Goal: Task Accomplishment & Management: Complete application form

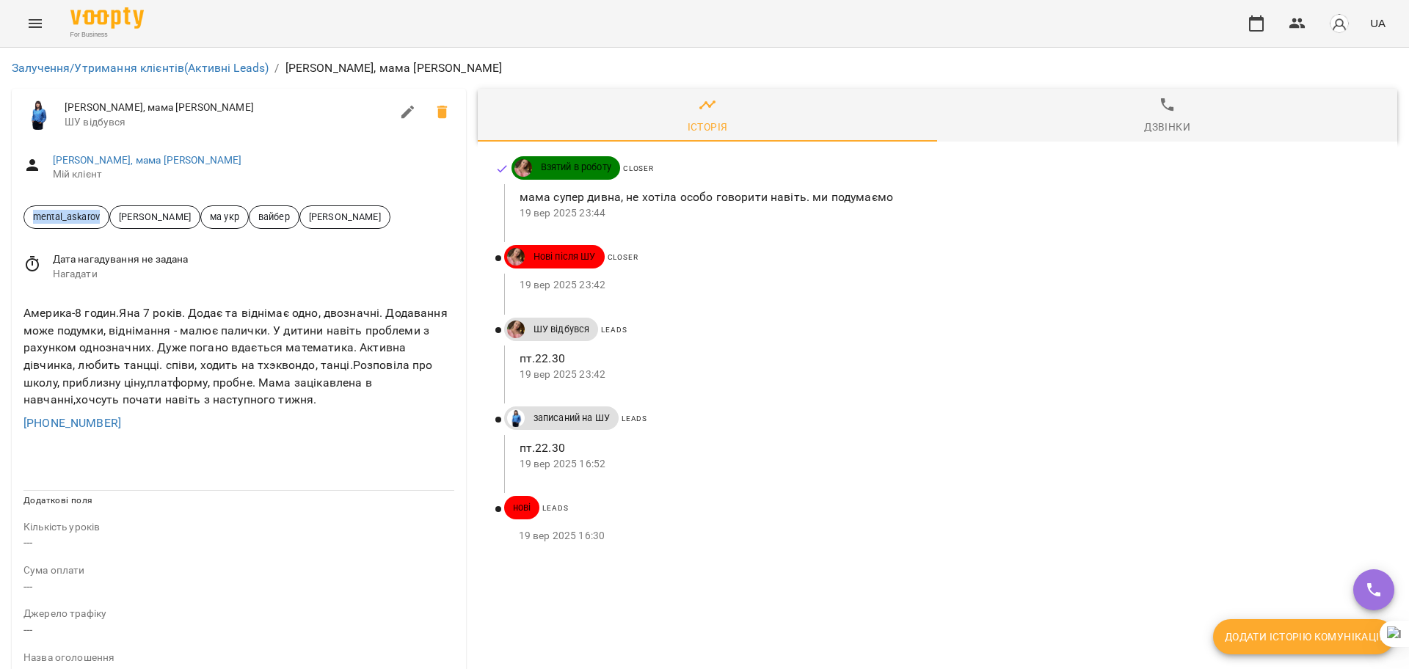
drag, startPoint x: 106, startPoint y: 217, endPoint x: 0, endPoint y: 217, distance: 105.7
click at [0, 217] on div "Залучення/Утримання клієнтів (Активні Leads) / [PERSON_NAME], мама [PERSON_NAME…" at bounding box center [704, 625] width 1409 height 1154
copy span "mental_askarov"
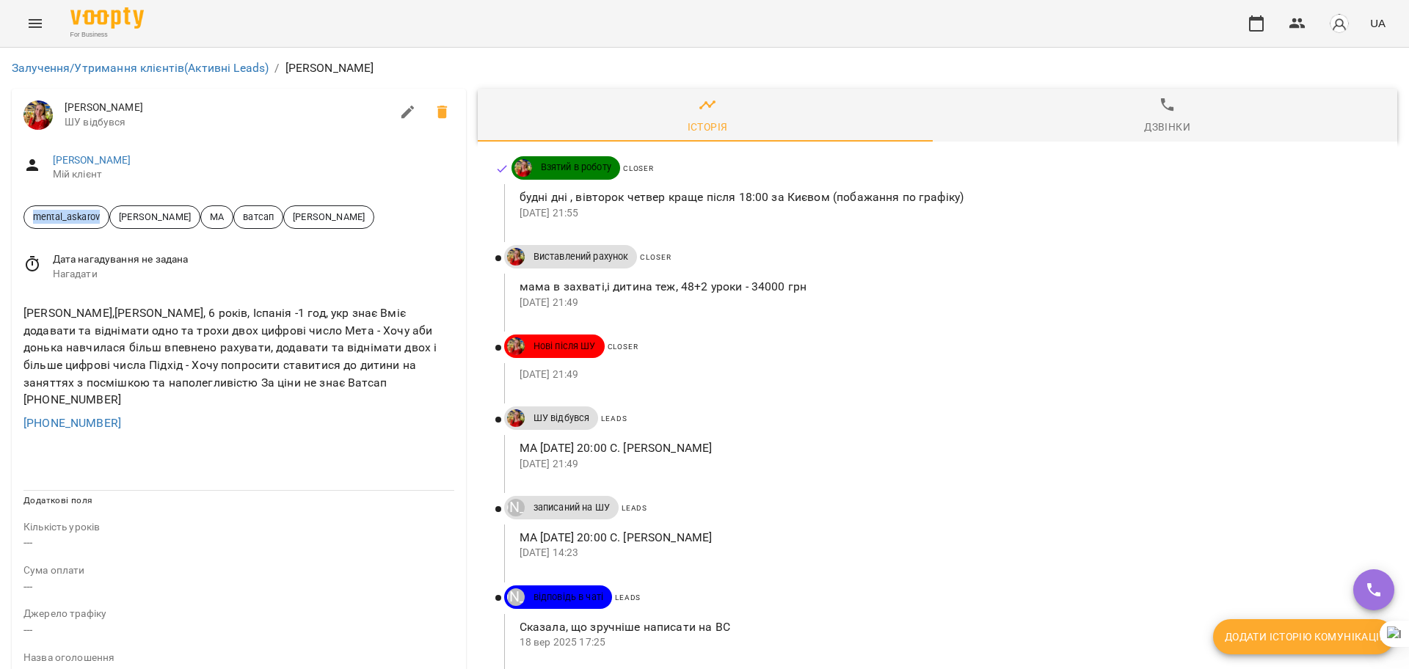
drag, startPoint x: 103, startPoint y: 212, endPoint x: 0, endPoint y: 216, distance: 103.5
copy span "mental_askarov"
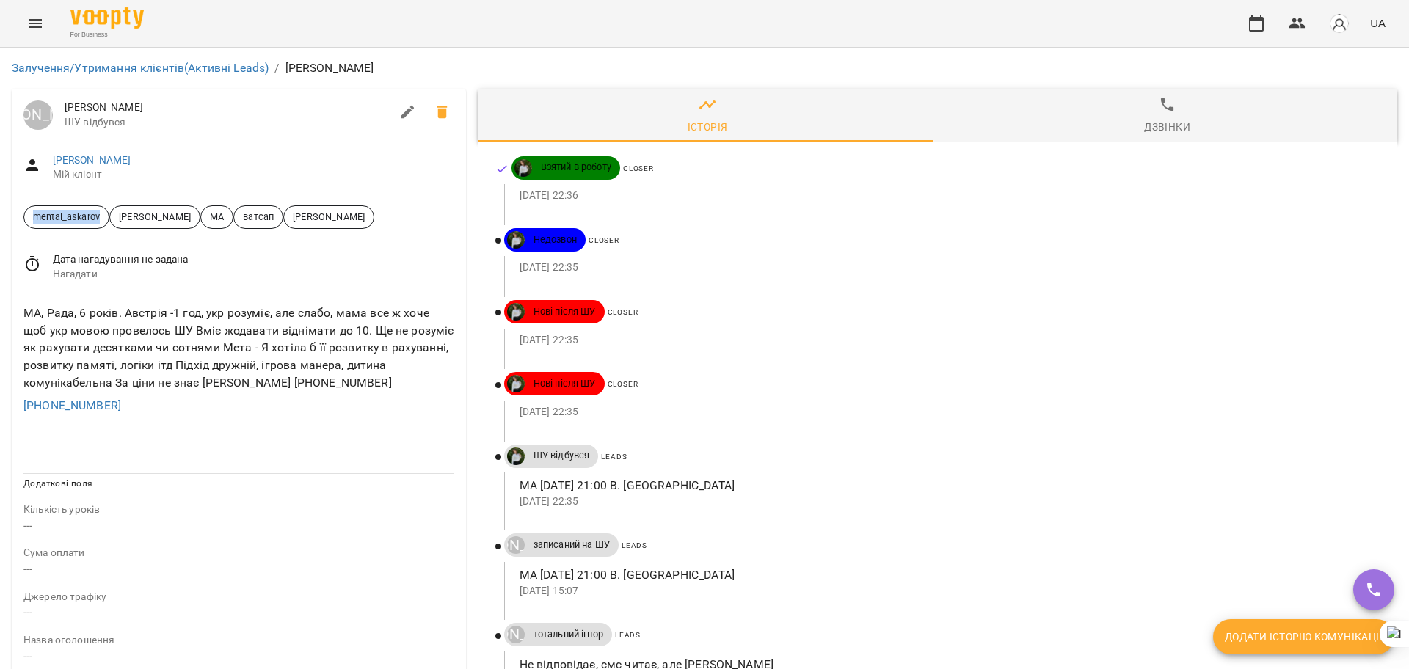
drag, startPoint x: 102, startPoint y: 215, endPoint x: 0, endPoint y: 214, distance: 102.0
click at [0, 214] on div "Залучення/Утримання клієнтів (Активні Leads) / Vera Юрій Тимочко Vera ШУ відбув…" at bounding box center [704, 616] width 1409 height 1137
copy span "mental_askarov"
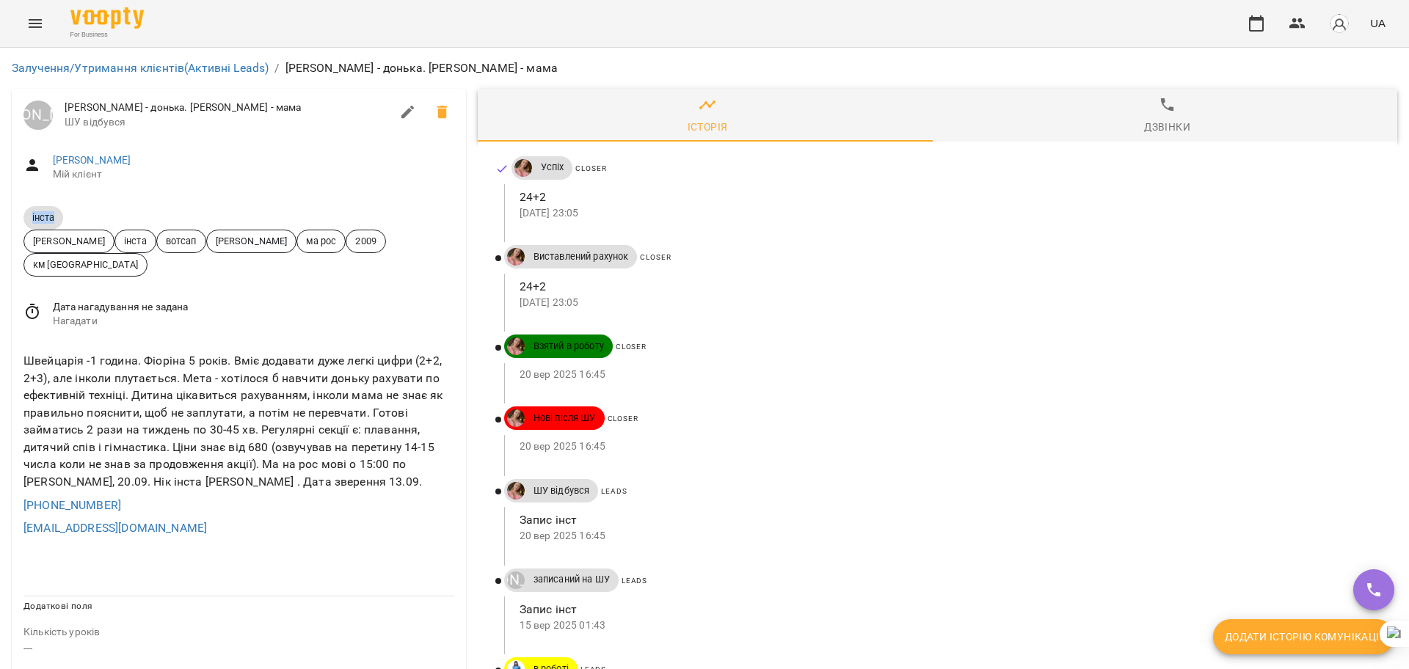
drag, startPoint x: 73, startPoint y: 218, endPoint x: 0, endPoint y: 216, distance: 72.7
copy span "інста"
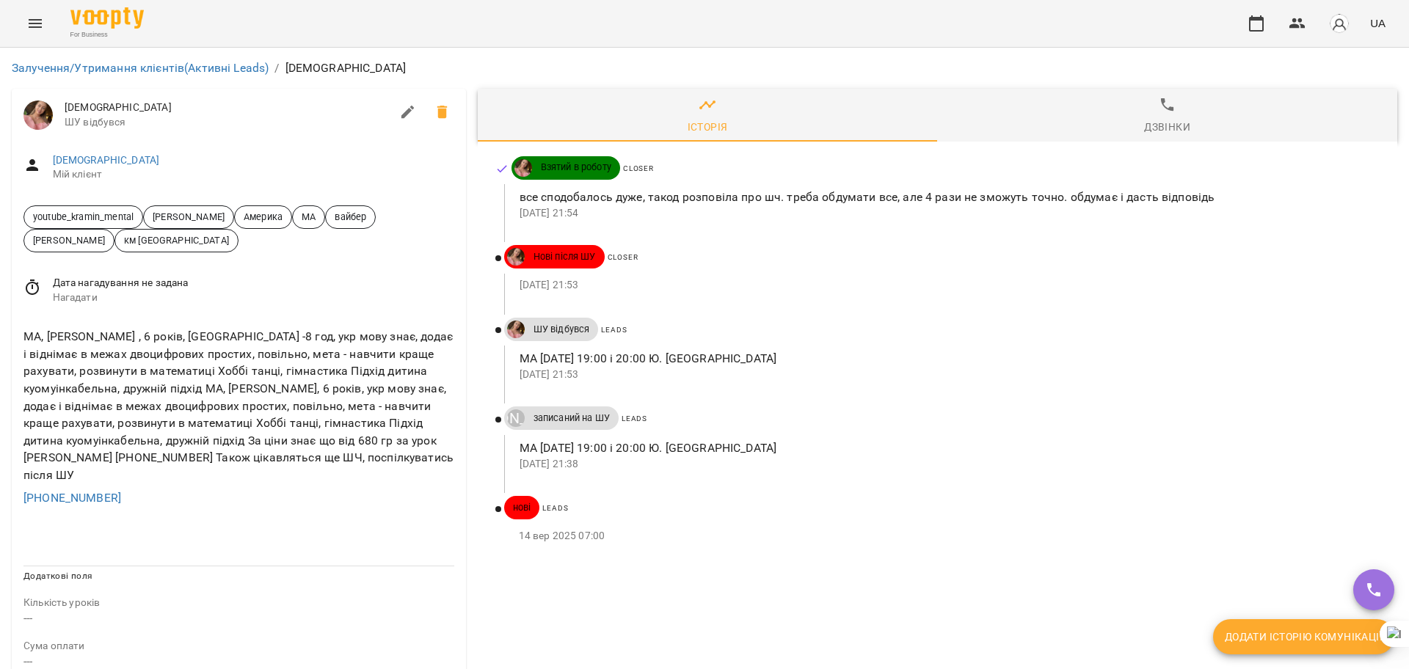
scroll to position [92, 0]
drag, startPoint x: 139, startPoint y: 120, endPoint x: 4, endPoint y: 121, distance: 135.0
copy span "youtube_kramin_mental"
drag, startPoint x: 141, startPoint y: 215, endPoint x: 0, endPoint y: 214, distance: 140.9
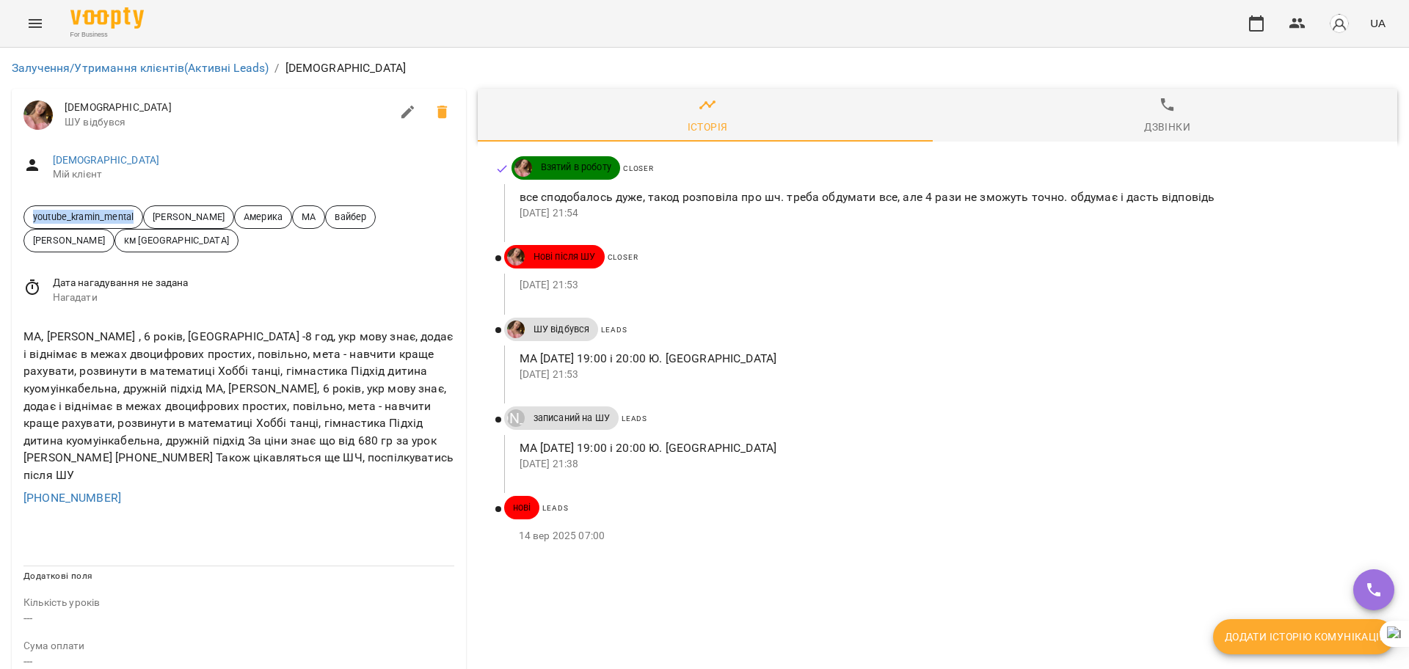
copy span "youtube_kramin_mental"
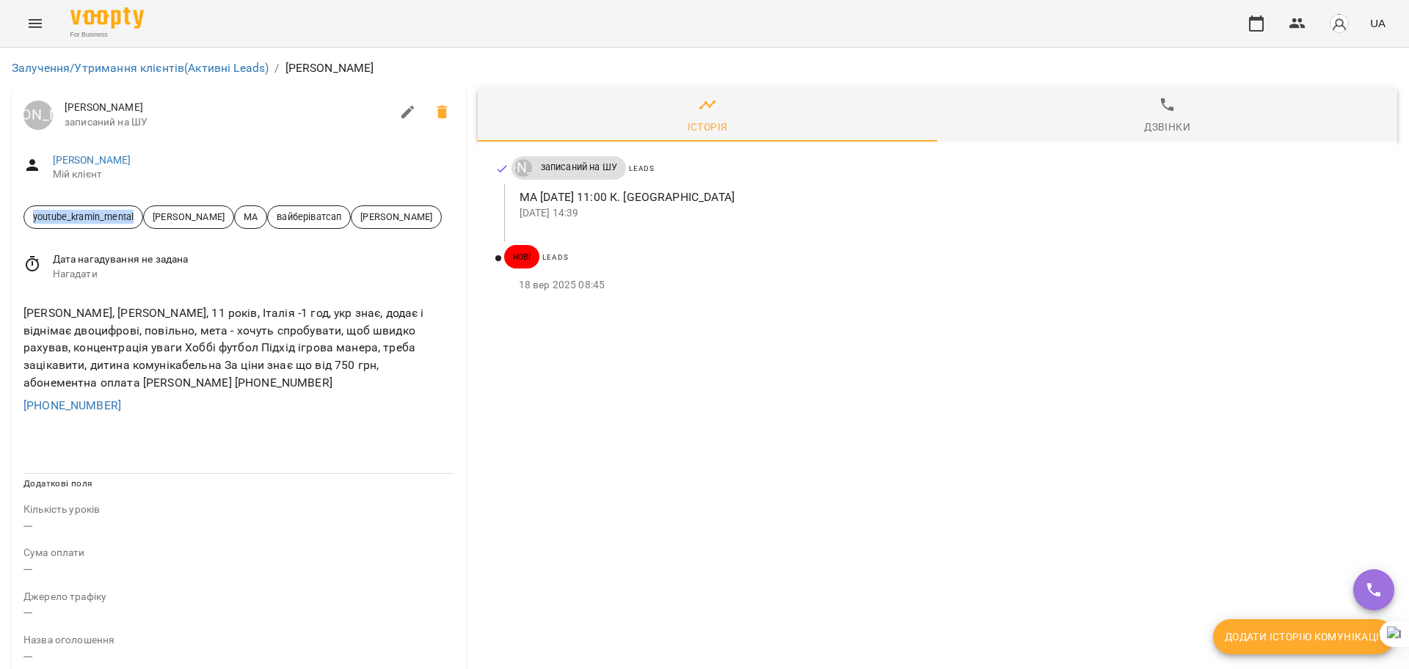
drag, startPoint x: 137, startPoint y: 220, endPoint x: 0, endPoint y: 226, distance: 137.4
click at [0, 226] on div "Залучення/Утримання клієнтів (Активні Leads) / [PERSON_NAME] [PERSON_NAME] [PER…" at bounding box center [704, 616] width 1409 height 1137
copy span "youtube_kramin_mental"
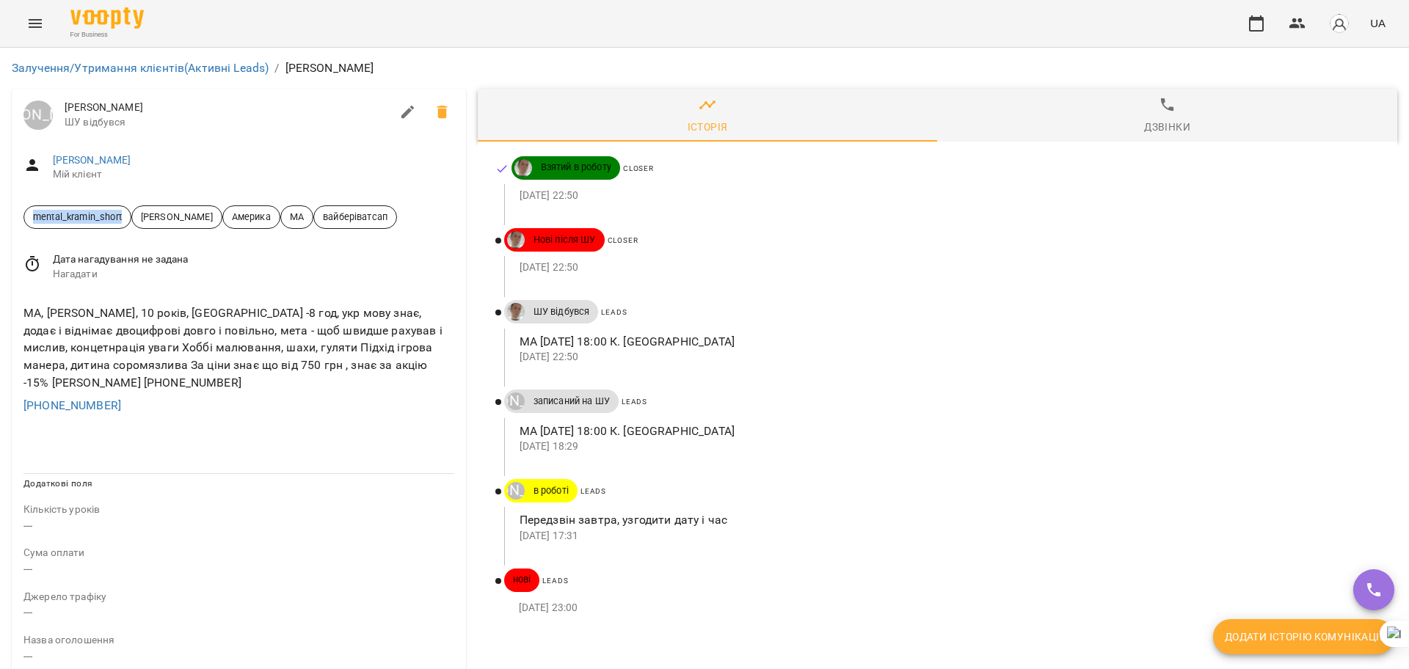
drag, startPoint x: 128, startPoint y: 219, endPoint x: 0, endPoint y: 219, distance: 127.7
click at [0, 219] on div "Залучення/Утримання клієнтів (Активні Leads) / [PERSON_NAME] [PERSON_NAME] відб…" at bounding box center [704, 616] width 1409 height 1137
copy span "mental_kramin_short"
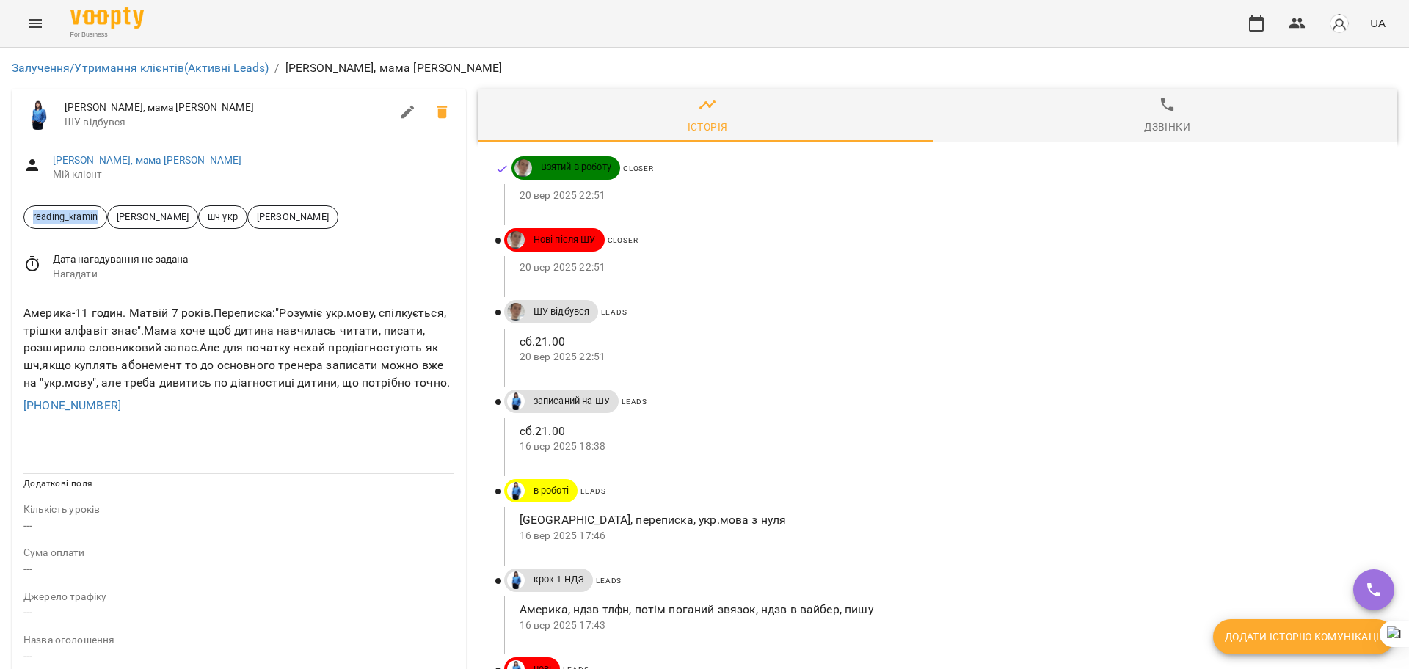
drag, startPoint x: 101, startPoint y: 211, endPoint x: 0, endPoint y: 212, distance: 100.6
click at [0, 212] on div "Залучення/Утримання клієнтів (Активні Leads) / Матвій, мама Iryna Voitovych Мат…" at bounding box center [704, 616] width 1409 height 1137
copy span "reading_kramin"
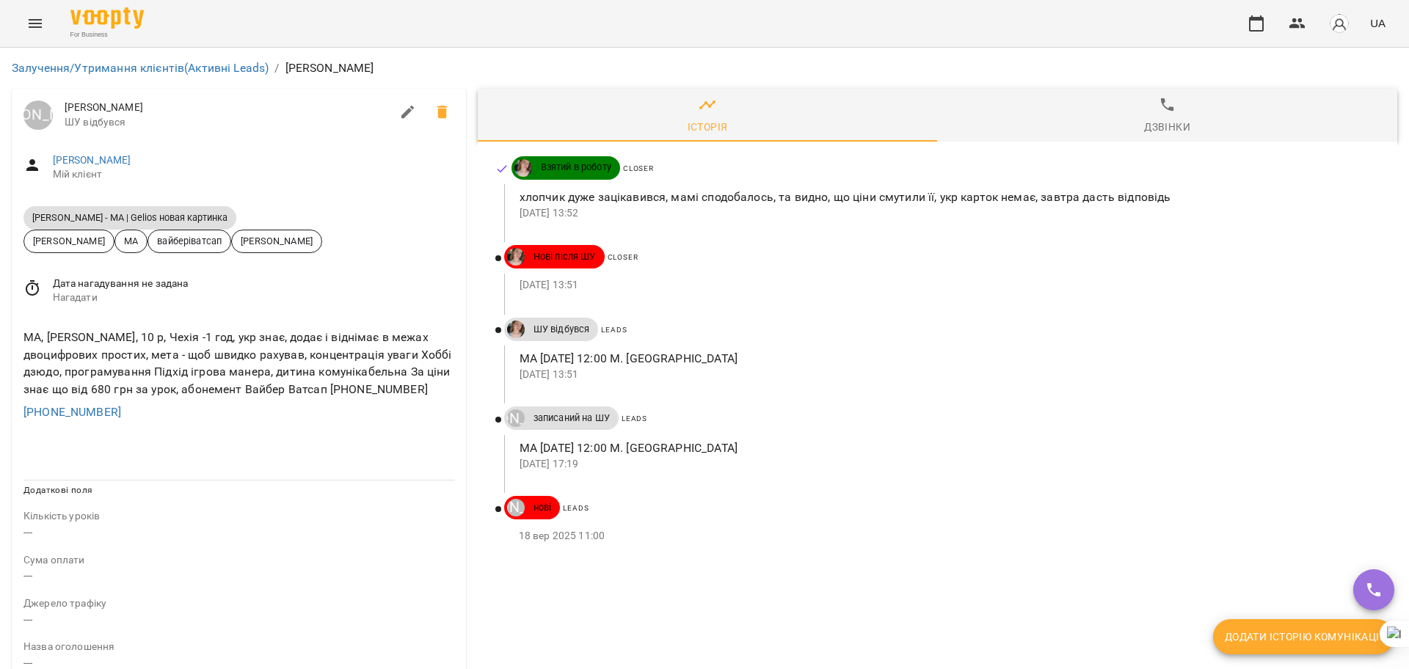
drag, startPoint x: 222, startPoint y: 211, endPoint x: 0, endPoint y: 218, distance: 222.5
click at [0, 218] on div "Залучення/Утримання клієнтів (Активні Leads) / Галина Юрій Тимочко Галина ШУ ві…" at bounding box center [704, 619] width 1409 height 1143
copy span "Daniil Askarov - МА | Gelios новая картинка"
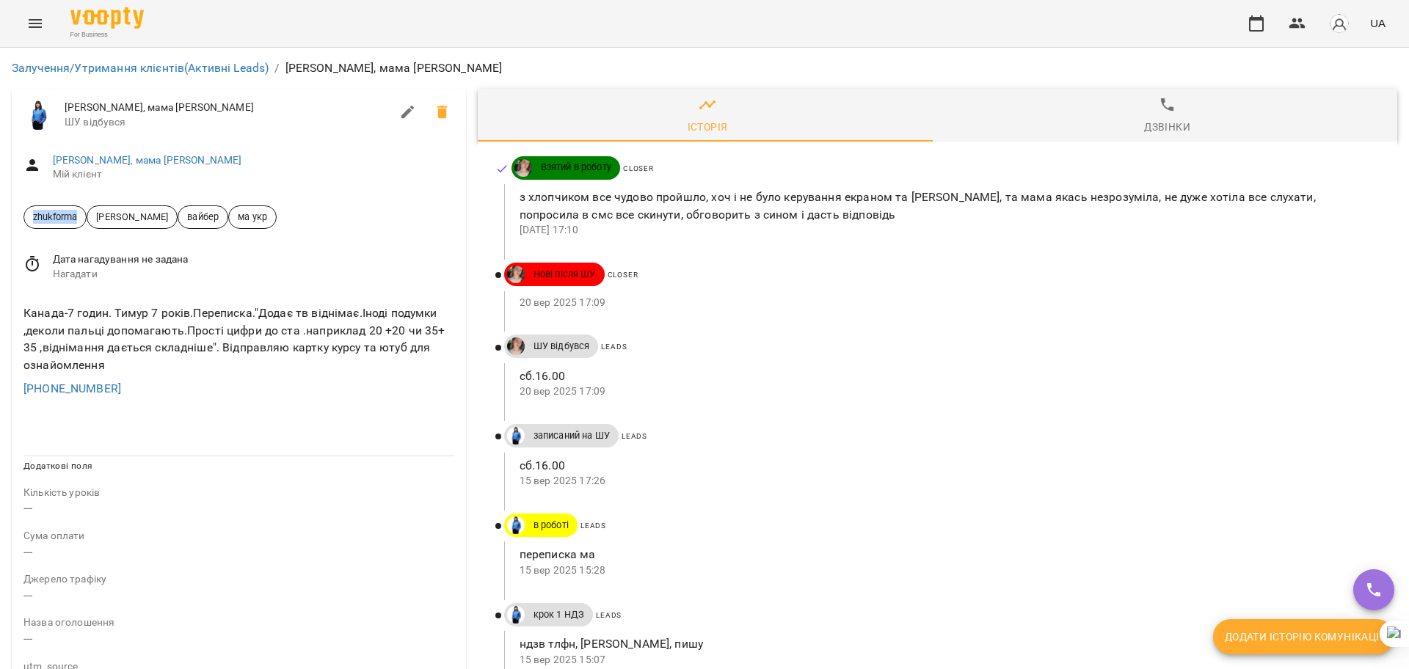
drag, startPoint x: 81, startPoint y: 214, endPoint x: 0, endPoint y: 215, distance: 80.7
click at [0, 215] on div "Залучення/Утримання клієнтів (Активні Leads) / Тимур, мама Nadiia Тимур, мама N…" at bounding box center [704, 607] width 1409 height 1119
copy span "zhukforma"
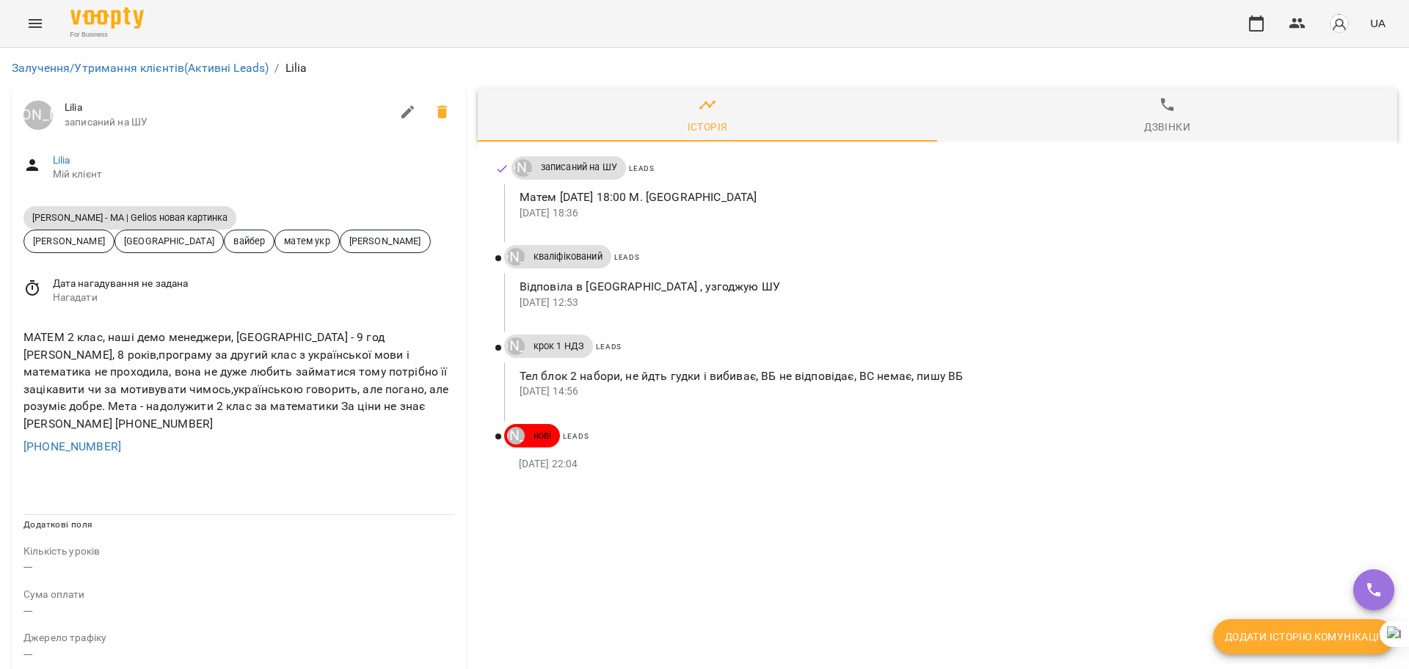
drag, startPoint x: 223, startPoint y: 214, endPoint x: 0, endPoint y: 228, distance: 223.5
click at [0, 228] on div "Залучення/Утримання клієнтів (Активні Leads) / Lilia Юрій Тимочко Lilia записан…" at bounding box center [704, 637] width 1409 height 1178
copy span "Daniil Askarov - МА | Gelios новая картинка"
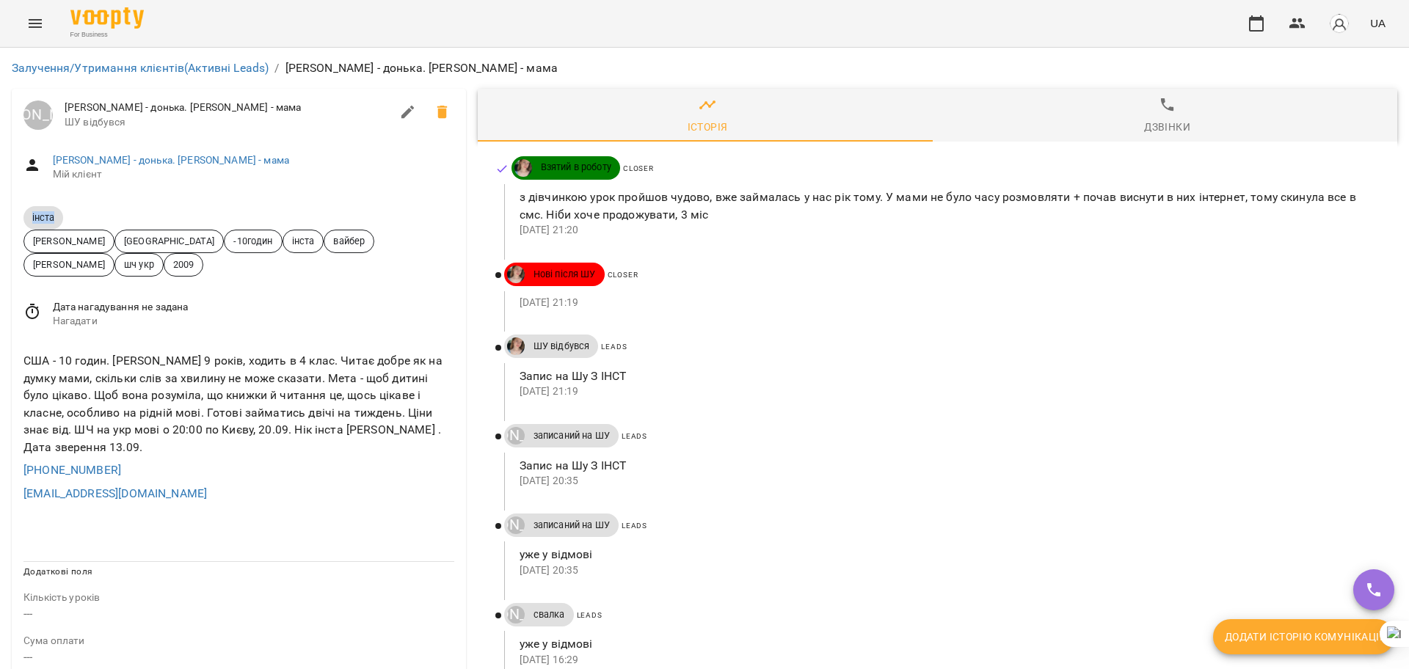
drag, startPoint x: 63, startPoint y: 214, endPoint x: 0, endPoint y: 217, distance: 63.2
click at [0, 217] on div "Залучення/Утримання клієнтів (Активні Leads) / [PERSON_NAME] - донька. [PERSON_…" at bounding box center [704, 629] width 1409 height 1162
copy span "інста"
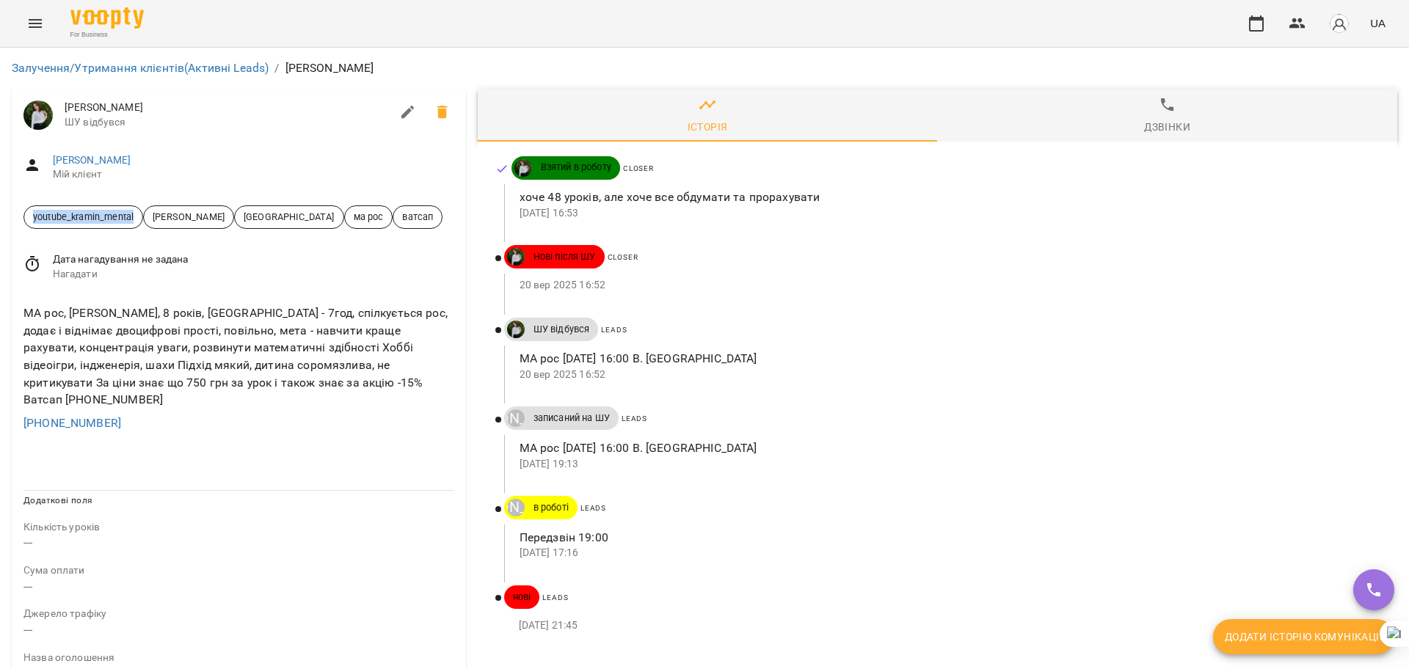
drag, startPoint x: 142, startPoint y: 219, endPoint x: 0, endPoint y: 219, distance: 142.4
click at [0, 219] on div "Залучення/Утримання клієнтів (Активні Leads) / Alona Alona ШУ відбувся Alona Мі…" at bounding box center [704, 625] width 1409 height 1154
copy span "youtube_kramin_mental"
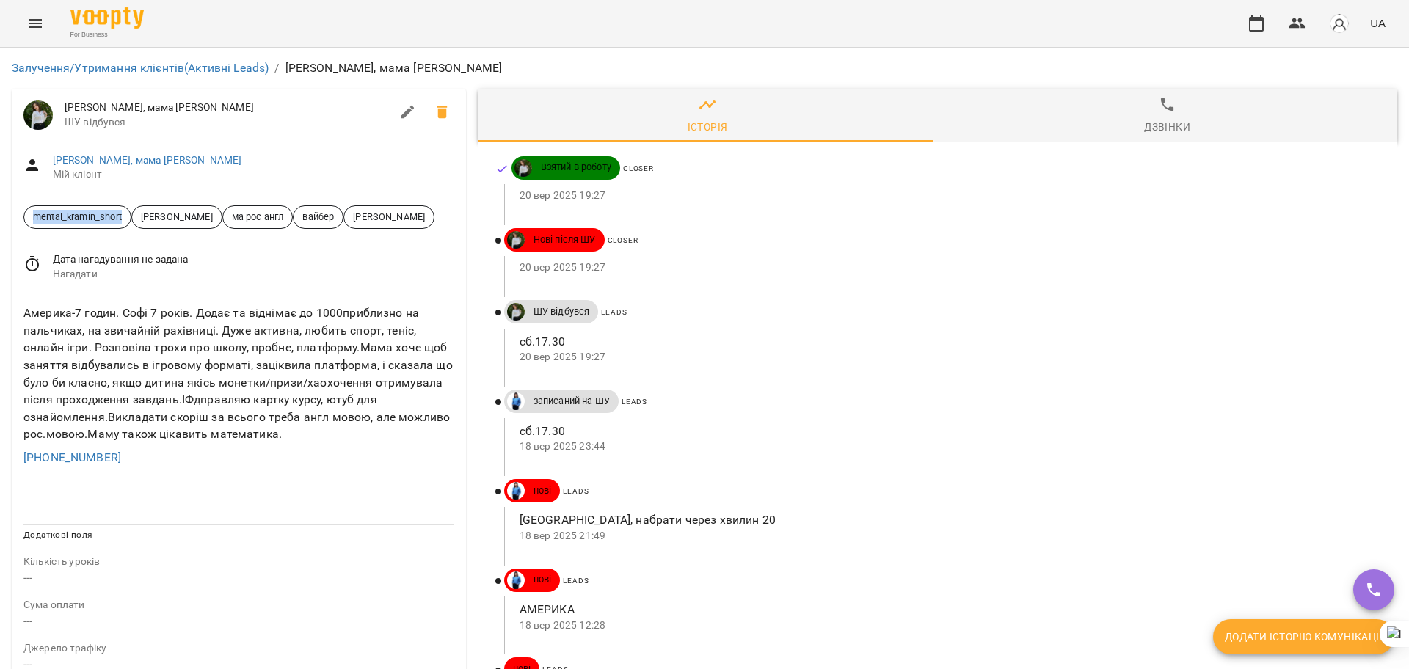
drag, startPoint x: 129, startPoint y: 218, endPoint x: 0, endPoint y: 218, distance: 129.2
click at [0, 218] on div "Залучення/Утримання клієнтів (Активні Leads) / [PERSON_NAME], мама [PERSON_NAME…" at bounding box center [704, 642] width 1409 height 1189
copy span "mental_kramin_short"
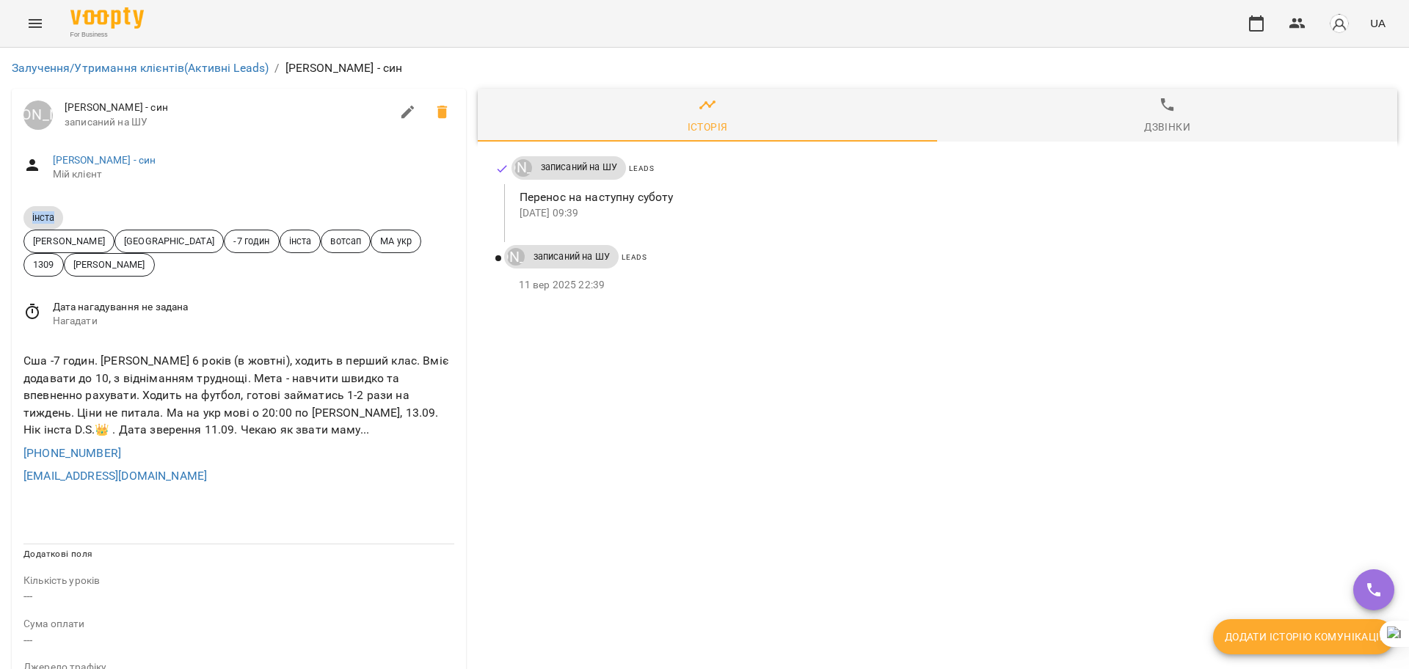
drag, startPoint x: 62, startPoint y: 211, endPoint x: 0, endPoint y: 214, distance: 62.5
click at [0, 214] on div "Залучення/Утримання клієнтів (Активні Leads) / Інста Матвій Шморон - син Луцук …" at bounding box center [704, 651] width 1409 height 1207
copy span "інста"
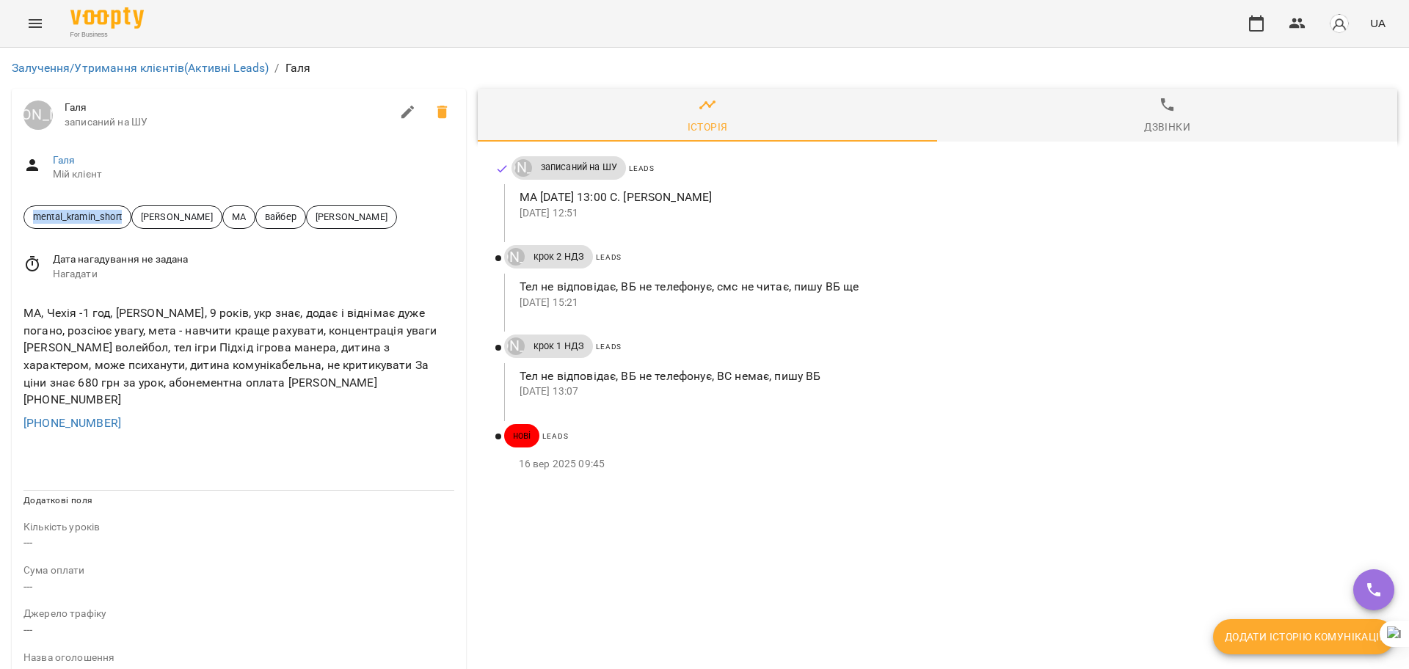
drag, startPoint x: 128, startPoint y: 213, endPoint x: 0, endPoint y: 230, distance: 129.6
click at [0, 230] on div "Залучення/Утримання клієнтів (Активні Leads) / [PERSON_NAME] [PERSON_NAME] запи…" at bounding box center [704, 625] width 1409 height 1154
copy span "mental_kramin_short"
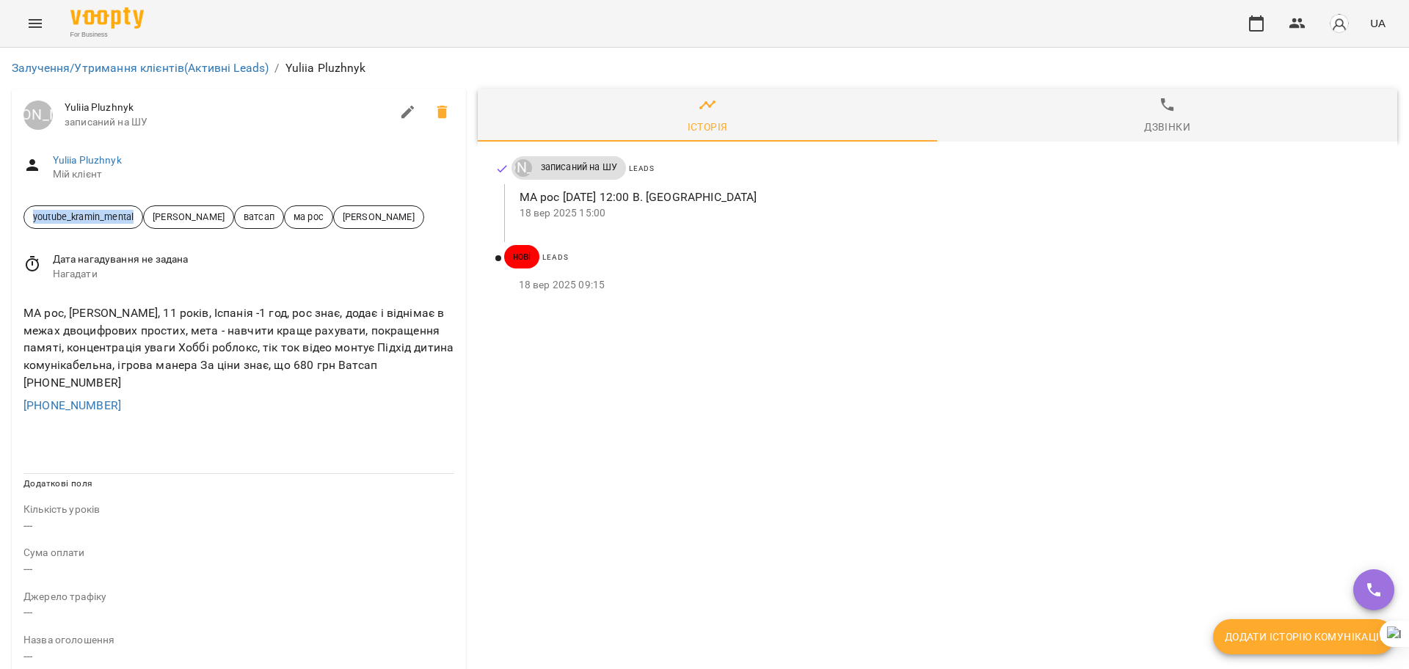
drag, startPoint x: 128, startPoint y: 215, endPoint x: 0, endPoint y: 219, distance: 127.8
click at [0, 219] on div "Залучення/Утримання клієнтів (Активні Leads) / Yuliia Pluzhnyk Юрій Тимочко Yul…" at bounding box center [704, 616] width 1409 height 1137
copy span "youtube_kramin_mental"
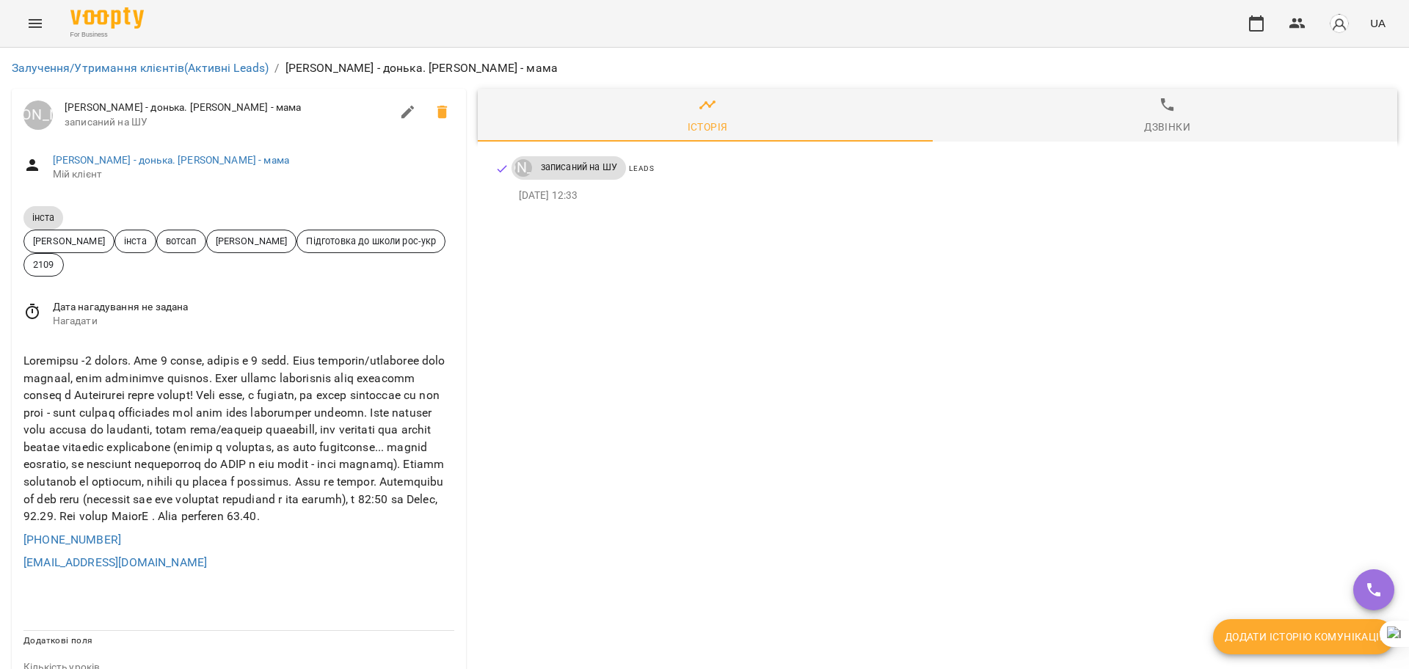
drag, startPoint x: 60, startPoint y: 208, endPoint x: 0, endPoint y: 230, distance: 64.1
drag, startPoint x: 28, startPoint y: 220, endPoint x: 62, endPoint y: 218, distance: 34.6
click at [62, 218] on span "інста" at bounding box center [43, 217] width 40 height 12
copy span "інста"
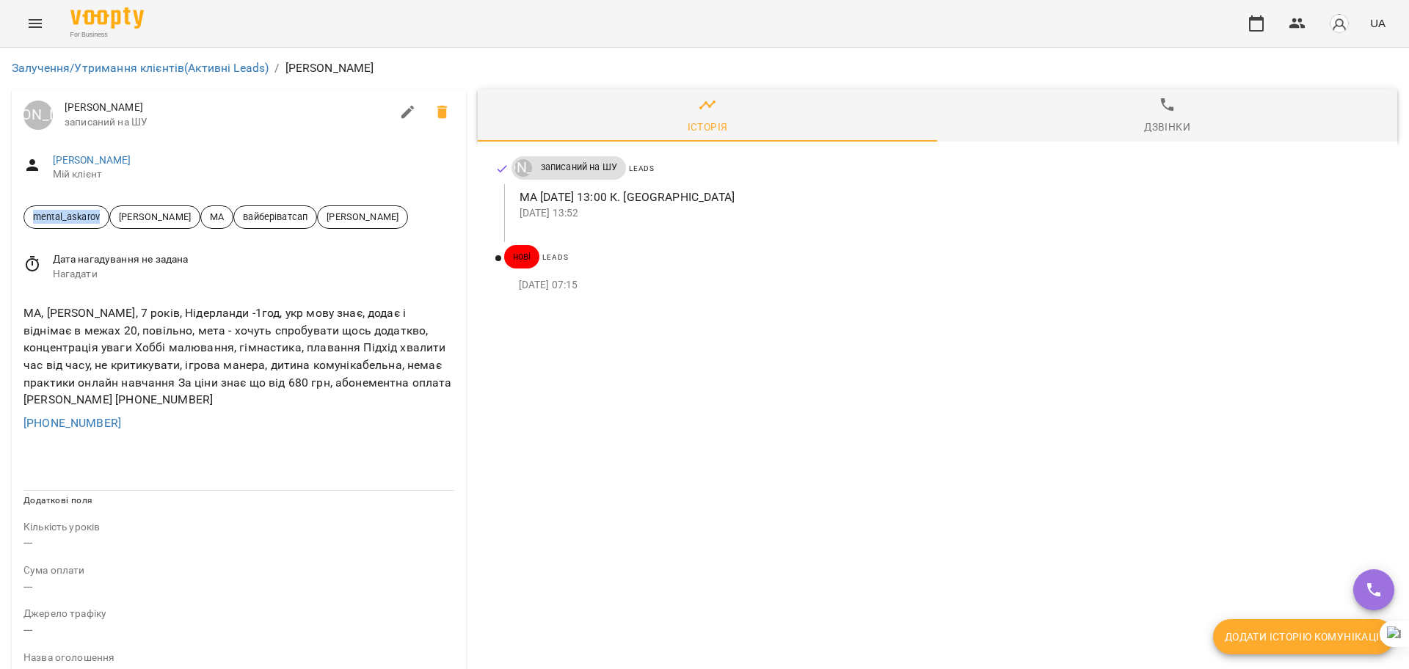
drag, startPoint x: 106, startPoint y: 213, endPoint x: 0, endPoint y: 219, distance: 105.9
click at [0, 219] on div "Залучення/Утримання клієнтів (Активні Leads) / Наталія Юрій Тимочко Наталія зап…" at bounding box center [704, 625] width 1409 height 1154
copy span "mental_askarov"
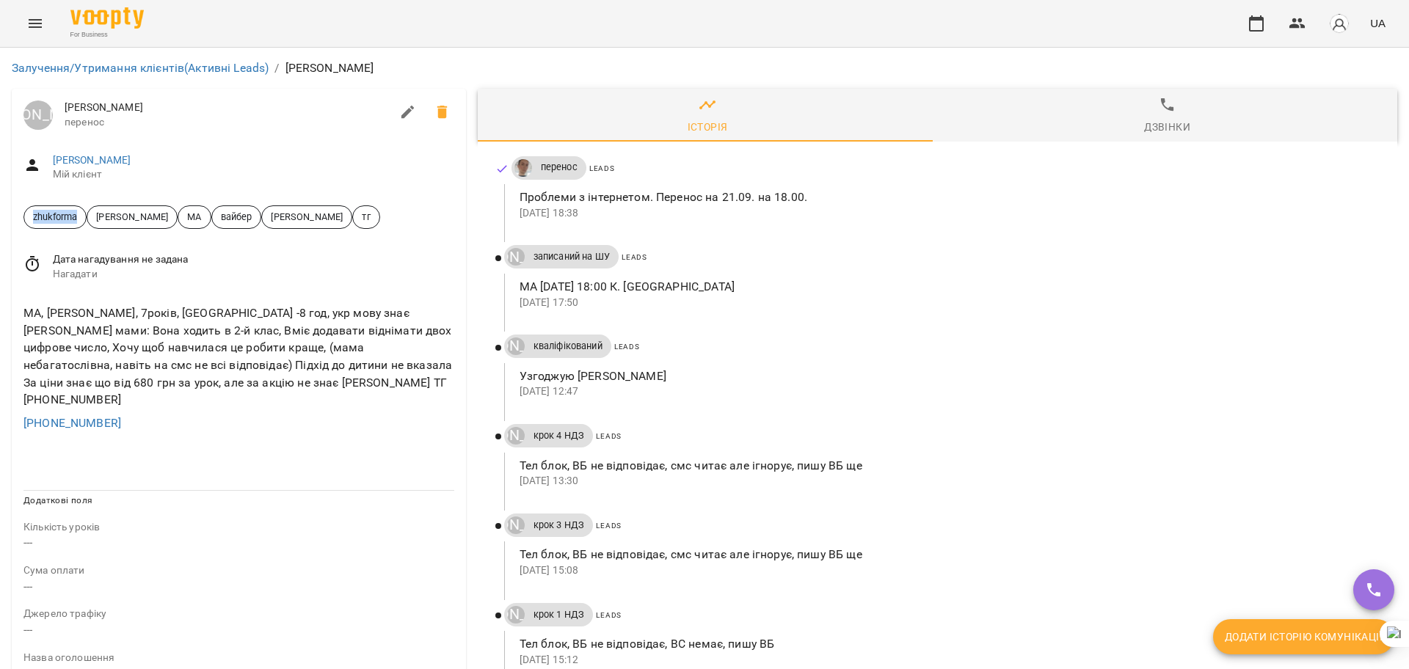
drag, startPoint x: 86, startPoint y: 217, endPoint x: 0, endPoint y: 219, distance: 85.9
click at [0, 219] on div "Залучення/Утримання клієнтів (Активні Leads) / [PERSON_NAME] [PERSON_NAME] пере…" at bounding box center [704, 625] width 1409 height 1154
copy span "zhukforma"
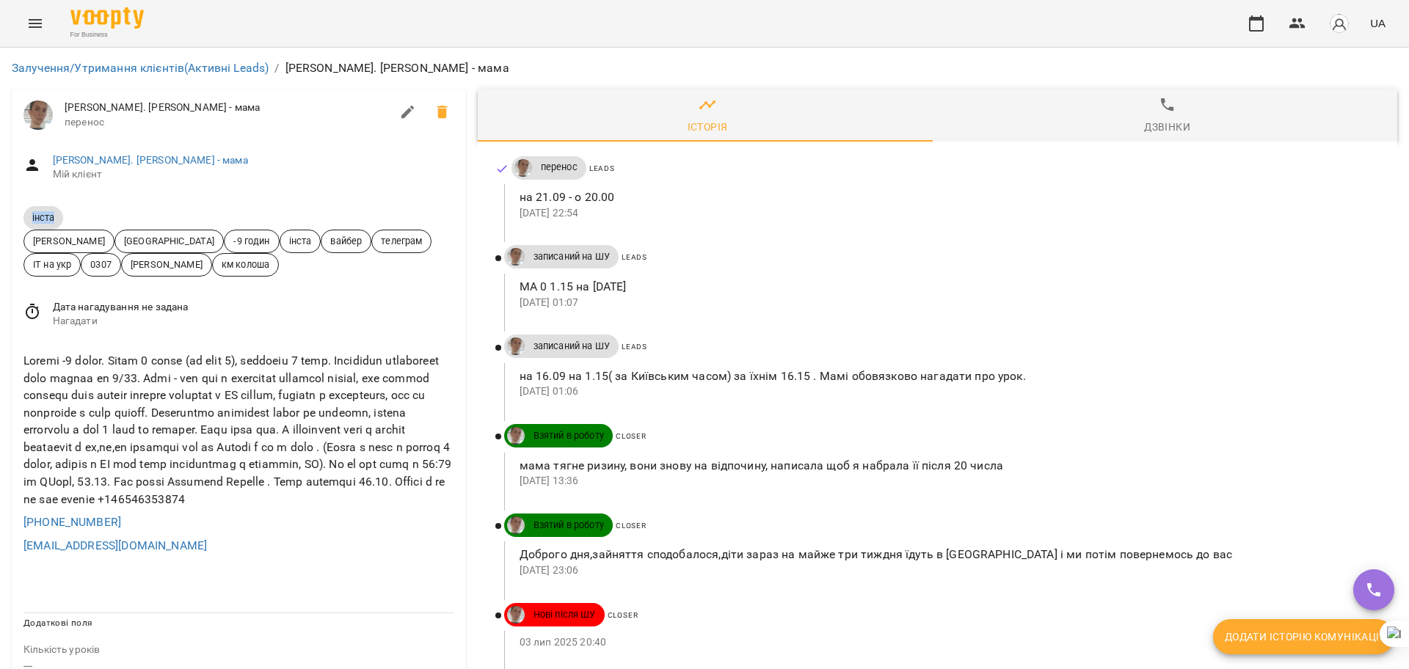
drag, startPoint x: 67, startPoint y: 217, endPoint x: 0, endPoint y: 220, distance: 66.8
copy span "інста"
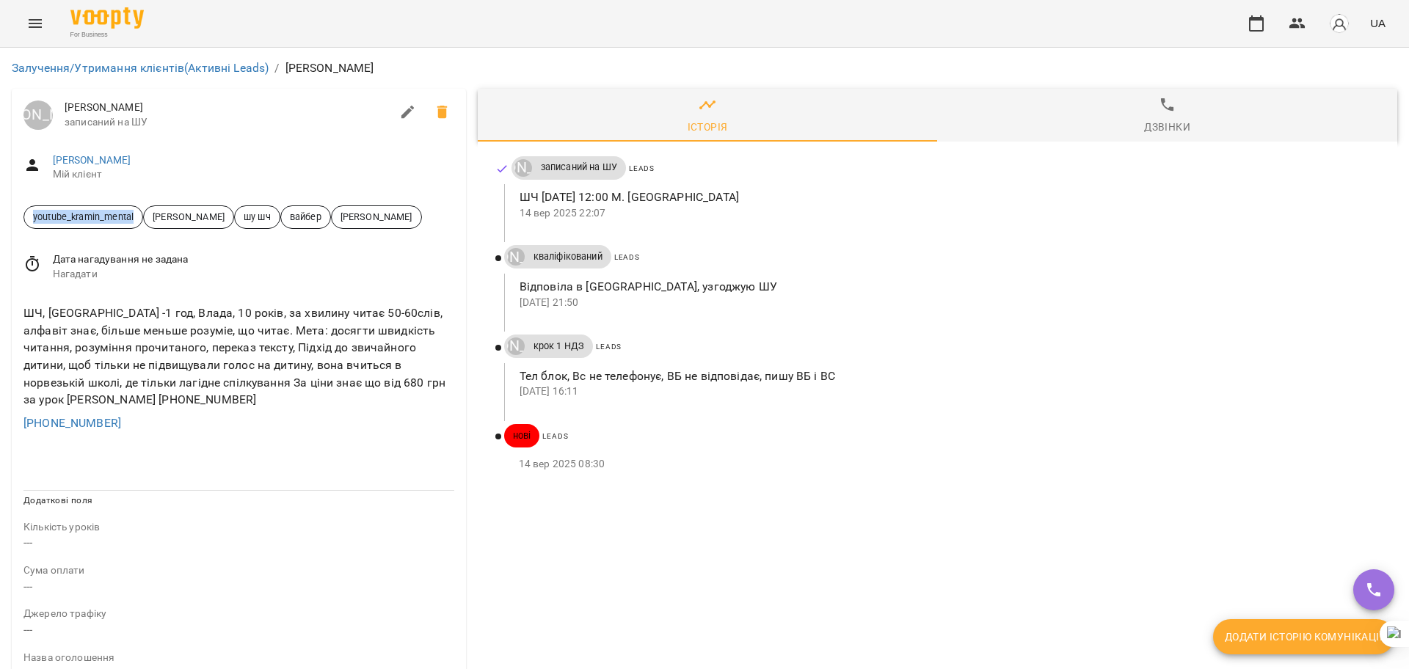
drag, startPoint x: 137, startPoint y: 219, endPoint x: 0, endPoint y: 222, distance: 137.3
click at [0, 222] on div "Залучення/Утримання клієнтів (Активні Leads) / [PERSON_NAME] [PERSON_NAME] запи…" at bounding box center [704, 625] width 1409 height 1154
copy span "youtube_kramin_mental"
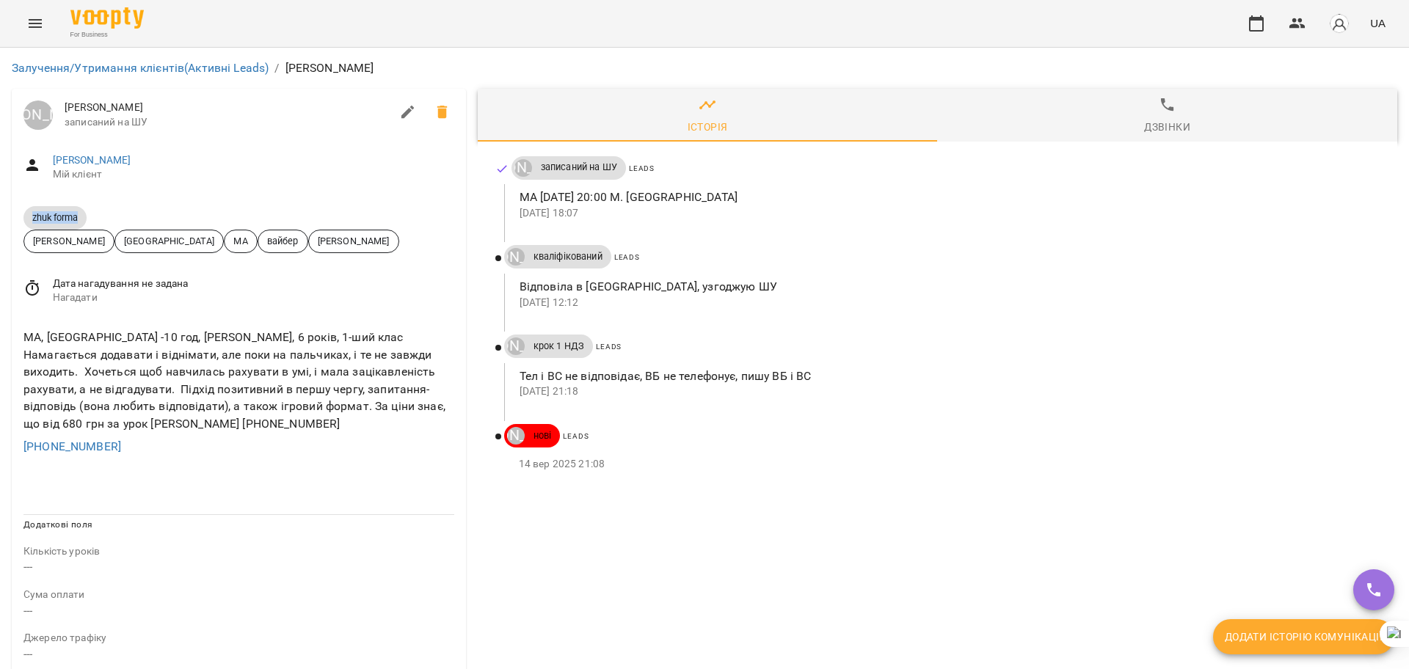
drag, startPoint x: 84, startPoint y: 207, endPoint x: 0, endPoint y: 220, distance: 84.7
click at [0, 220] on div "Залучення/Утримання клієнтів (Активні Leads) / Roxolana G. Юрій Тимочко Roxolan…" at bounding box center [704, 637] width 1409 height 1178
copy span "zhuk forma"
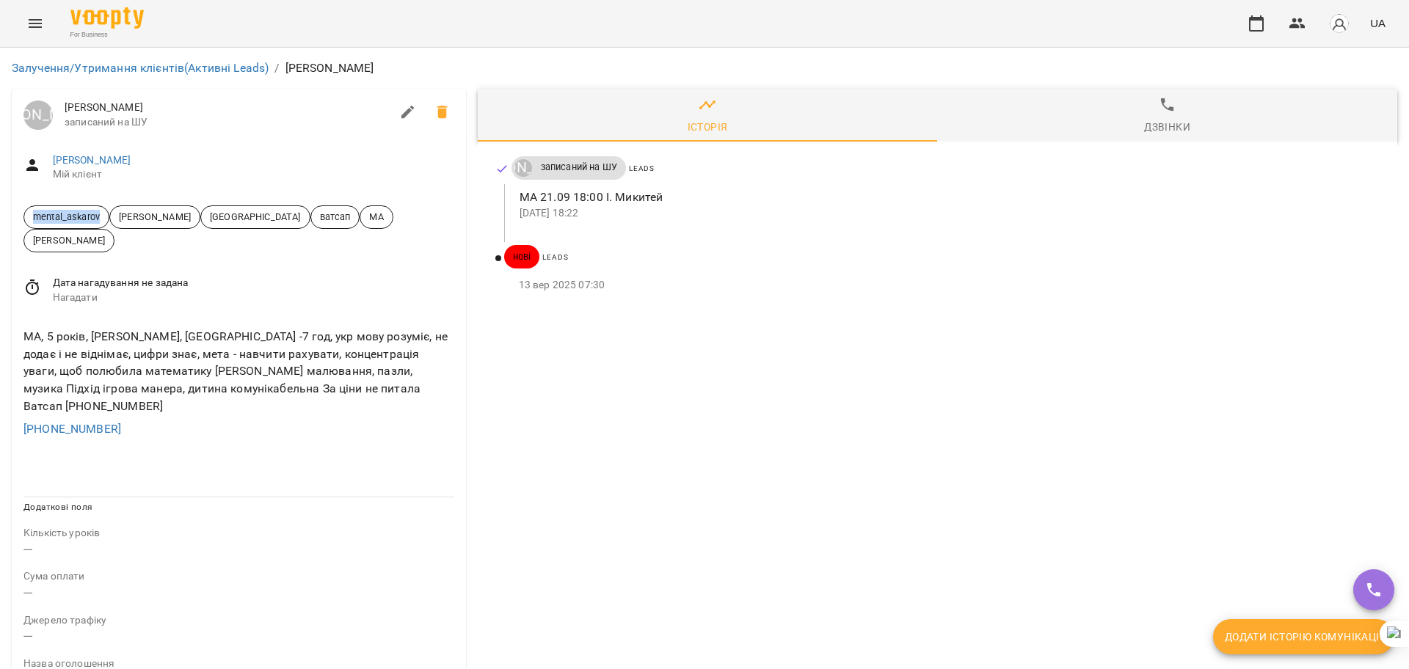
drag, startPoint x: 107, startPoint y: 218, endPoint x: 0, endPoint y: 216, distance: 107.2
click at [0, 216] on div "Залучення/Утримання клієнтів (Активні Leads) / [PERSON_NAME] [PERSON_NAME] запи…" at bounding box center [704, 628] width 1409 height 1160
copy span "mental_askarov"
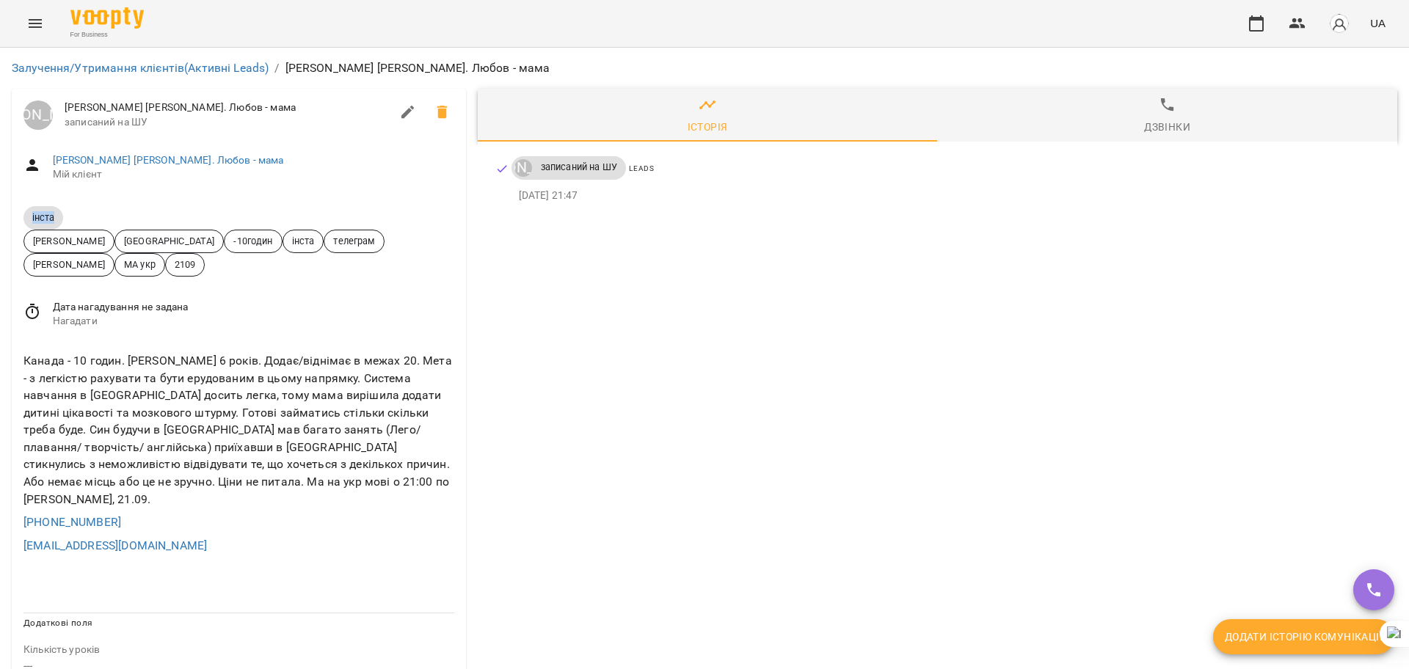
drag, startPoint x: 67, startPoint y: 215, endPoint x: 0, endPoint y: 213, distance: 66.8
copy span "інста"
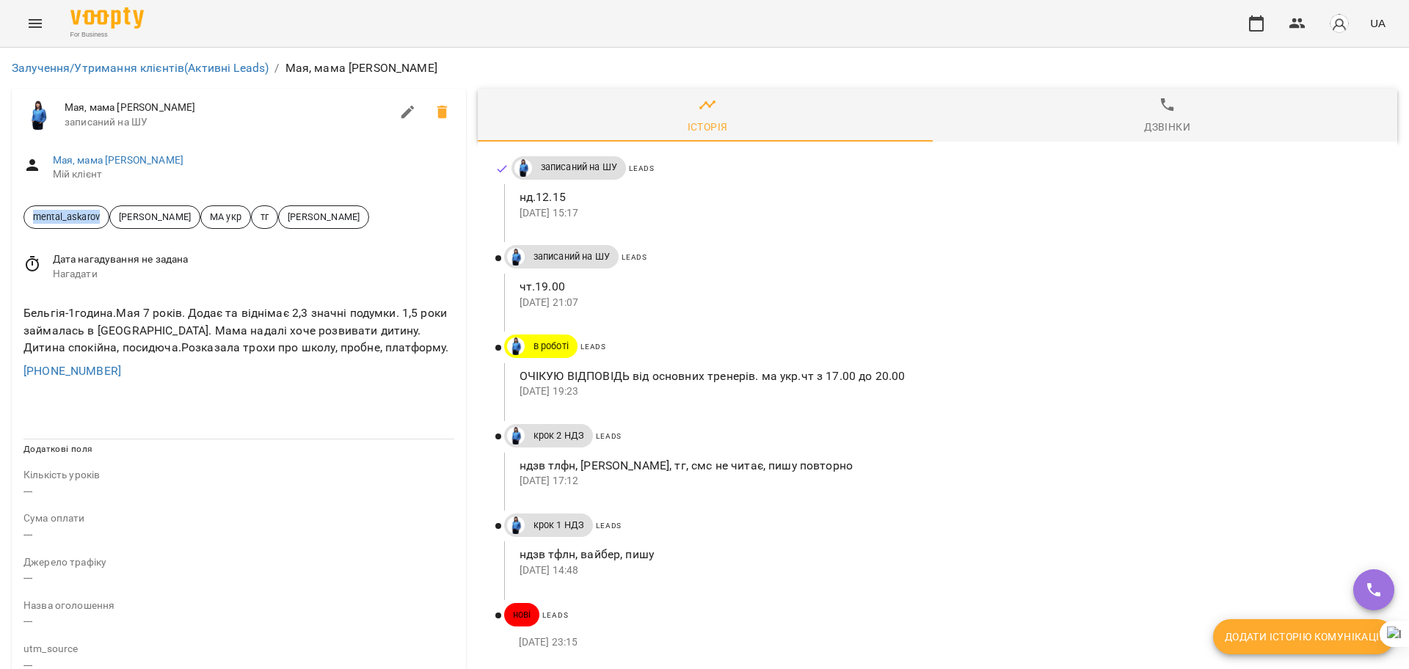
drag, startPoint x: 104, startPoint y: 218, endPoint x: 0, endPoint y: 218, distance: 104.2
click at [0, 218] on div "Залучення/Утримання клієнтів (Активні Leads) / [PERSON_NAME], мама [PERSON_NAME…" at bounding box center [704, 599] width 1409 height 1102
copy span "mental_askarov"
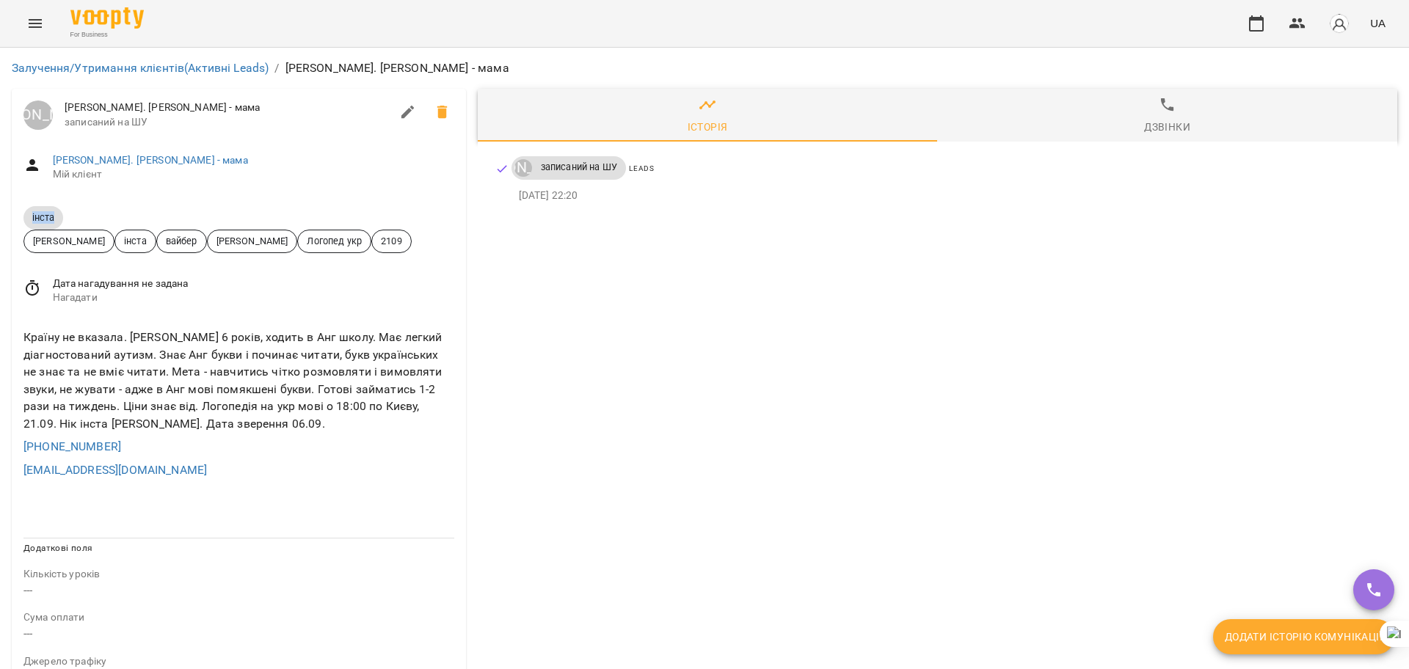
drag, startPoint x: 65, startPoint y: 218, endPoint x: 0, endPoint y: 216, distance: 65.4
click at [0, 216] on div "Залучення/Утримання клієнтів (Активні Leads) / Інста Дергун Євген - син. Олекса…" at bounding box center [704, 648] width 1409 height 1201
copy span "інста"
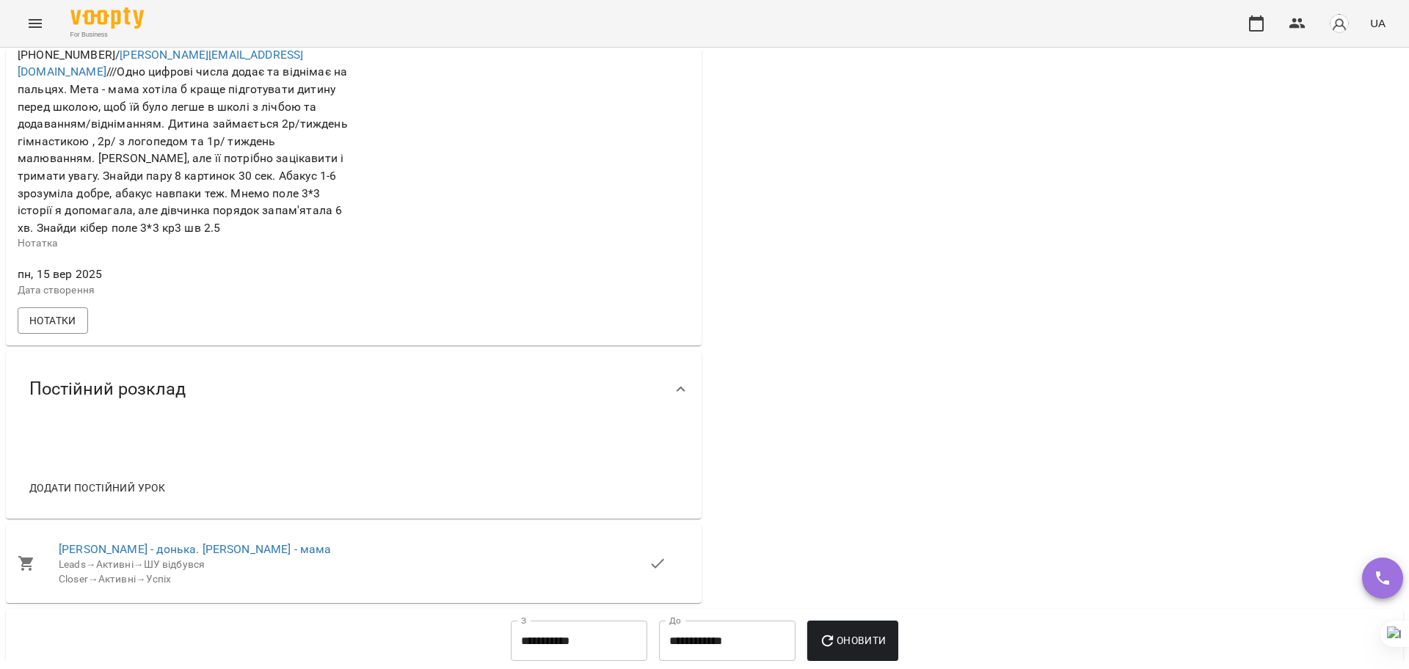
scroll to position [734, 0]
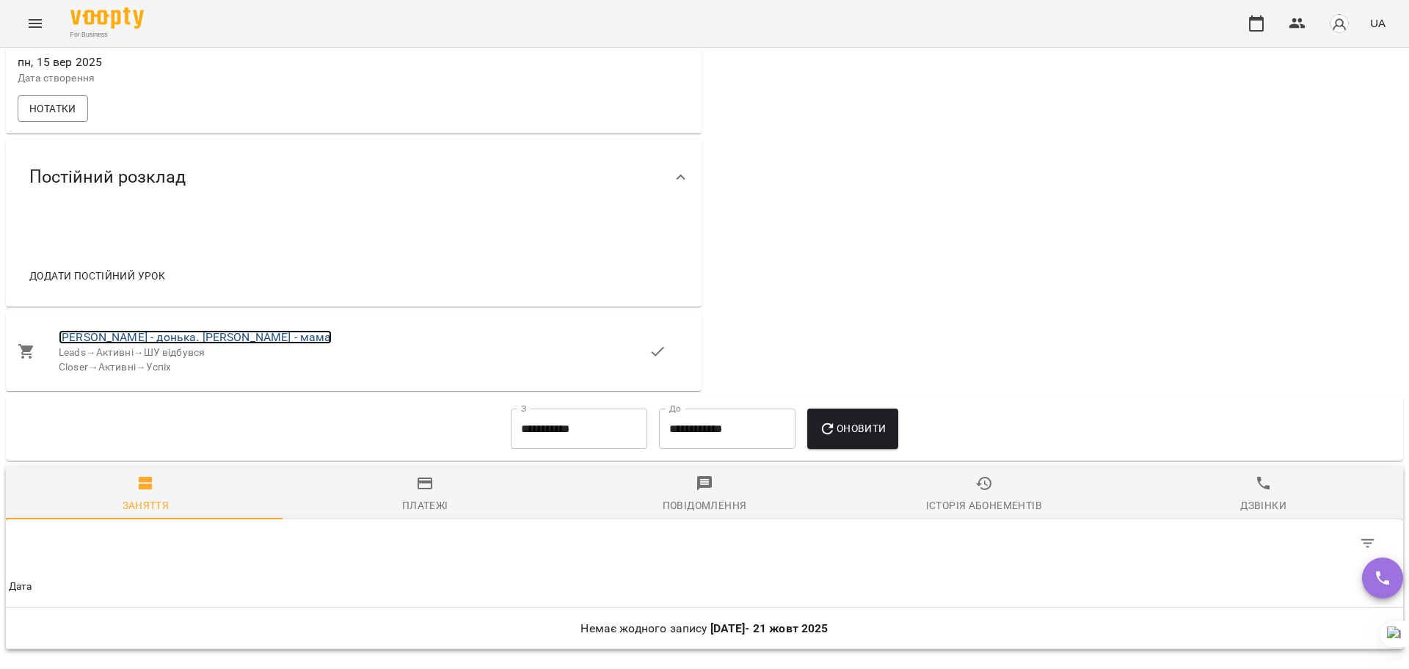
click at [106, 330] on link "Інста Бусуйок Софія - донька. Таня - мама" at bounding box center [195, 337] width 273 height 14
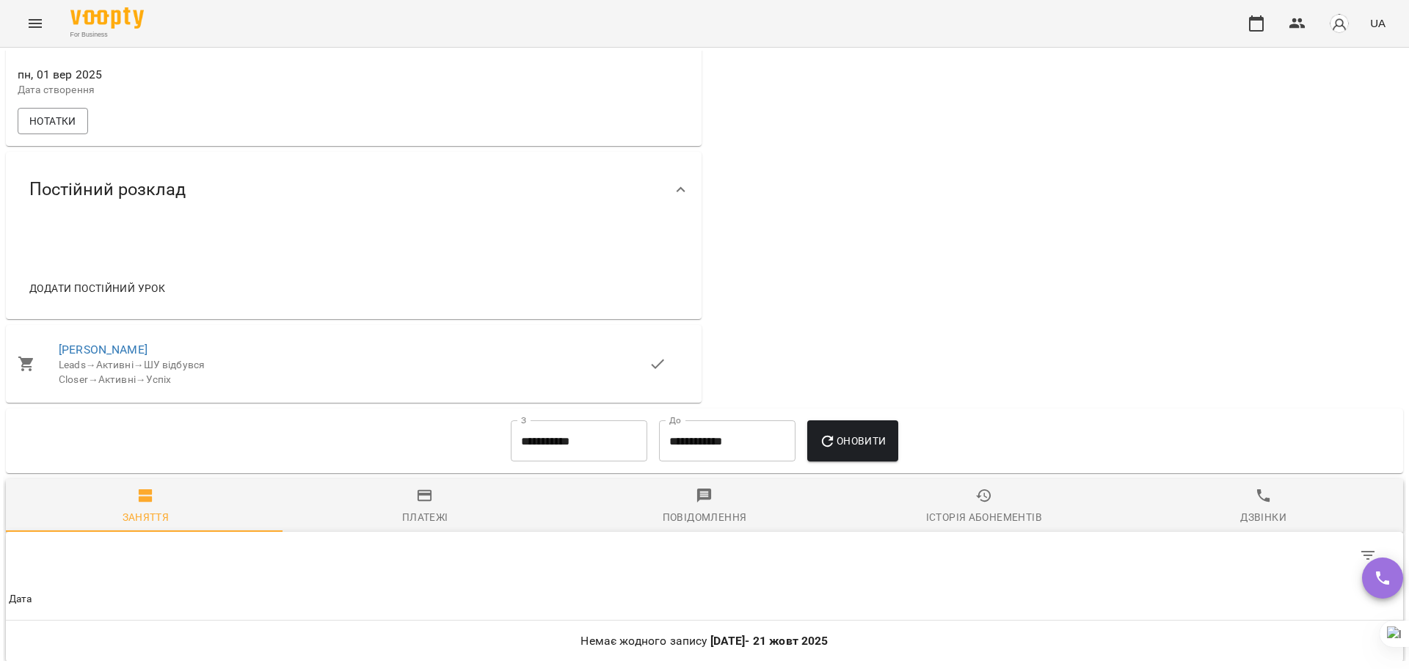
scroll to position [826, 0]
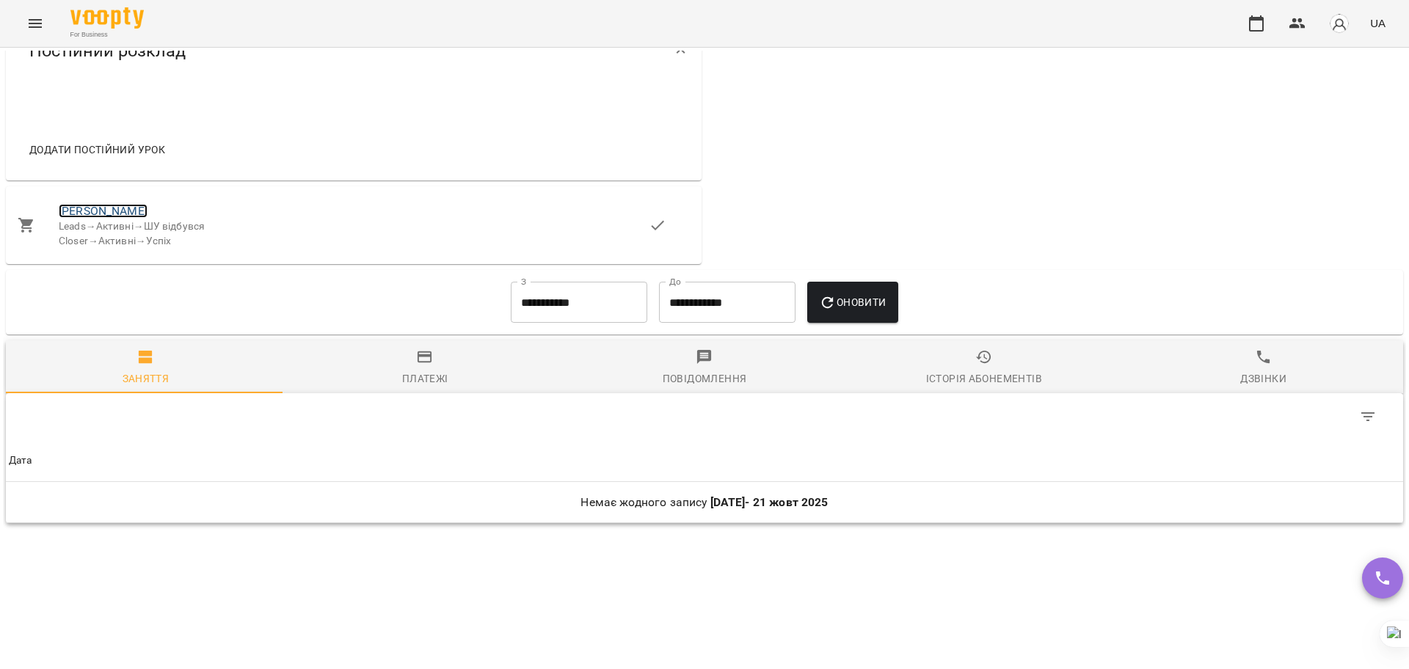
click at [86, 218] on link "[PERSON_NAME]" at bounding box center [103, 211] width 89 height 14
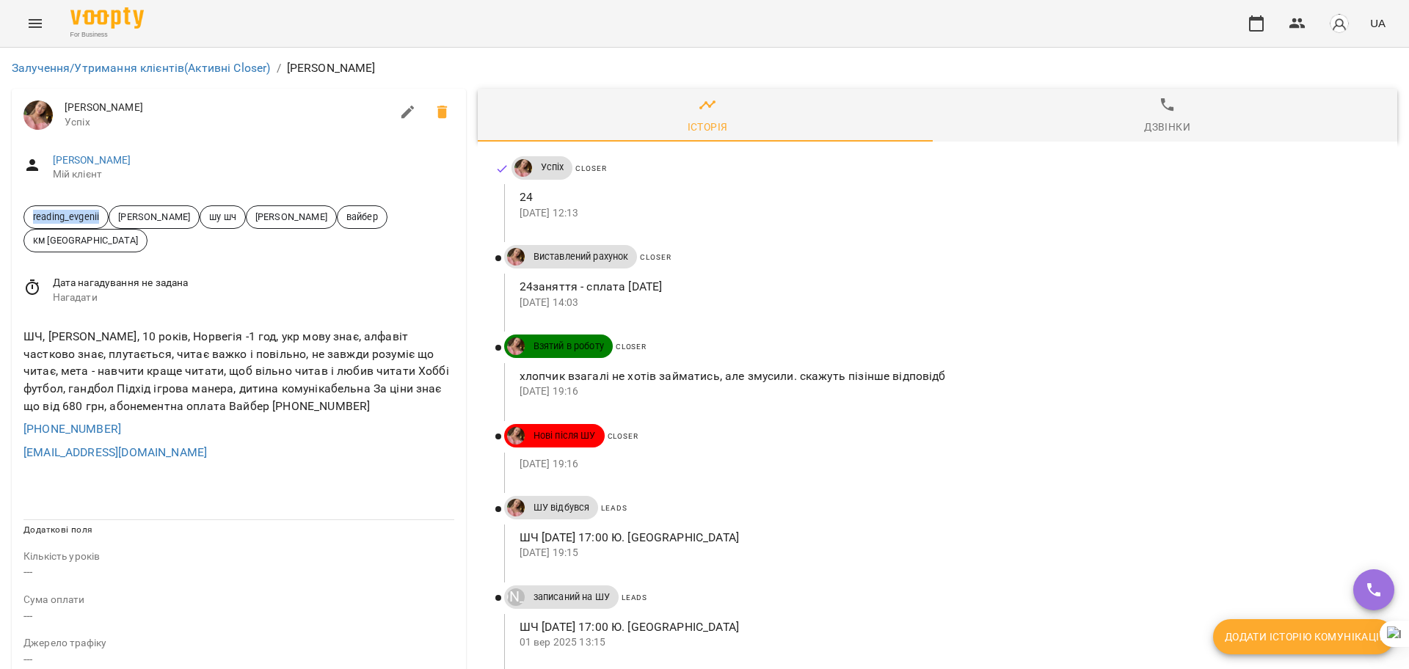
drag, startPoint x: 100, startPoint y: 215, endPoint x: 0, endPoint y: 213, distance: 99.8
copy span "reading_evgenii"
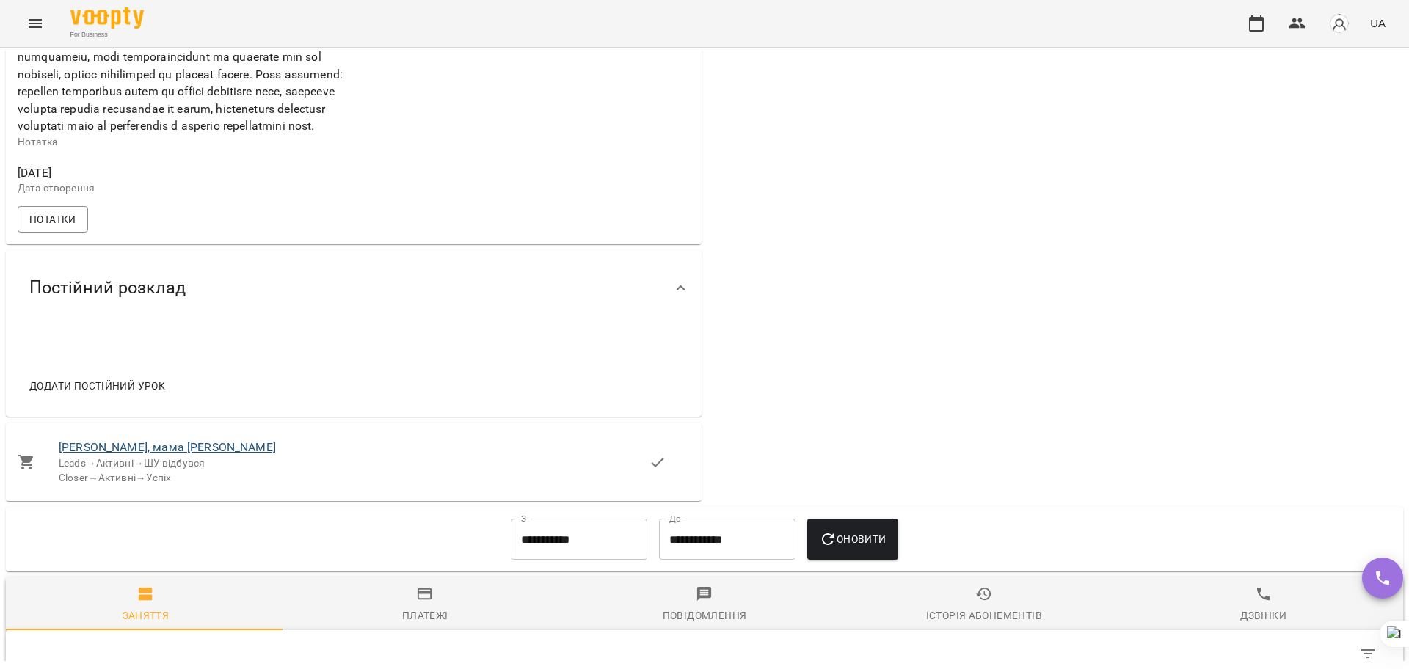
scroll to position [642, 0]
click at [92, 453] on link "Аліса, мама Майя" at bounding box center [167, 446] width 217 height 14
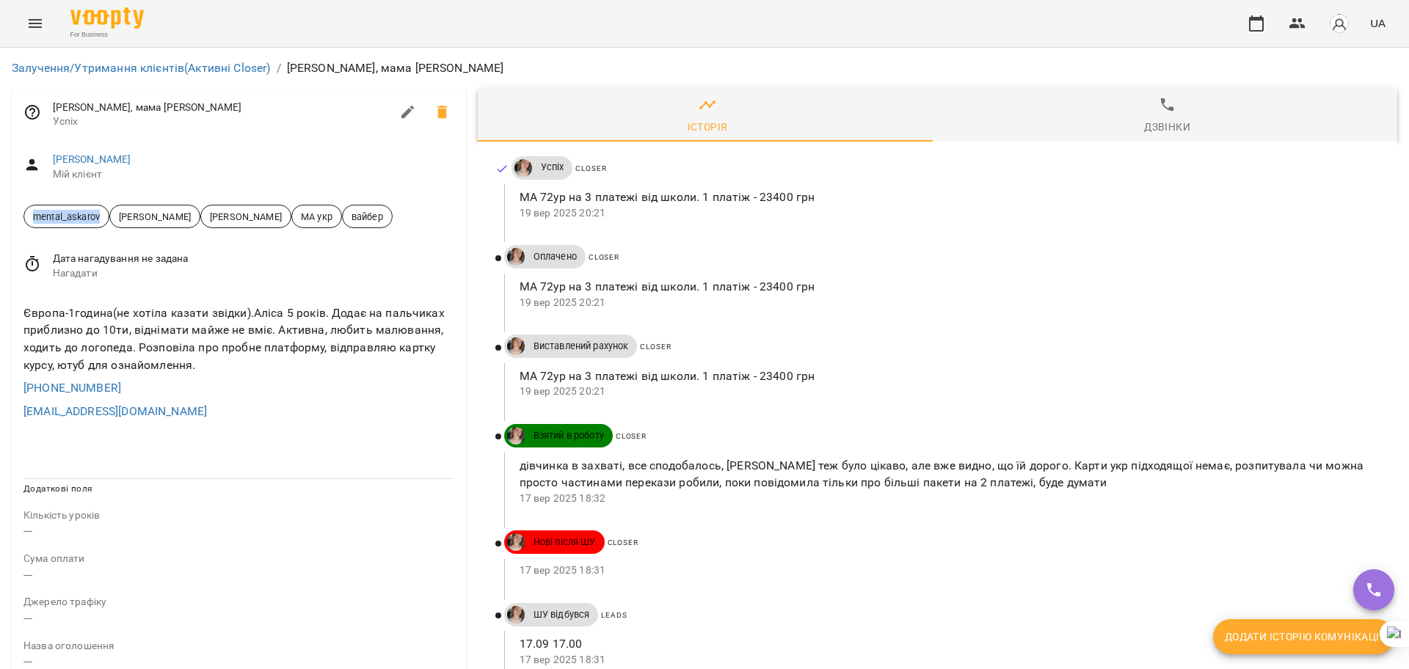
drag, startPoint x: 106, startPoint y: 217, endPoint x: 0, endPoint y: 218, distance: 106.4
click at [0, 218] on div "Залучення/Утримання клієнтів (Активні Closer) / Аліса, мама Майя Аліса, мама Ма…" at bounding box center [704, 619] width 1409 height 1142
copy span "mental_askarov"
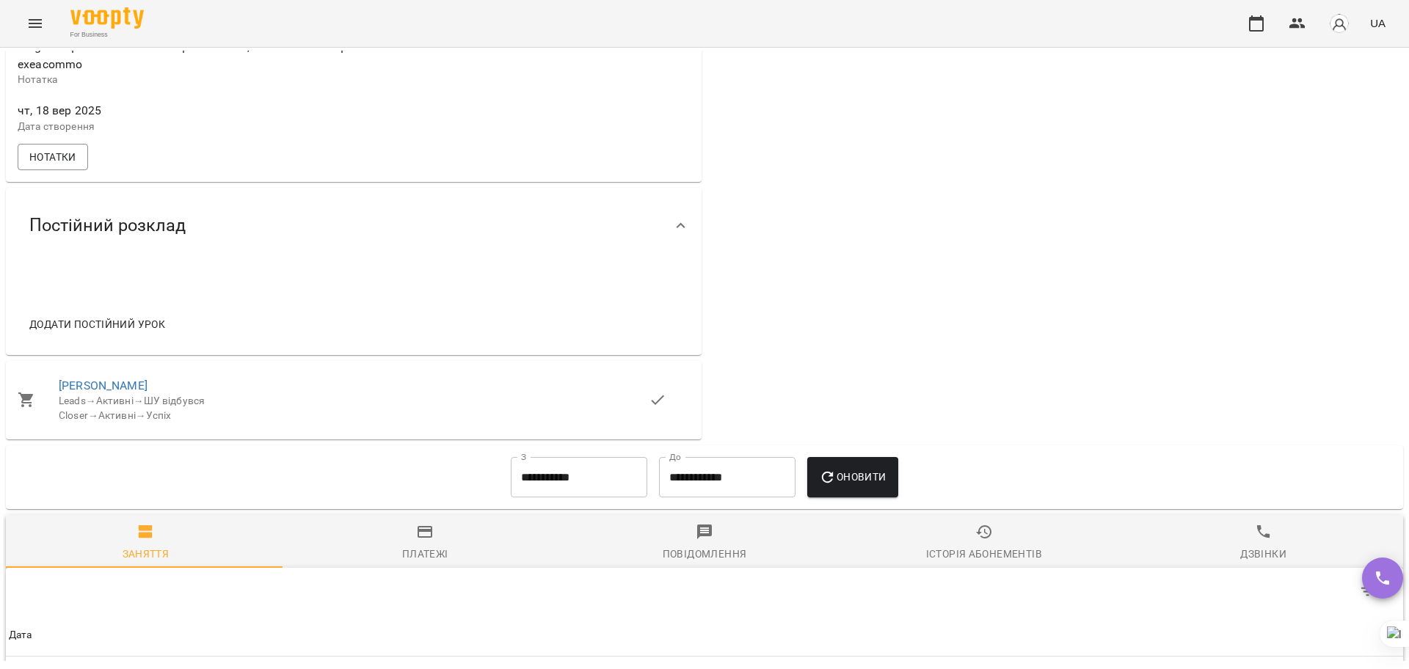
scroll to position [826, 0]
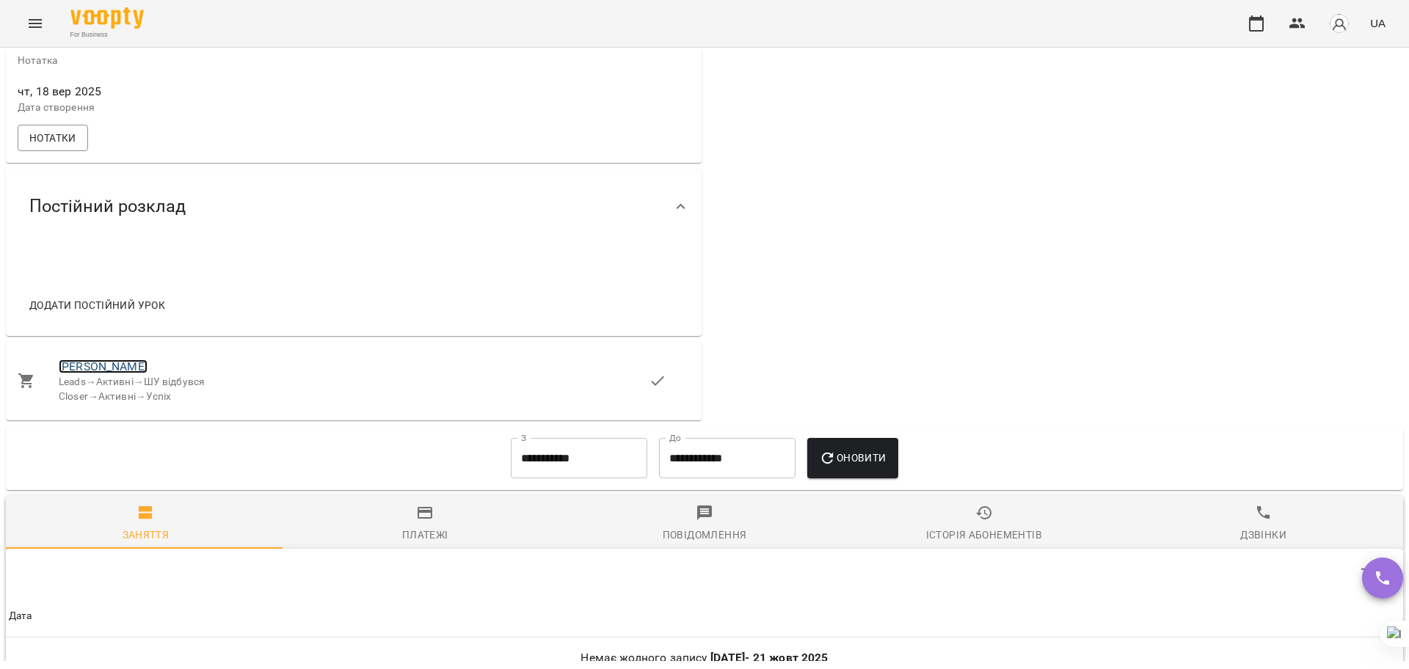
click at [86, 374] on link "Марія" at bounding box center [103, 367] width 89 height 14
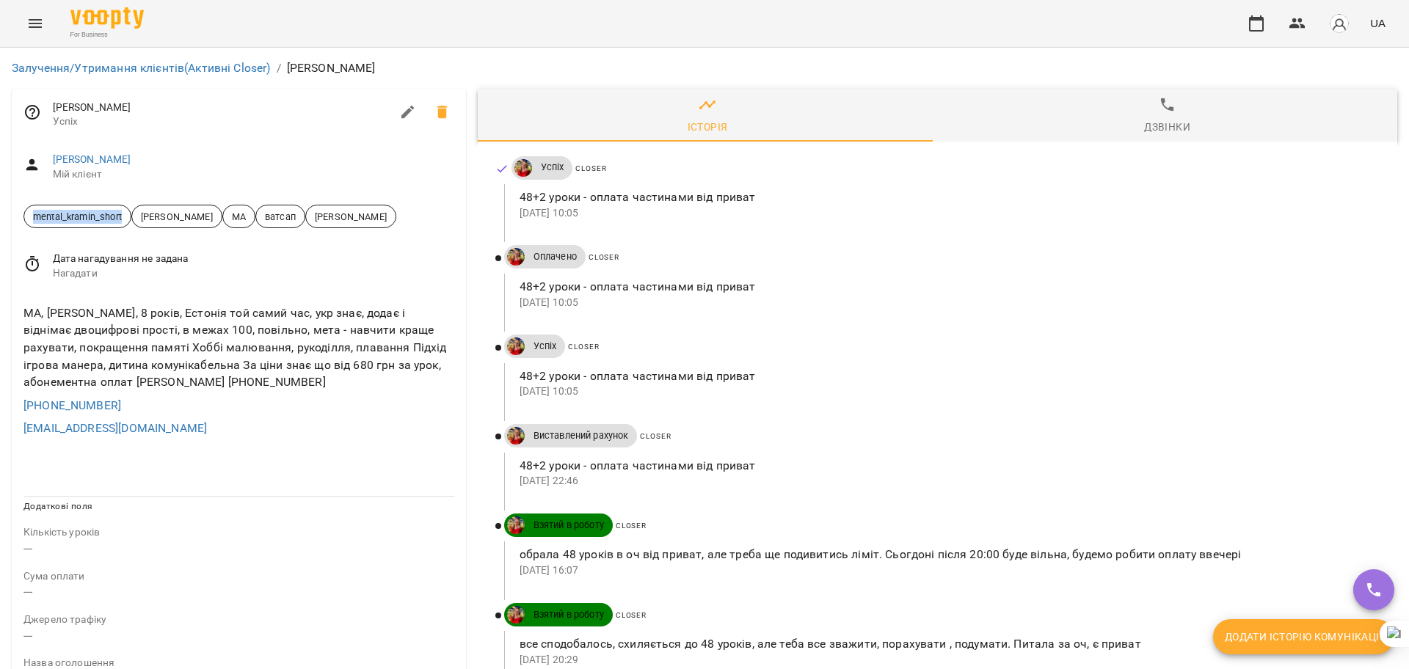
drag, startPoint x: 128, startPoint y: 217, endPoint x: 0, endPoint y: 217, distance: 127.7
copy span "mental_kramin_short"
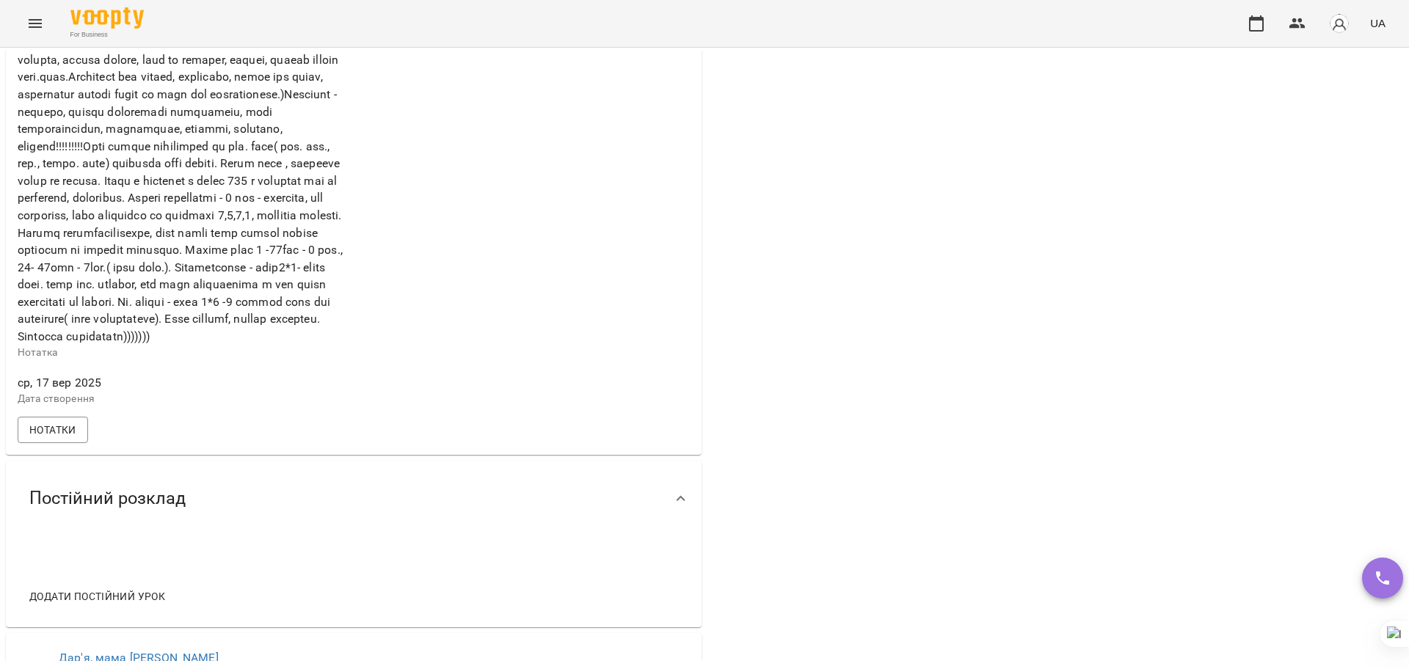
scroll to position [734, 0]
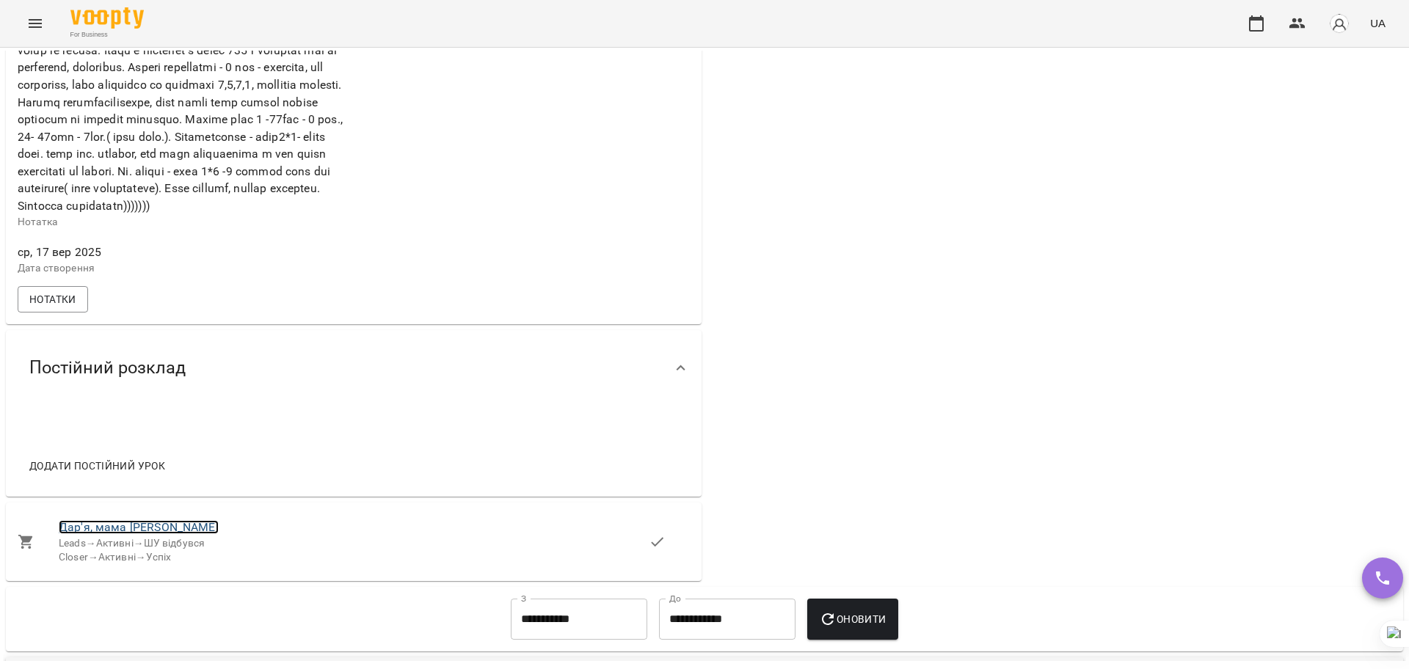
click at [84, 534] on link "Дар'я, мама Ірина" at bounding box center [139, 527] width 160 height 14
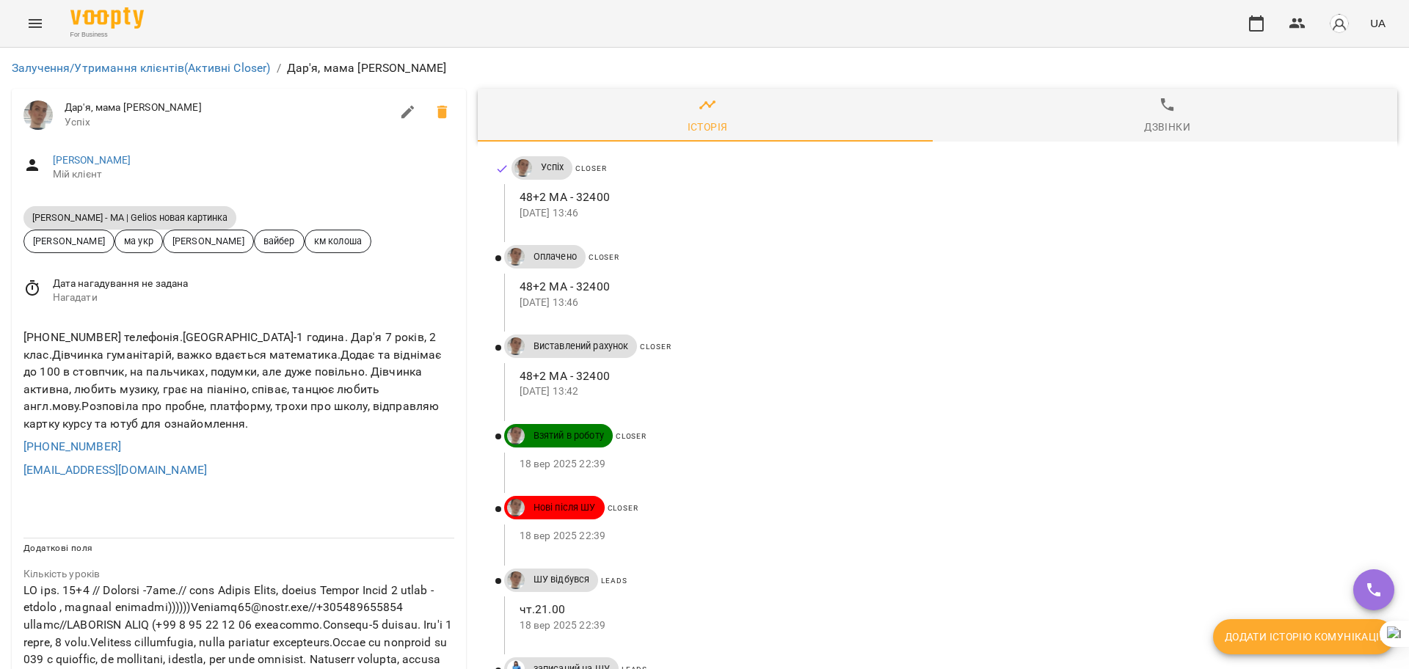
drag, startPoint x: 225, startPoint y: 213, endPoint x: 0, endPoint y: 217, distance: 225.3
copy span "Daniil Askarov - МА | Gelios новая картинка"
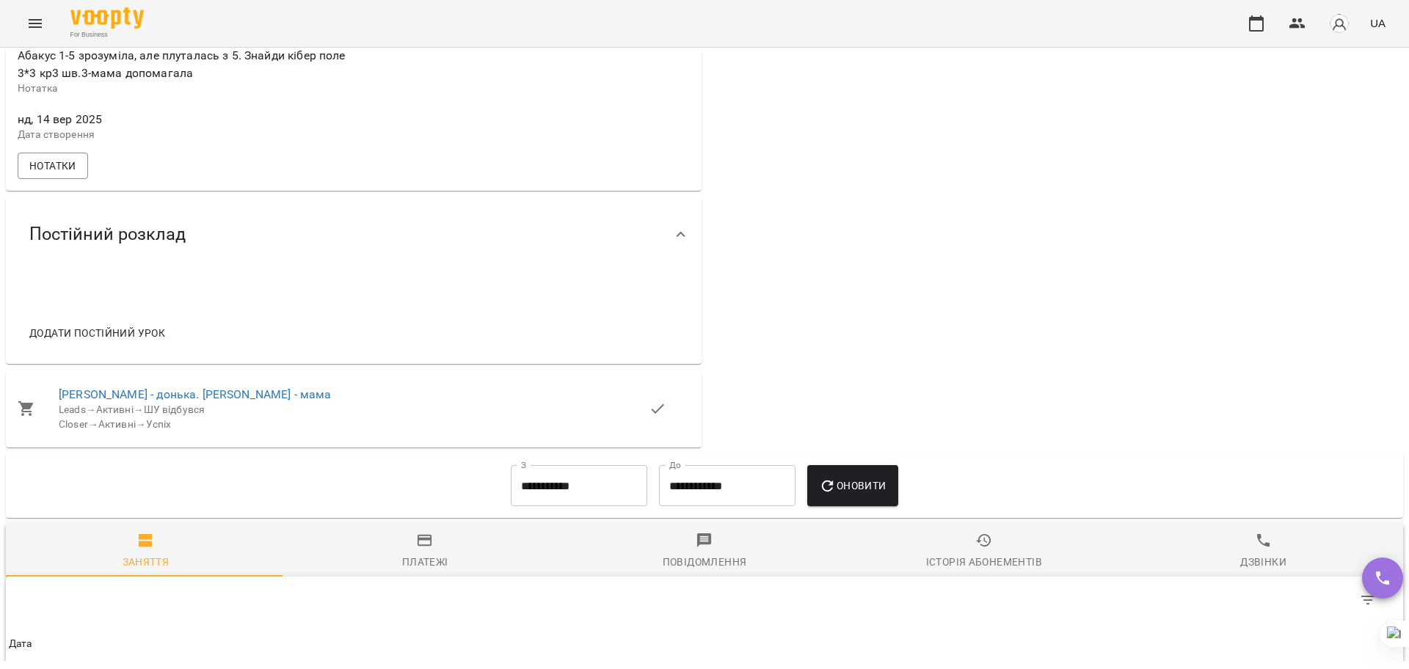
scroll to position [878, 0]
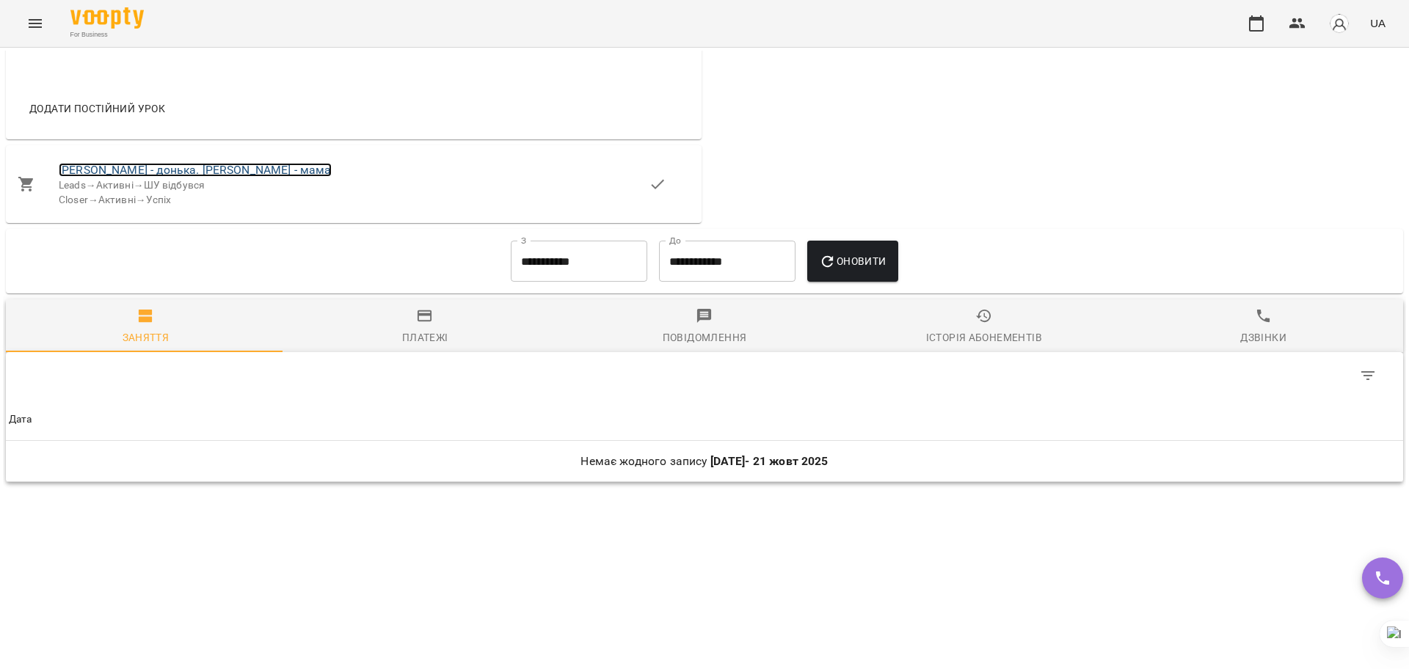
click at [114, 164] on link "[PERSON_NAME] - донька. [PERSON_NAME] - мама" at bounding box center [195, 170] width 273 height 14
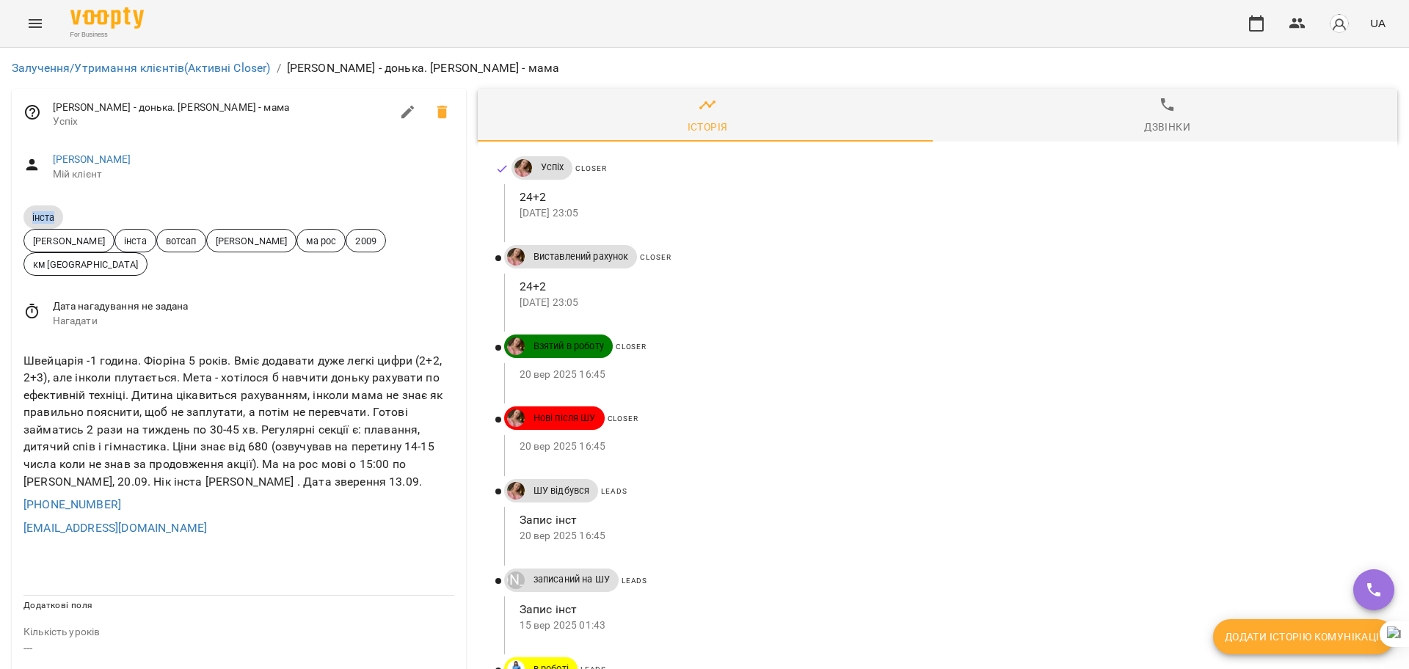
drag, startPoint x: 67, startPoint y: 215, endPoint x: 0, endPoint y: 214, distance: 66.8
copy span "інста"
click at [209, 65] on link "Залучення/Утримання клієнтів (Активні Closer)" at bounding box center [141, 68] width 259 height 14
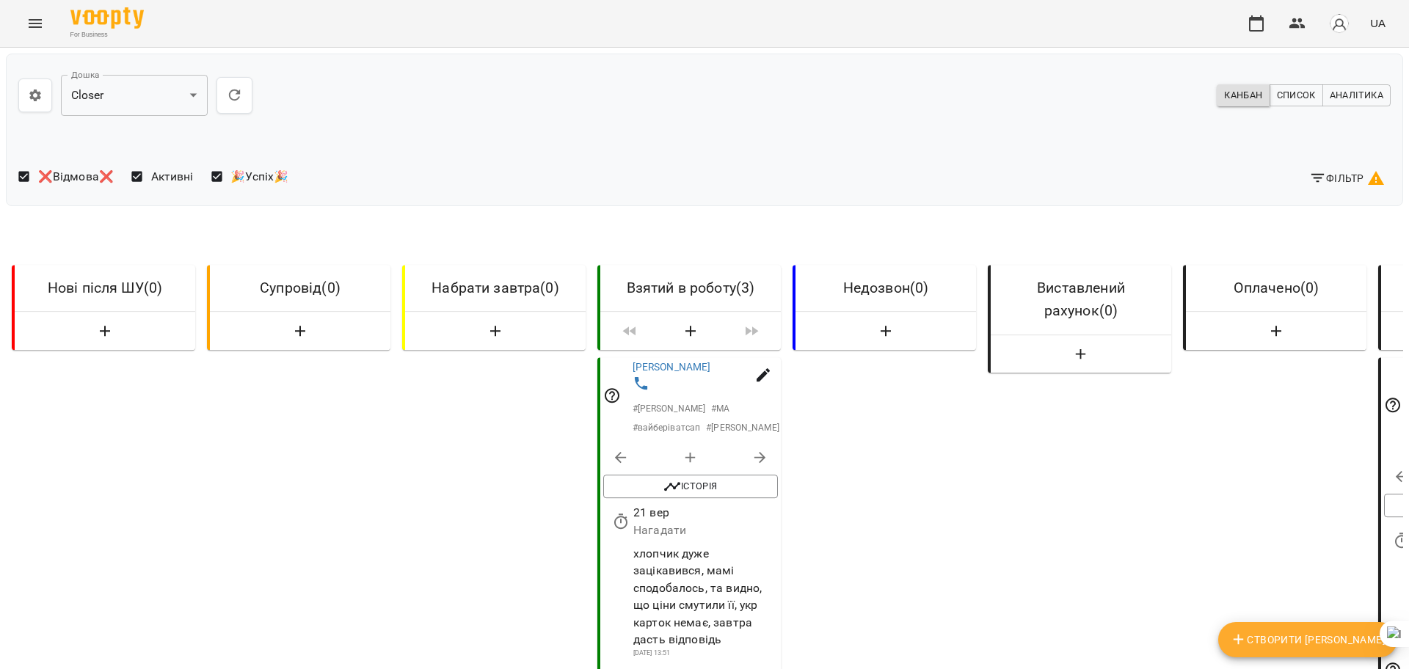
click at [1335, 173] on span "Фільтр" at bounding box center [1347, 179] width 76 height 18
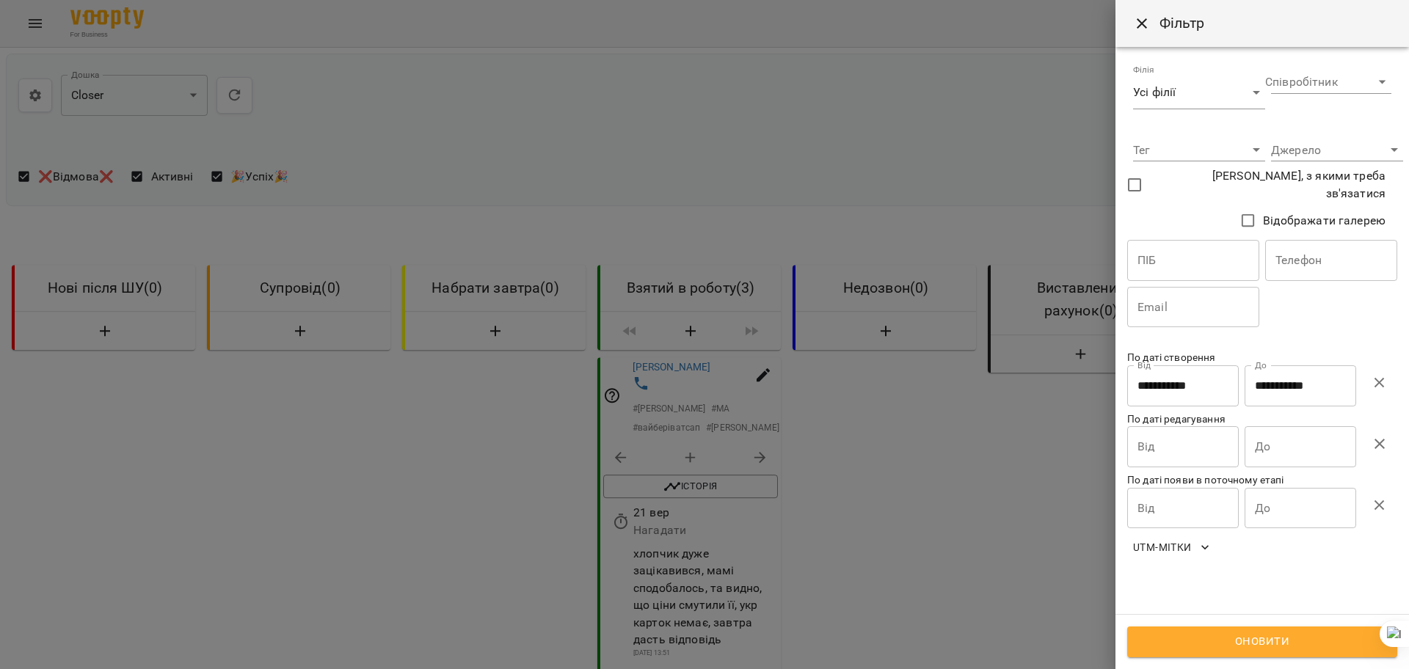
click at [1378, 379] on icon "button" at bounding box center [1380, 383] width 10 height 10
click at [1291, 265] on input "text" at bounding box center [1331, 260] width 132 height 41
paste input "**********"
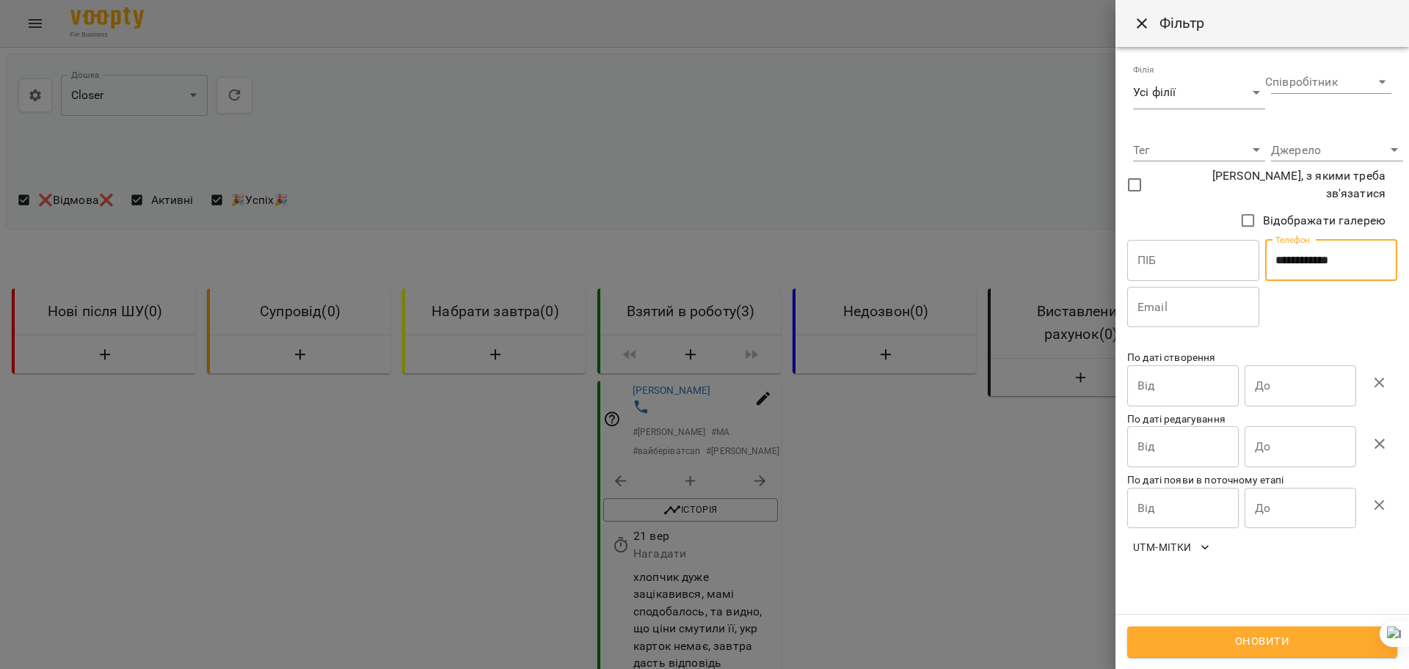
type input "**********"
click at [1248, 649] on span "Оновити" at bounding box center [1262, 642] width 238 height 19
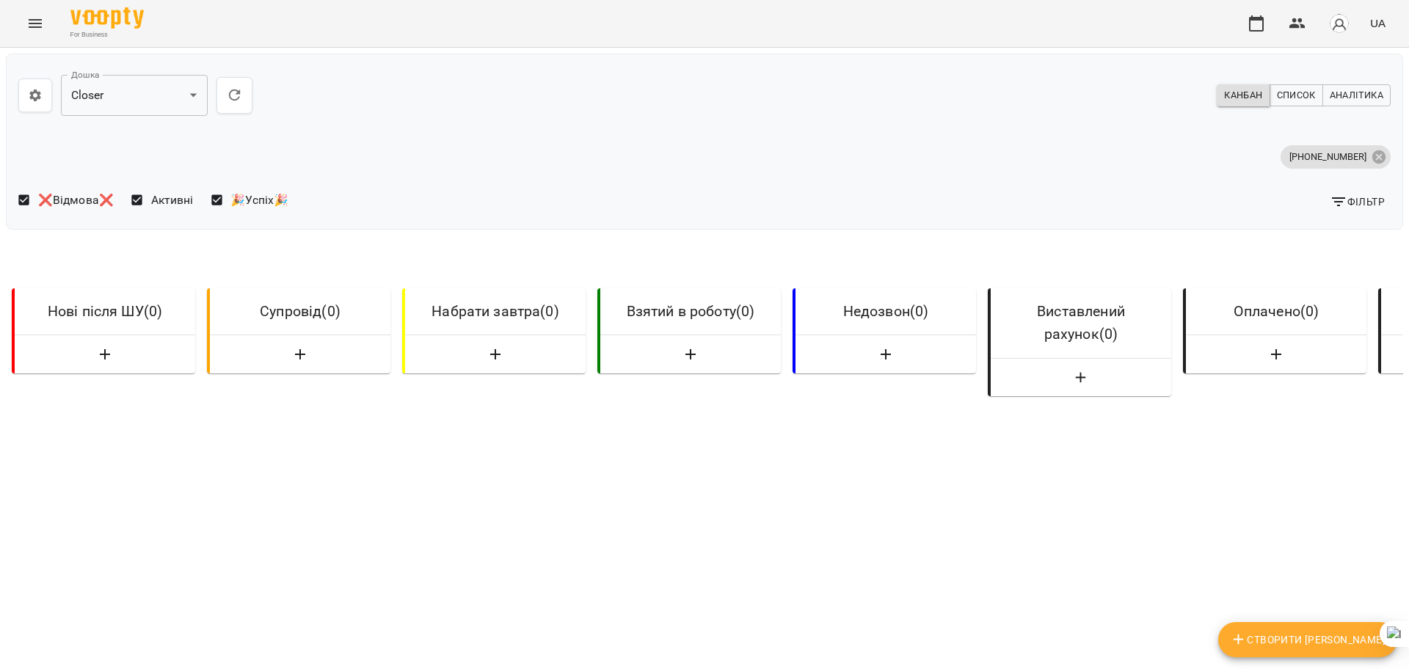
click at [128, 86] on body "**********" at bounding box center [704, 430] width 1409 height 861
click at [113, 46] on li "Leads" at bounding box center [134, 43] width 147 height 26
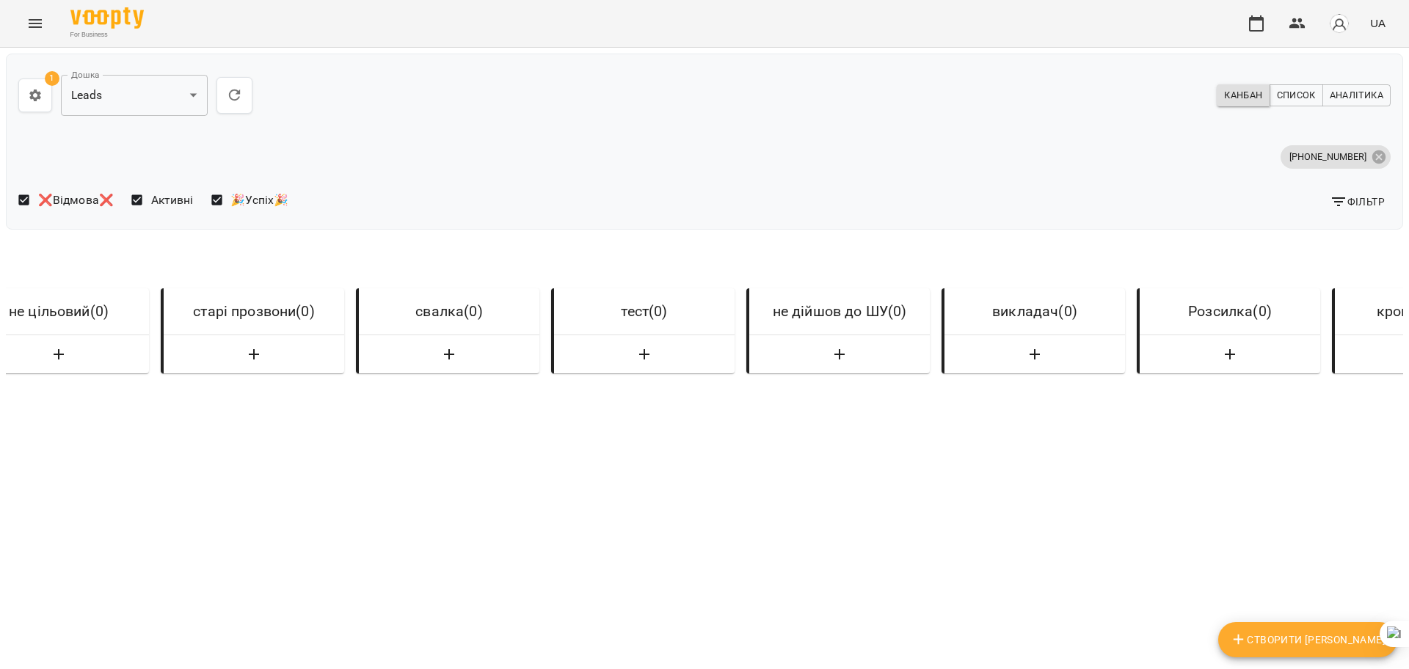
scroll to position [0, 5254]
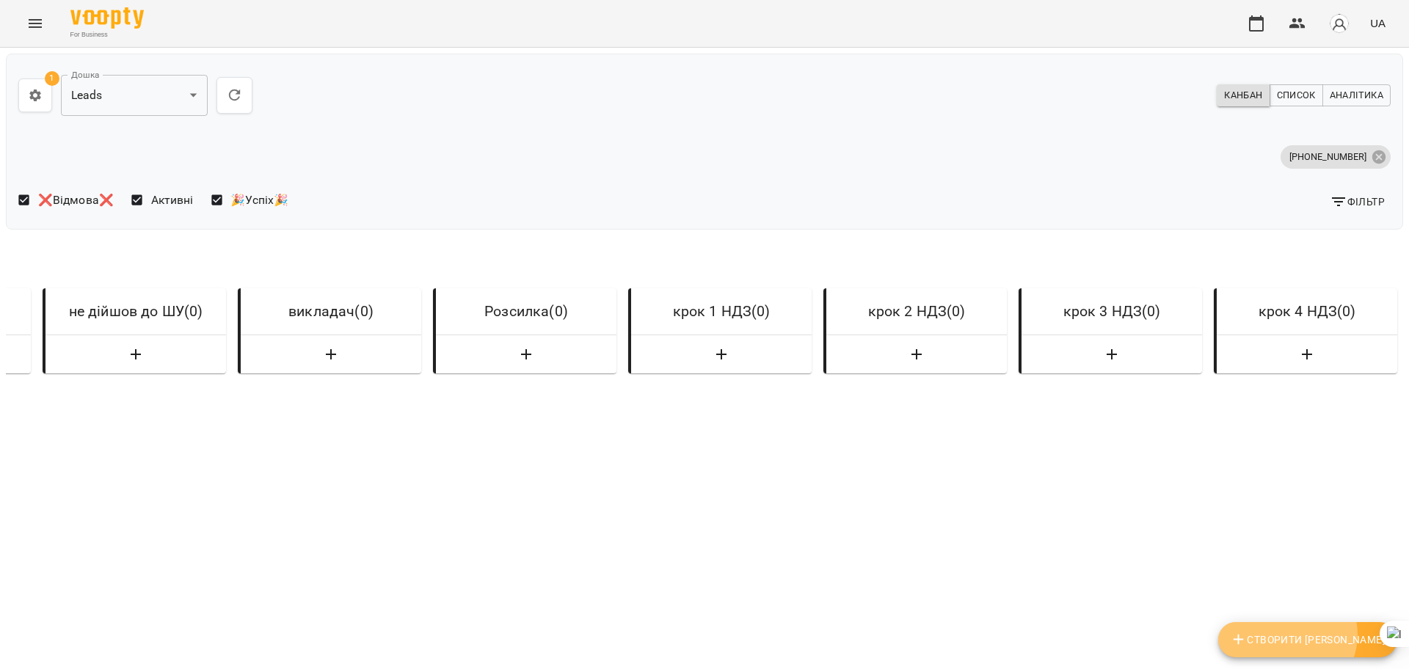
click at [1341, 635] on span "Створити Ліда" at bounding box center [1308, 640] width 156 height 18
select select "**"
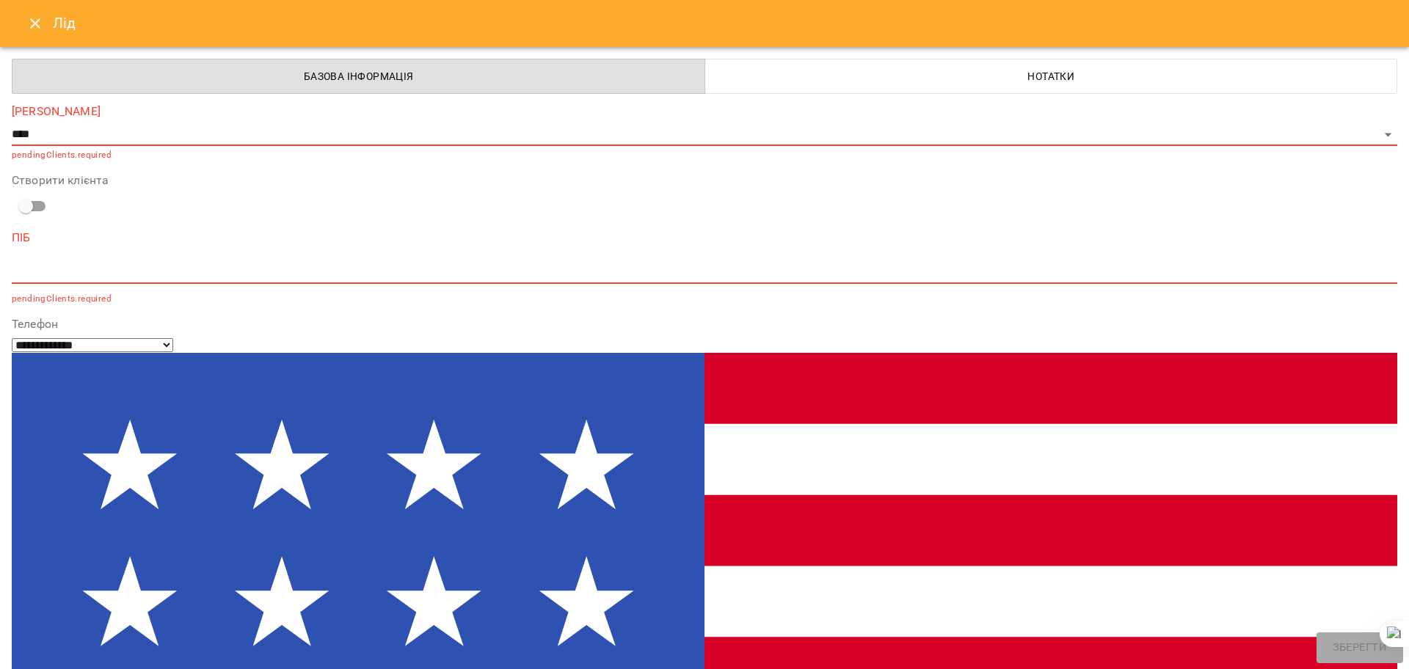
paste input "**********"
type input "**********"
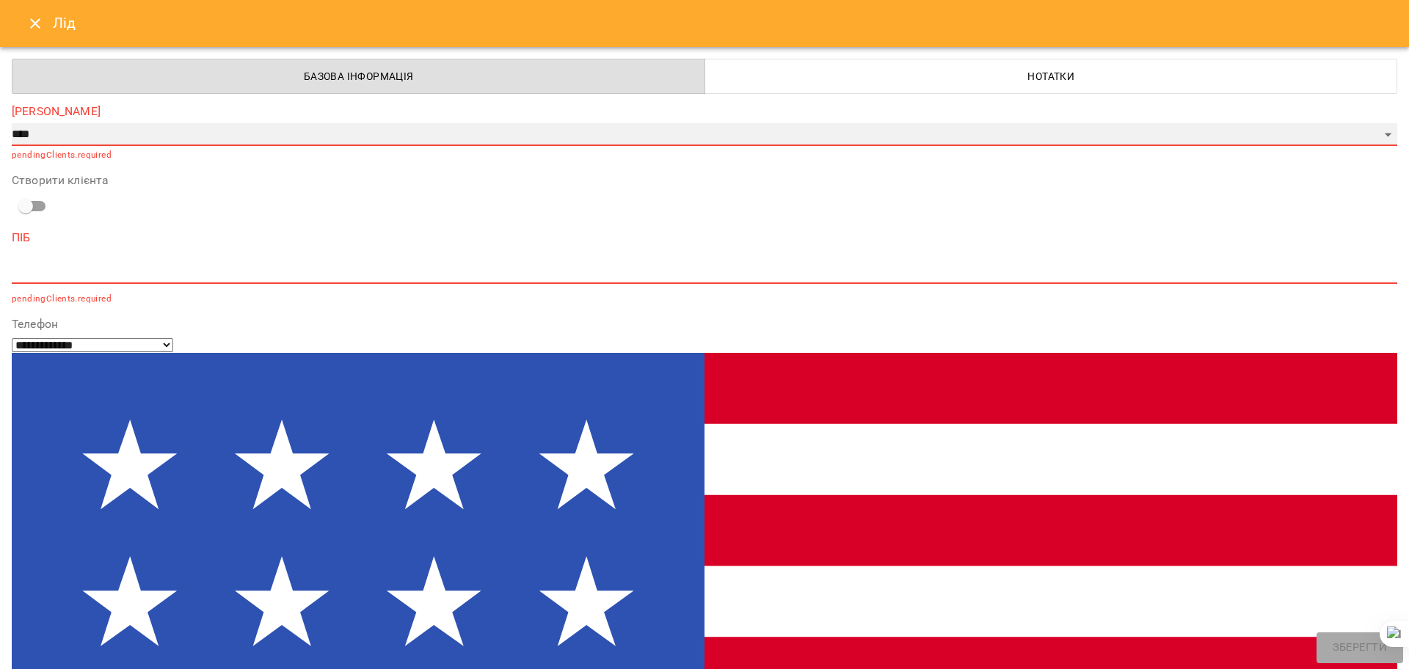
click at [70, 132] on select "**********" at bounding box center [705, 134] width 1386 height 23
select select "*"
click at [12, 123] on select "**********" at bounding box center [705, 134] width 1386 height 23
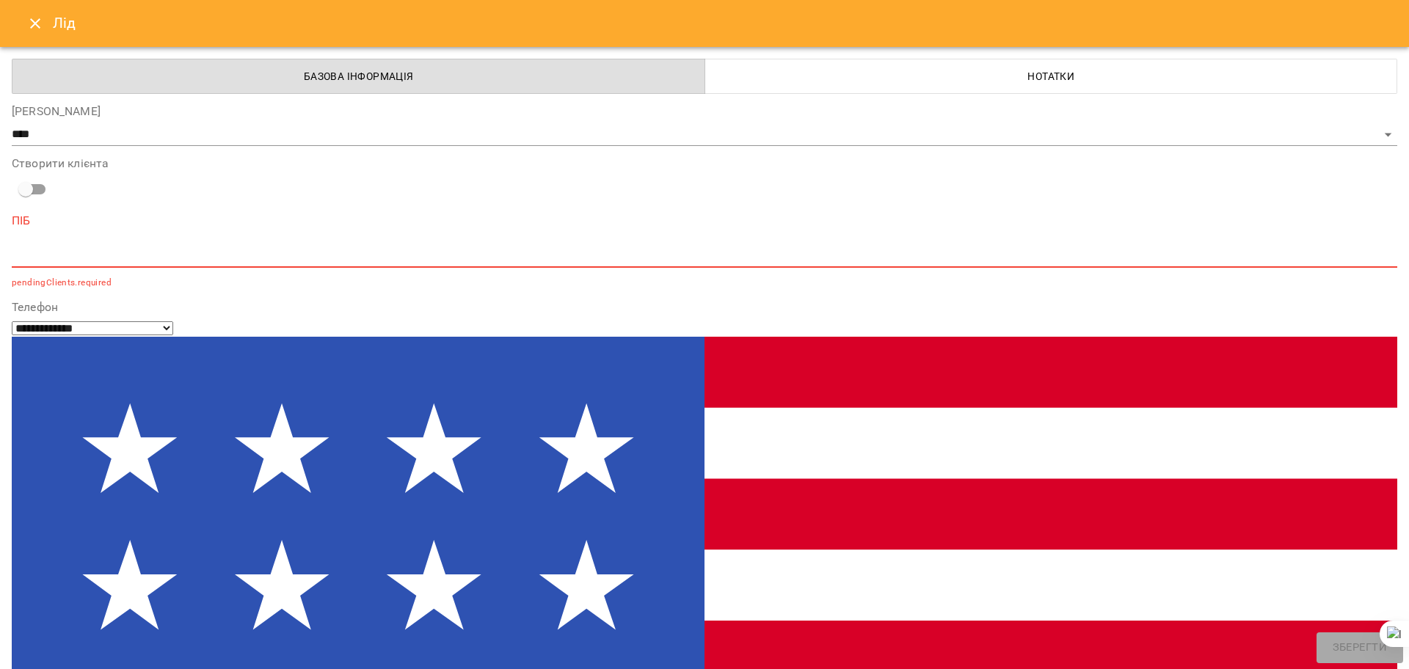
click at [113, 267] on div "*" at bounding box center [705, 255] width 1386 height 23
paste textarea "**********"
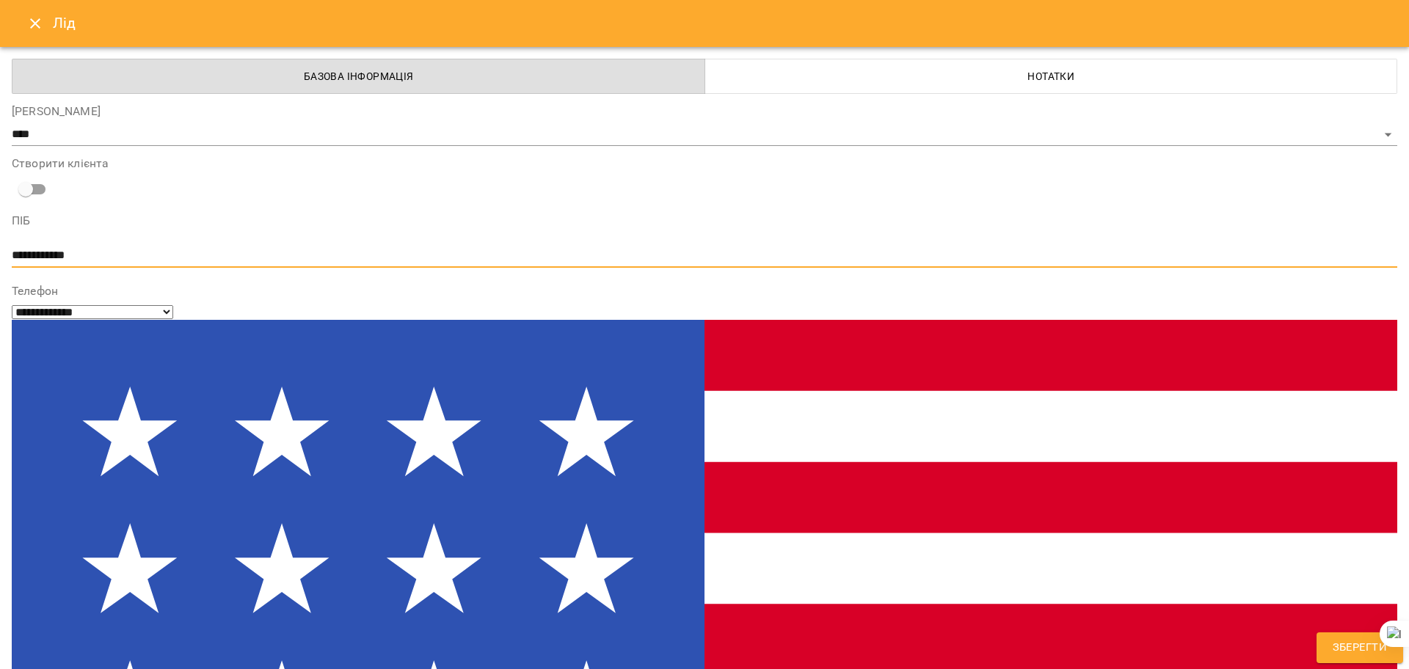
type textarea "**********"
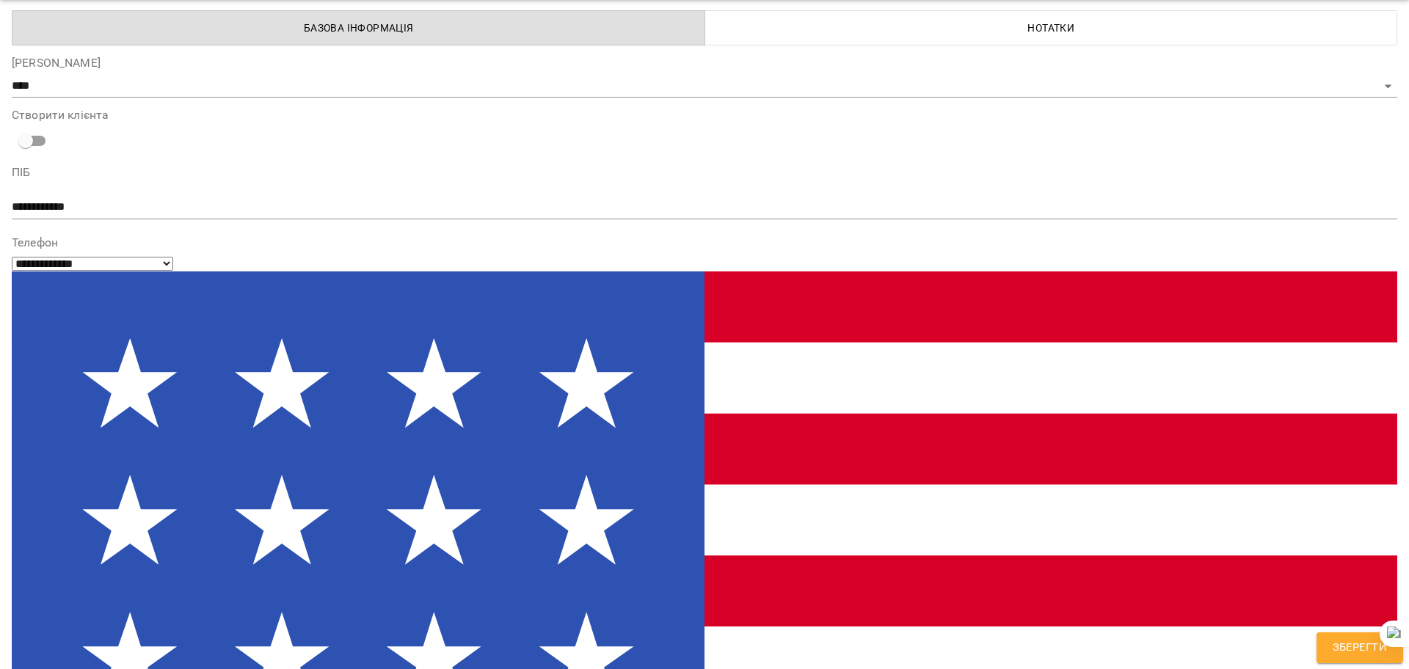
paste input "**********"
type input "**********"
click at [1334, 644] on span "Зберегти" at bounding box center [1360, 647] width 54 height 19
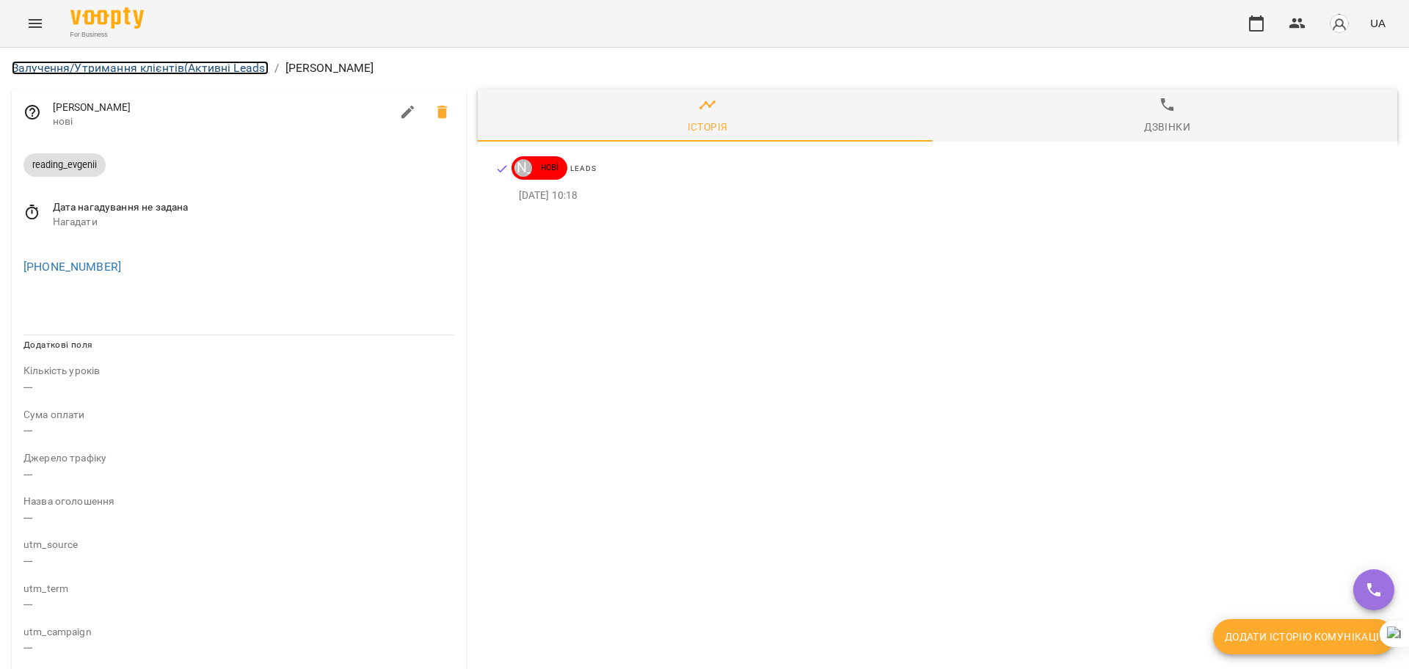
click at [214, 71] on link "Залучення/Утримання клієнтів (Активні Leads)" at bounding box center [140, 68] width 257 height 14
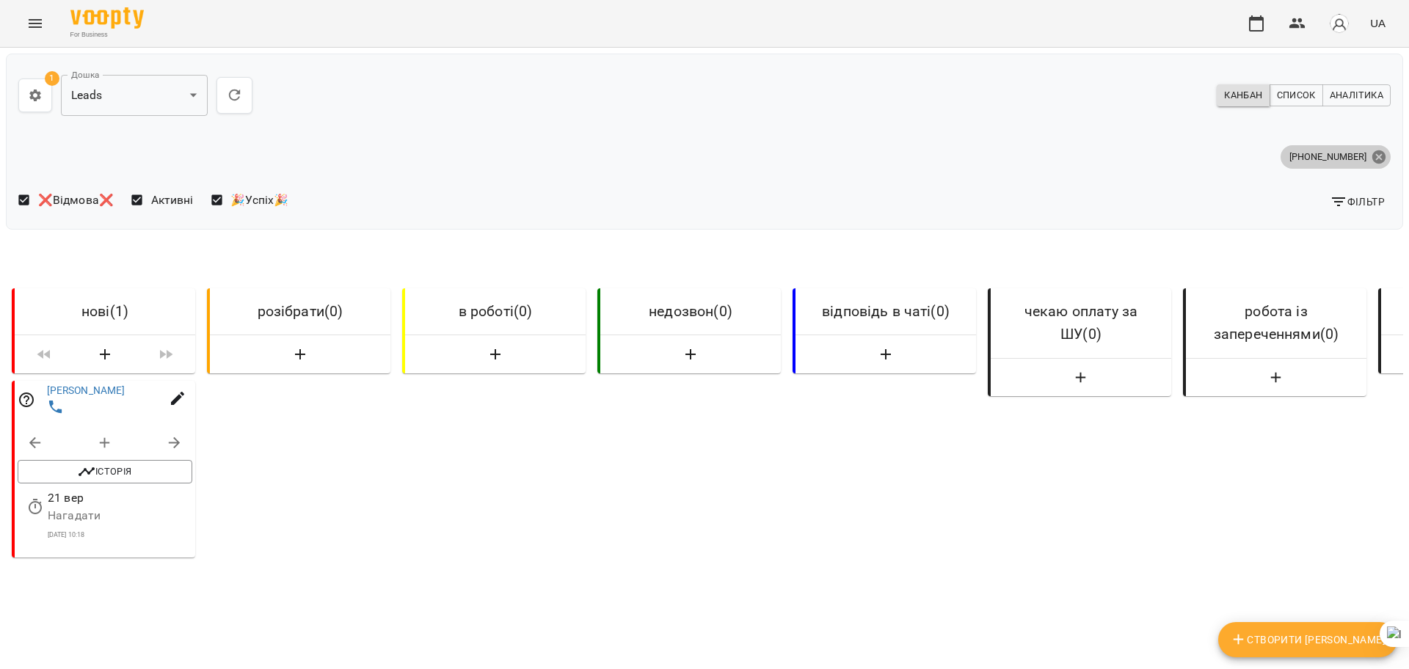
click at [1371, 156] on icon at bounding box center [1379, 157] width 16 height 16
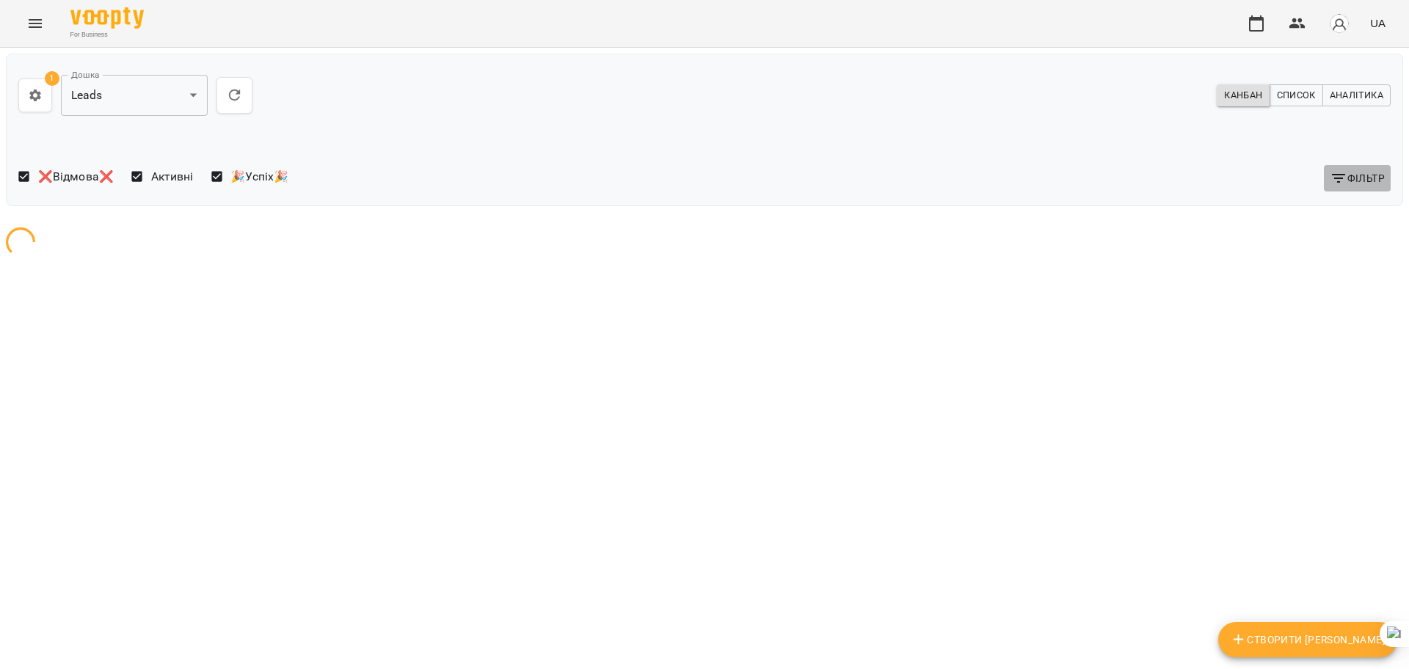
click at [1349, 183] on span "Фільтр" at bounding box center [1357, 179] width 55 height 18
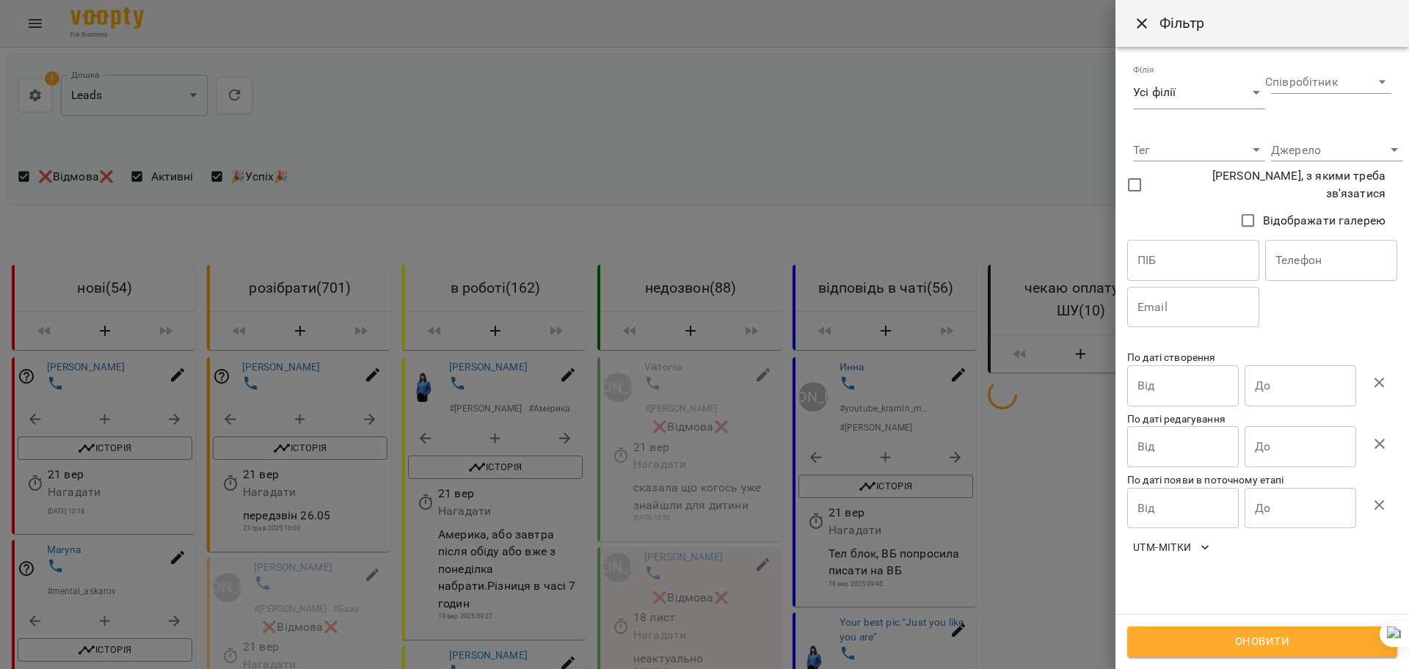
click at [1308, 255] on input "text" at bounding box center [1331, 260] width 132 height 41
paste input "**********"
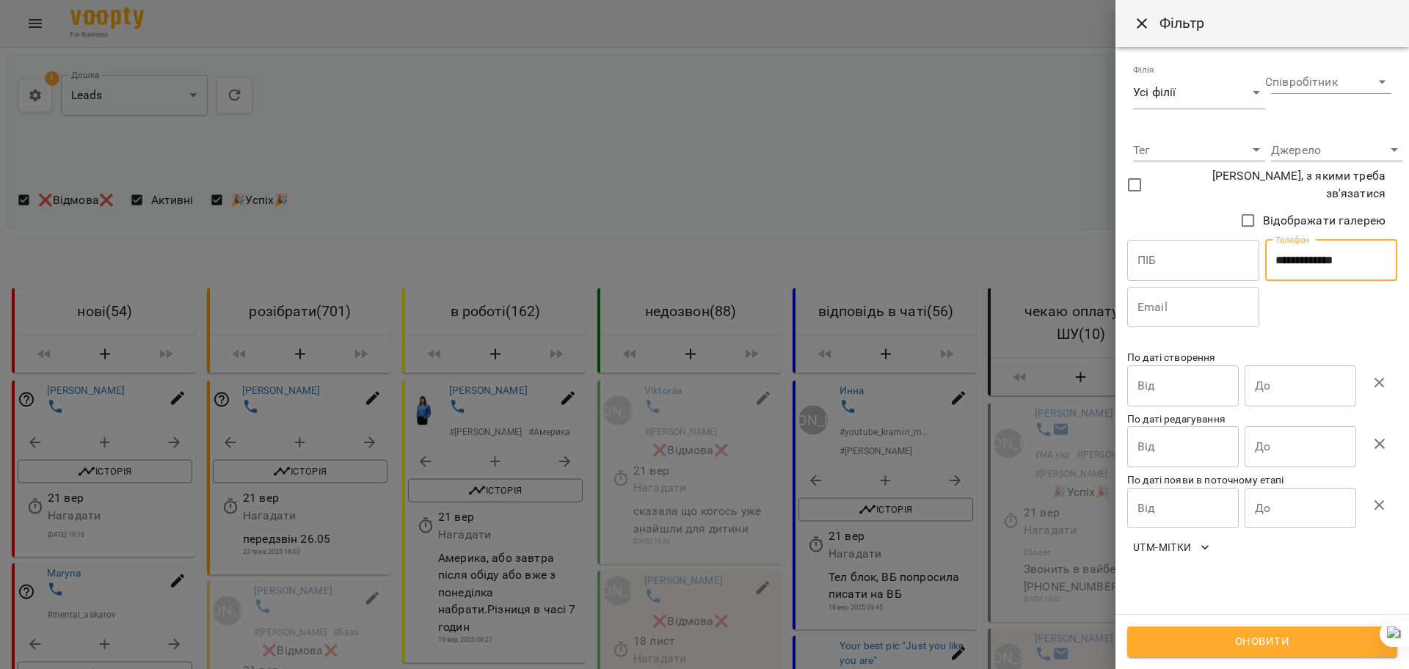
type input "**********"
click at [1223, 629] on button "Оновити" at bounding box center [1262, 642] width 270 height 31
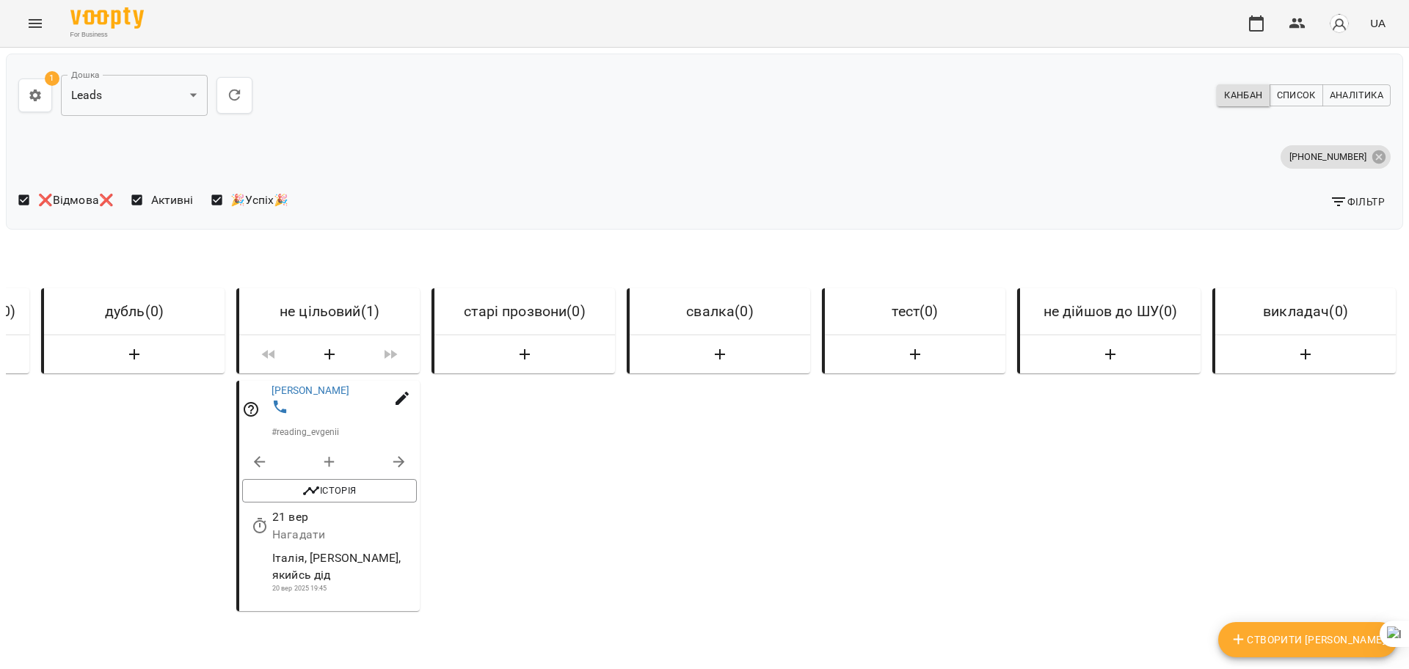
scroll to position [0, 4262]
drag, startPoint x: 910, startPoint y: 244, endPoint x: 1342, endPoint y: 249, distance: 431.6
click at [1344, 249] on div "нові ( 0 ) розібрати ( 0 ) в роботі ( 0 ) недозвон ( 0 ) відповідь в чаті ( 0 )…" at bounding box center [704, 504] width 1403 height 520
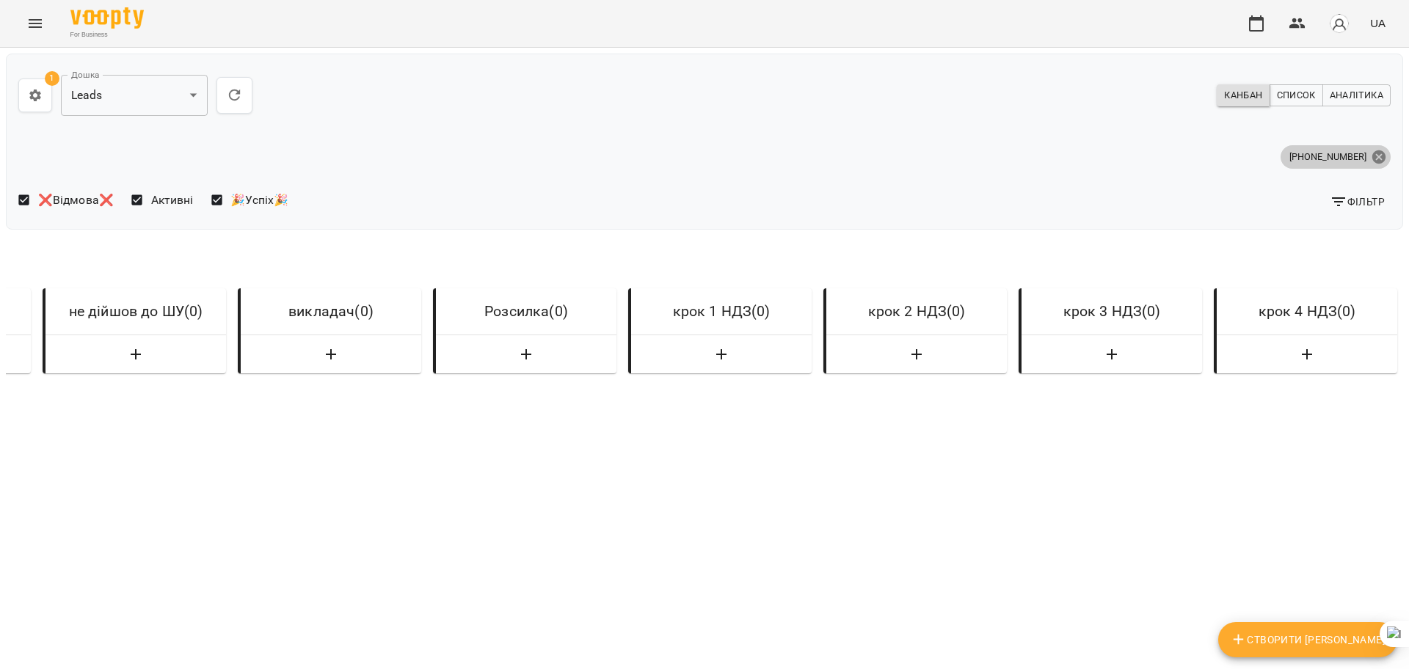
click at [1371, 154] on icon at bounding box center [1379, 157] width 16 height 16
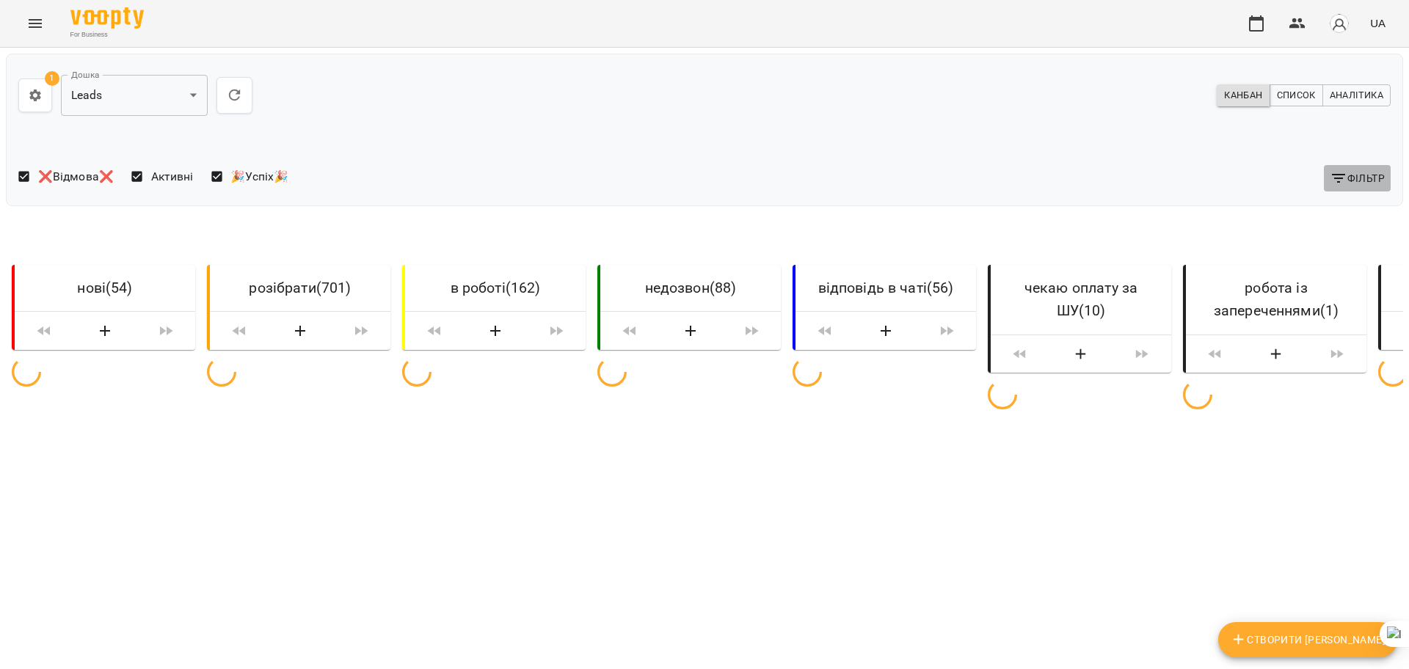
click at [1346, 181] on span "Фільтр" at bounding box center [1357, 179] width 55 height 18
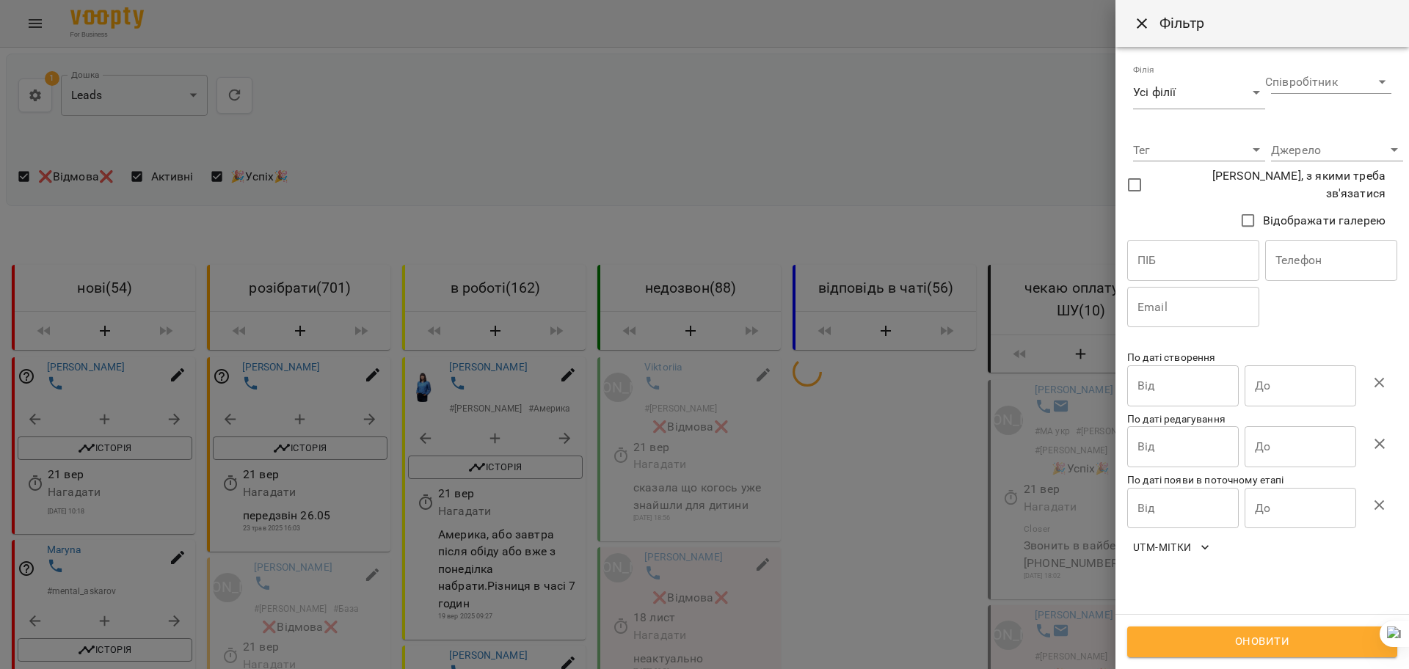
click at [1308, 256] on input "text" at bounding box center [1331, 260] width 132 height 41
paste input "**********"
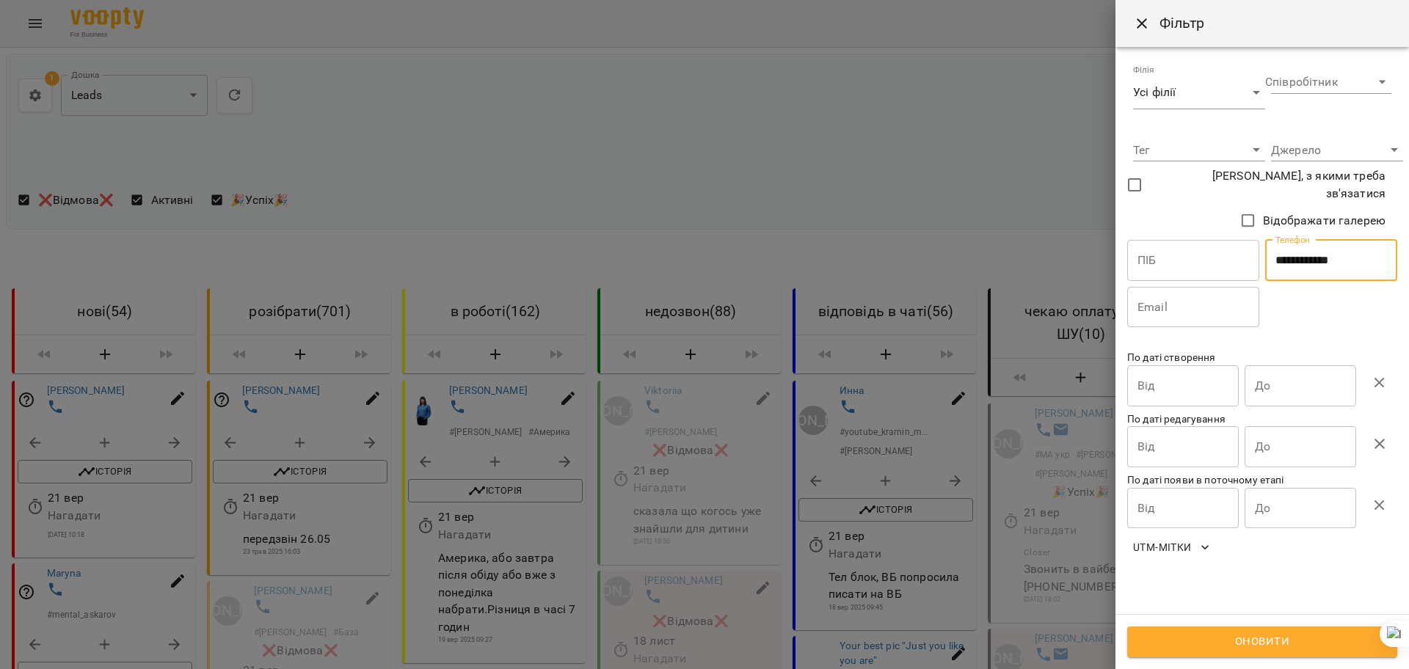
type input "**********"
click at [1215, 632] on button "Оновити" at bounding box center [1262, 642] width 270 height 31
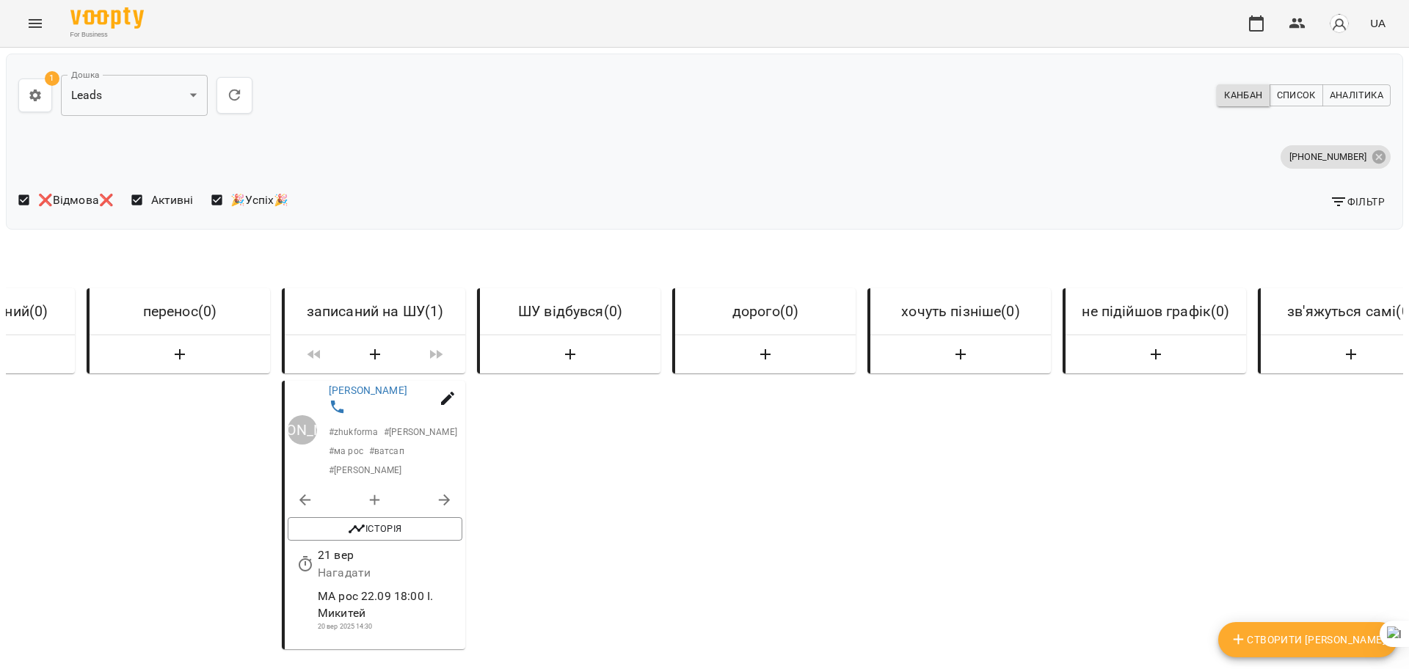
scroll to position [0, 1498]
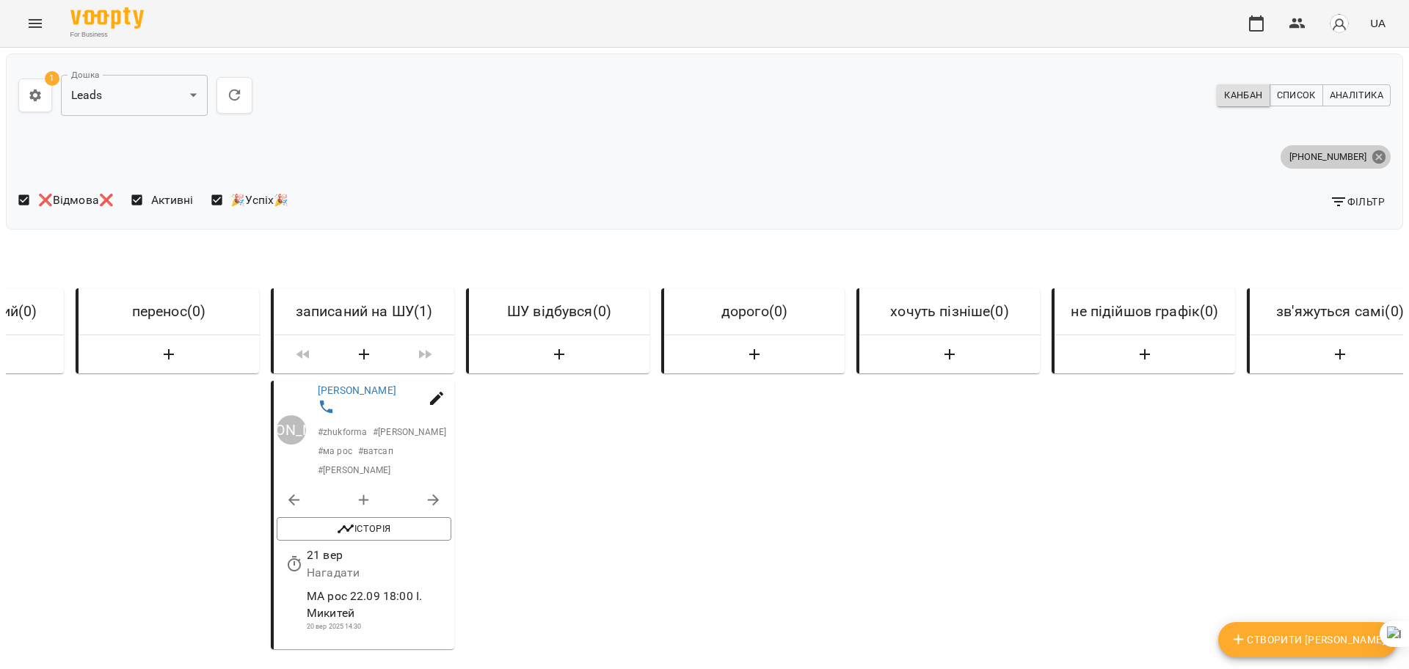
click at [1372, 158] on icon at bounding box center [1378, 156] width 13 height 13
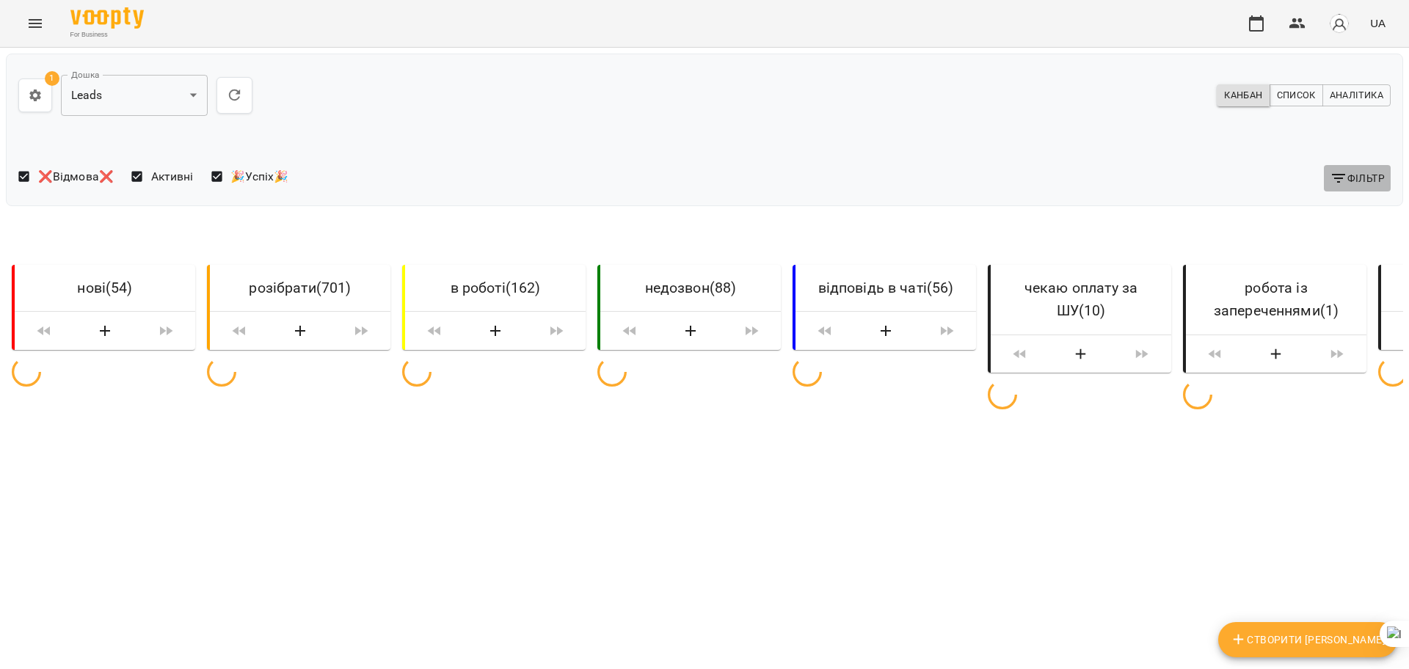
click at [1343, 175] on span "Фільтр" at bounding box center [1357, 179] width 55 height 18
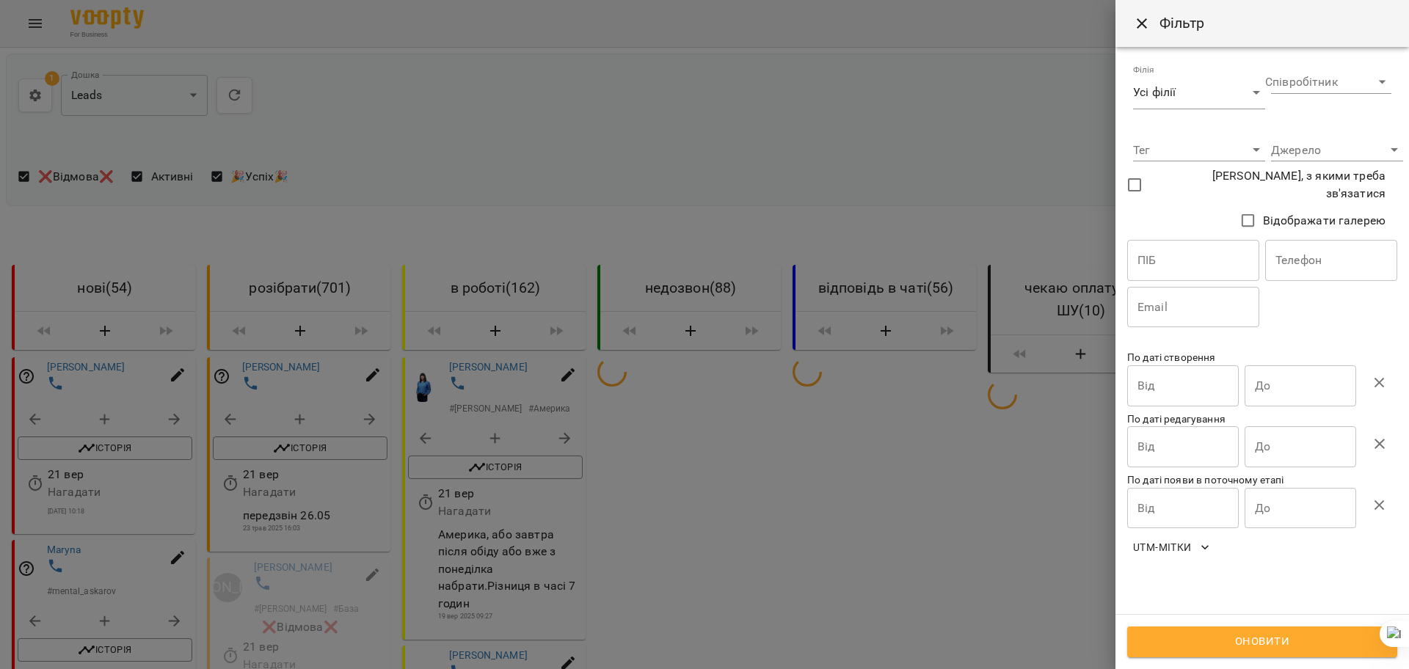
click at [1325, 261] on input "text" at bounding box center [1331, 260] width 132 height 41
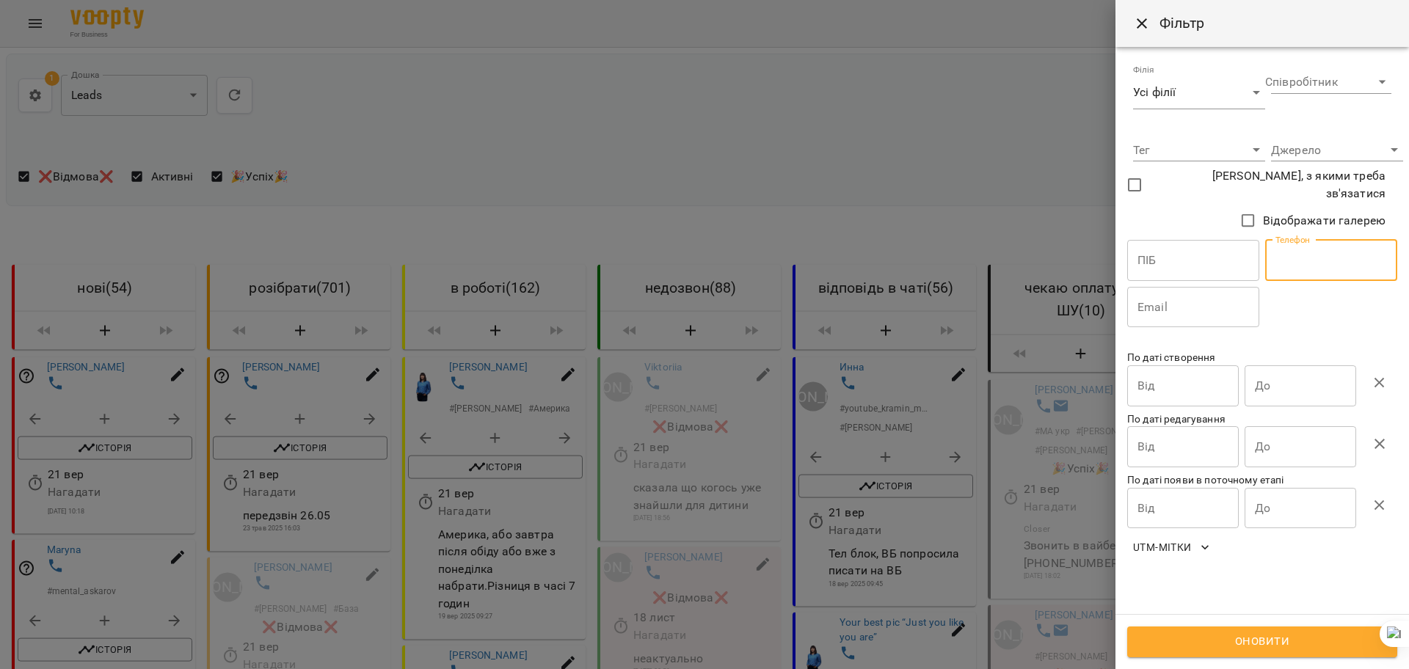
paste input "********"
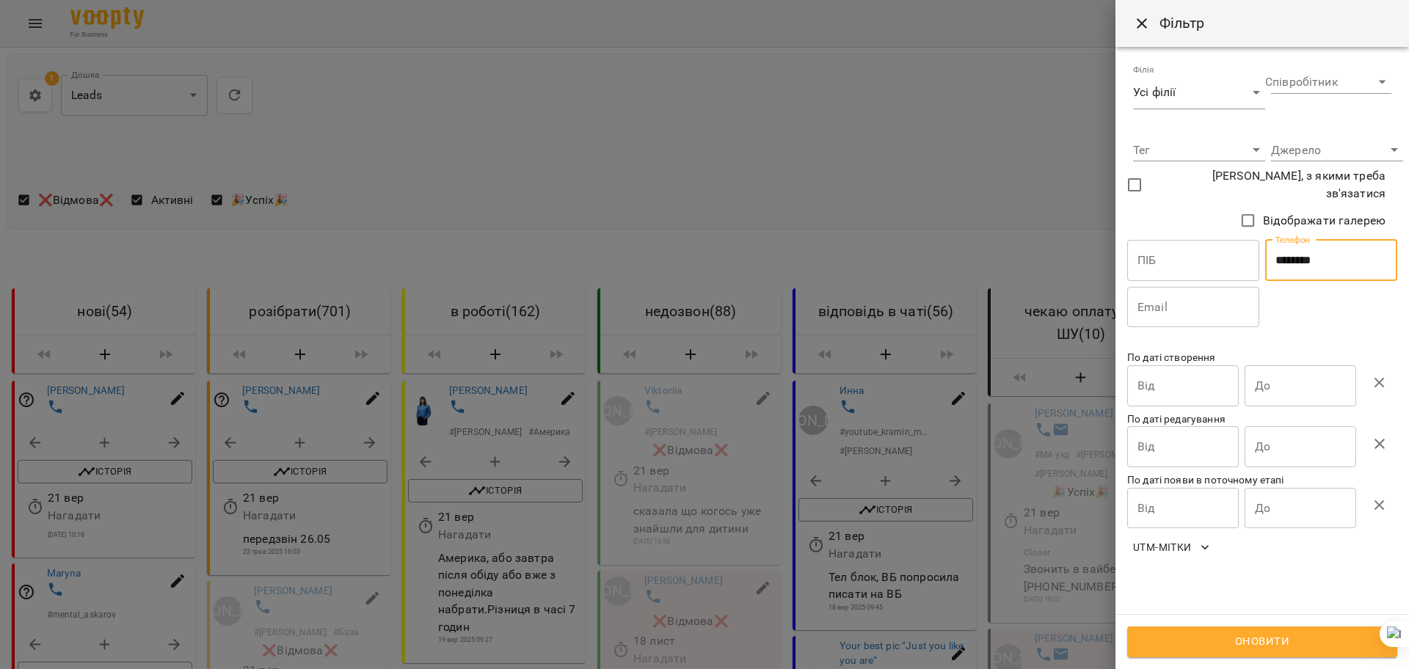
type input "********"
click at [1202, 642] on span "Оновити" at bounding box center [1262, 642] width 238 height 19
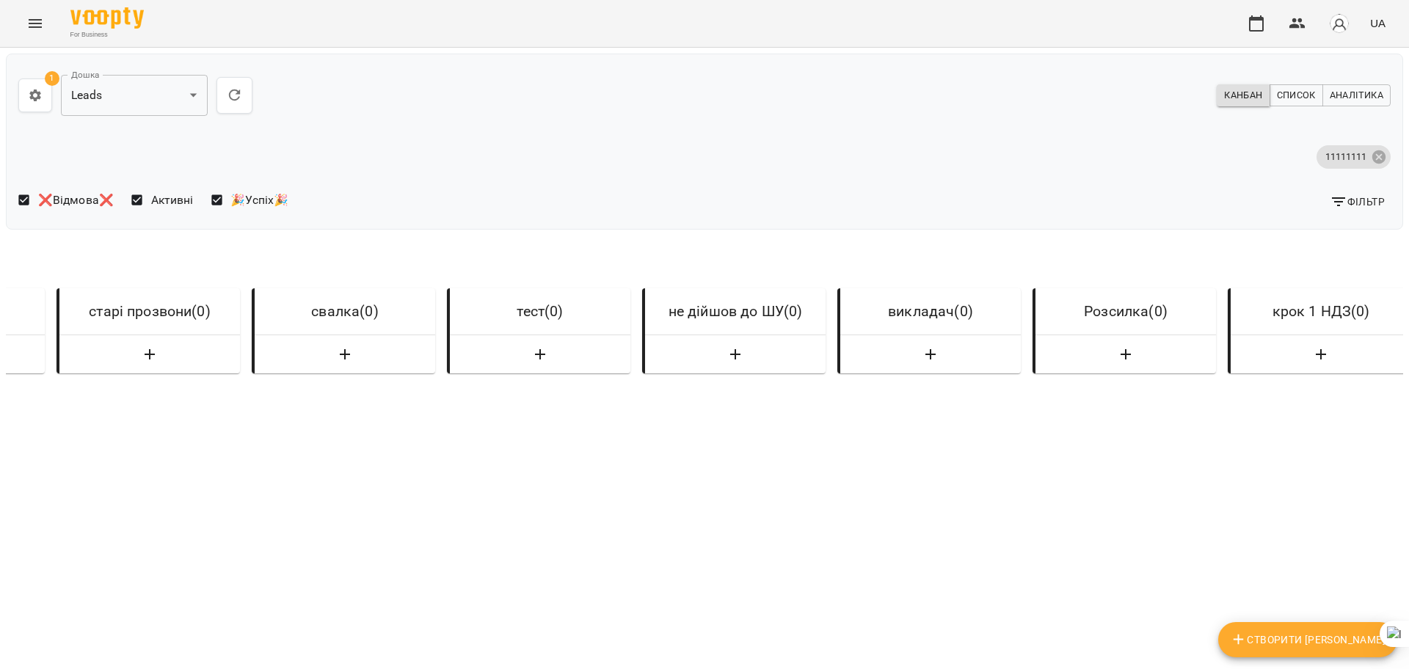
scroll to position [0, 5095]
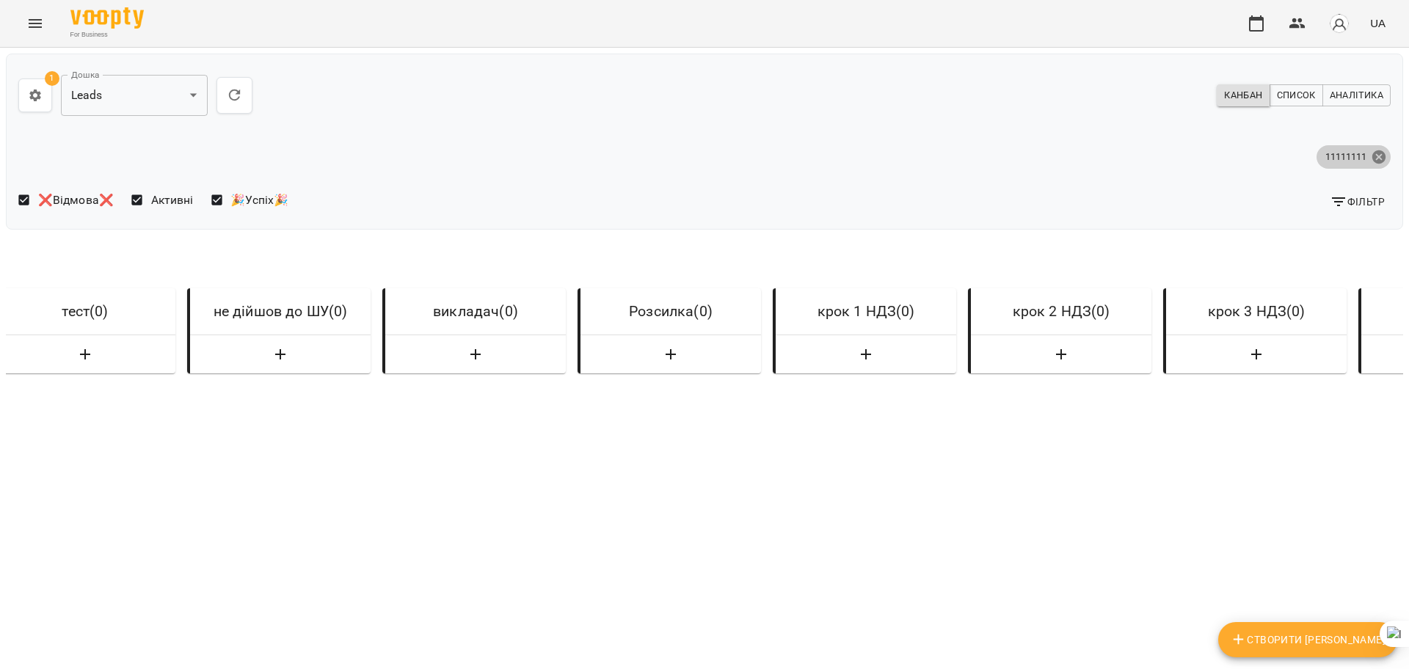
click at [1372, 153] on icon at bounding box center [1378, 156] width 13 height 13
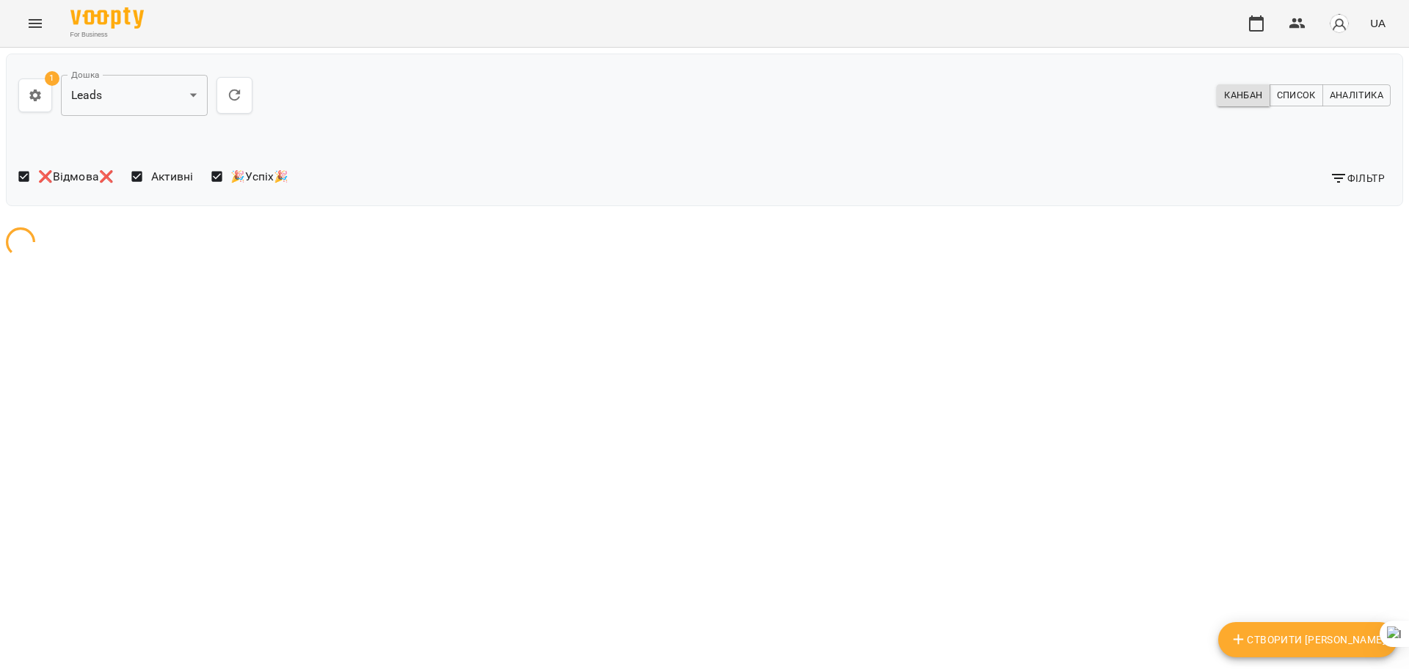
click at [1343, 175] on span "Фільтр" at bounding box center [1357, 179] width 55 height 18
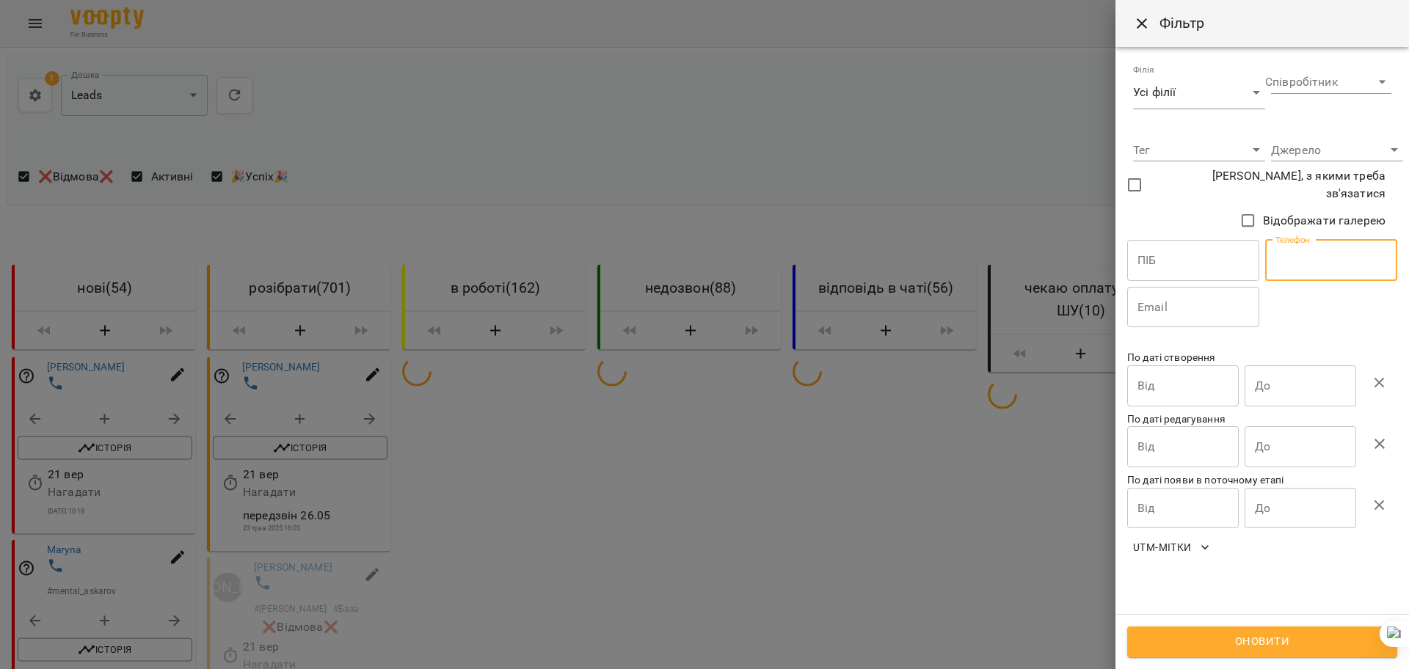
click at [1331, 264] on input "text" at bounding box center [1331, 260] width 132 height 41
paste input "**********"
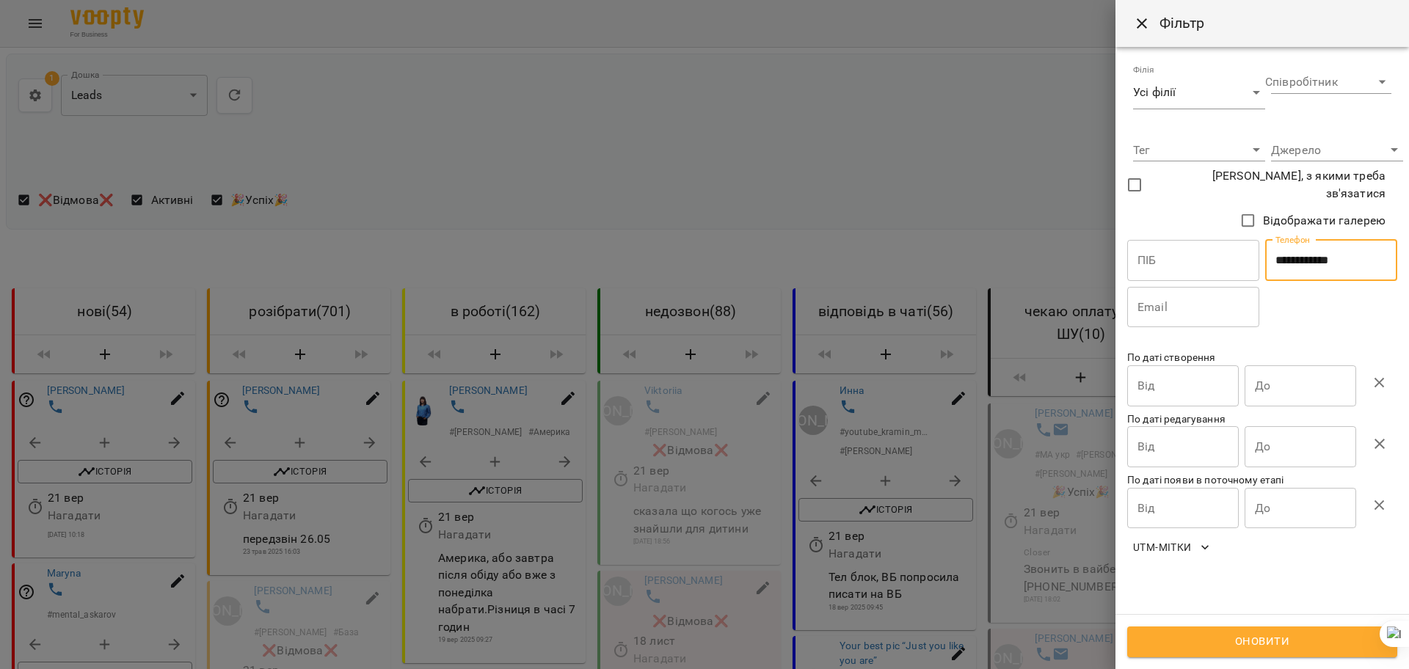
type input "**********"
click at [1192, 640] on span "Оновити" at bounding box center [1262, 642] width 238 height 19
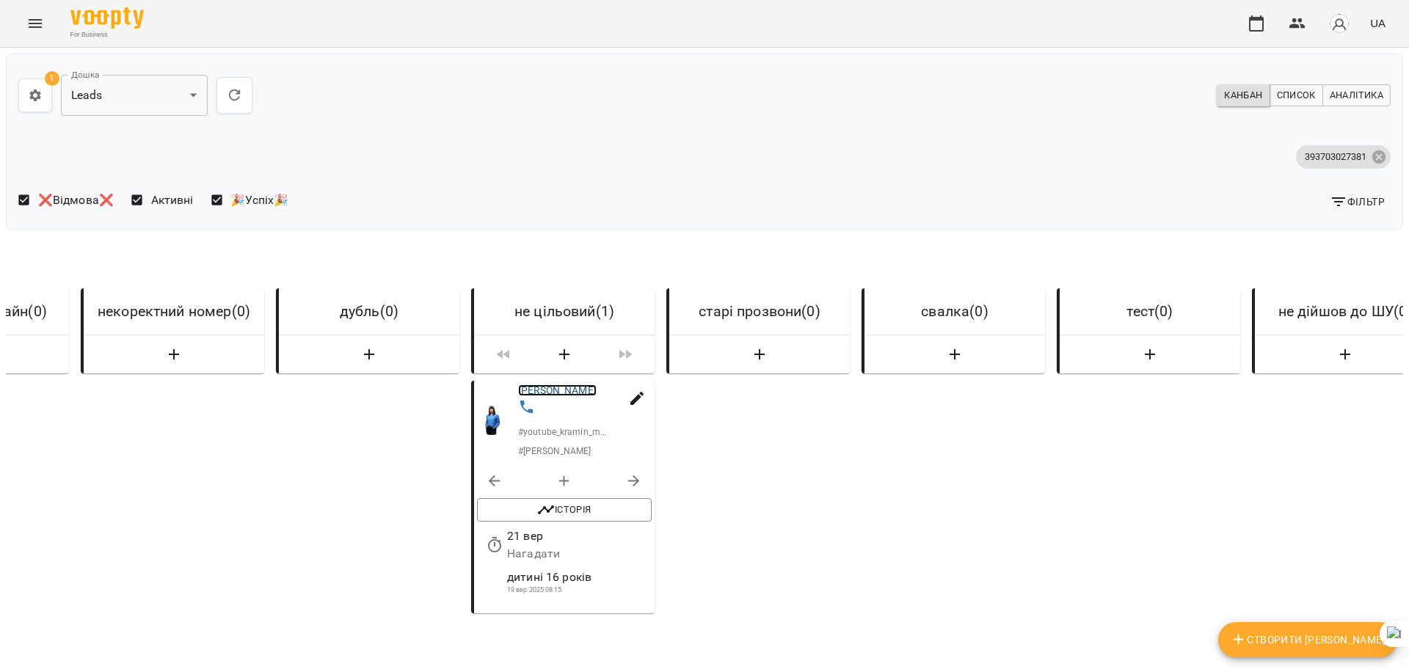
scroll to position [0, 5254]
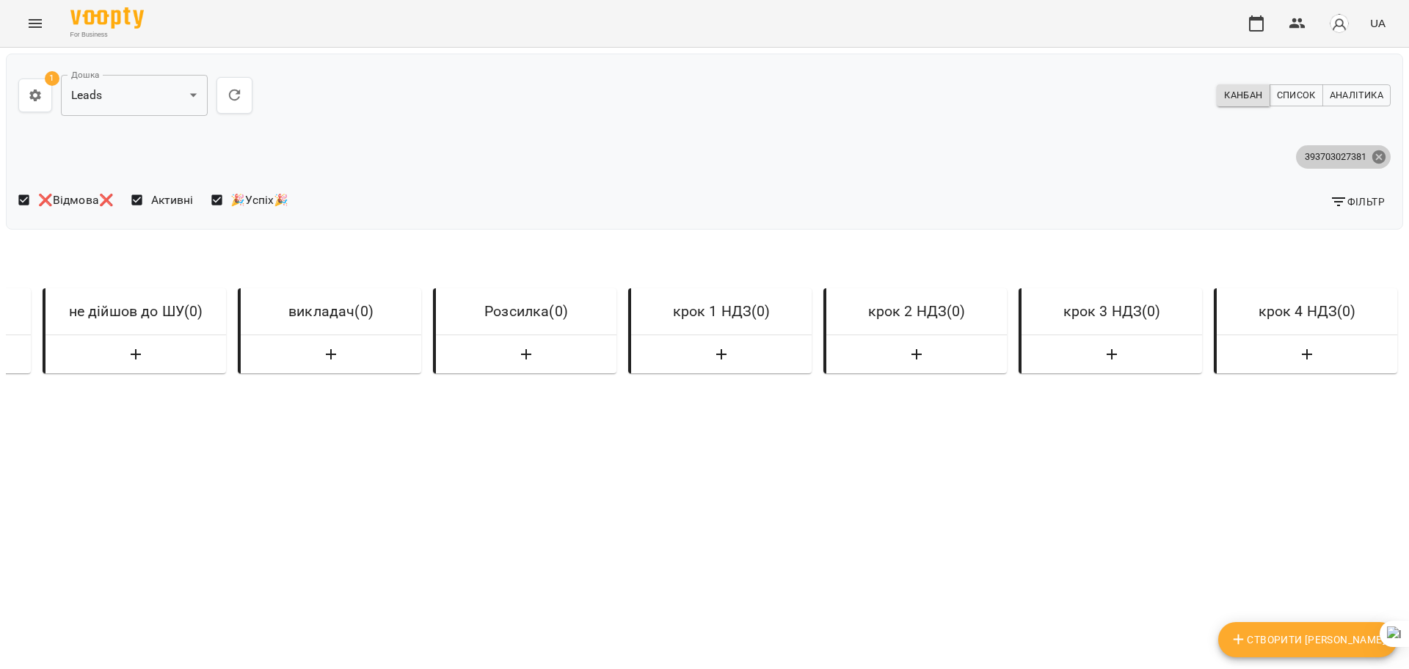
click at [1371, 156] on icon at bounding box center [1379, 157] width 16 height 16
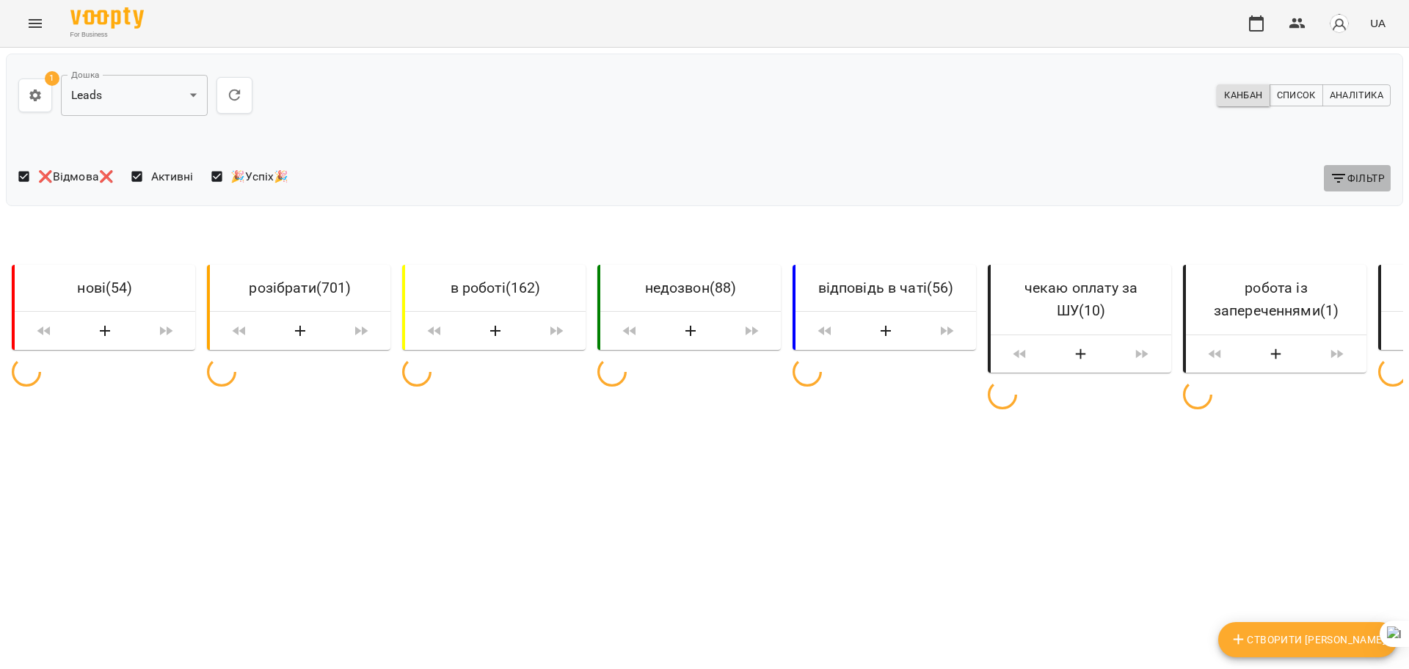
click at [1357, 170] on span "Фільтр" at bounding box center [1357, 179] width 55 height 18
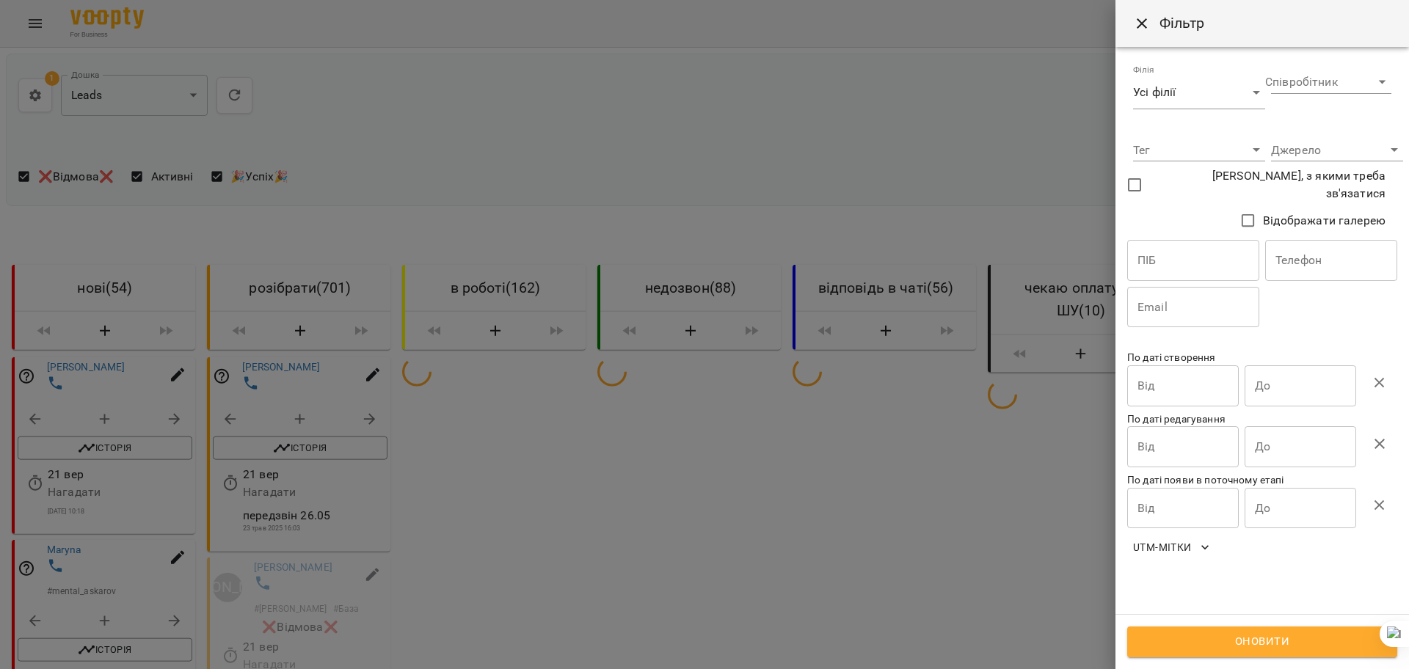
click at [1317, 265] on input "text" at bounding box center [1331, 260] width 132 height 41
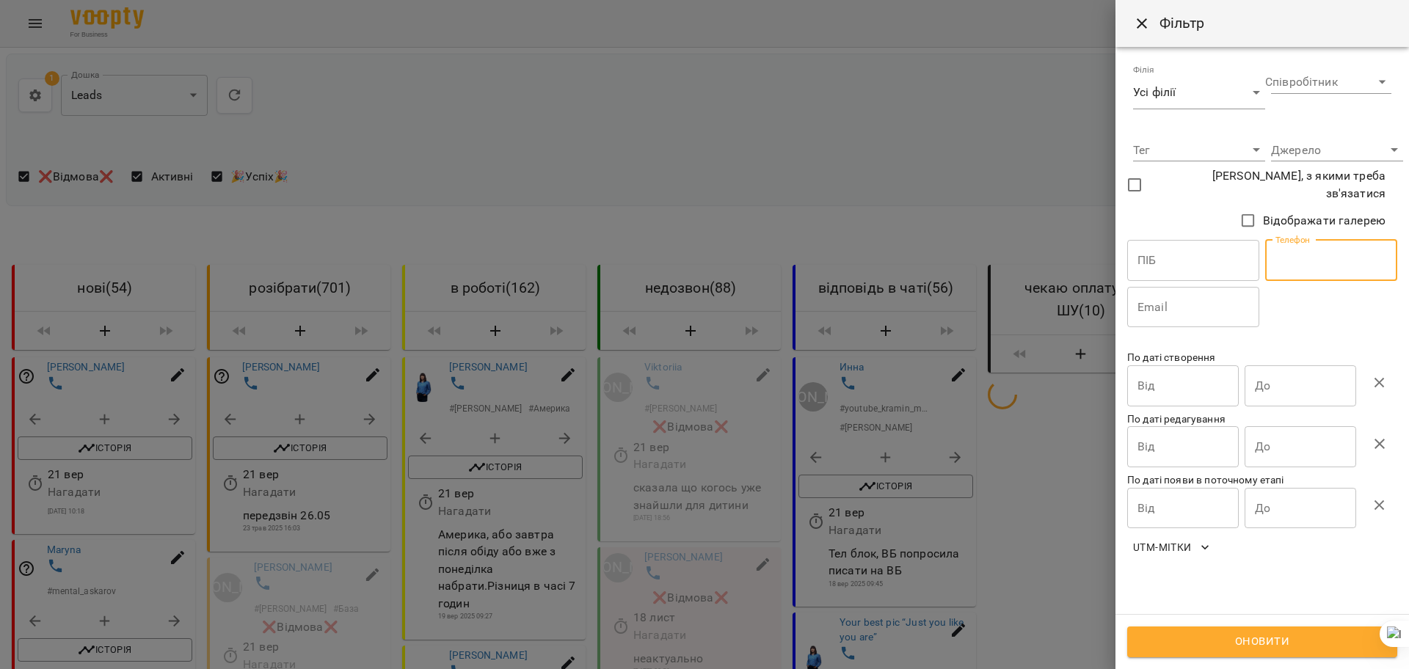
paste input "**********"
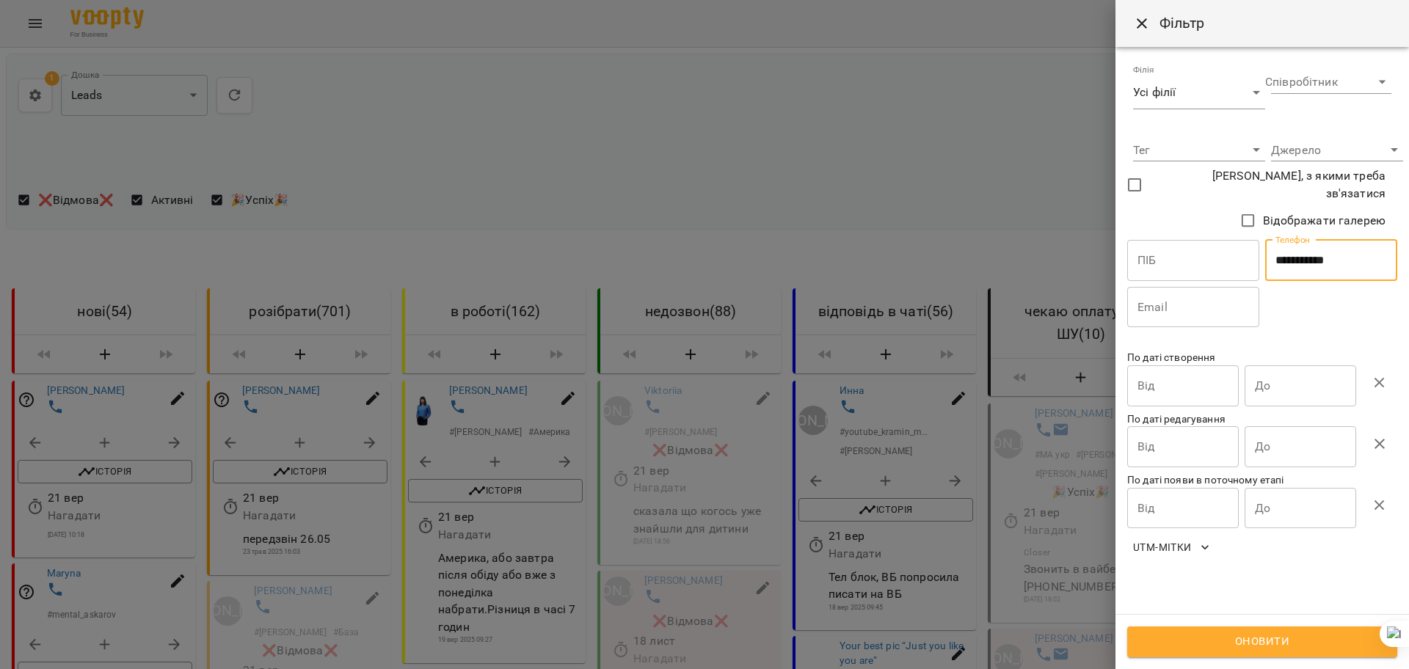
type input "**********"
click at [1209, 636] on span "Оновити" at bounding box center [1262, 642] width 238 height 19
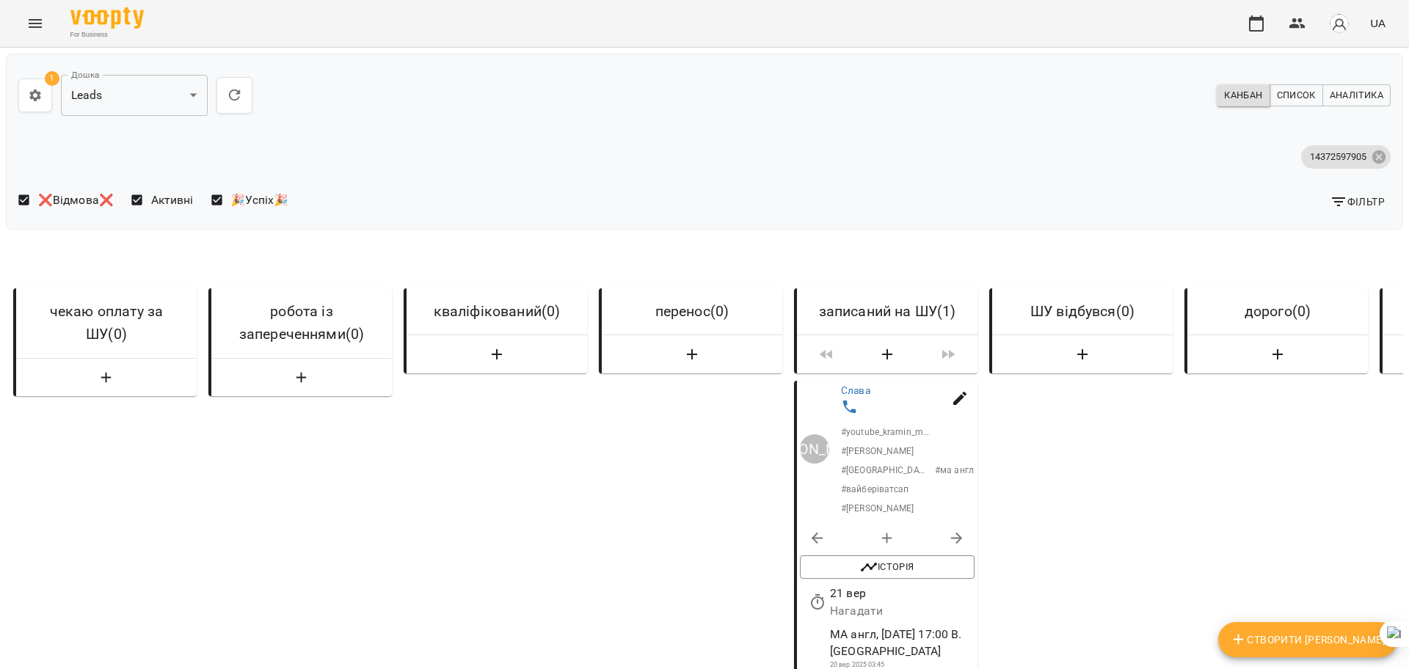
scroll to position [0, 1086]
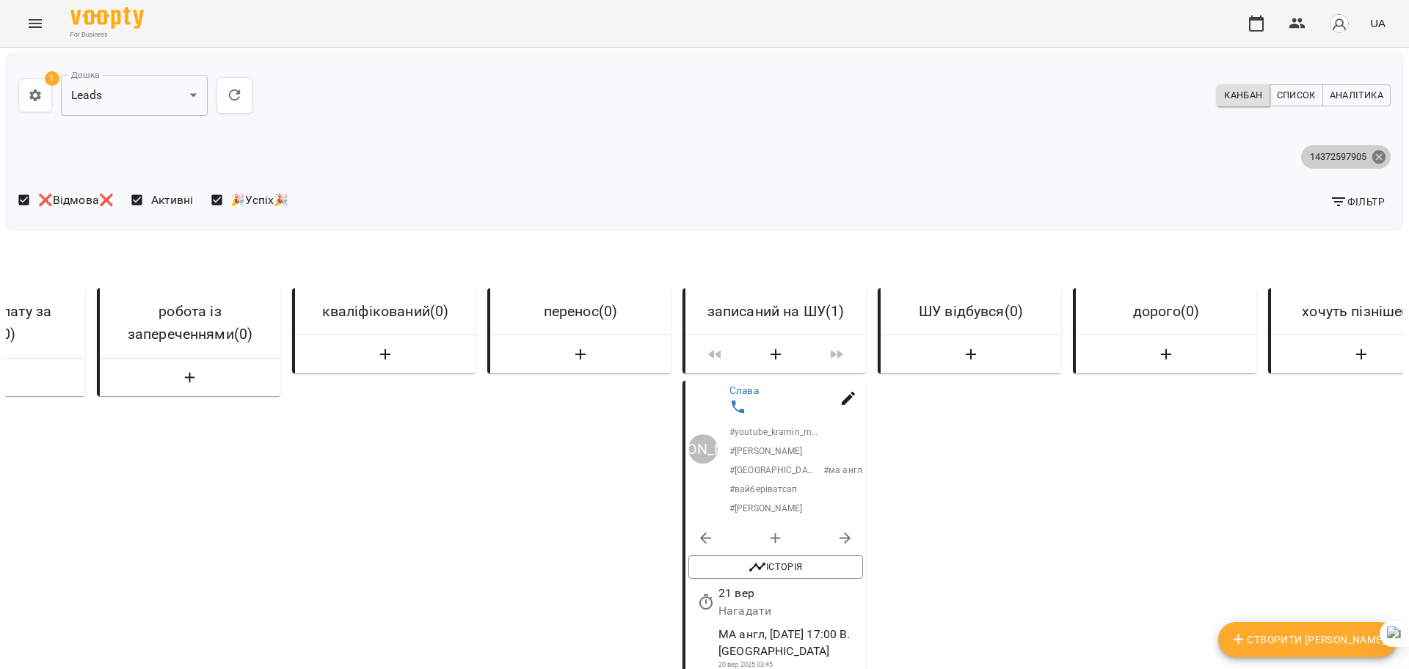
click at [1371, 152] on icon at bounding box center [1379, 157] width 16 height 16
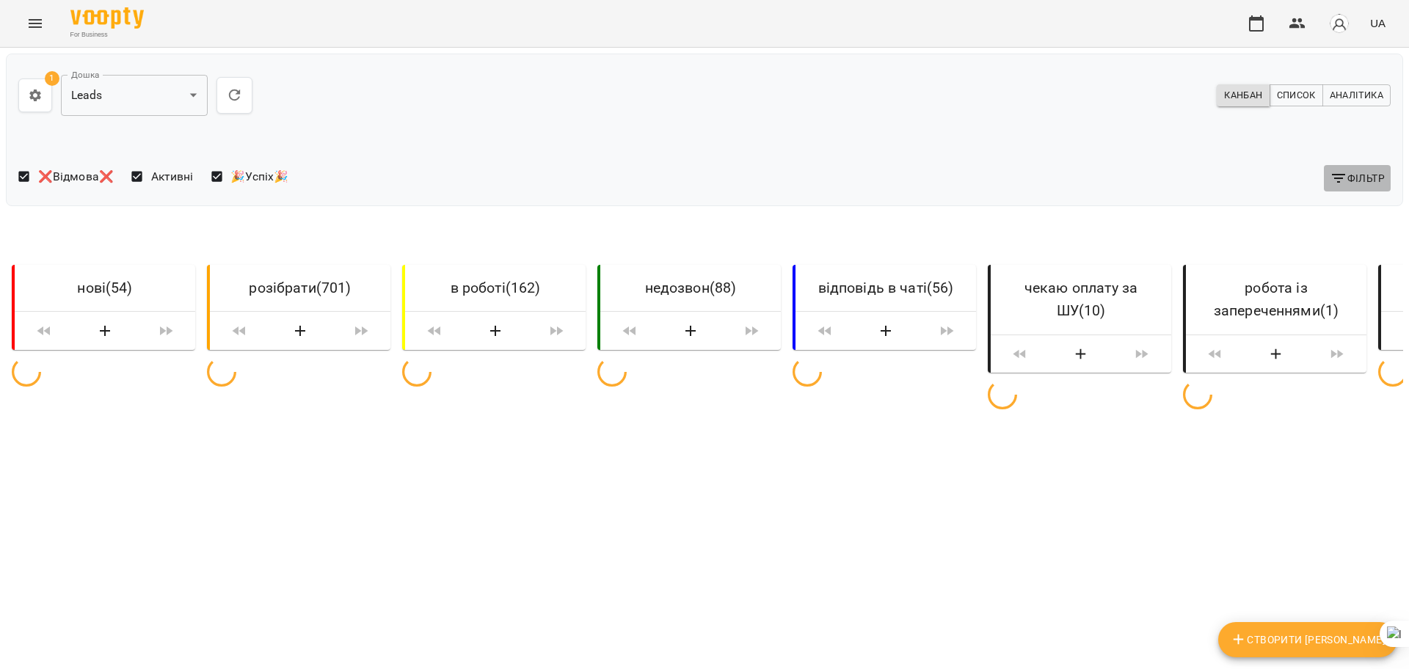
click at [1358, 179] on span "Фільтр" at bounding box center [1357, 179] width 55 height 18
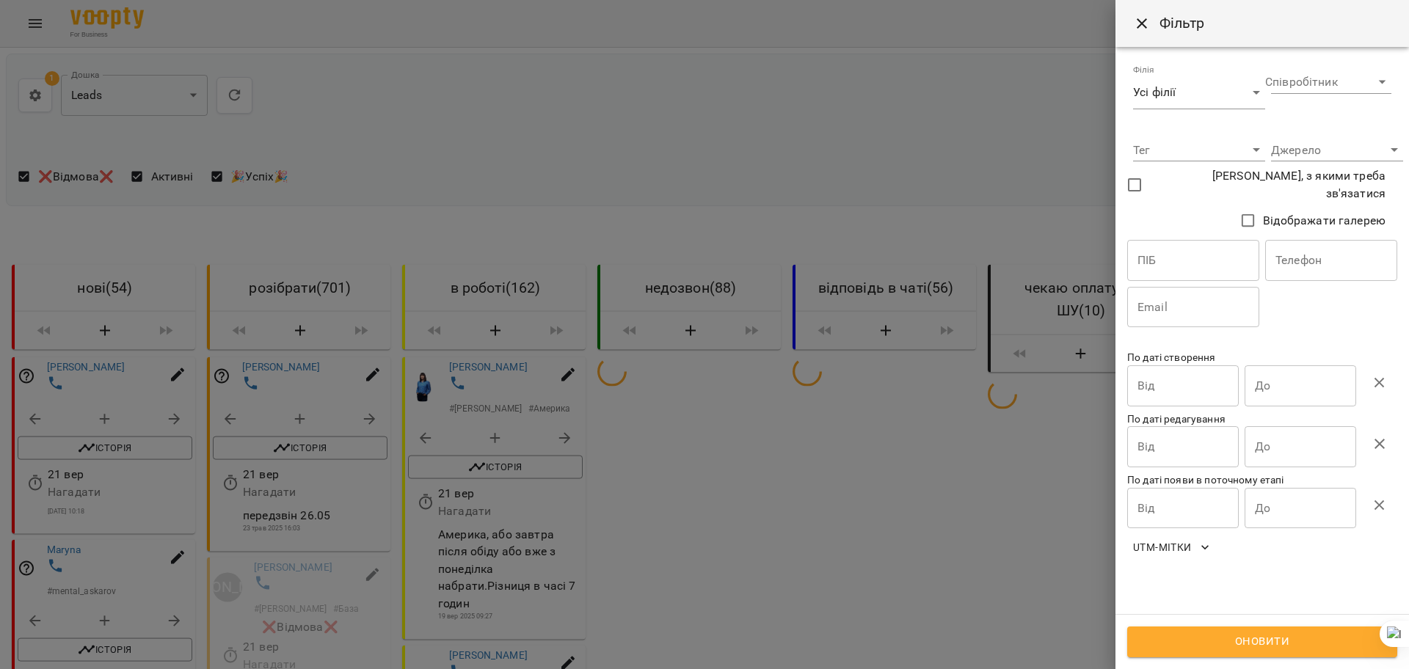
click at [1324, 247] on input "text" at bounding box center [1331, 260] width 132 height 41
paste input "**********"
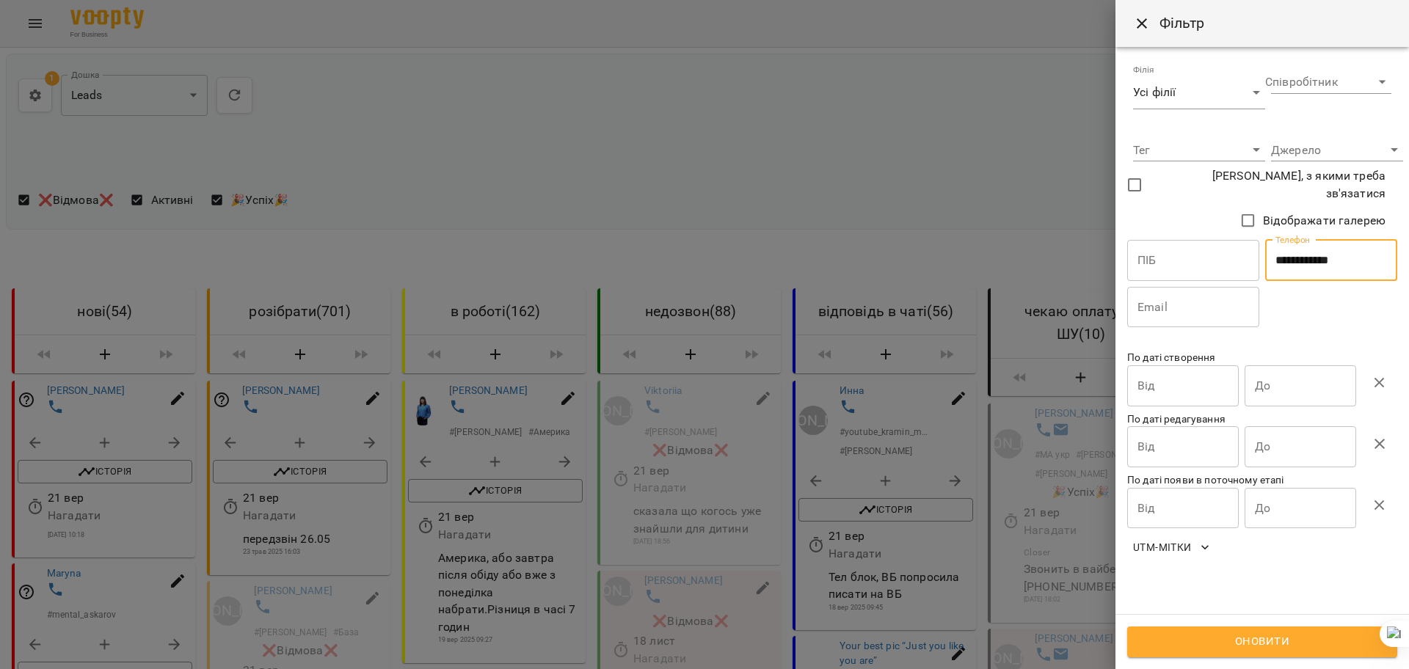
type input "**********"
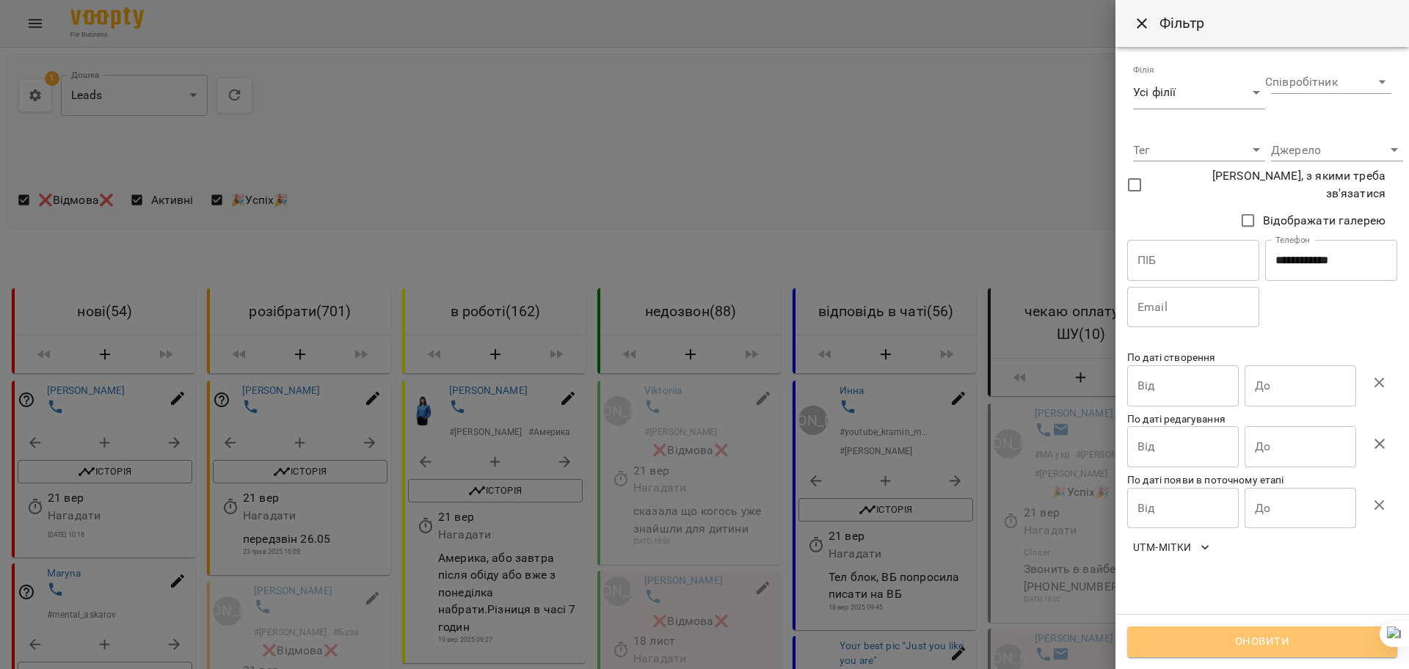
drag, startPoint x: 1231, startPoint y: 629, endPoint x: 1102, endPoint y: 580, distance: 138.9
click at [1231, 630] on button "Оновити" at bounding box center [1262, 642] width 270 height 31
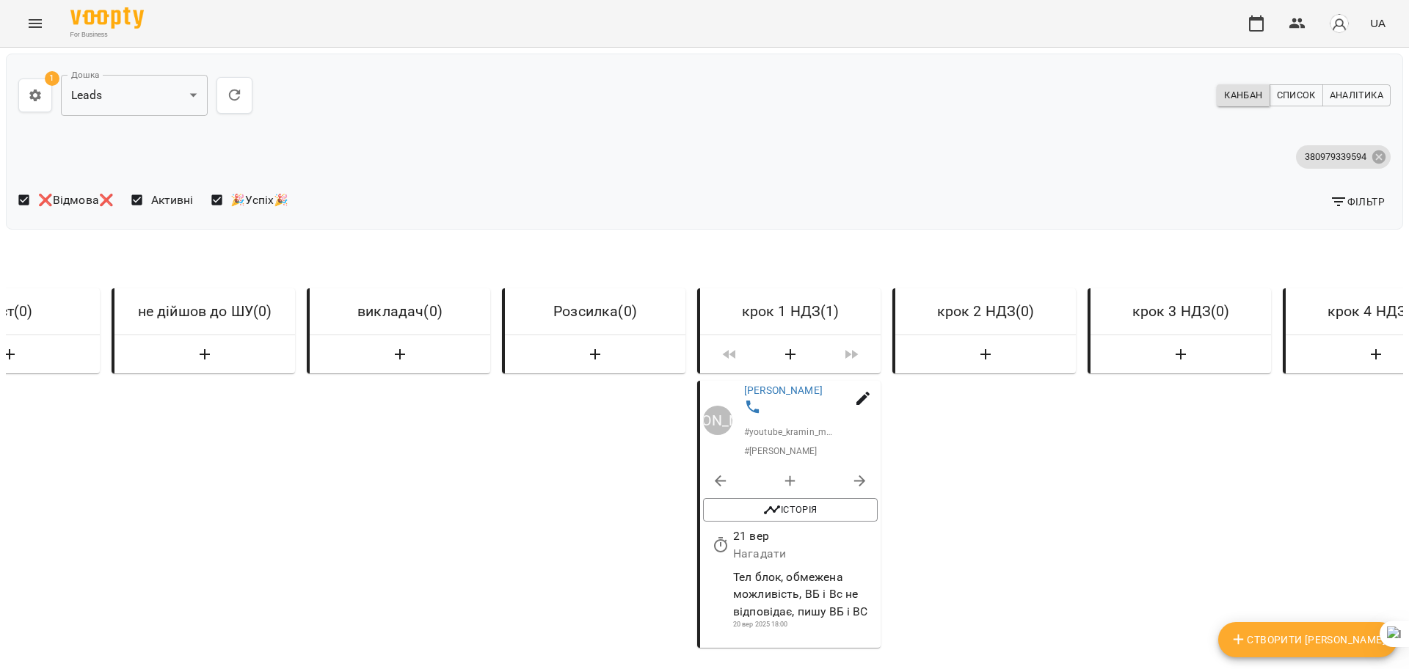
scroll to position [0, 5254]
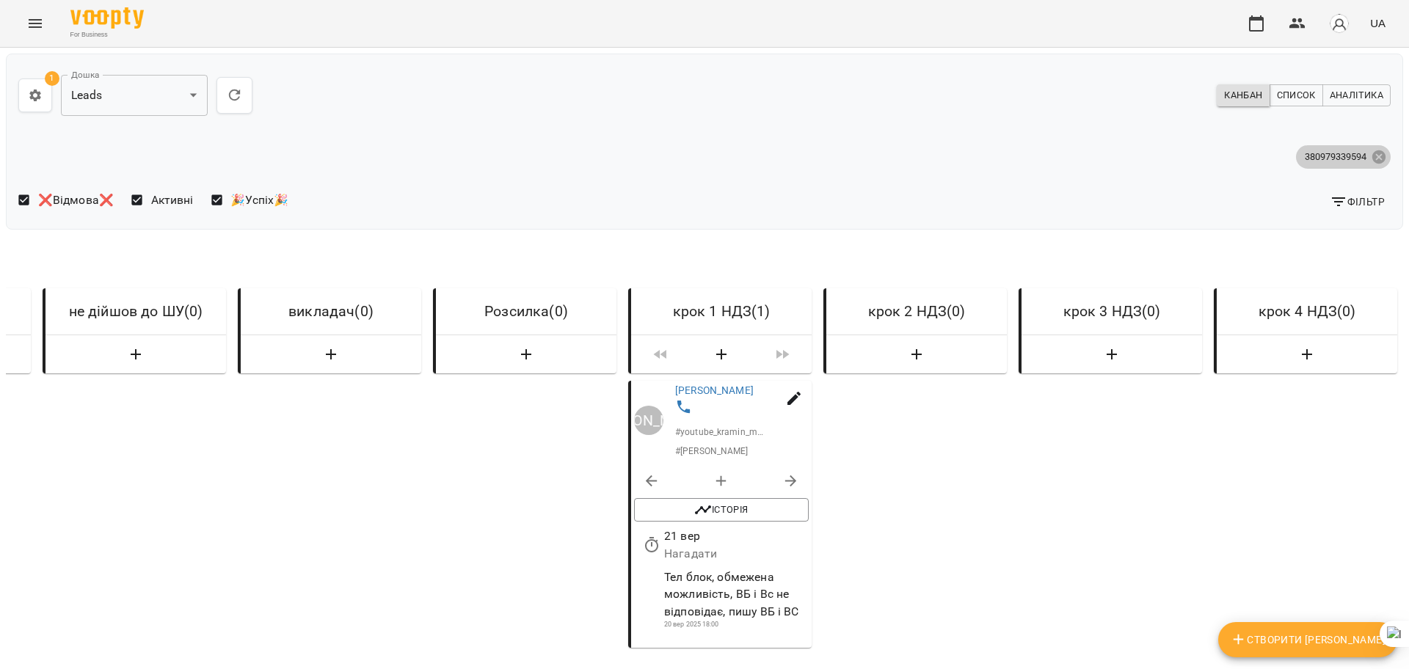
click at [1371, 158] on icon at bounding box center [1379, 157] width 16 height 16
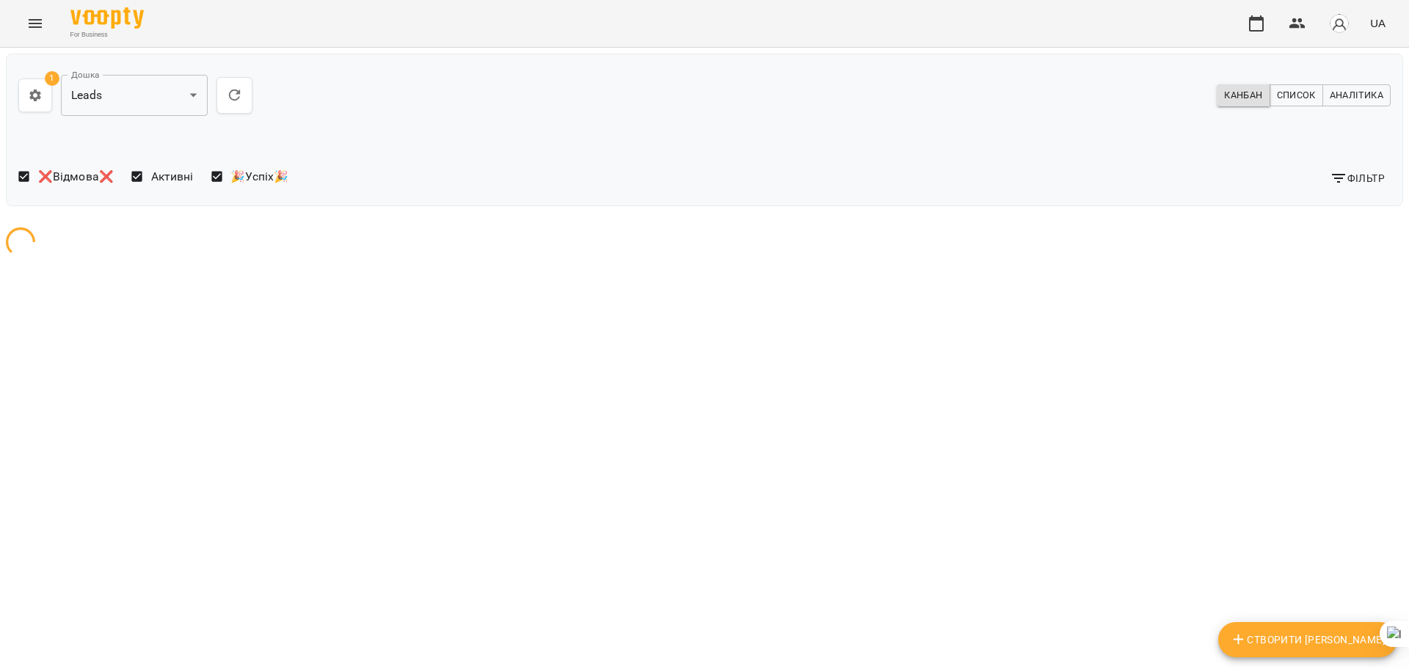
click at [1346, 178] on span "Фільтр" at bounding box center [1357, 179] width 55 height 18
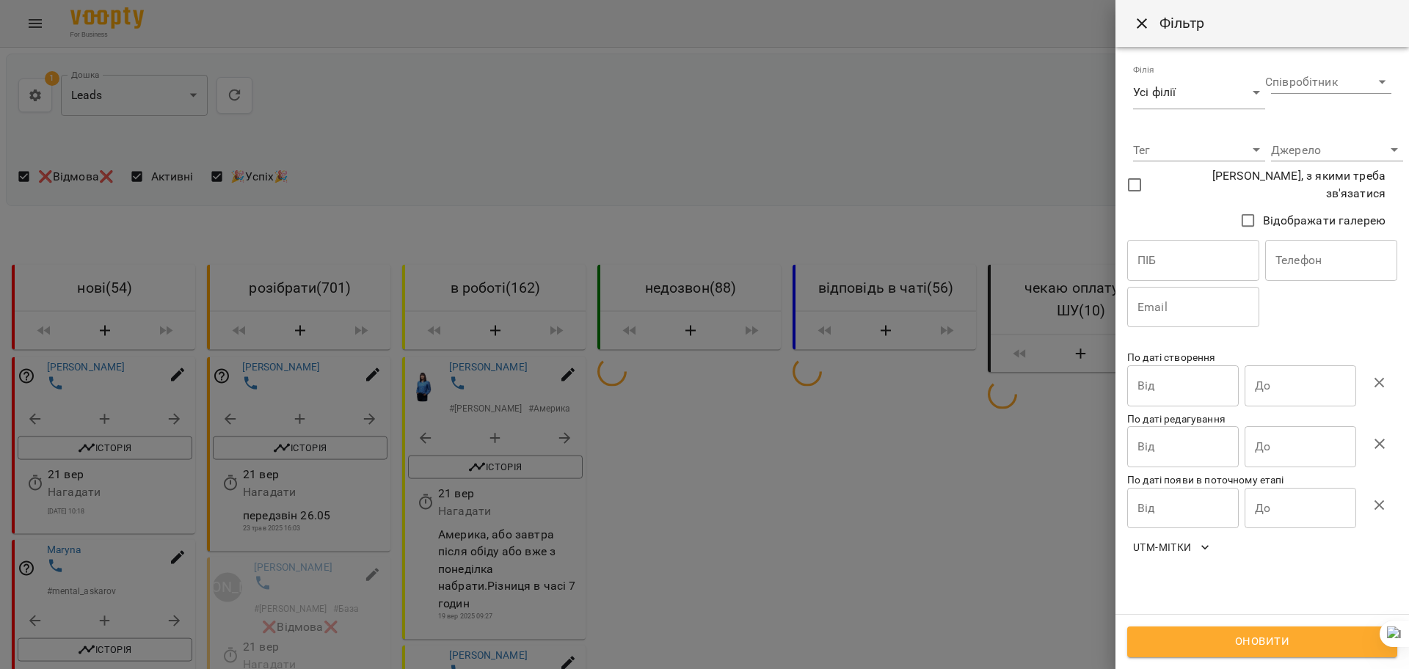
click at [1309, 261] on input "text" at bounding box center [1331, 260] width 132 height 41
paste input "**********"
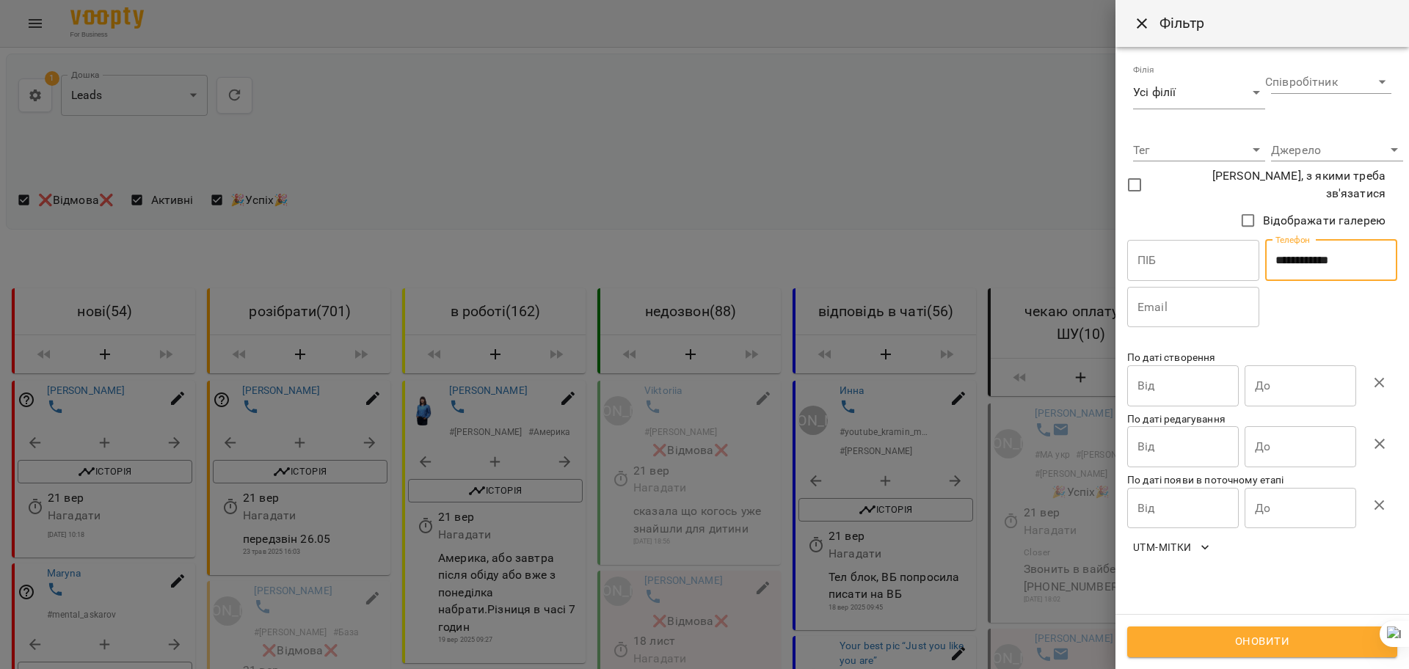
type input "**********"
click at [1228, 636] on span "Оновити" at bounding box center [1262, 642] width 238 height 19
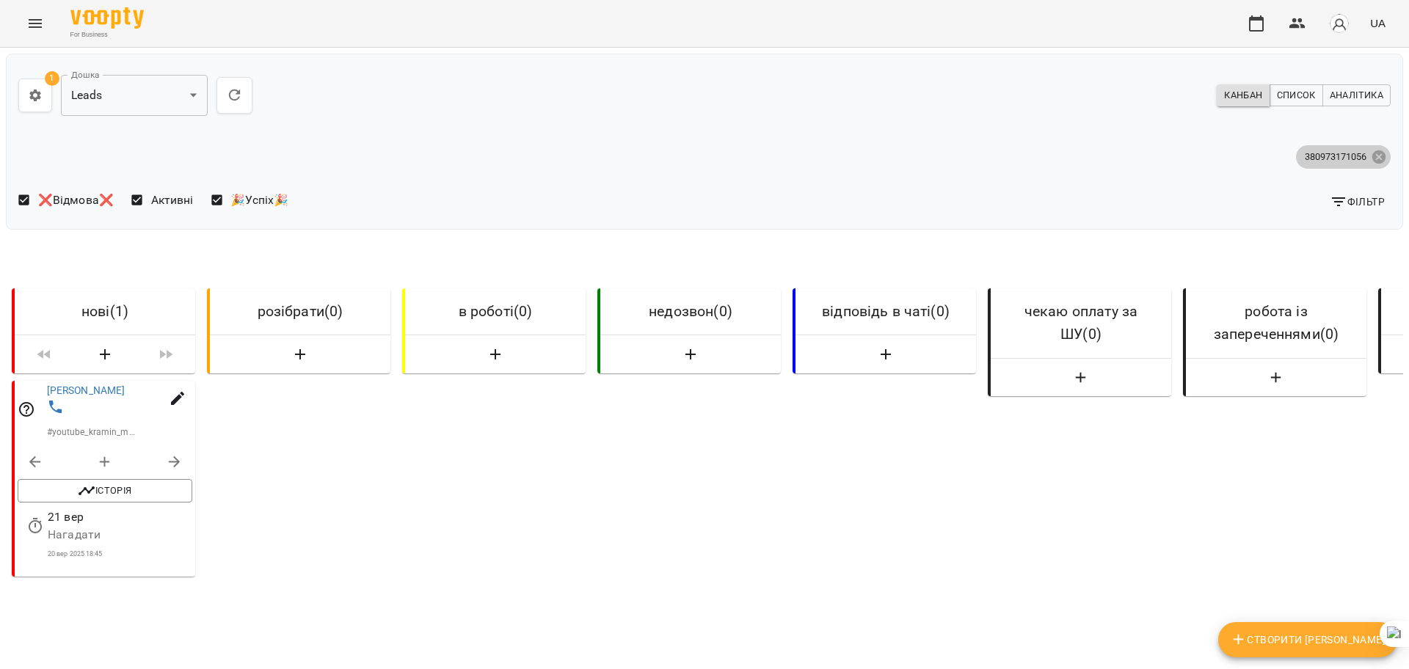
click at [1372, 158] on icon at bounding box center [1378, 156] width 13 height 13
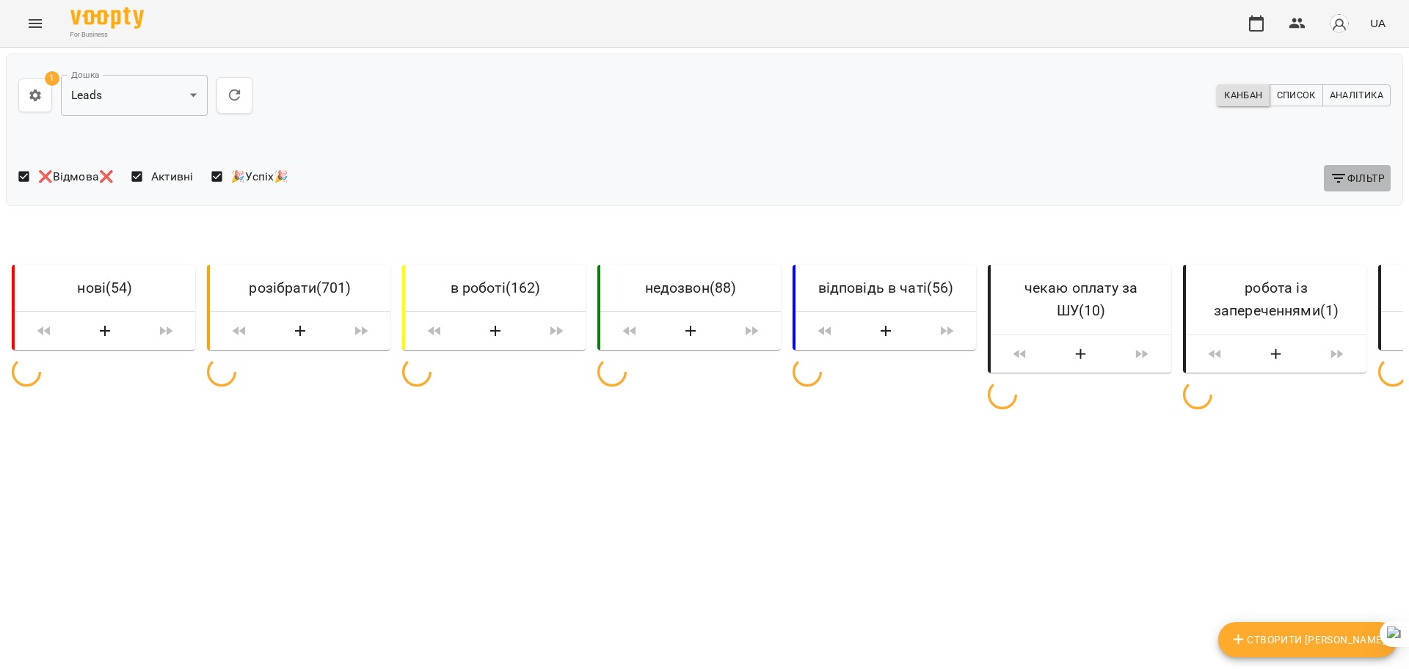
click at [1348, 174] on span "Фільтр" at bounding box center [1357, 179] width 55 height 18
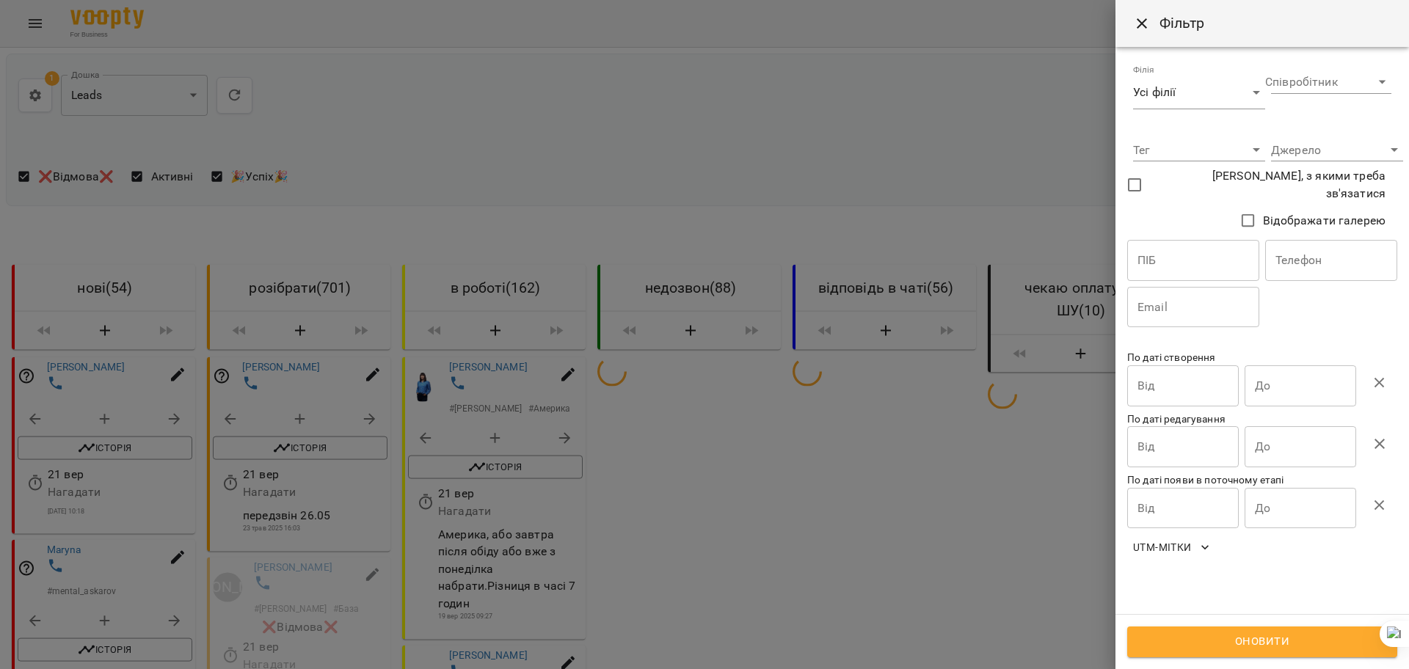
click at [1311, 263] on input "text" at bounding box center [1331, 260] width 132 height 41
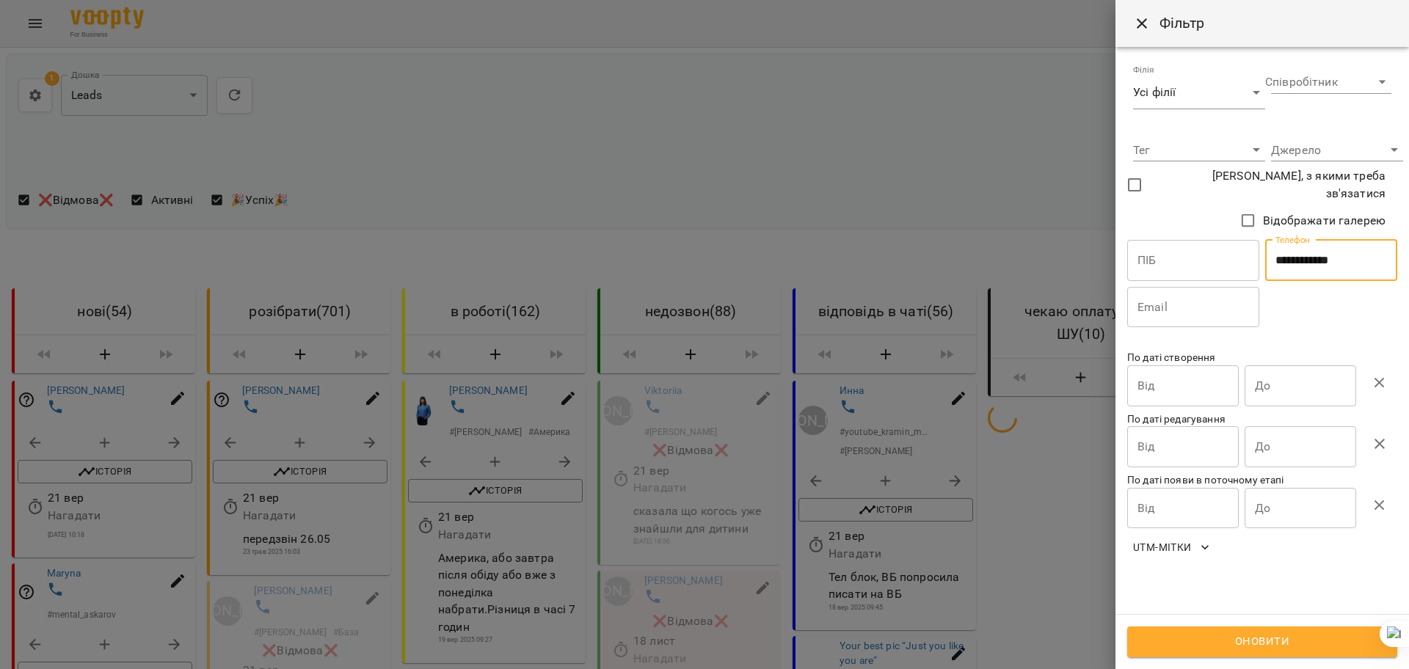
click at [1234, 647] on span "Оновити" at bounding box center [1262, 642] width 238 height 19
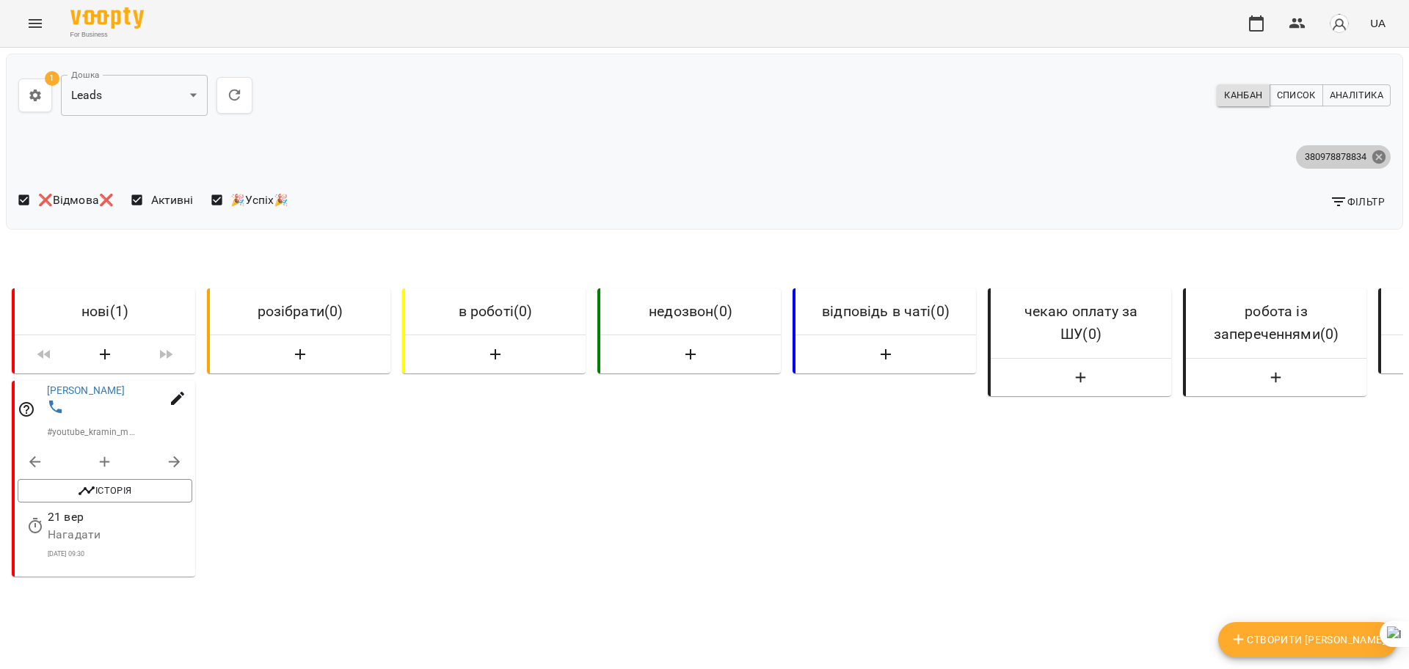
click at [1372, 156] on icon at bounding box center [1378, 156] width 13 height 13
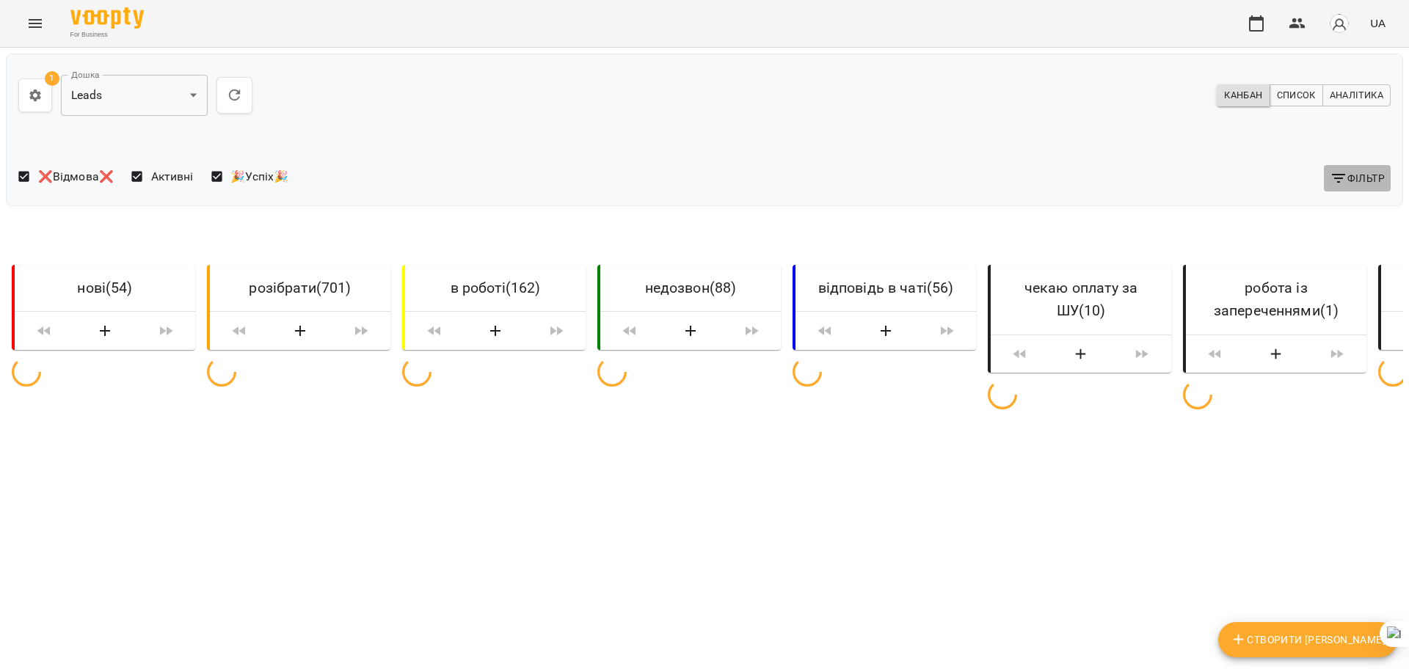
click at [1350, 175] on span "Фільтр" at bounding box center [1357, 179] width 55 height 18
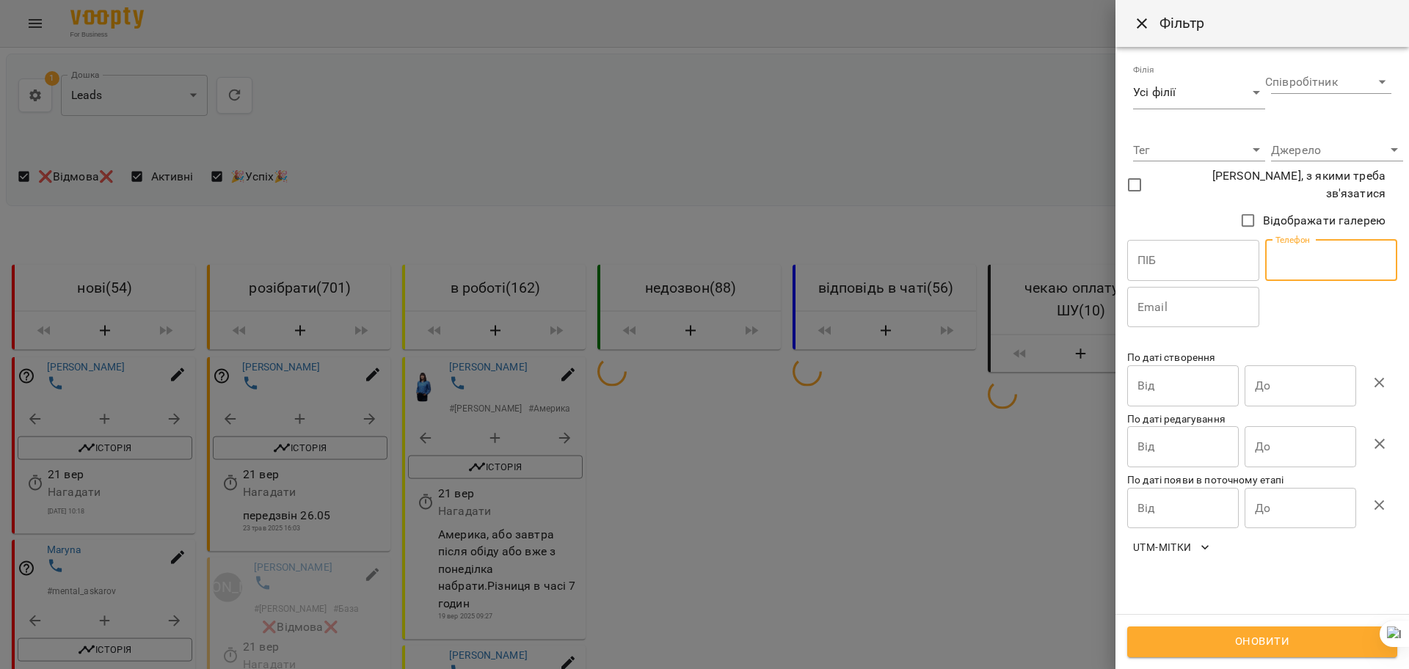
click at [1335, 253] on input "text" at bounding box center [1331, 260] width 132 height 41
paste input "**********"
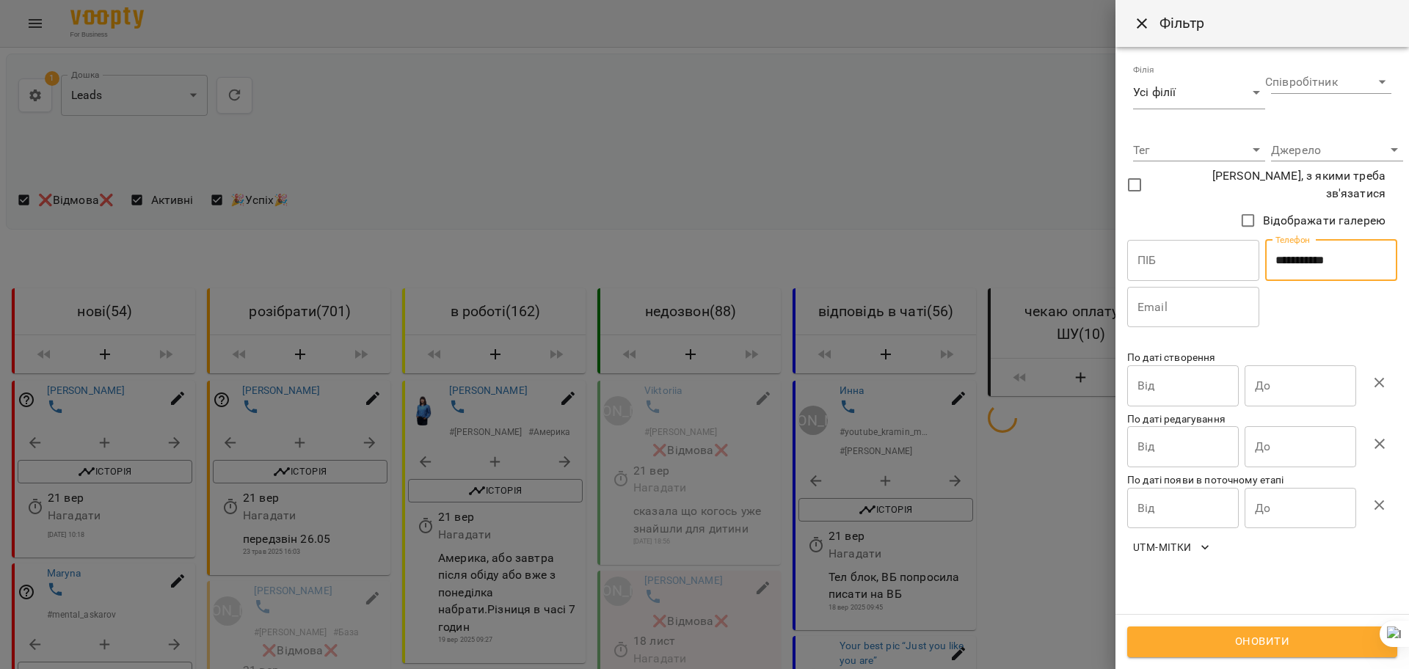
type input "**********"
click at [1243, 650] on span "Оновити" at bounding box center [1262, 642] width 238 height 19
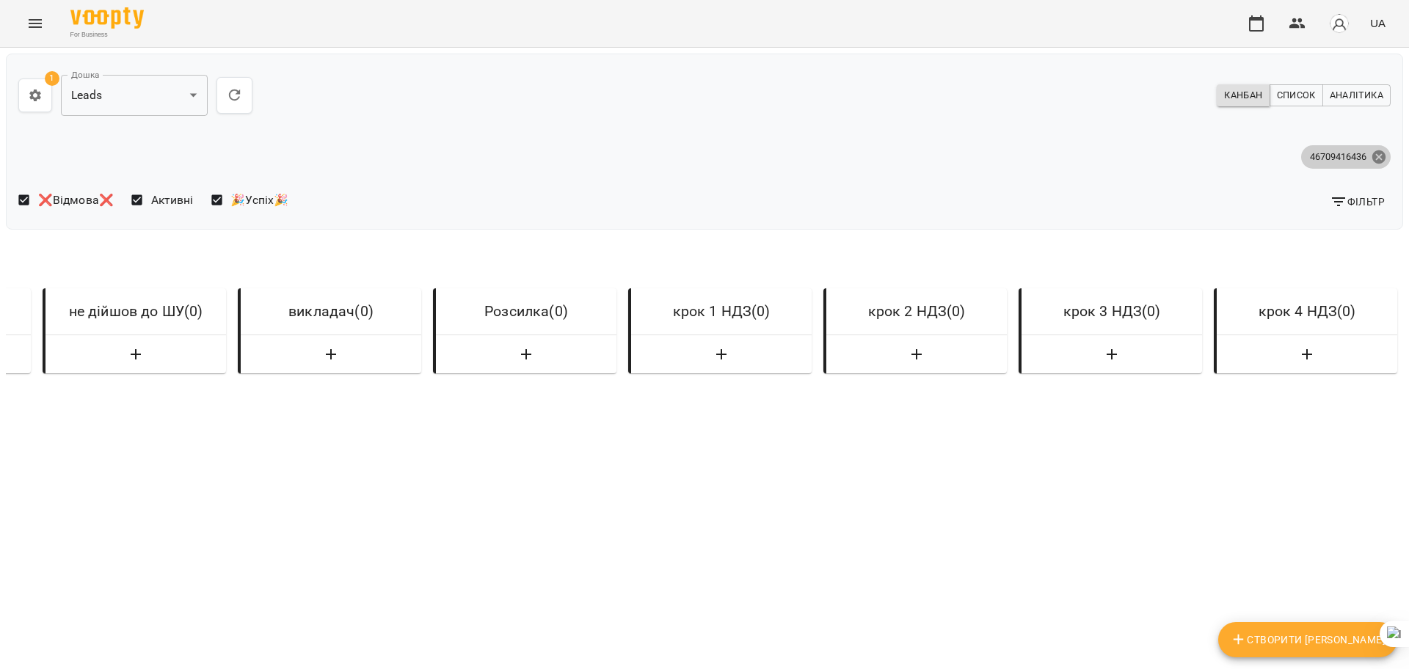
click at [1372, 156] on icon at bounding box center [1378, 156] width 13 height 13
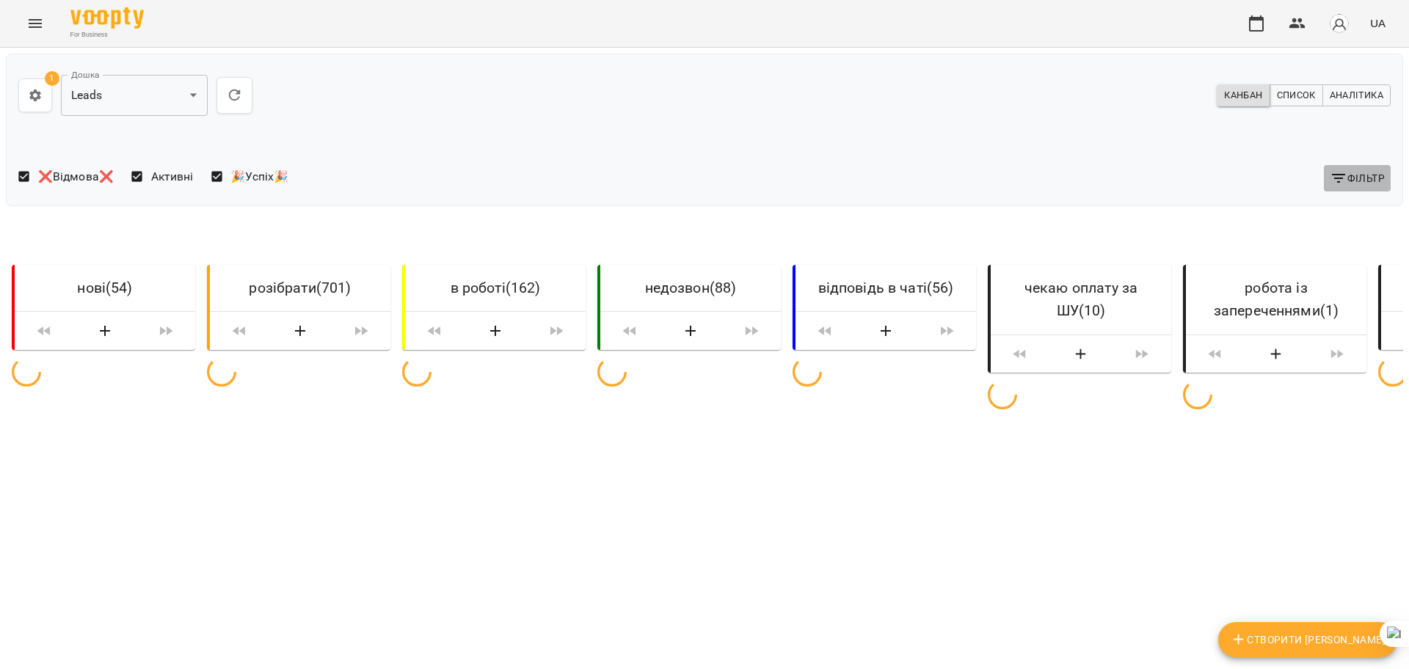
click at [1352, 184] on span "Фільтр" at bounding box center [1357, 179] width 55 height 18
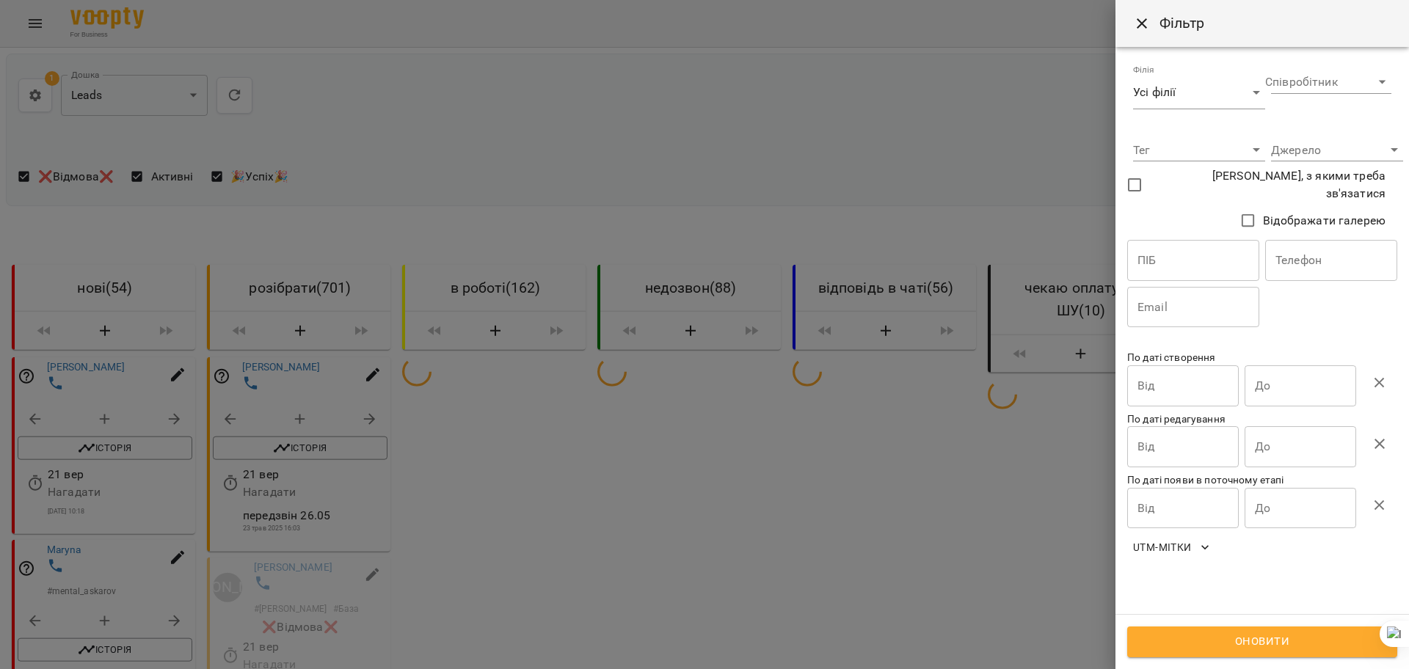
click at [1316, 249] on input "text" at bounding box center [1331, 260] width 132 height 41
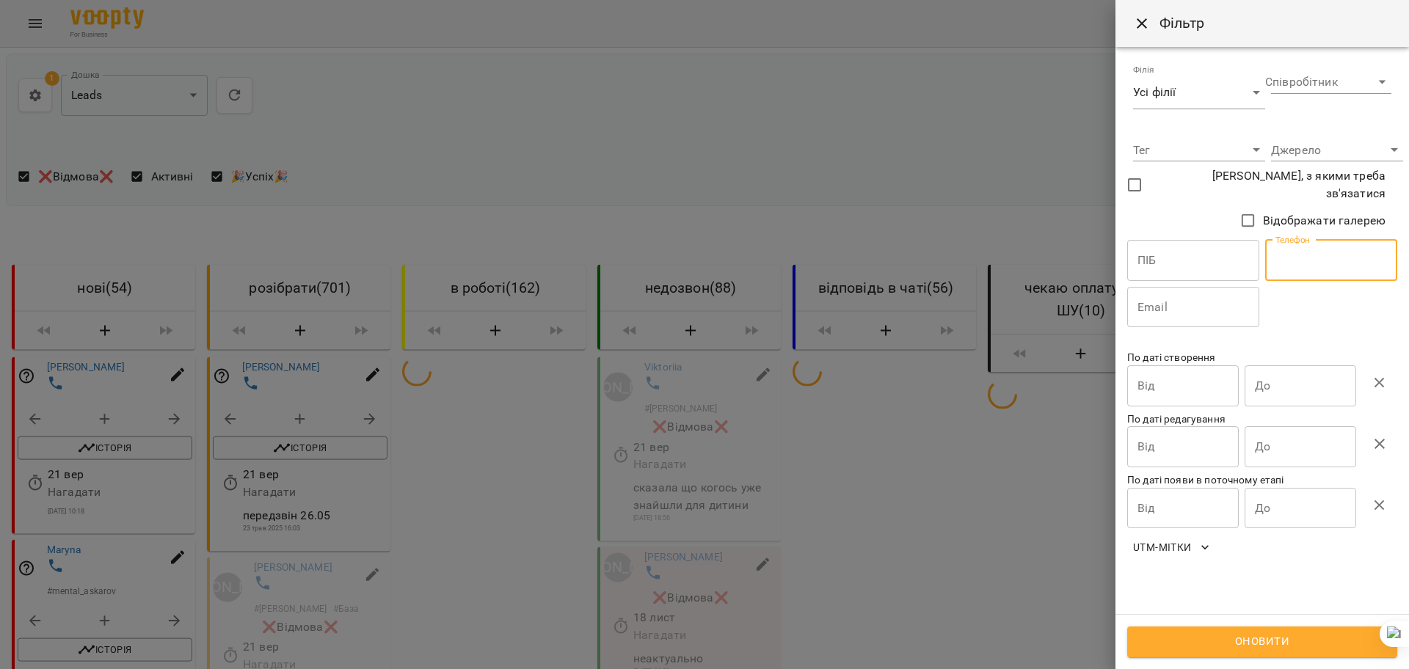
paste input "**********"
type input "**********"
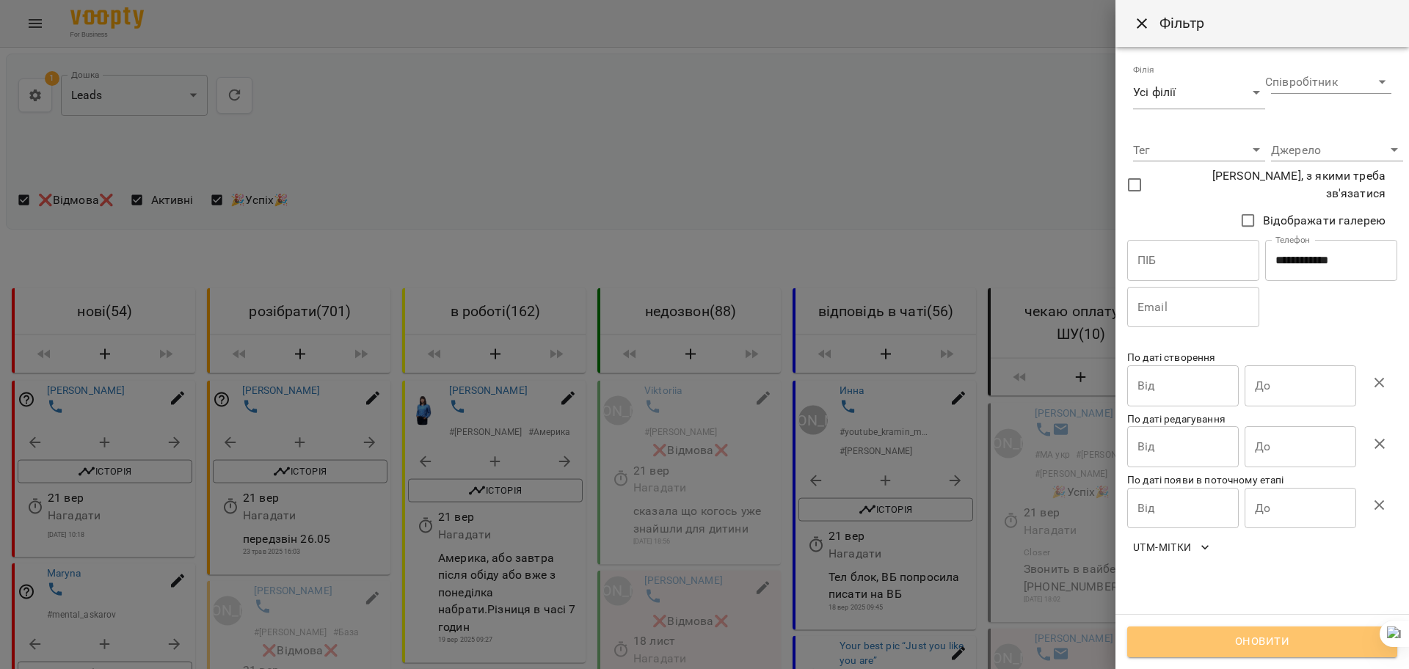
drag, startPoint x: 1238, startPoint y: 642, endPoint x: 284, endPoint y: 399, distance: 984.7
click at [1238, 643] on span "Оновити" at bounding box center [1262, 642] width 238 height 19
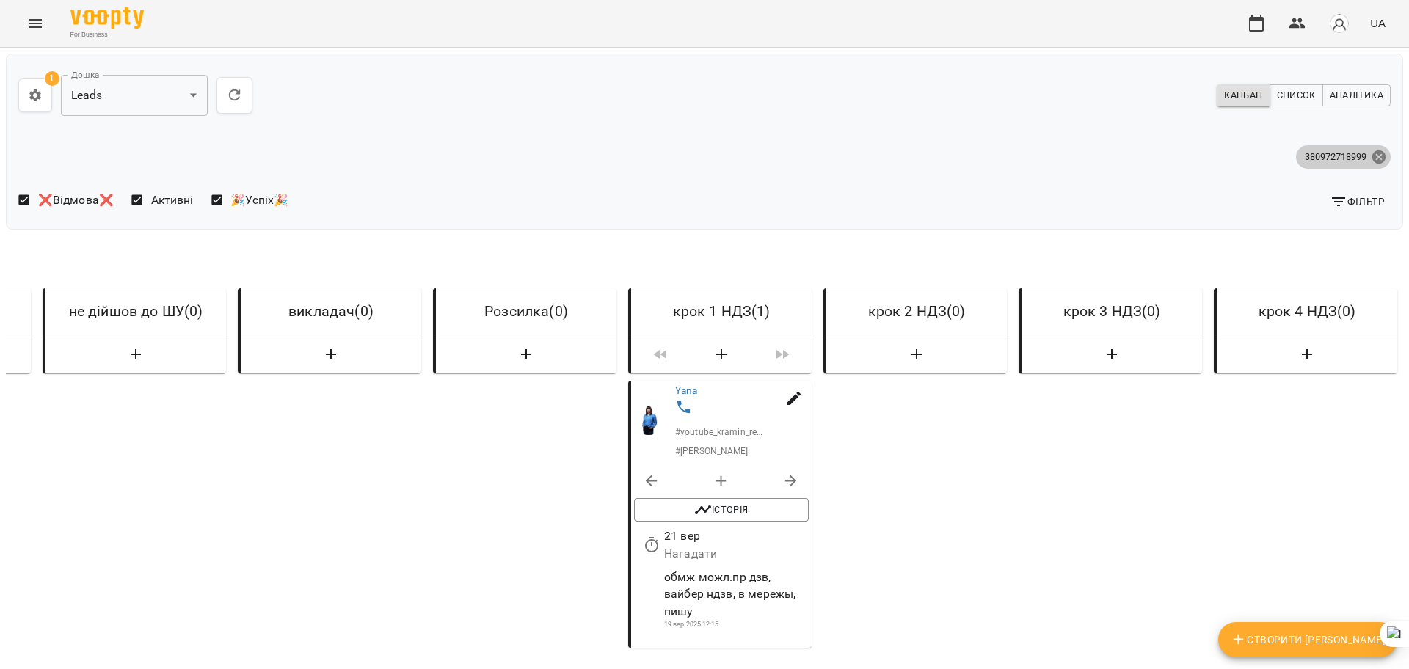
click at [1371, 159] on icon at bounding box center [1379, 157] width 16 height 16
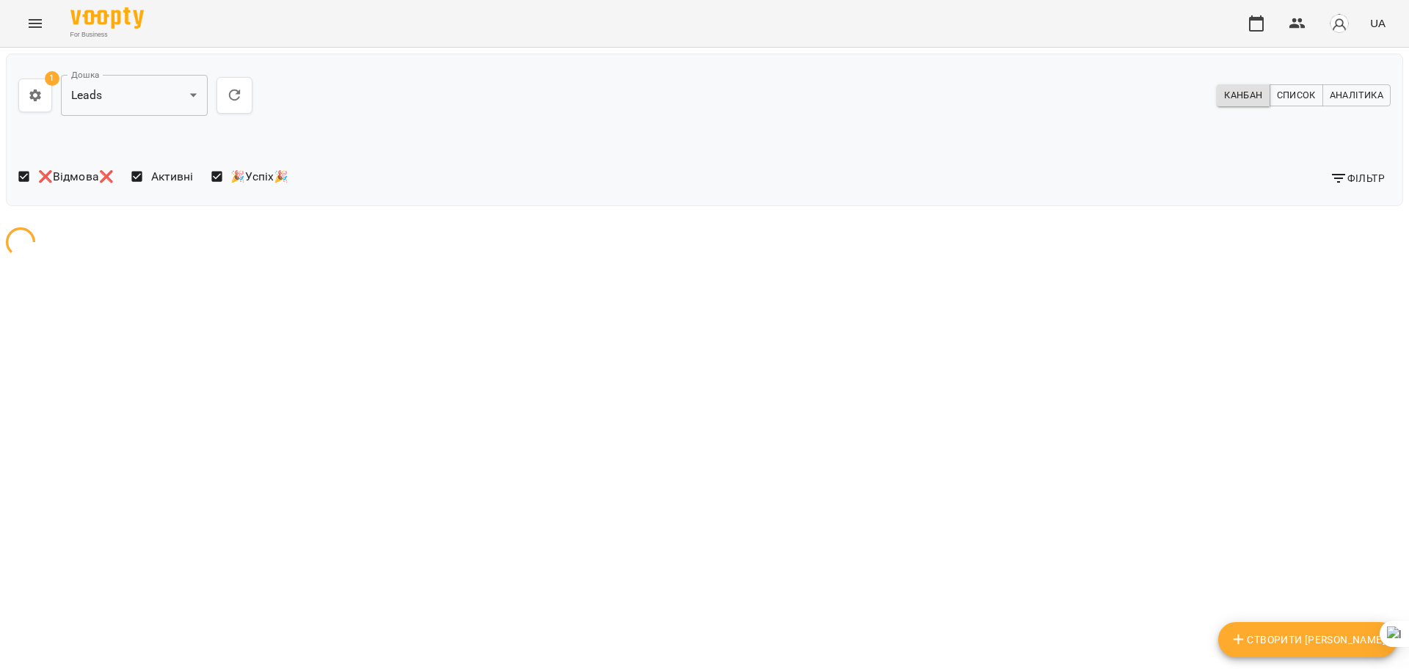
click at [1350, 179] on span "Фільтр" at bounding box center [1357, 179] width 55 height 18
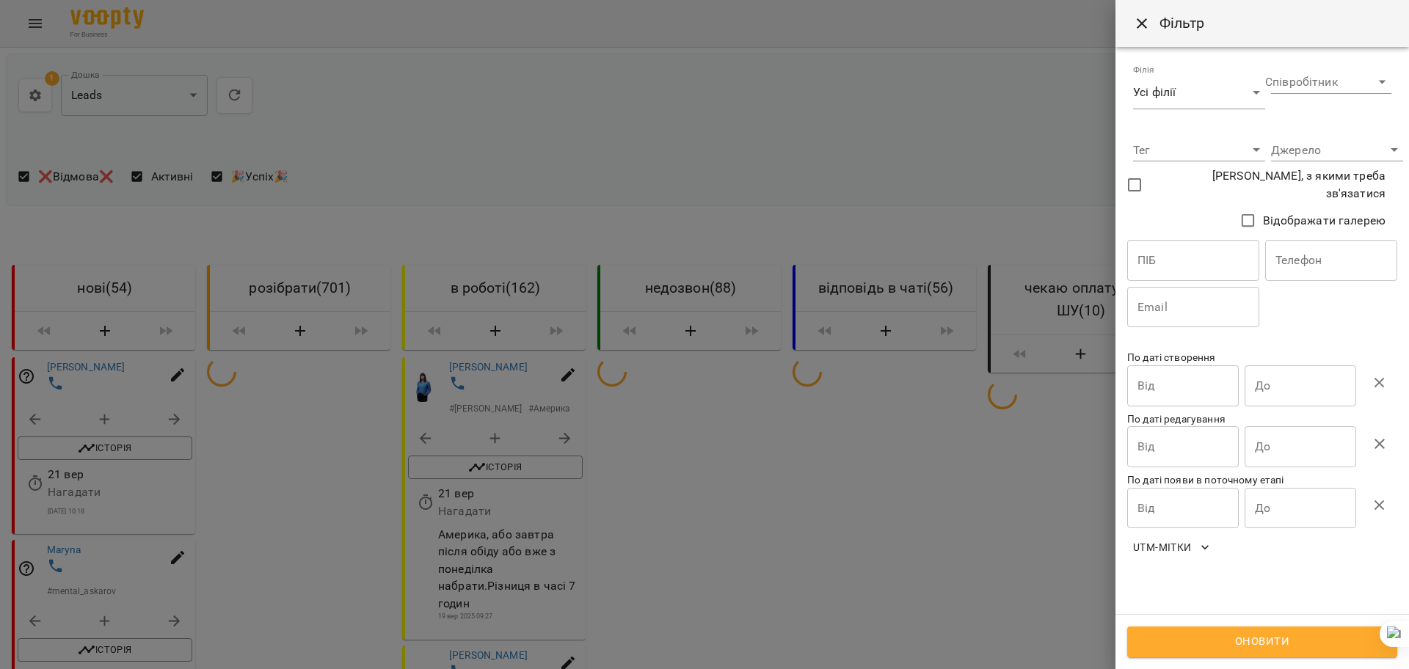
click at [1320, 261] on input "text" at bounding box center [1331, 260] width 132 height 41
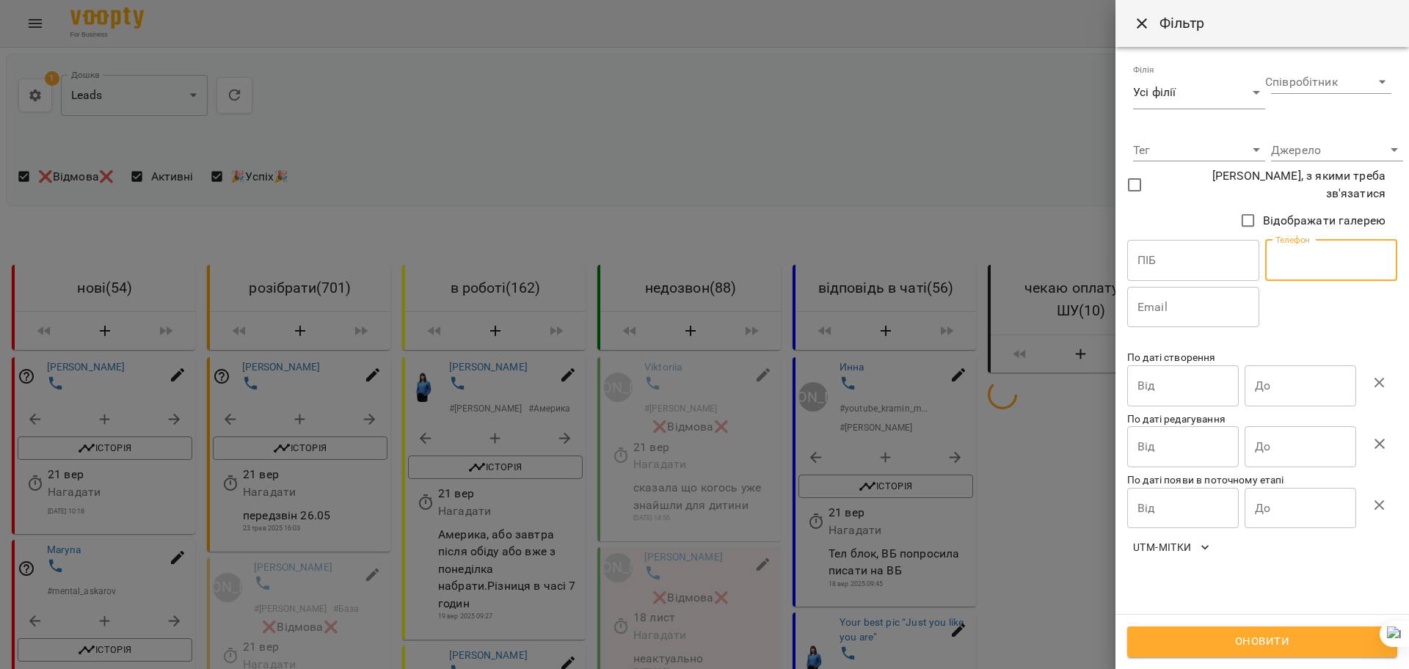
paste input "**********"
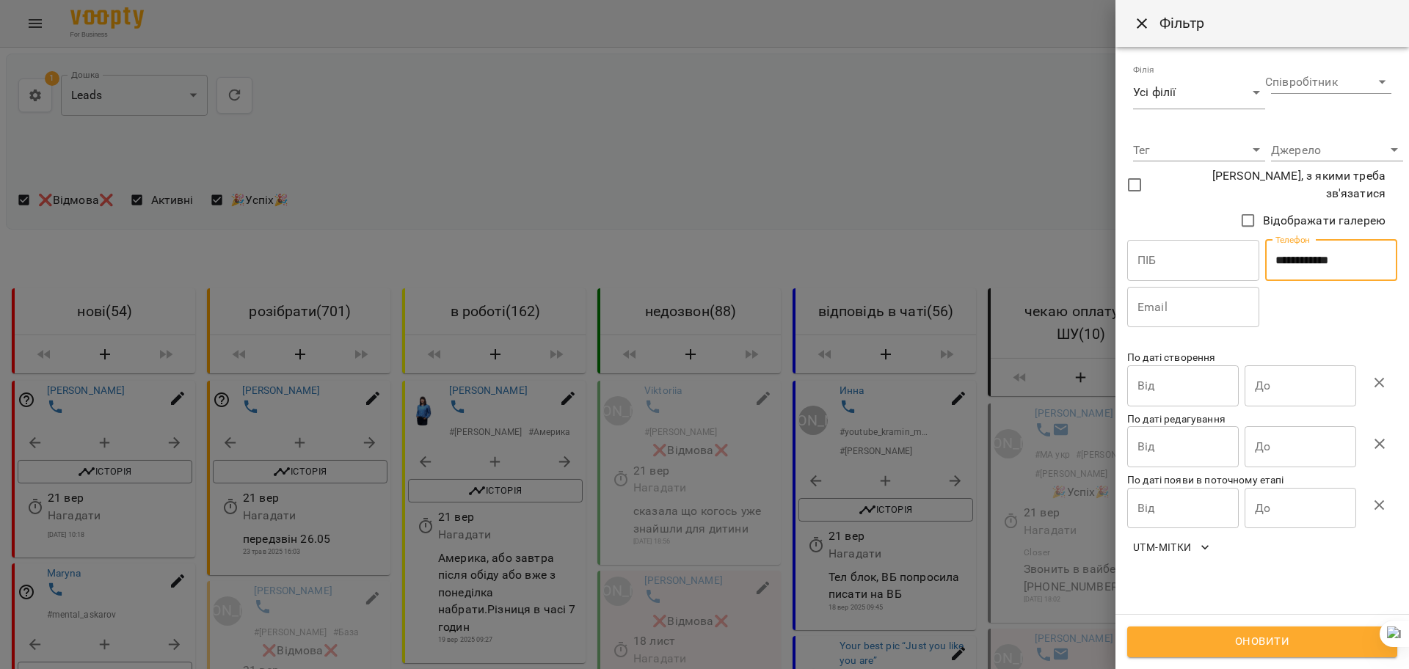
type input "**********"
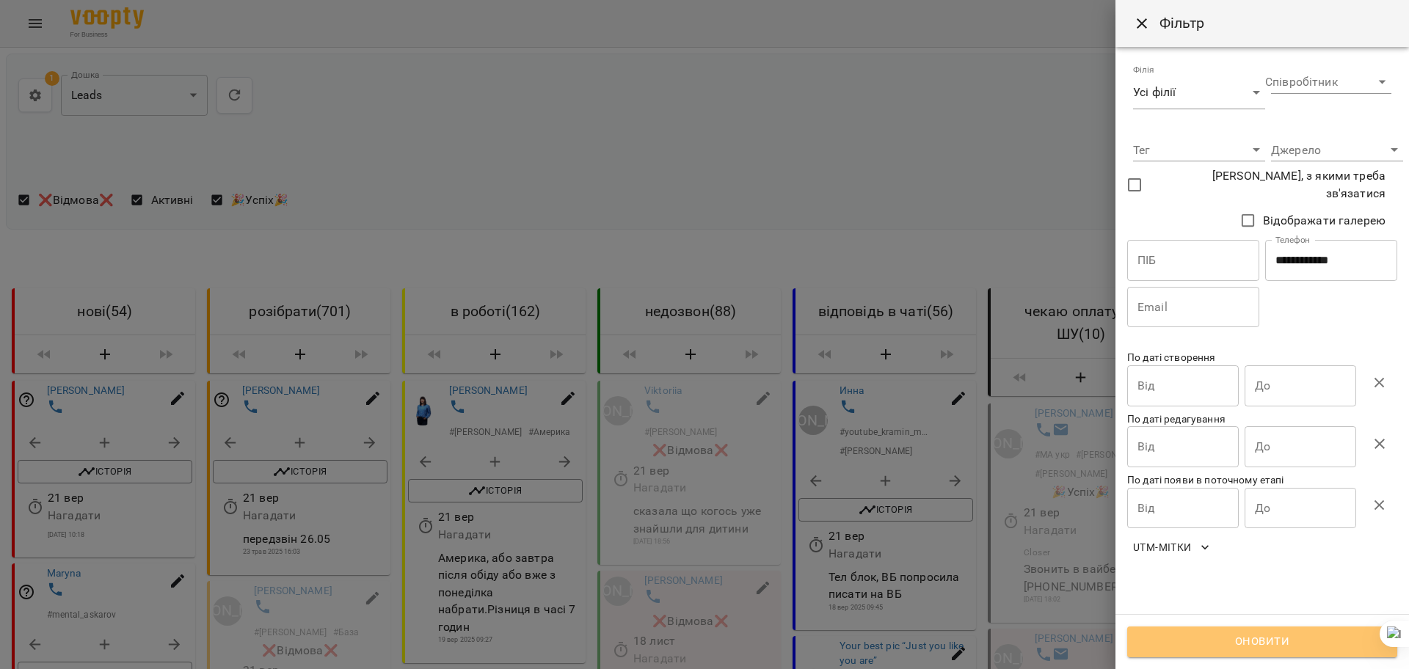
click at [1145, 639] on span "Оновити" at bounding box center [1262, 642] width 238 height 19
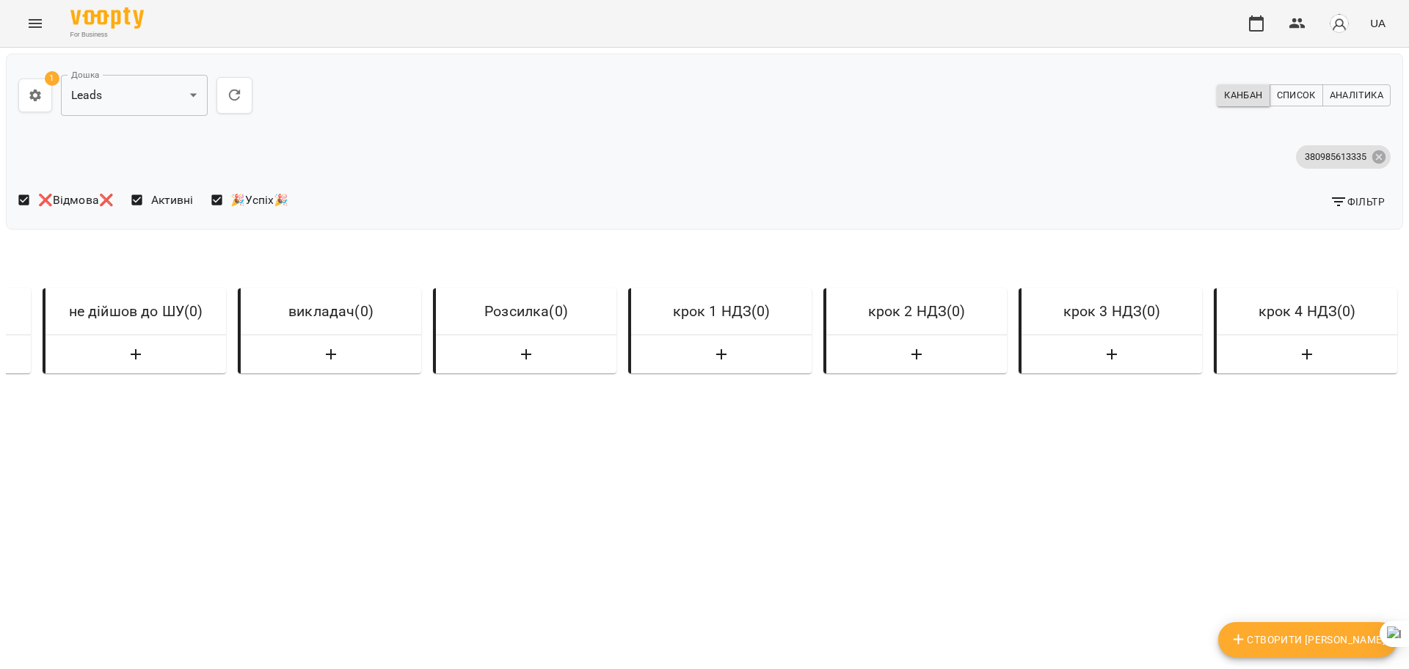
click at [1334, 638] on span "Створити Ліда" at bounding box center [1308, 640] width 156 height 18
select select "**"
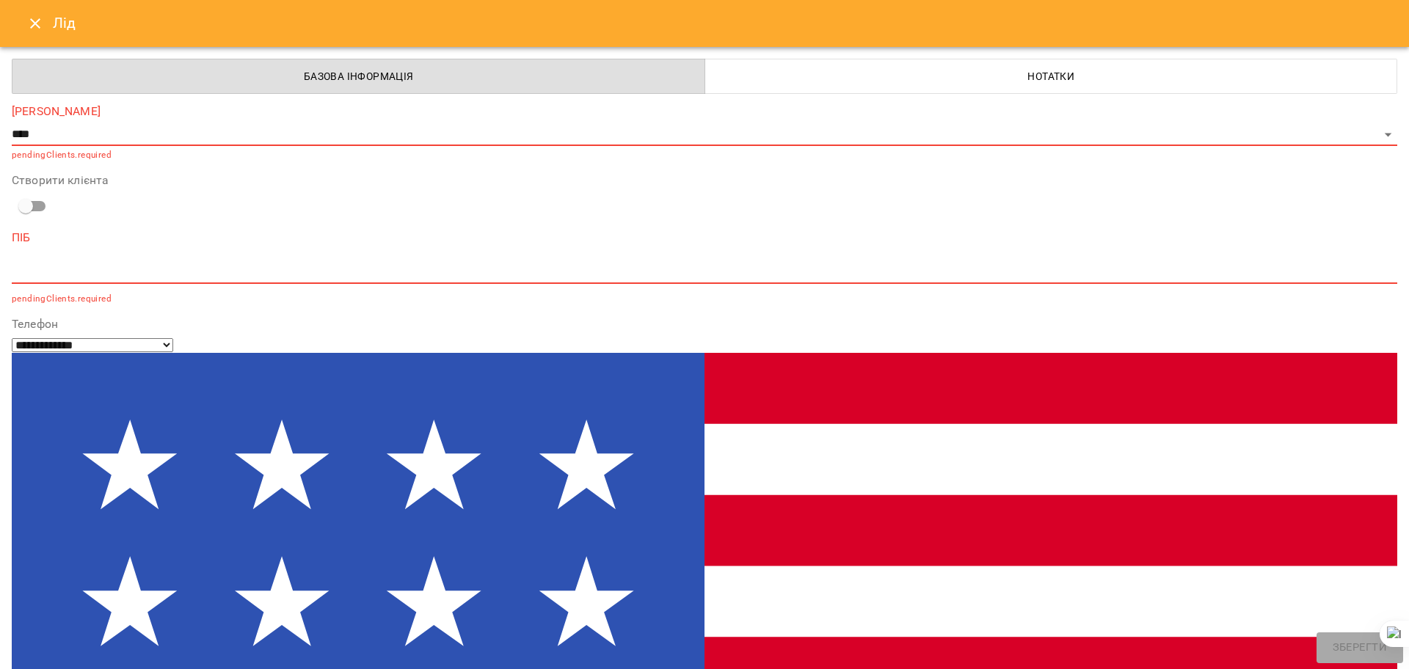
paste input "**********"
type input "**********"
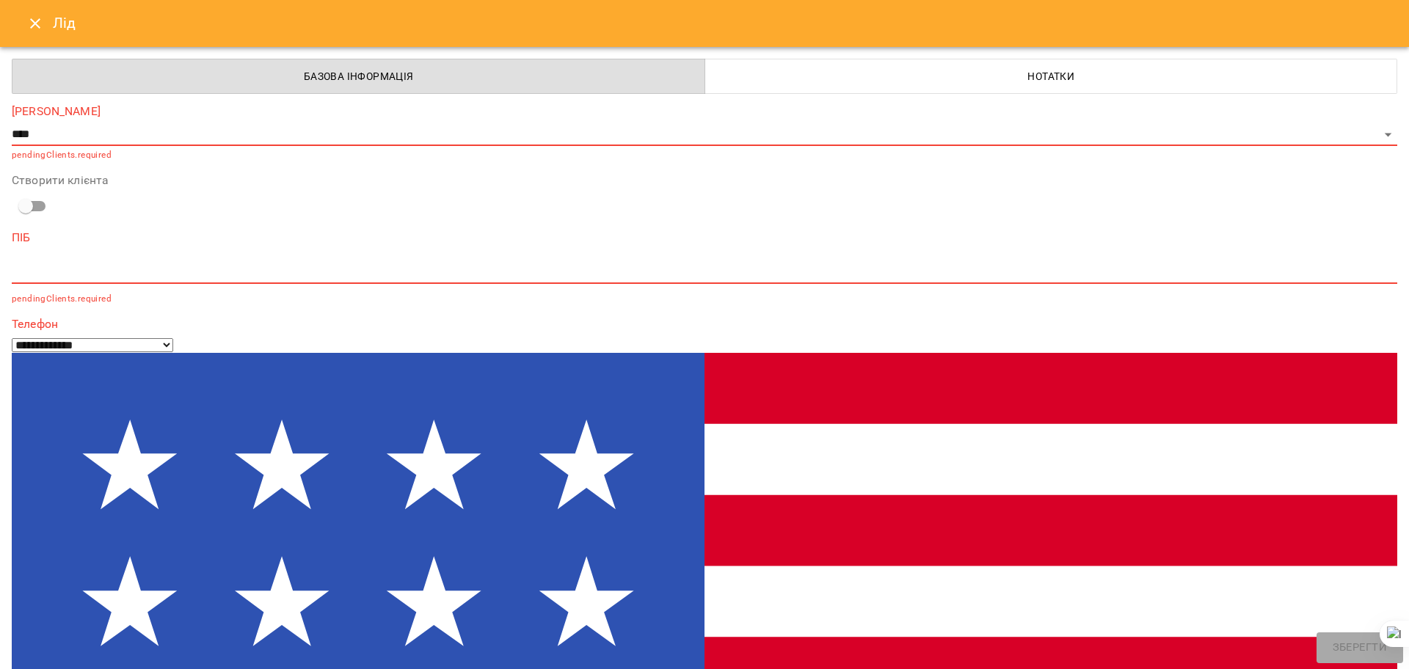
select select "**"
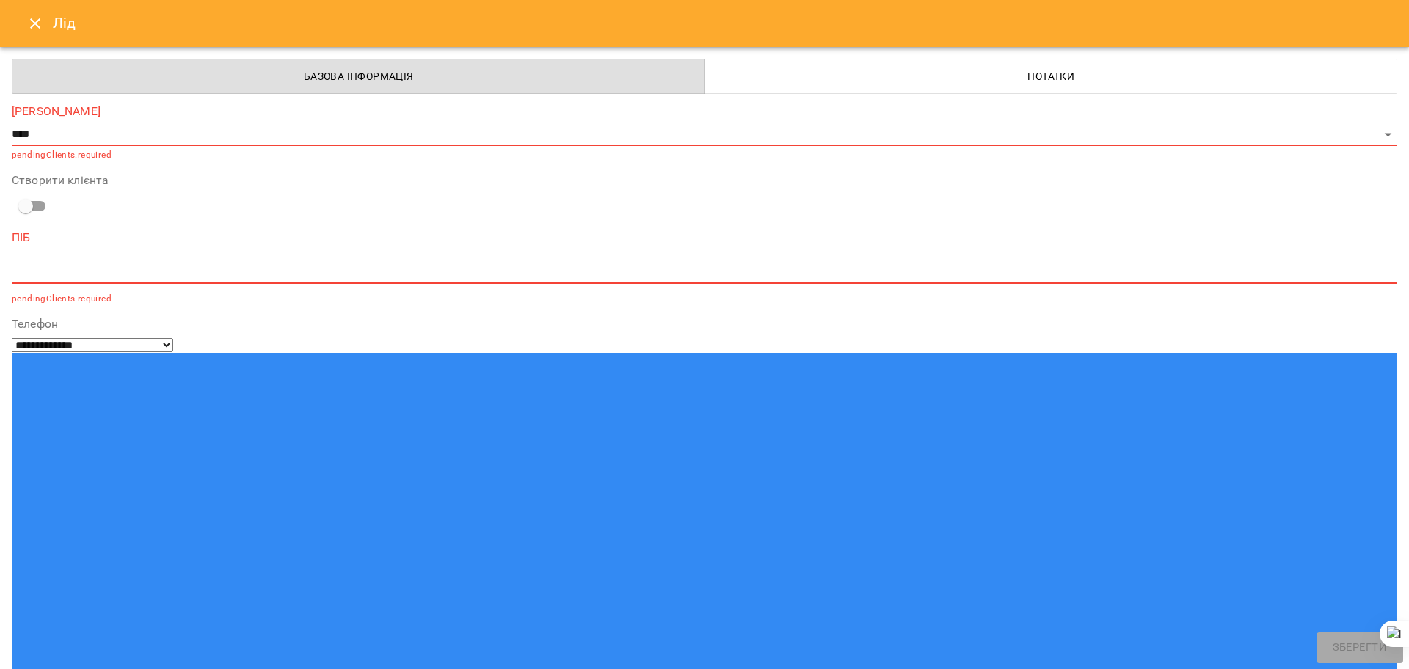
type input "**********"
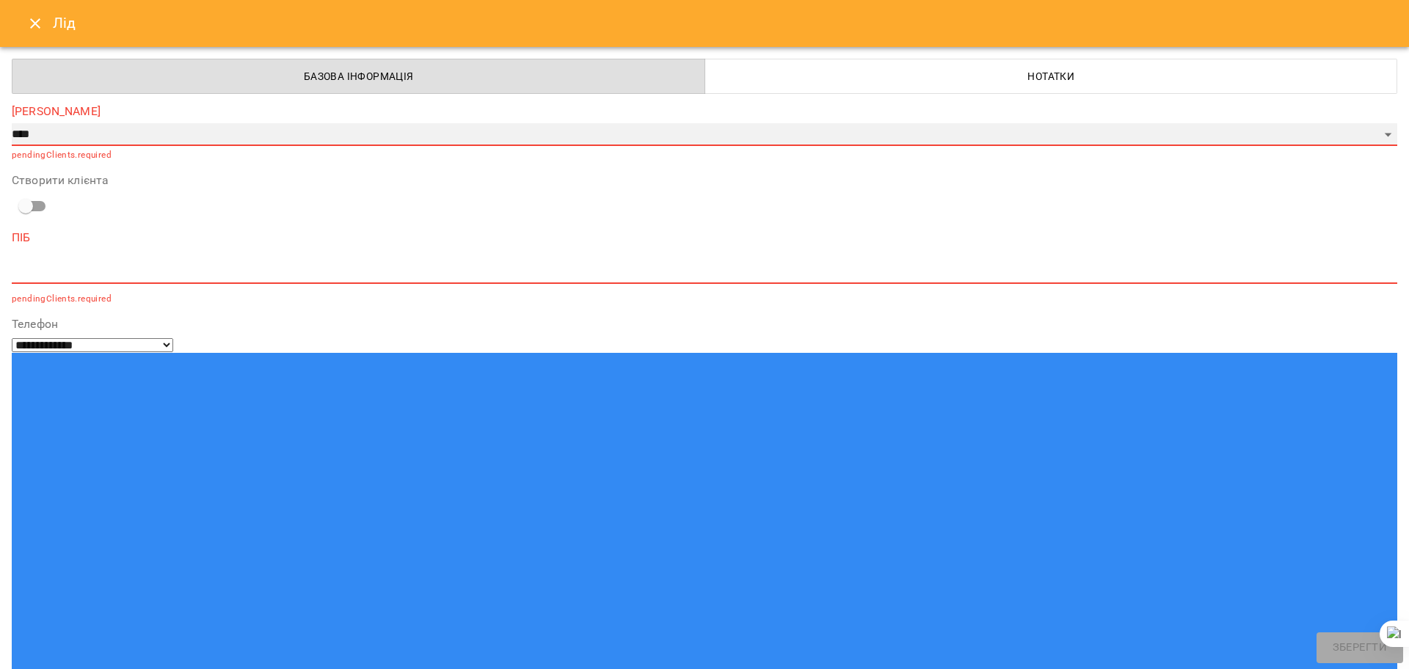
click at [133, 127] on select "**********" at bounding box center [705, 134] width 1386 height 23
select select "*"
click at [12, 123] on select "**********" at bounding box center [705, 134] width 1386 height 23
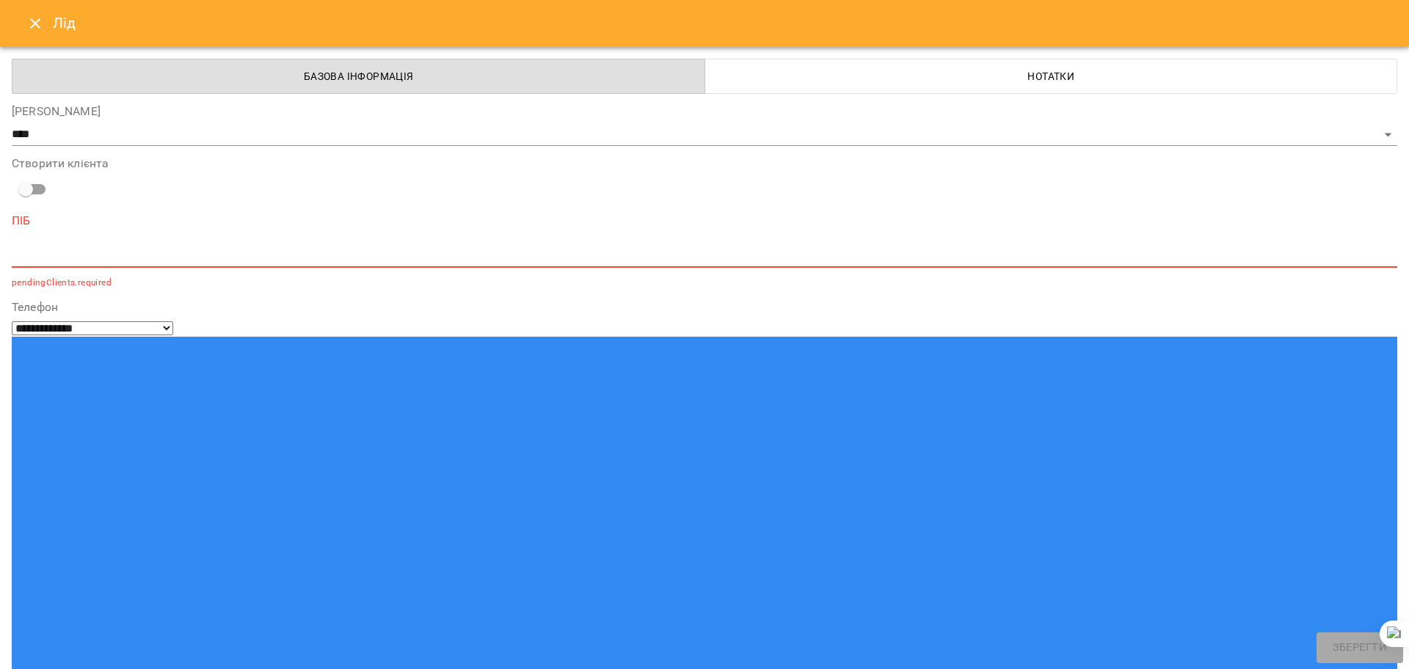
click at [73, 263] on div "*" at bounding box center [705, 255] width 1386 height 23
paste textarea "*****"
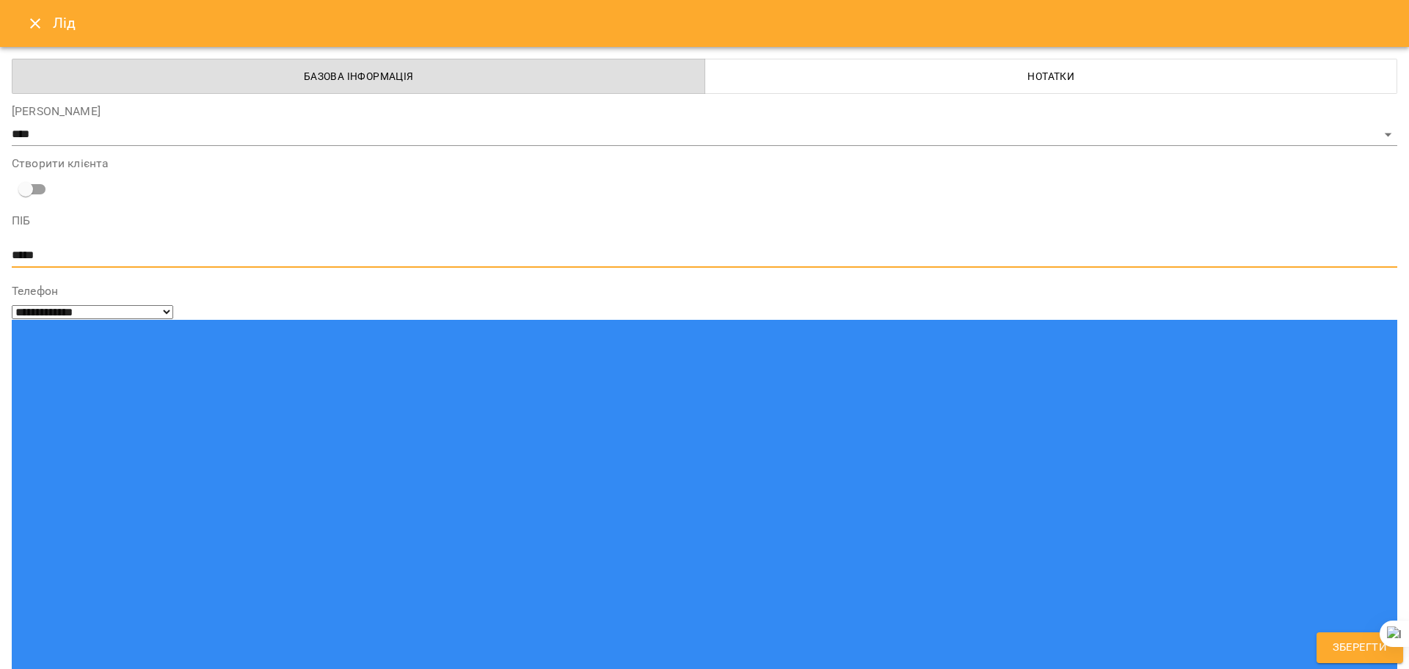
type textarea "*****"
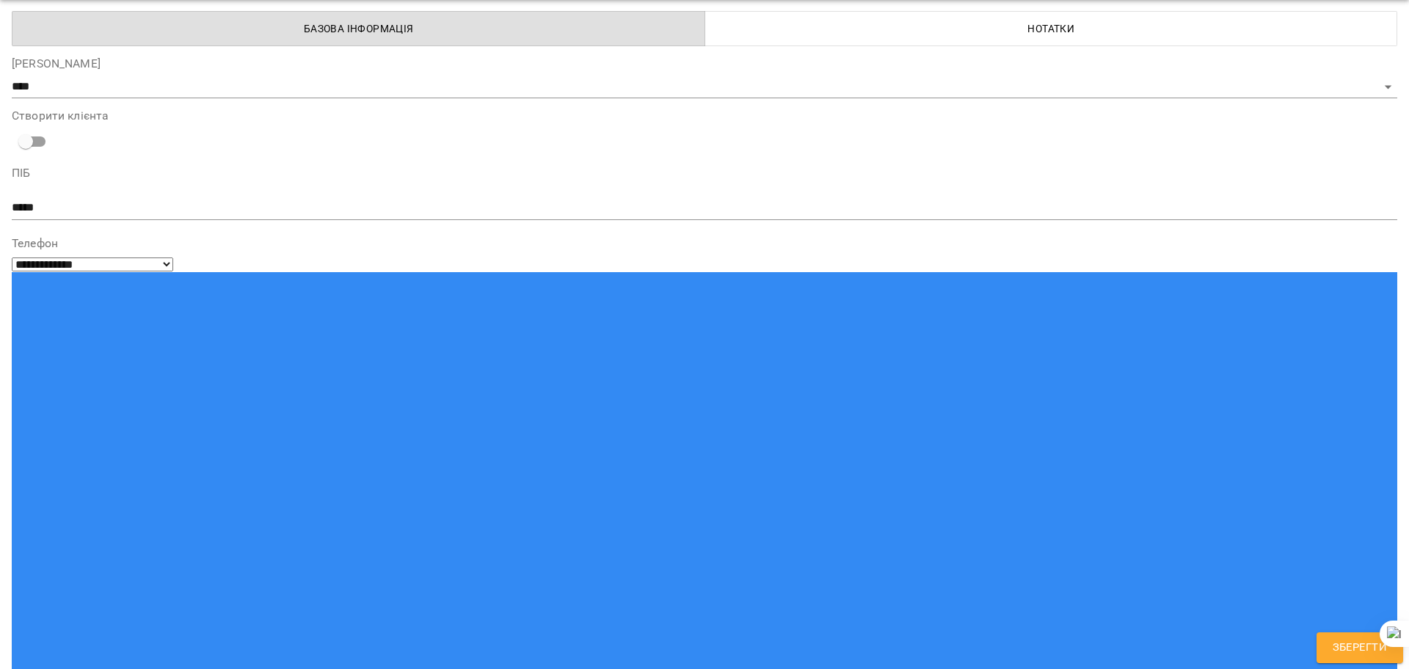
scroll to position [48, 0]
paste input "**********"
type input "**********"
click at [1330, 646] on button "Зберегти" at bounding box center [1360, 648] width 87 height 31
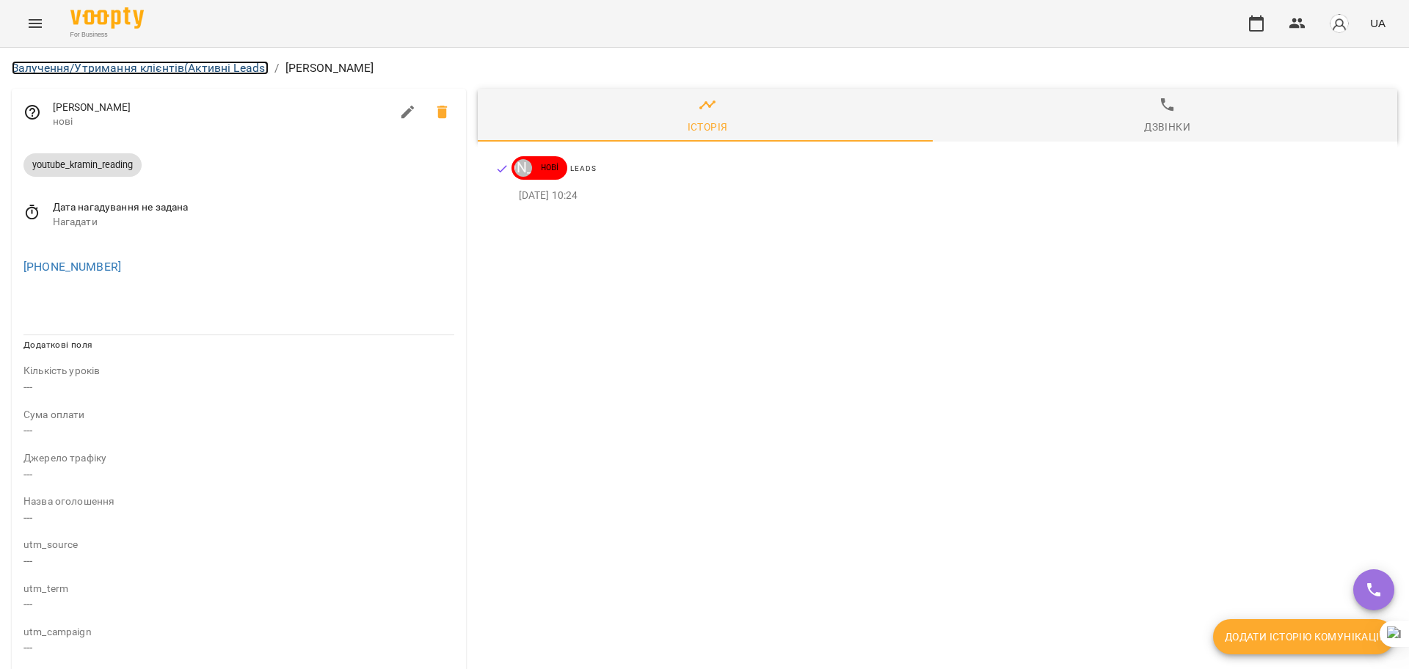
click at [239, 62] on link "Залучення/Утримання клієнтів (Активні Leads)" at bounding box center [140, 68] width 257 height 14
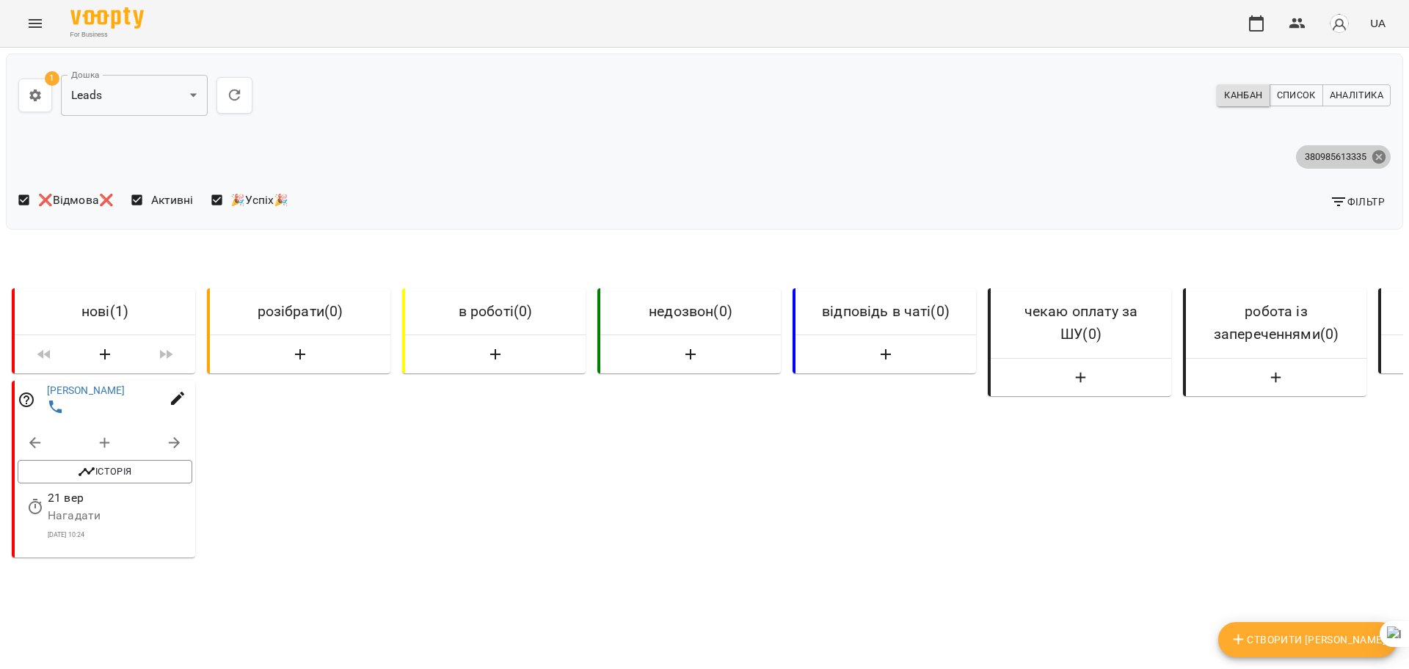
click at [1372, 159] on icon at bounding box center [1378, 156] width 13 height 13
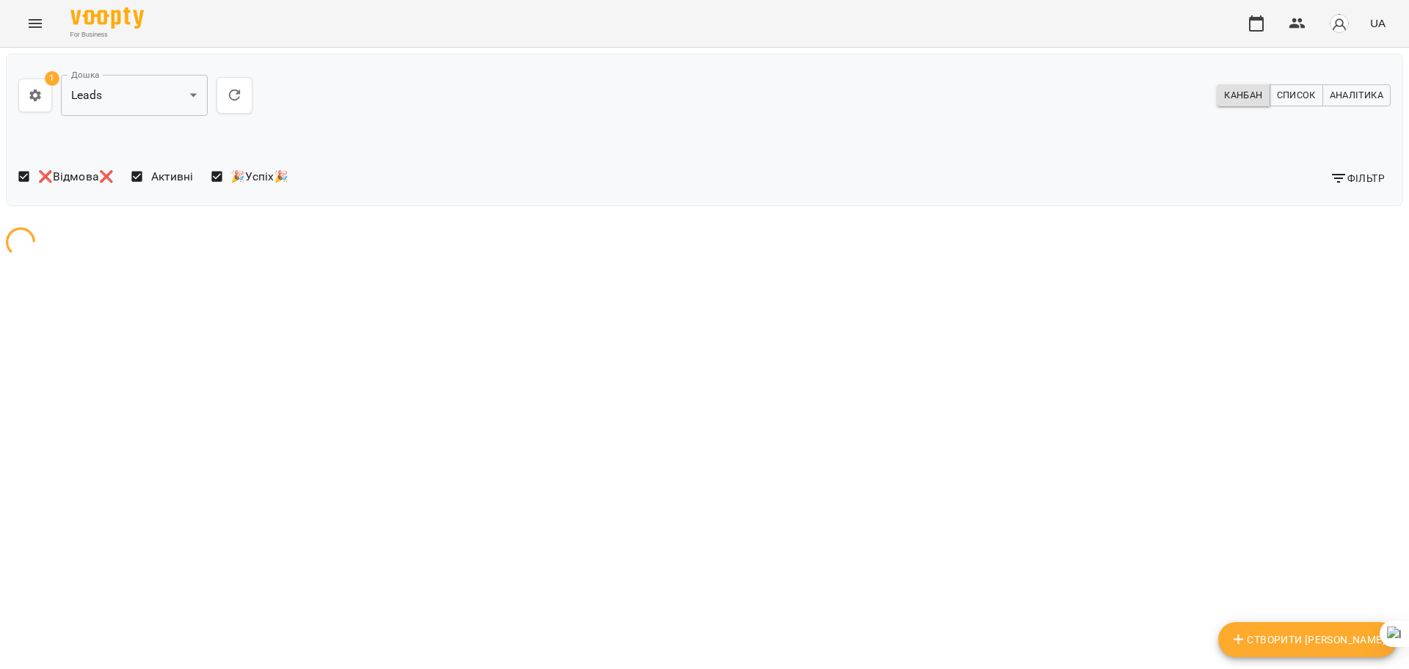
click at [1353, 180] on span "Фільтр" at bounding box center [1357, 179] width 55 height 18
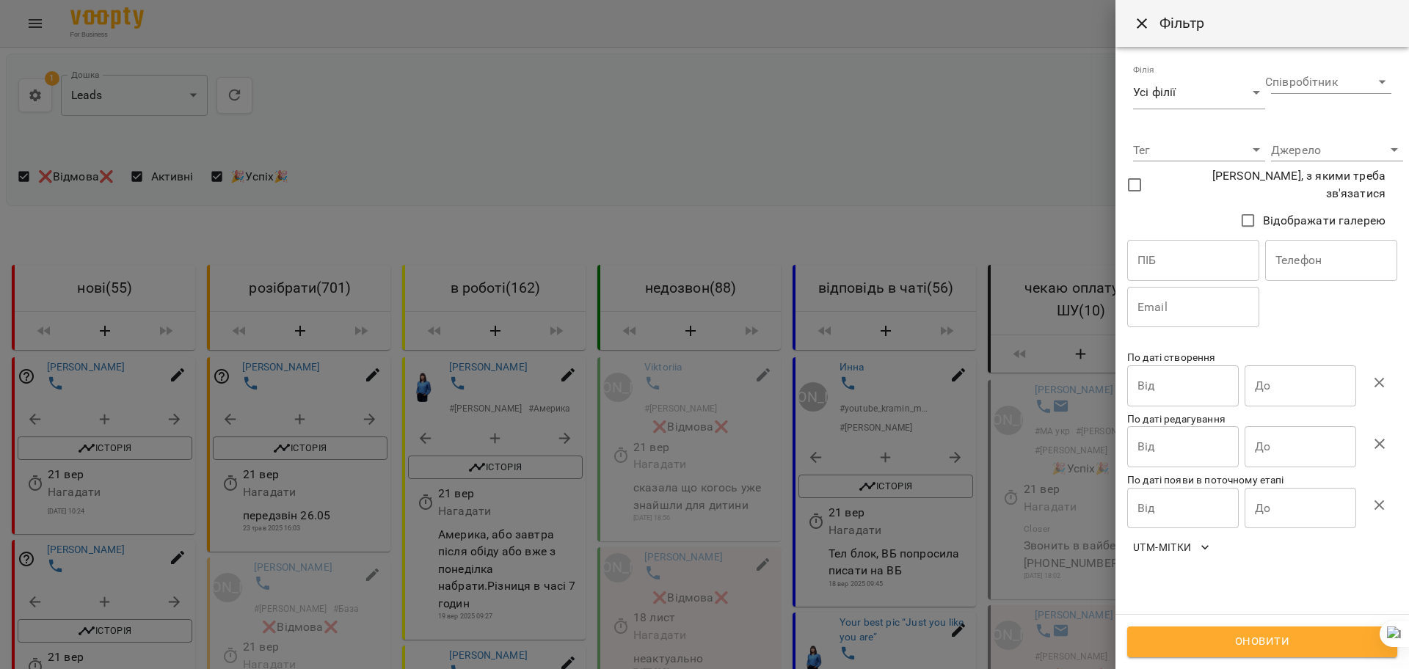
click at [1334, 242] on input "text" at bounding box center [1331, 260] width 132 height 41
paste input "**********"
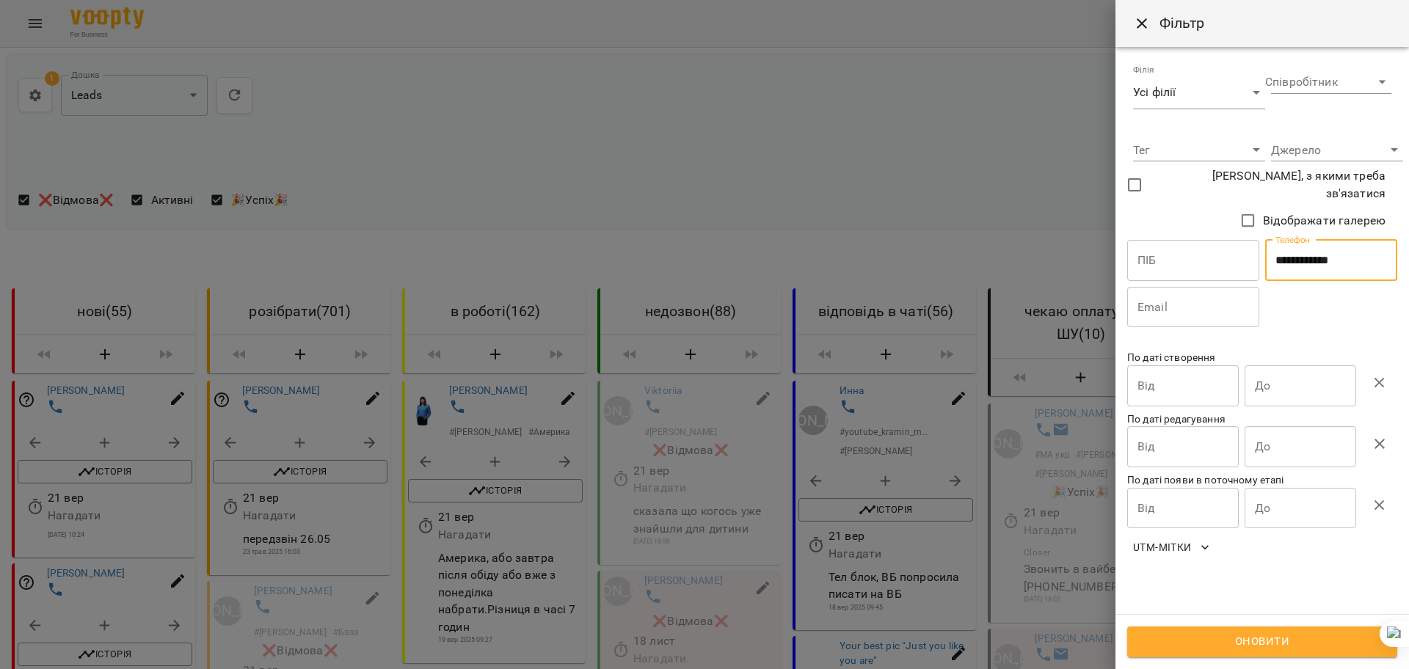
type input "**********"
drag, startPoint x: 1243, startPoint y: 643, endPoint x: 818, endPoint y: 588, distance: 427.8
click at [1242, 643] on span "Оновити" at bounding box center [1262, 642] width 238 height 19
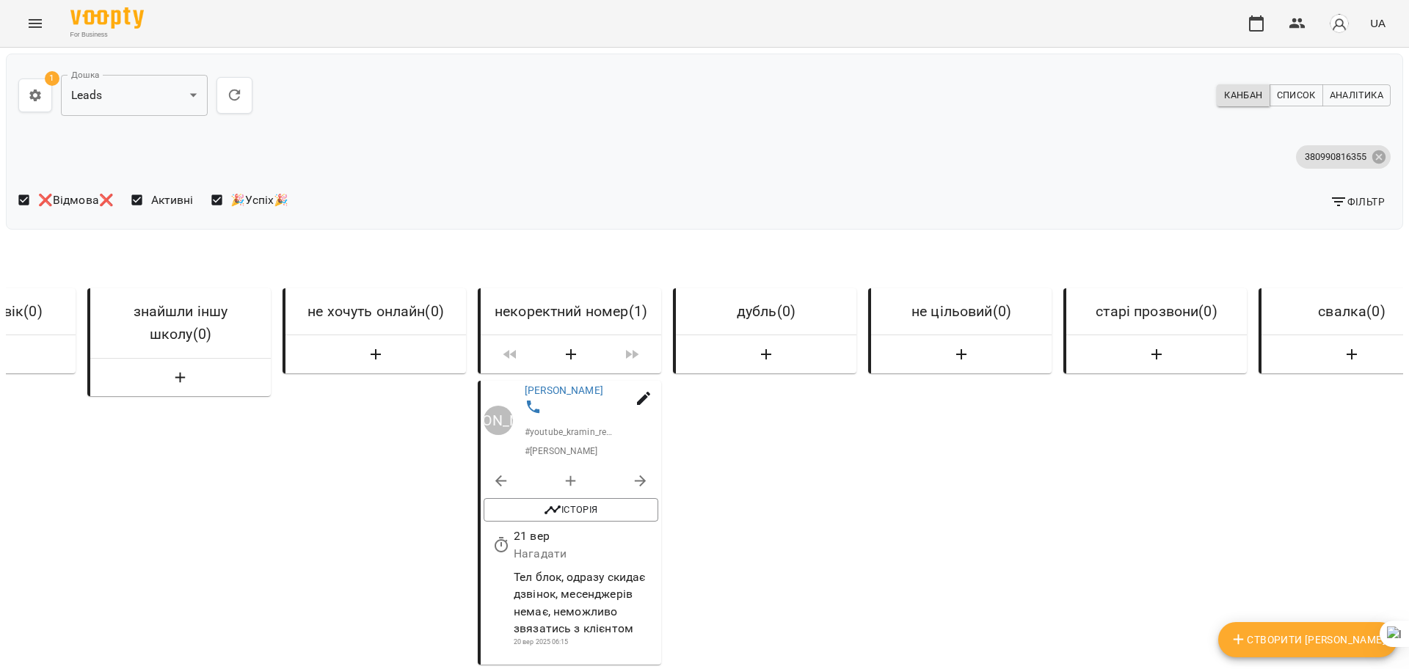
scroll to position [0, 3641]
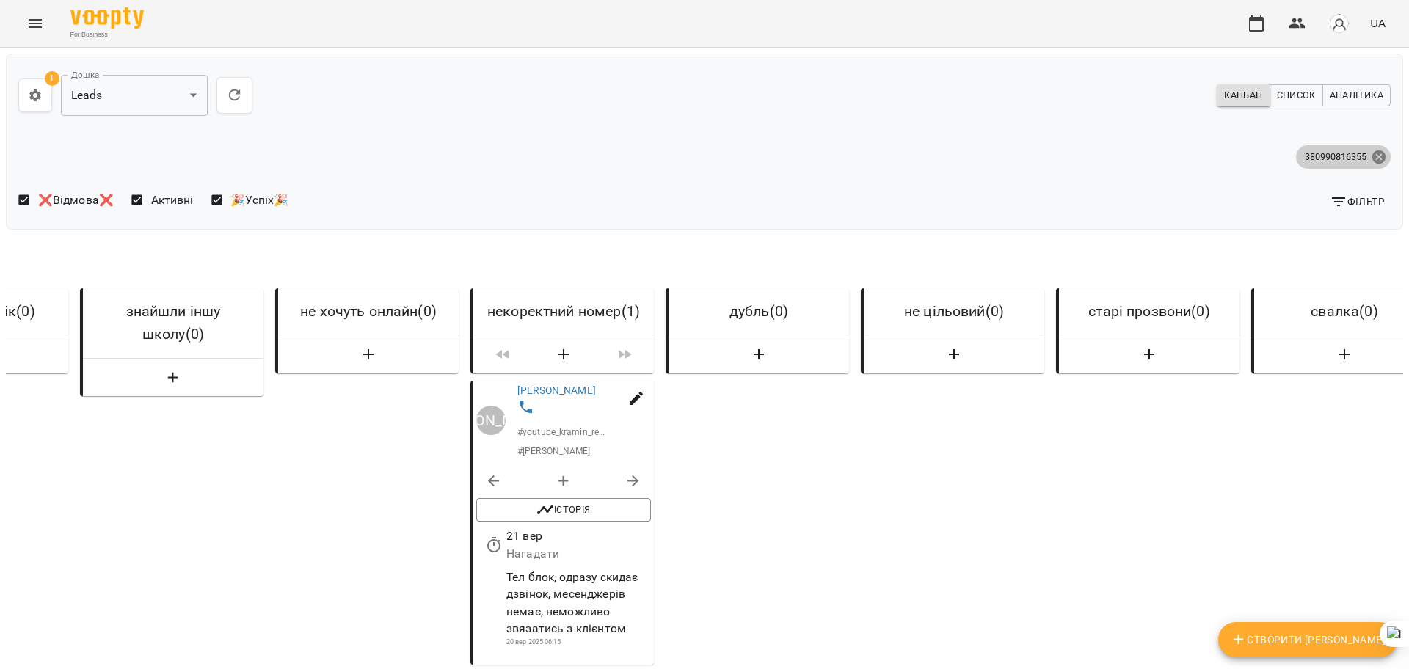
click at [1372, 152] on icon at bounding box center [1378, 156] width 13 height 13
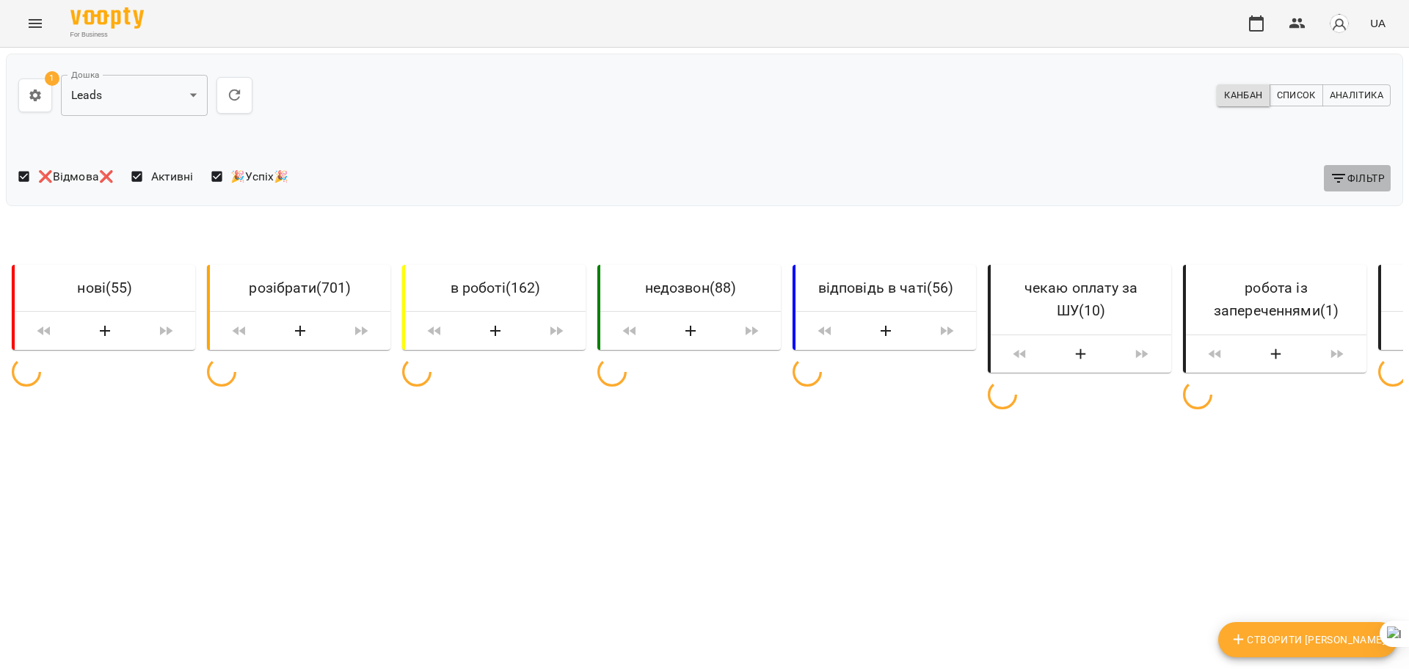
click at [1345, 175] on span "Фільтр" at bounding box center [1357, 179] width 55 height 18
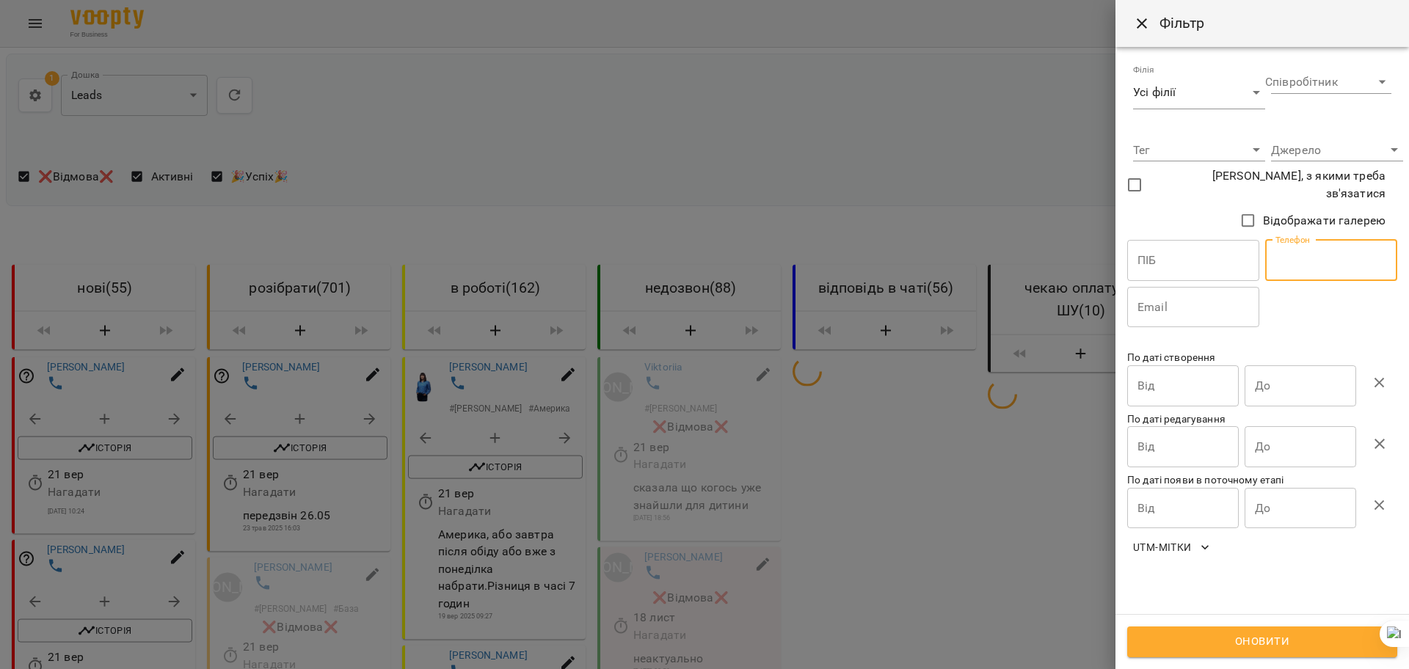
click at [1320, 250] on input "text" at bounding box center [1331, 260] width 132 height 41
paste input "**********"
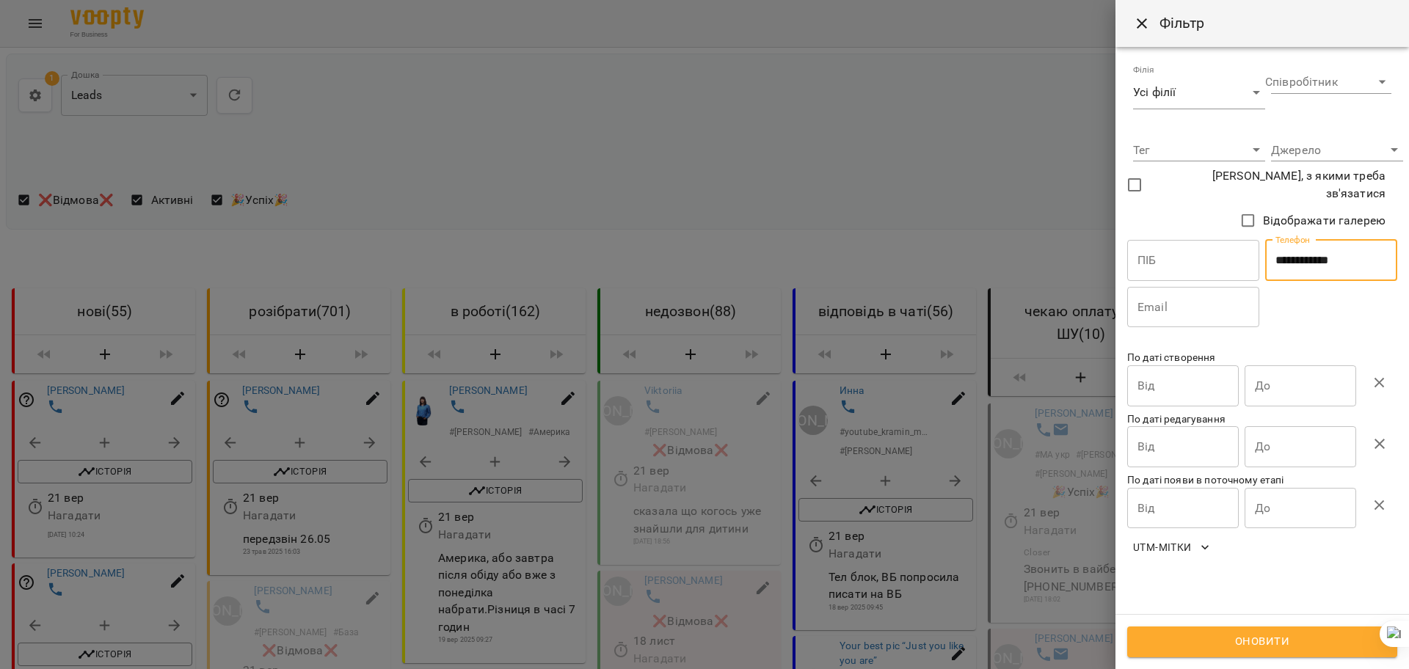
type input "**********"
click at [1206, 648] on span "Оновити" at bounding box center [1262, 642] width 238 height 19
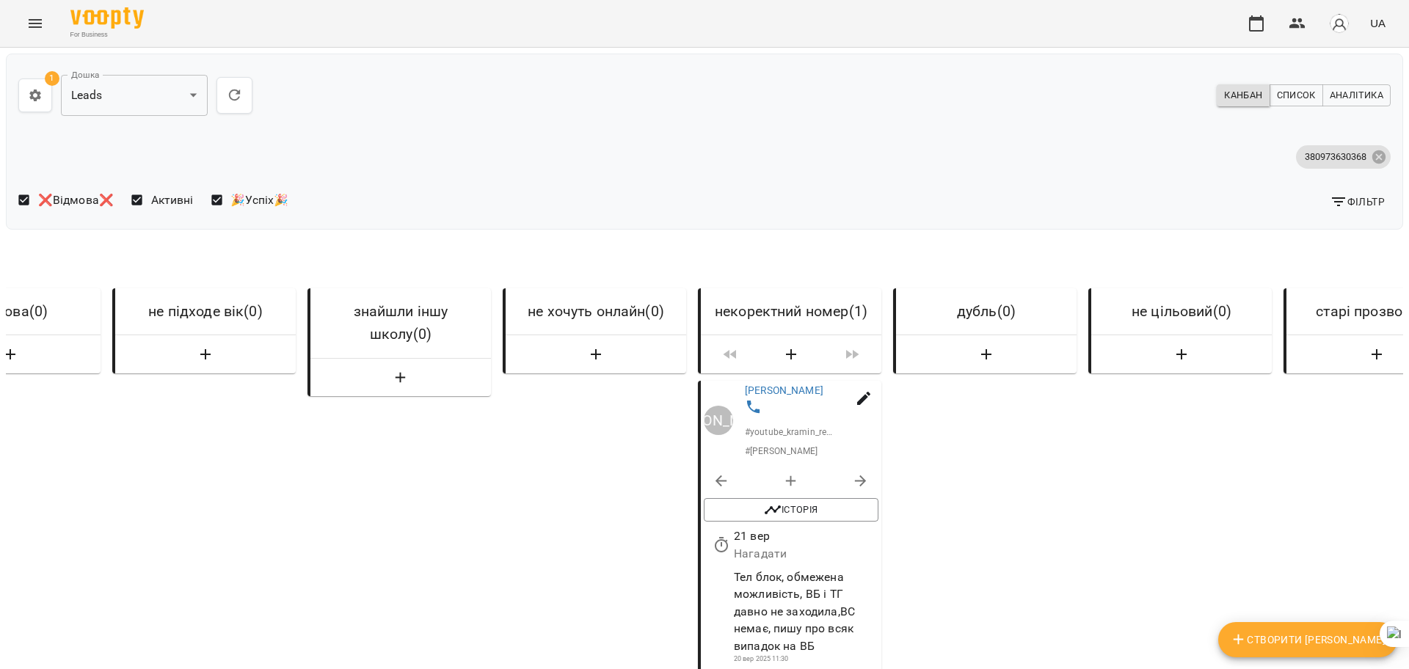
scroll to position [0, 3450]
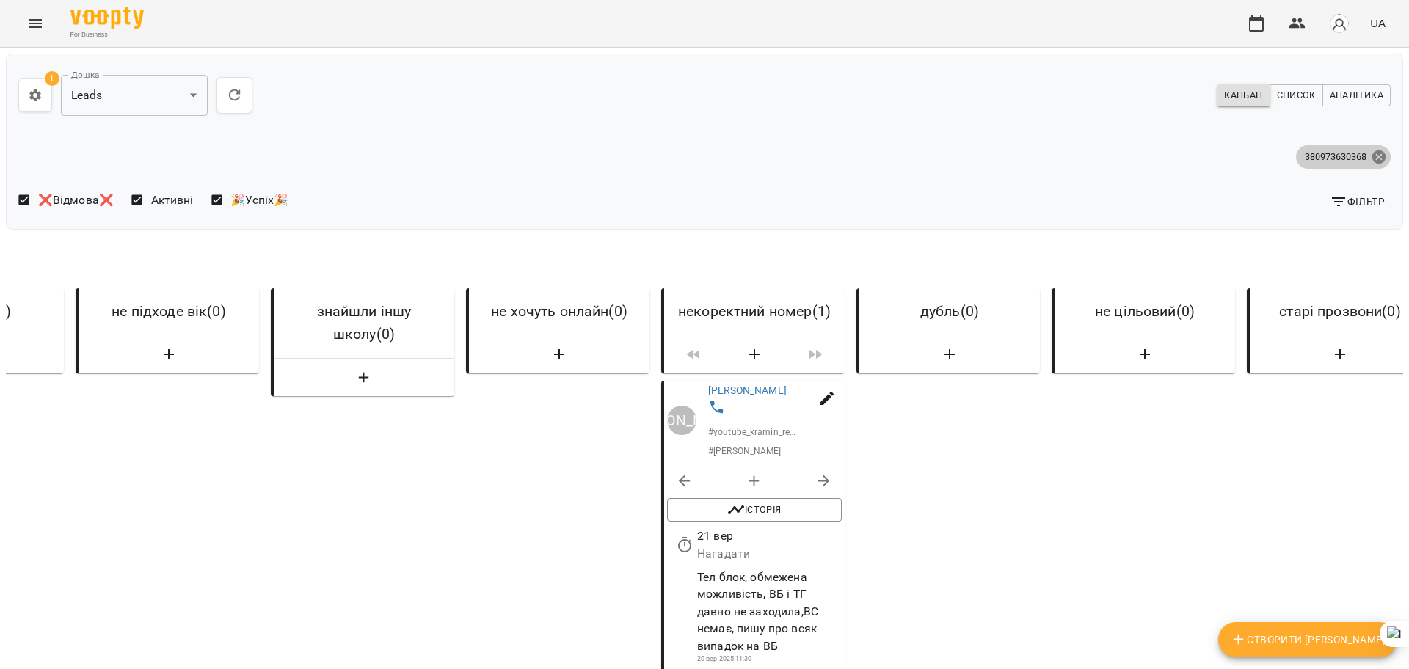
click at [1372, 154] on icon at bounding box center [1378, 156] width 13 height 13
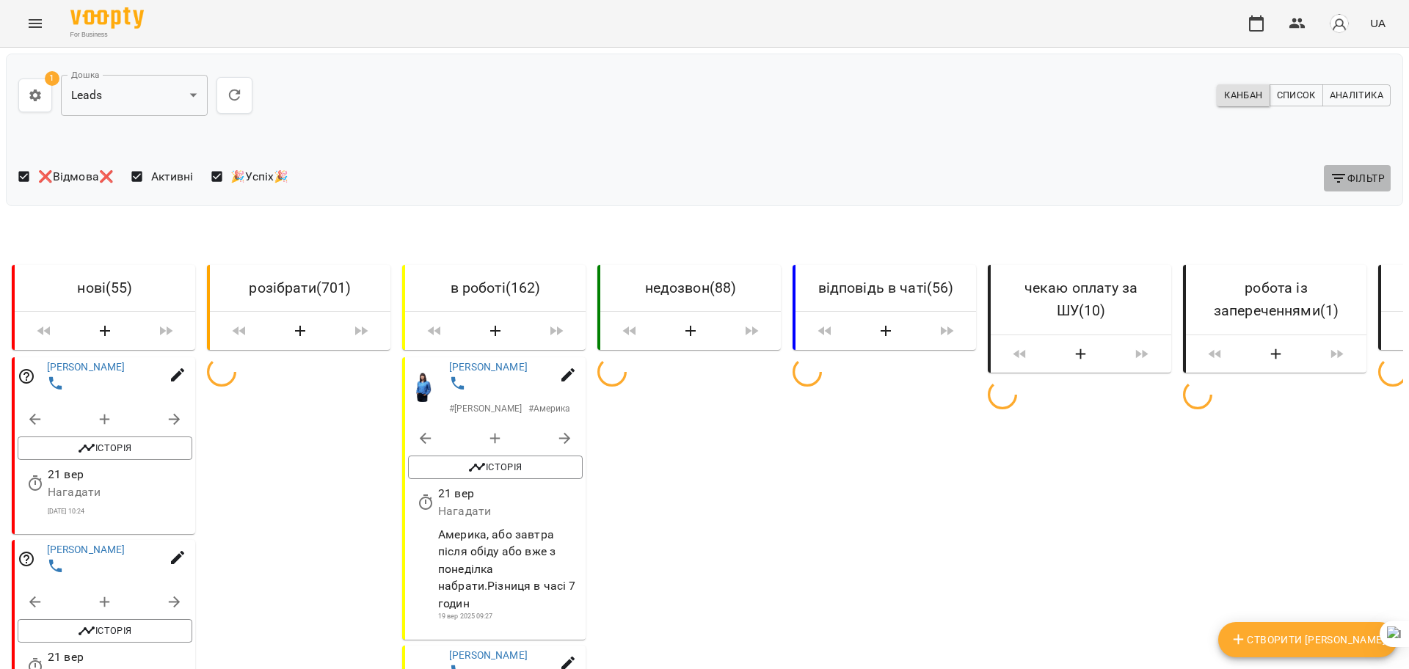
click at [1365, 179] on span "Фільтр" at bounding box center [1357, 179] width 55 height 18
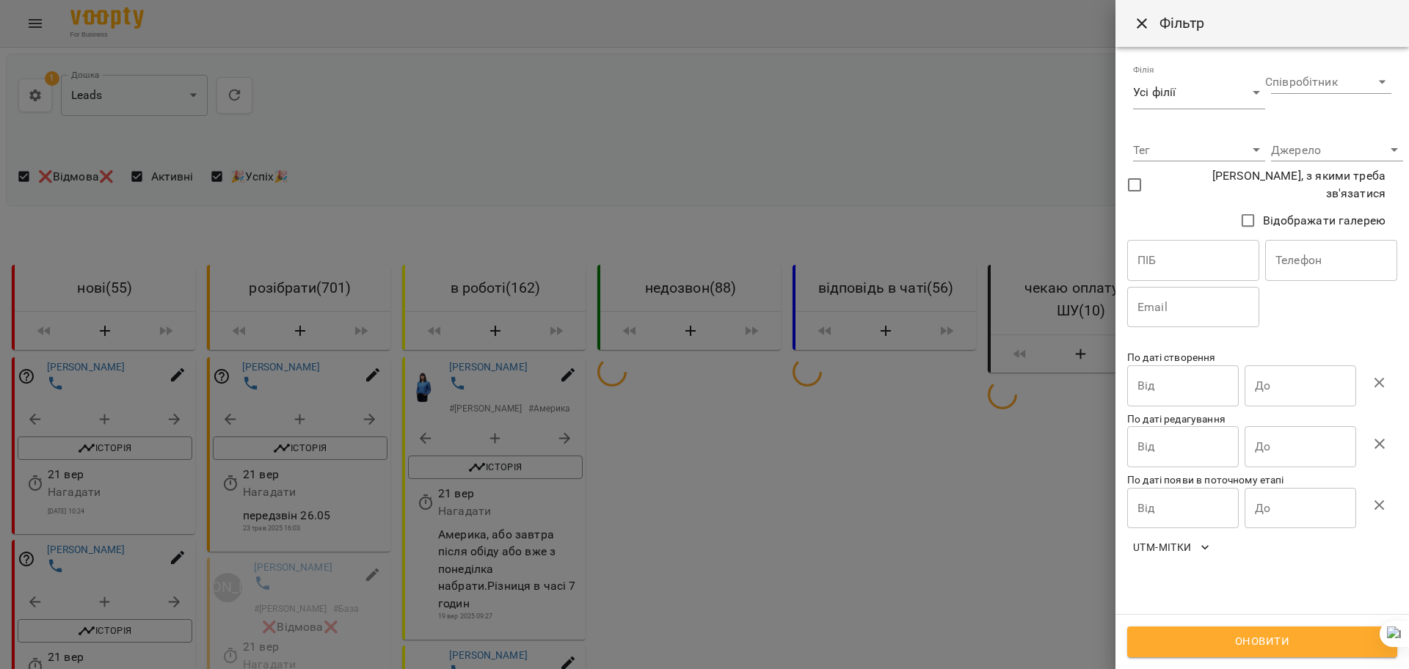
click at [1316, 269] on input "text" at bounding box center [1331, 260] width 132 height 41
paste input "**********"
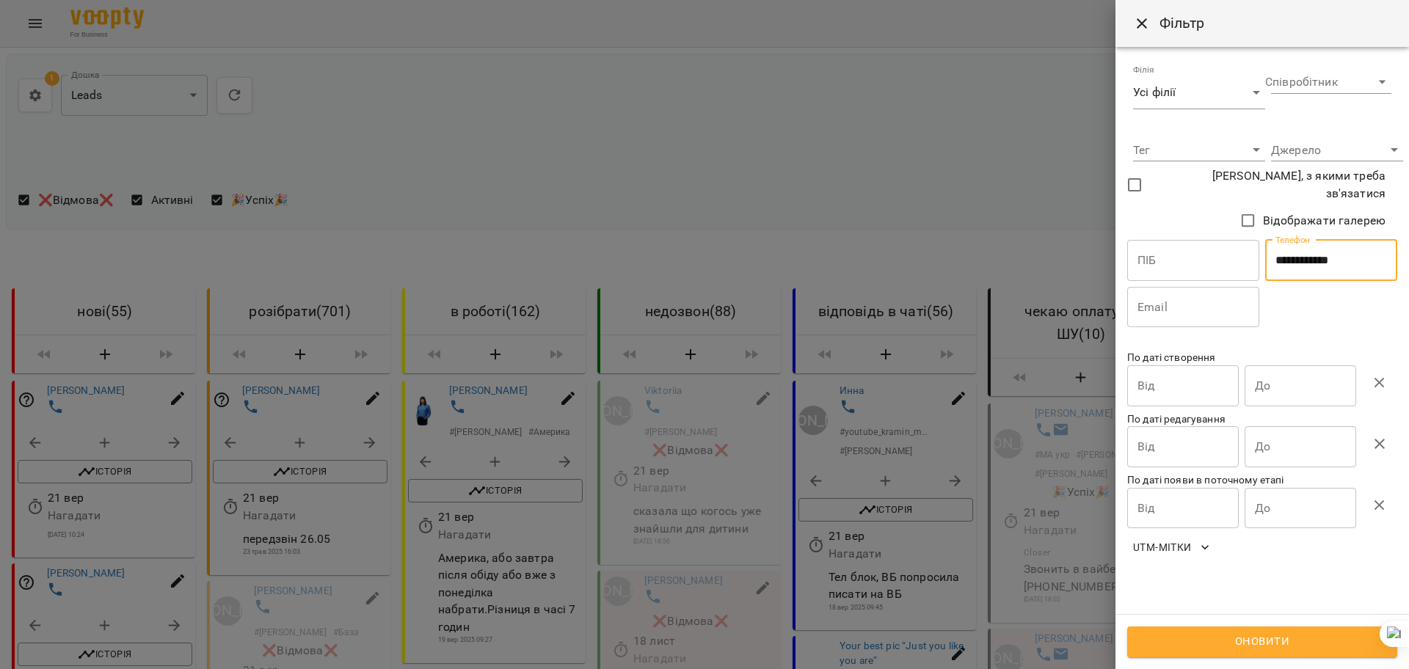
type input "**********"
click at [1253, 643] on span "Оновити" at bounding box center [1262, 642] width 238 height 19
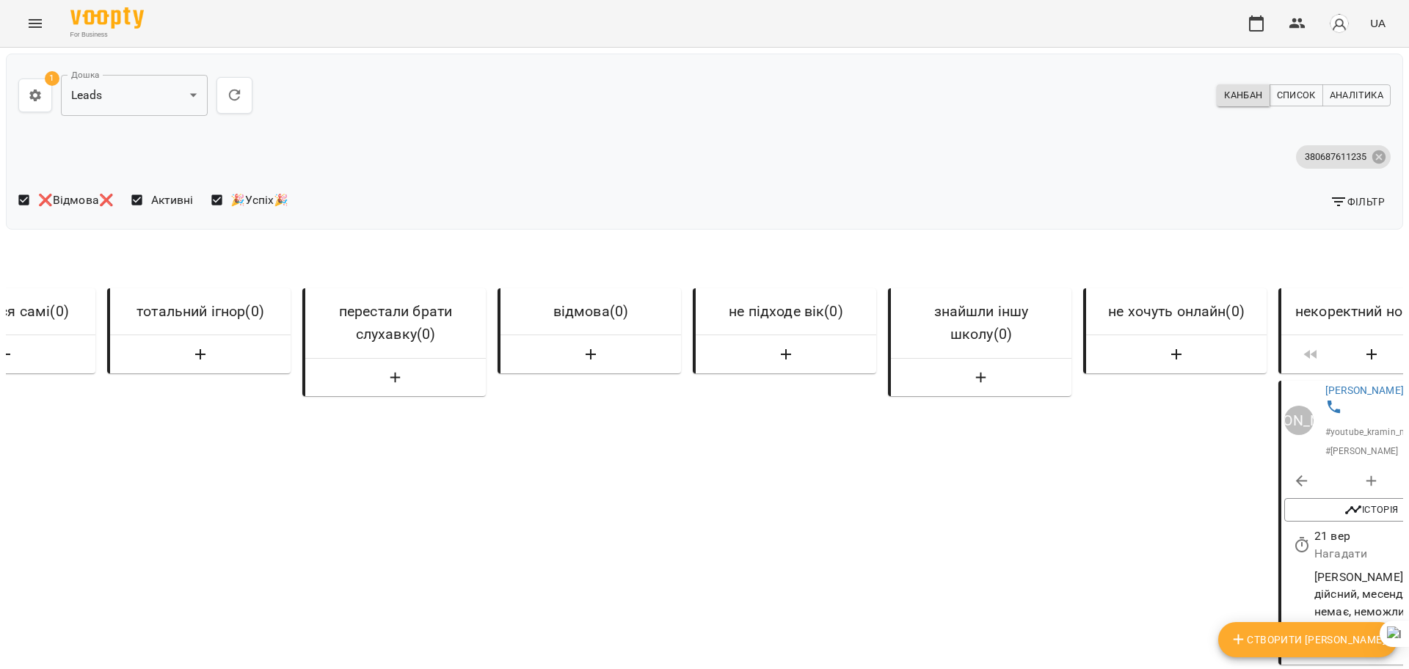
scroll to position [0, 3287]
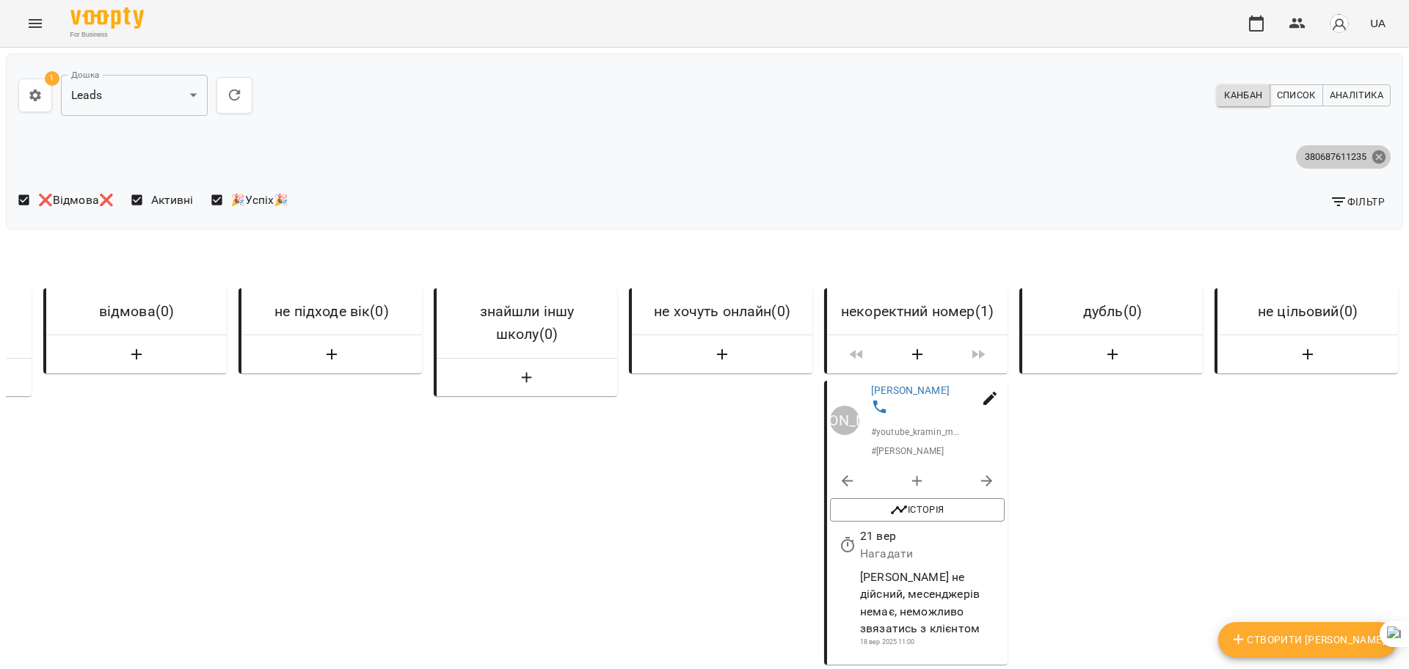
click at [1372, 156] on icon at bounding box center [1378, 156] width 13 height 13
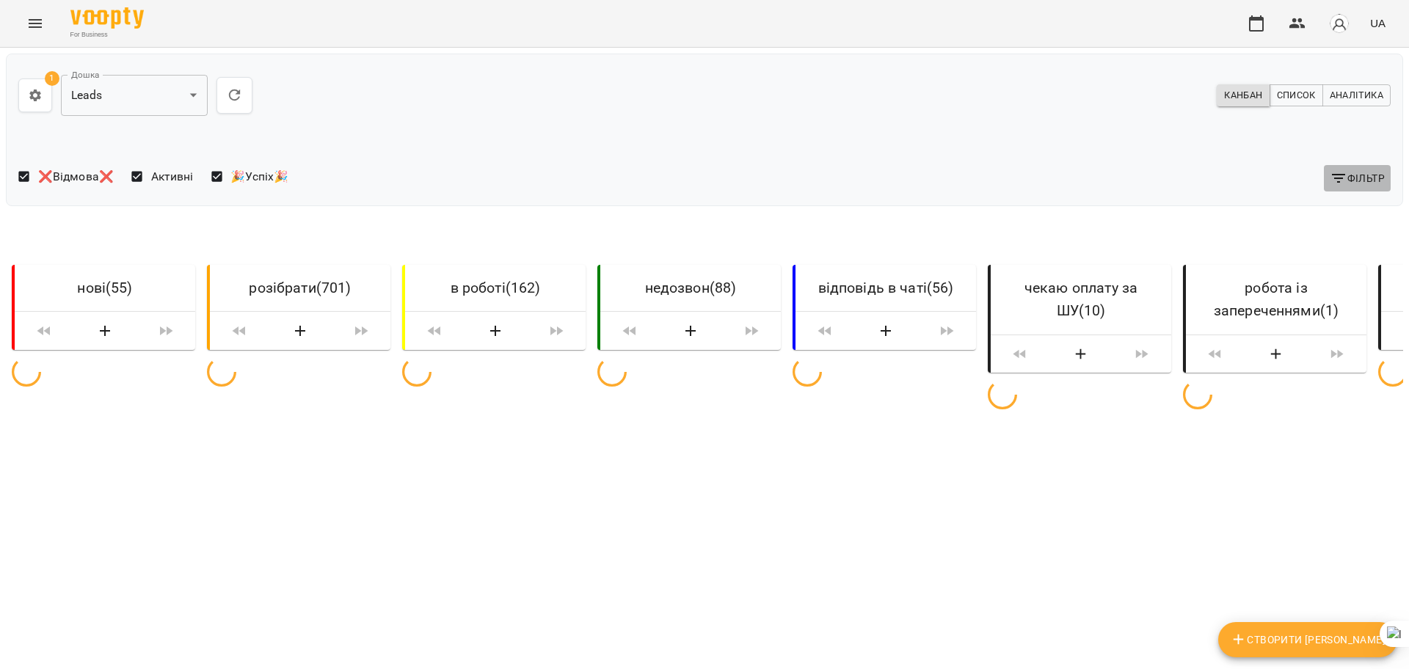
click at [1358, 174] on span "Фільтр" at bounding box center [1357, 179] width 55 height 18
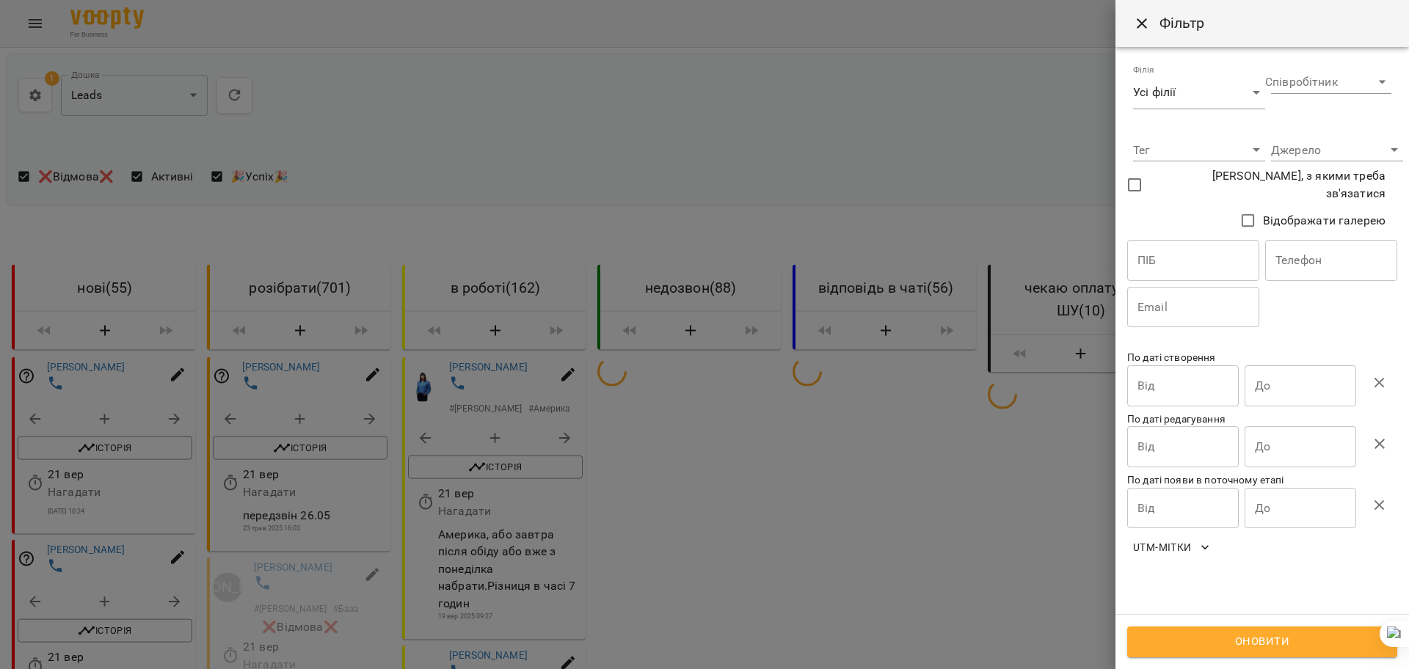
click at [1324, 248] on input "text" at bounding box center [1331, 260] width 132 height 41
paste input "**********"
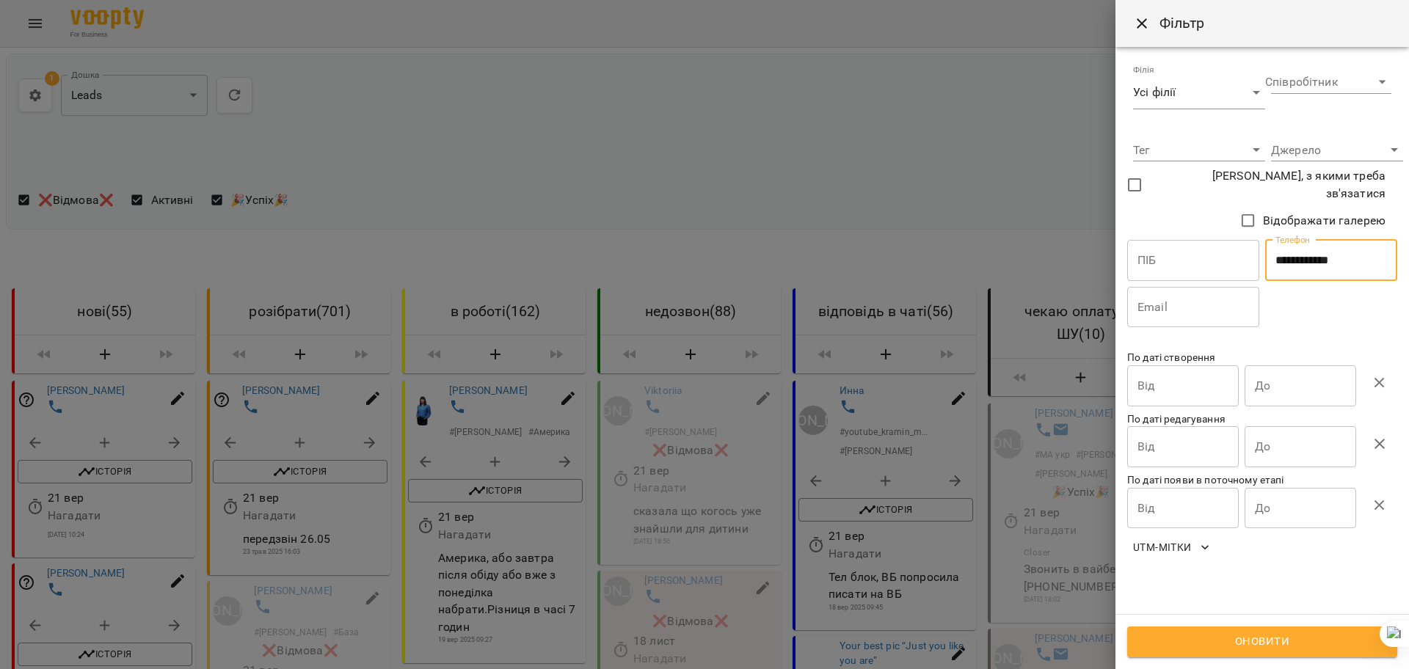
type input "**********"
drag, startPoint x: 1283, startPoint y: 640, endPoint x: 1083, endPoint y: 566, distance: 213.6
click at [1283, 640] on span "Оновити" at bounding box center [1262, 642] width 238 height 19
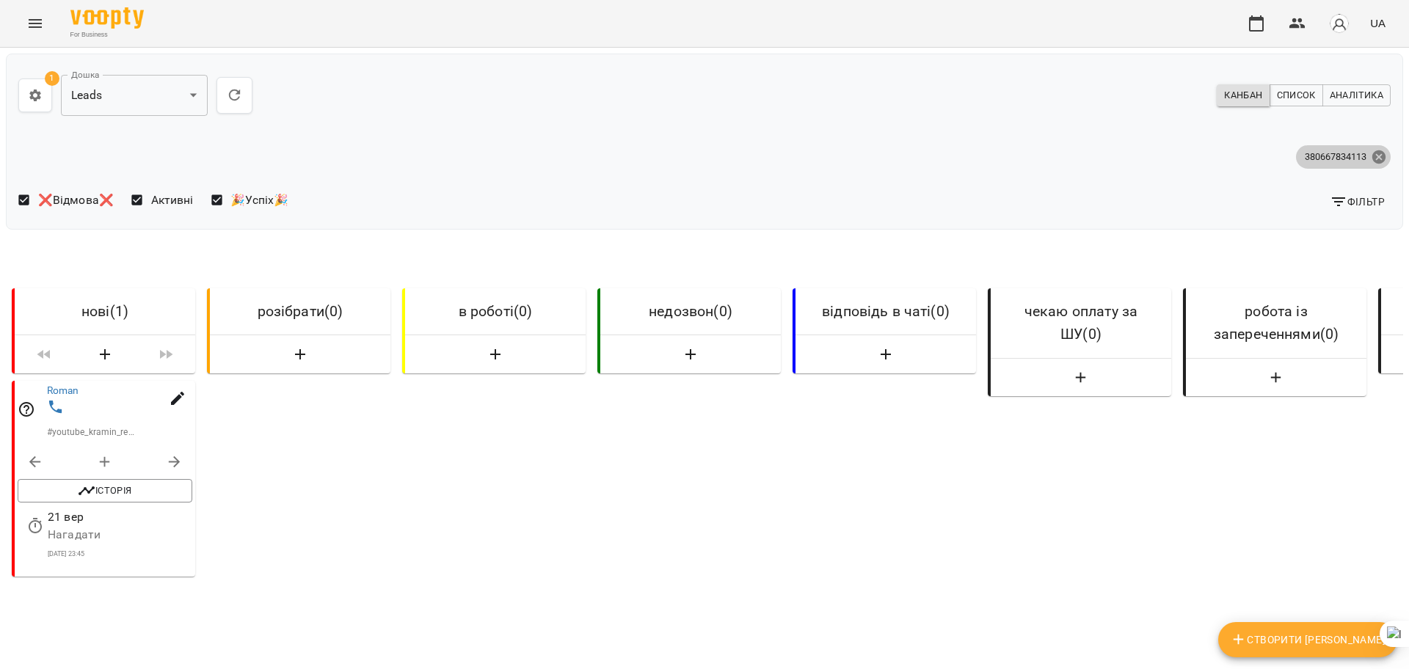
click at [1372, 161] on icon at bounding box center [1378, 156] width 13 height 13
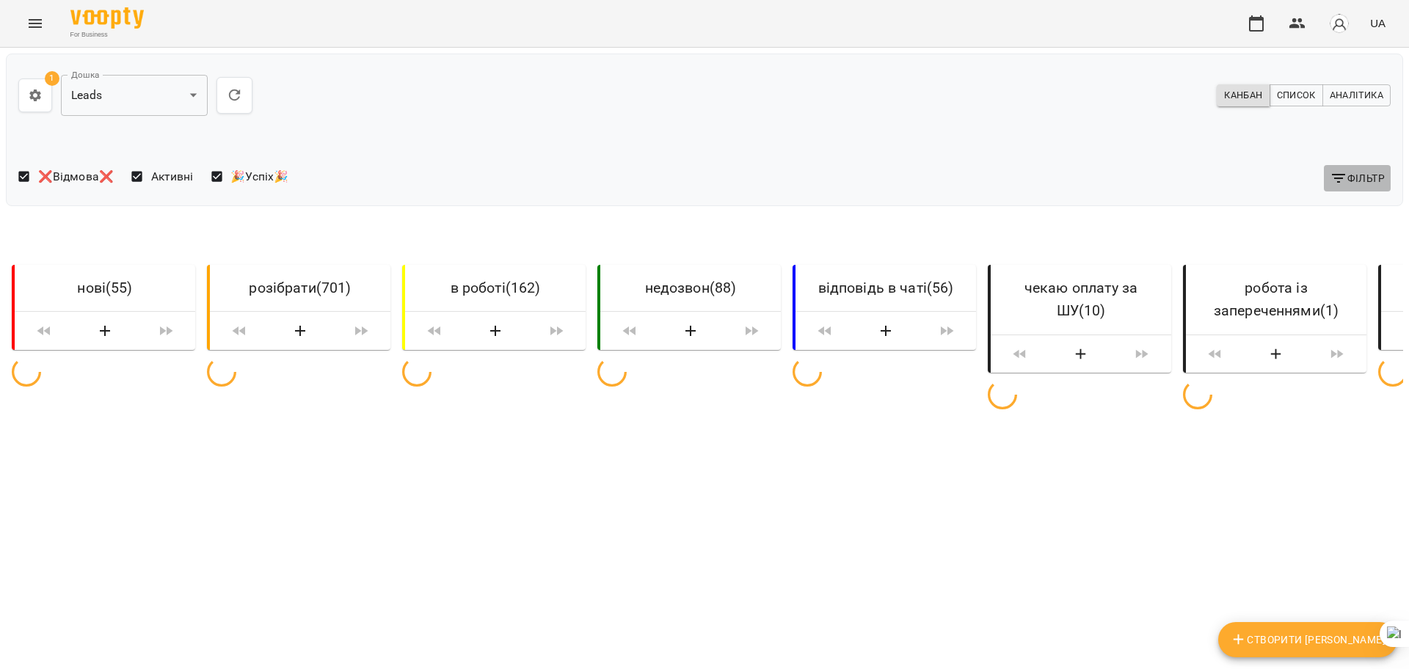
click at [1354, 181] on span "Фільтр" at bounding box center [1357, 179] width 55 height 18
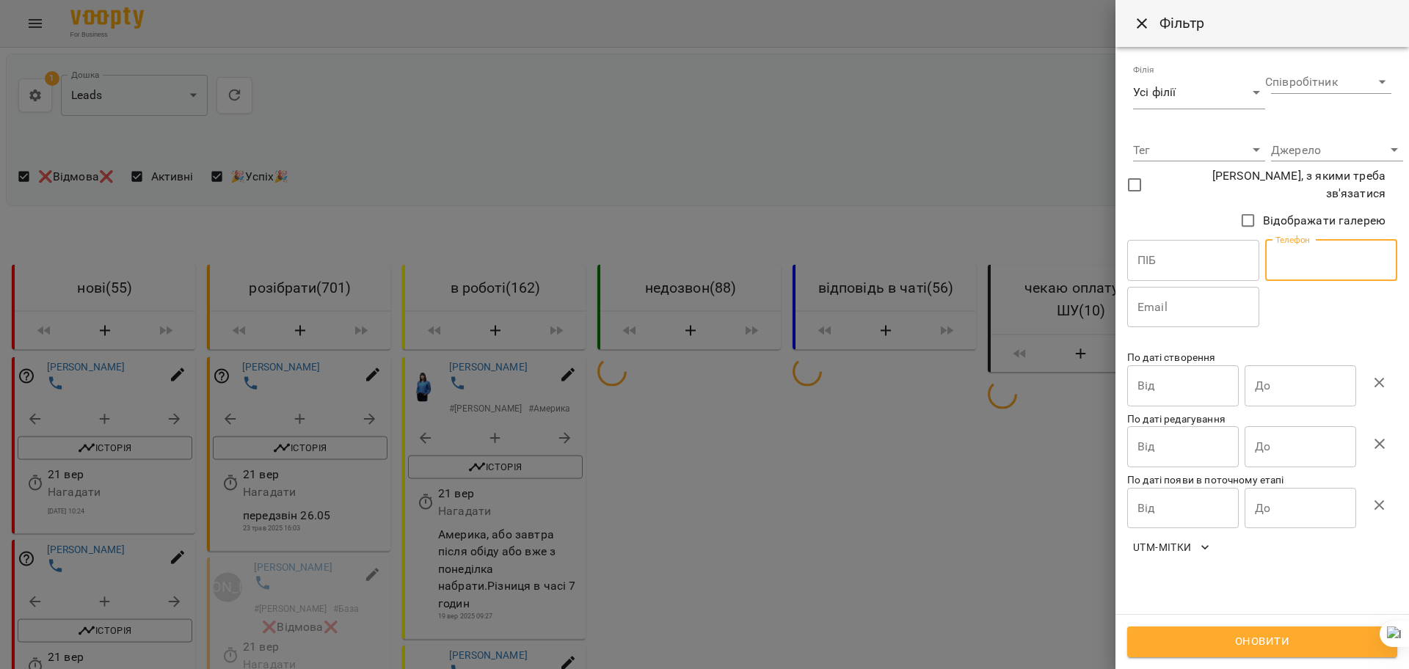
drag, startPoint x: 1334, startPoint y: 244, endPoint x: 1326, endPoint y: 287, distance: 43.3
click at [1334, 244] on input "text" at bounding box center [1331, 260] width 132 height 41
paste input "**********"
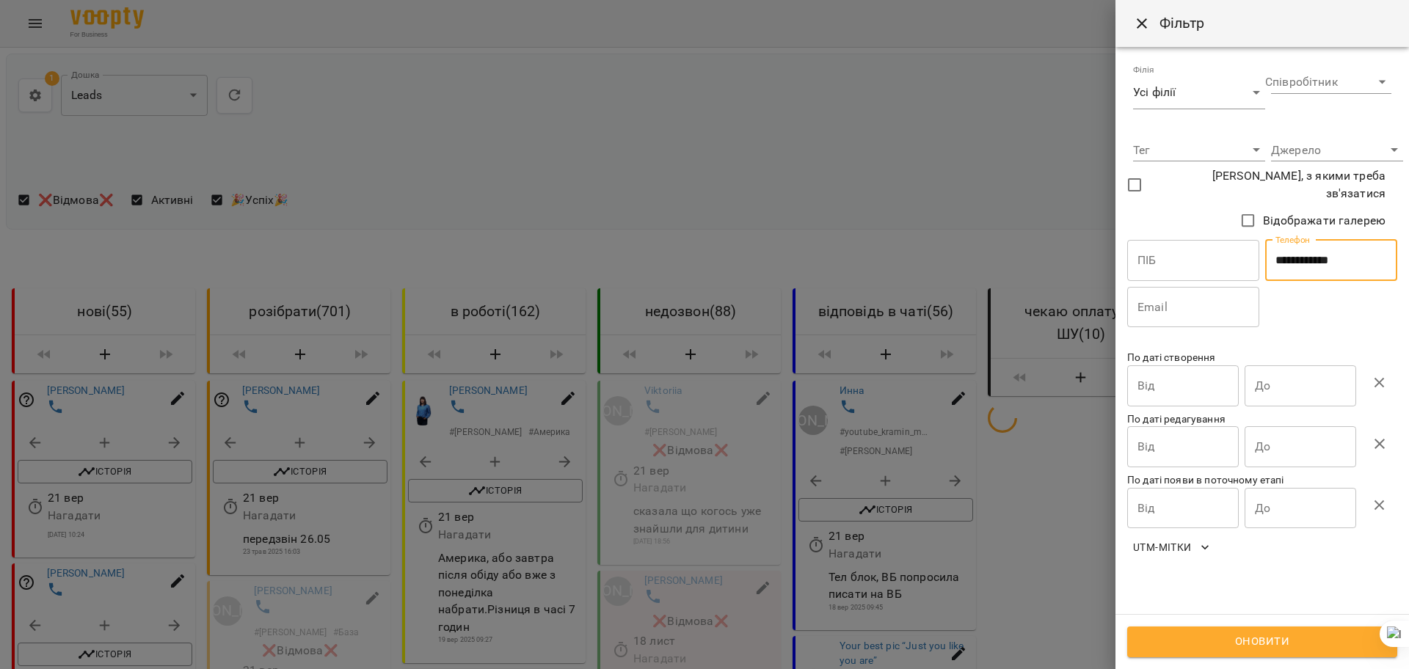
type input "**********"
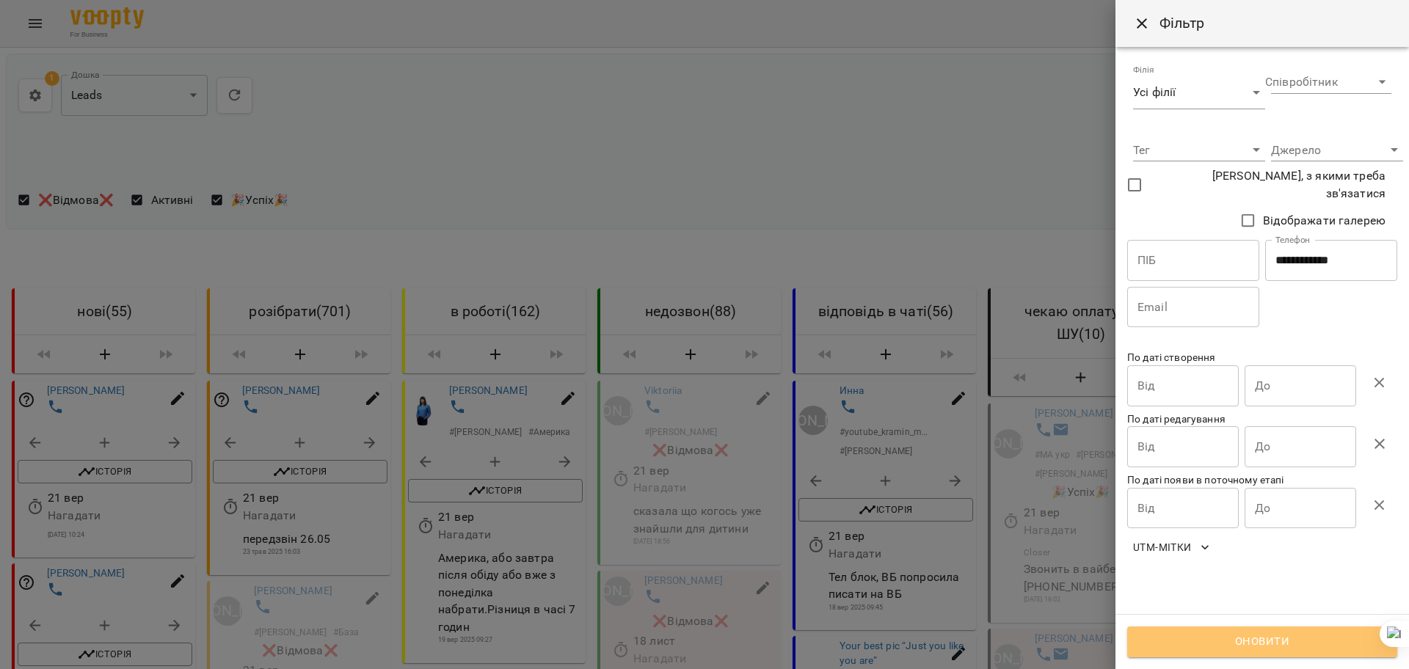
click at [1286, 641] on span "Оновити" at bounding box center [1262, 642] width 238 height 19
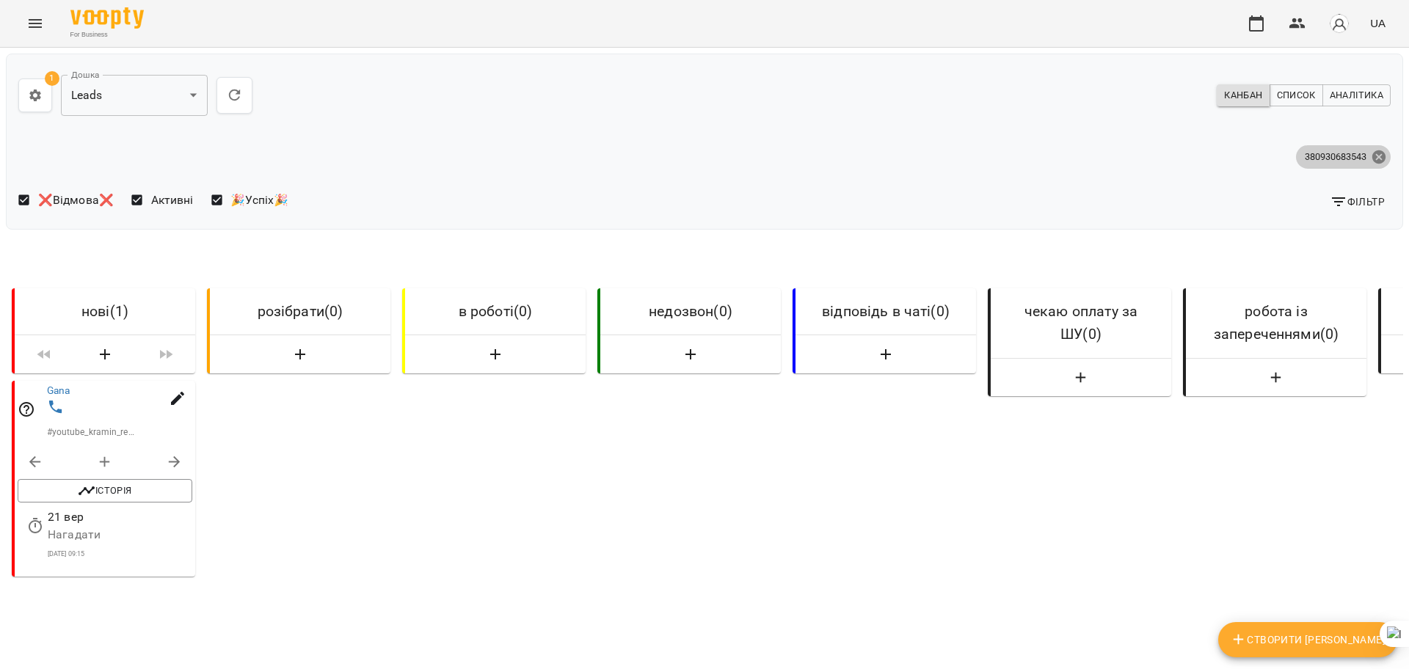
click at [1372, 156] on icon at bounding box center [1378, 156] width 13 height 13
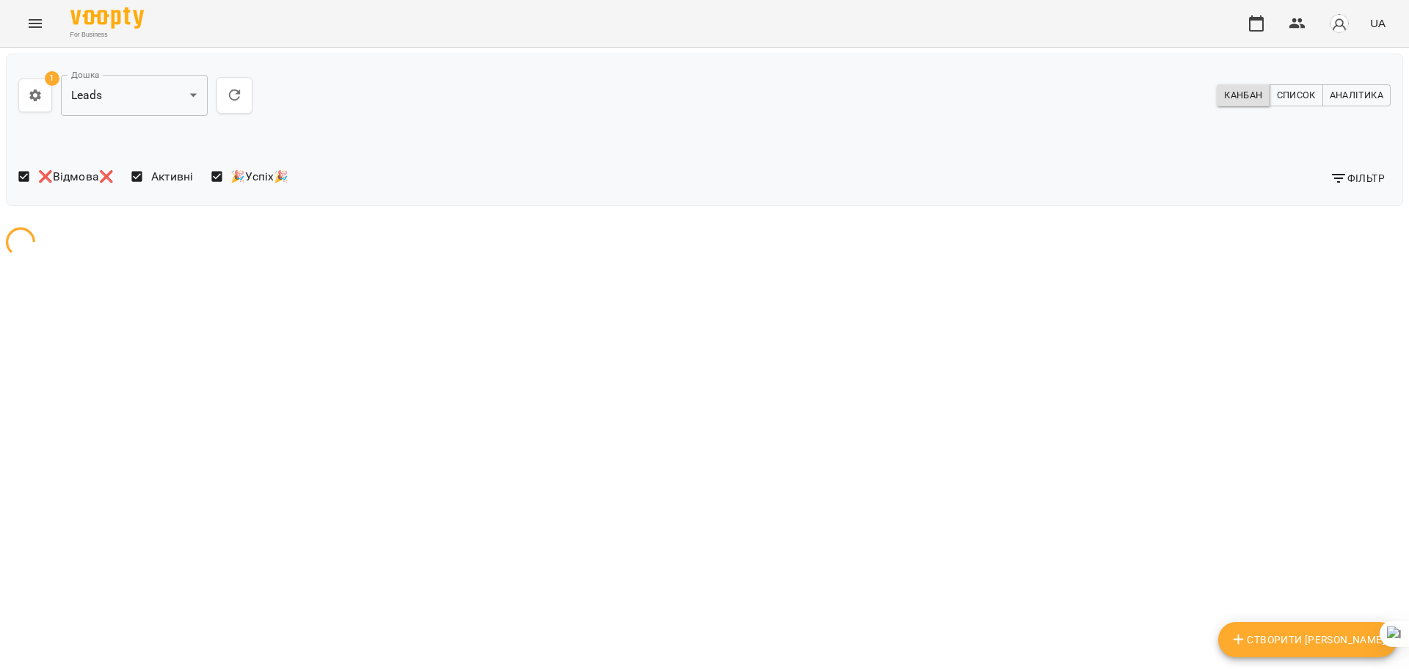
click at [1356, 178] on span "Фільтр" at bounding box center [1357, 179] width 55 height 18
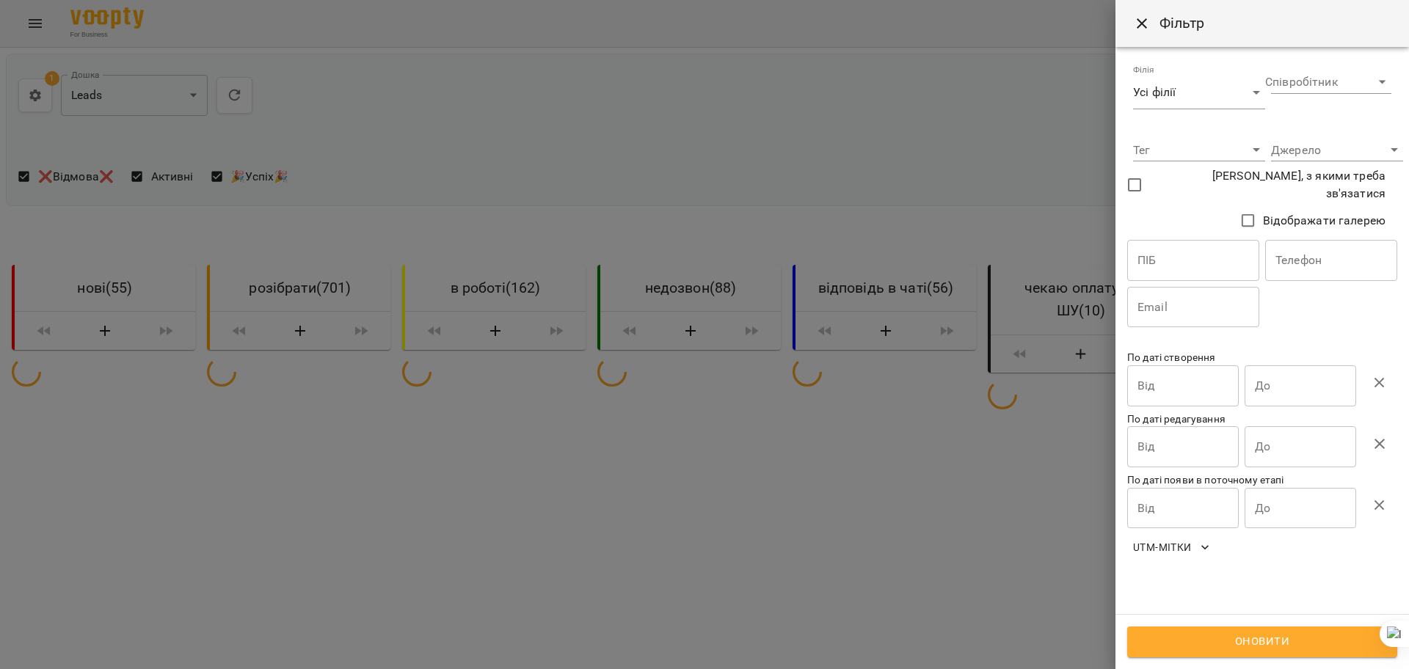
click at [1317, 251] on input "text" at bounding box center [1331, 260] width 132 height 41
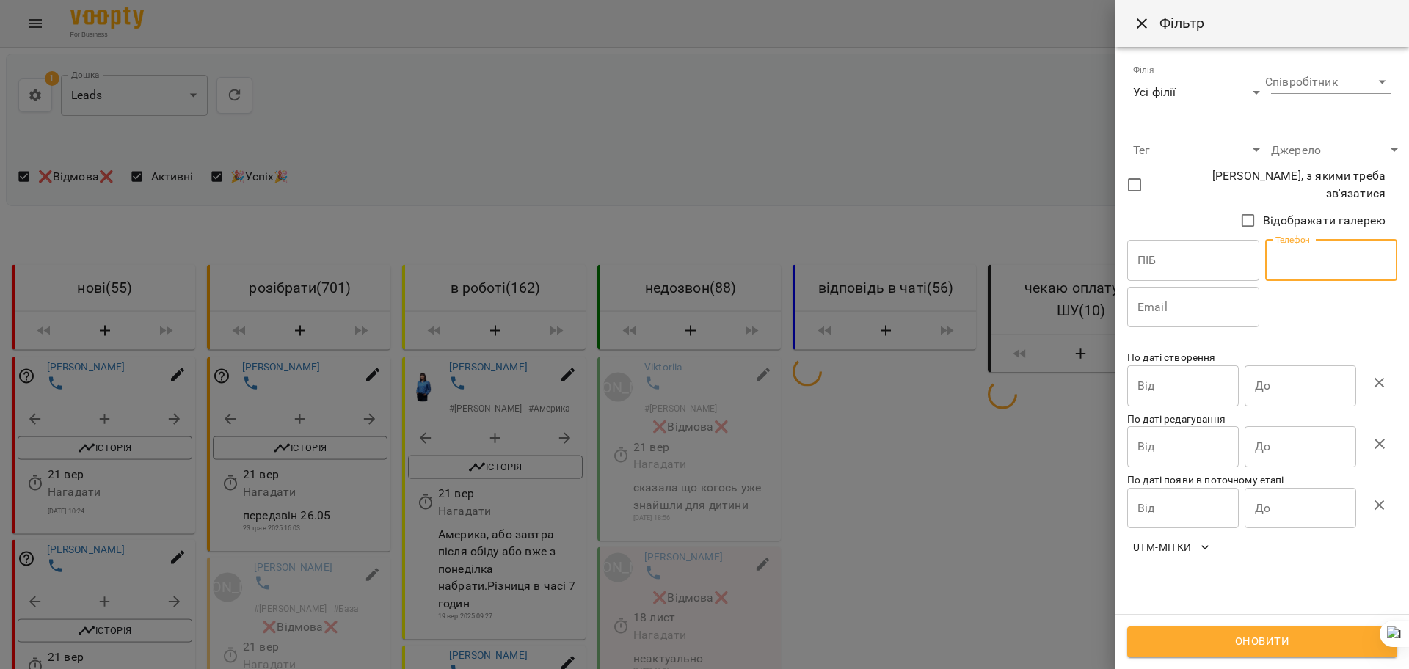
paste input "**********"
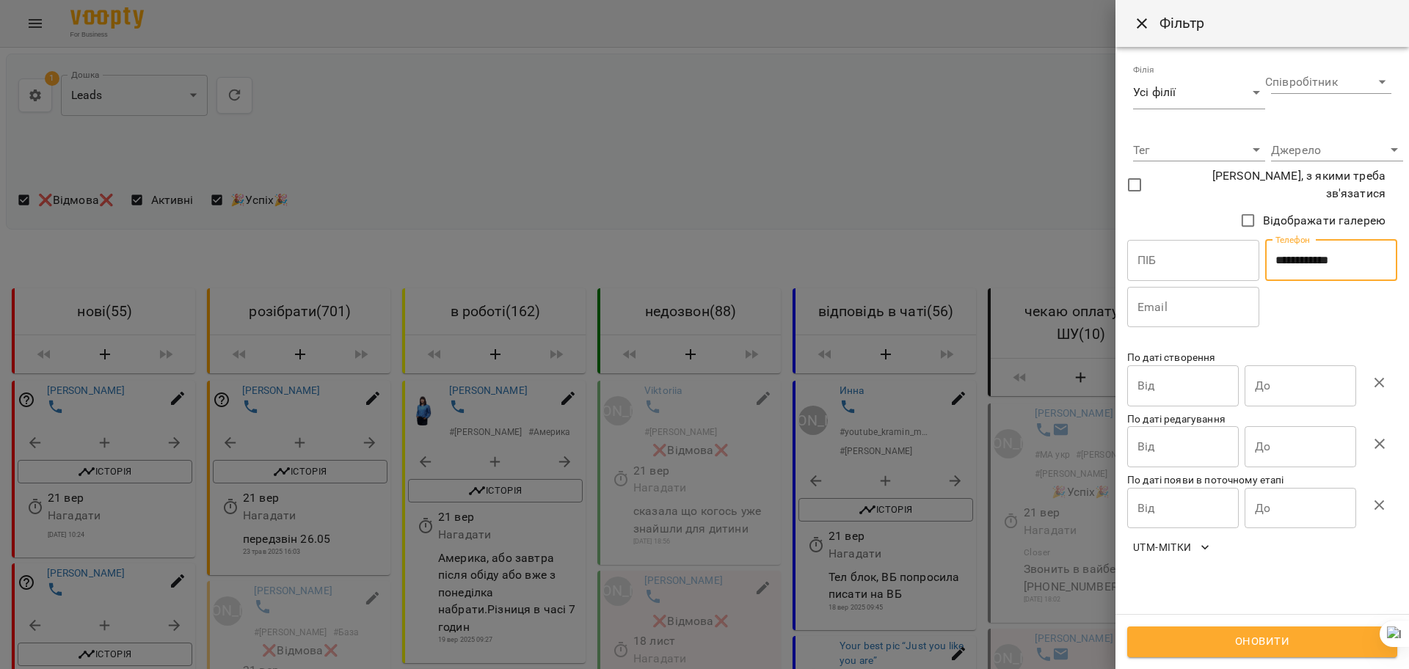
type input "**********"
click at [1243, 633] on span "Оновити" at bounding box center [1262, 642] width 238 height 19
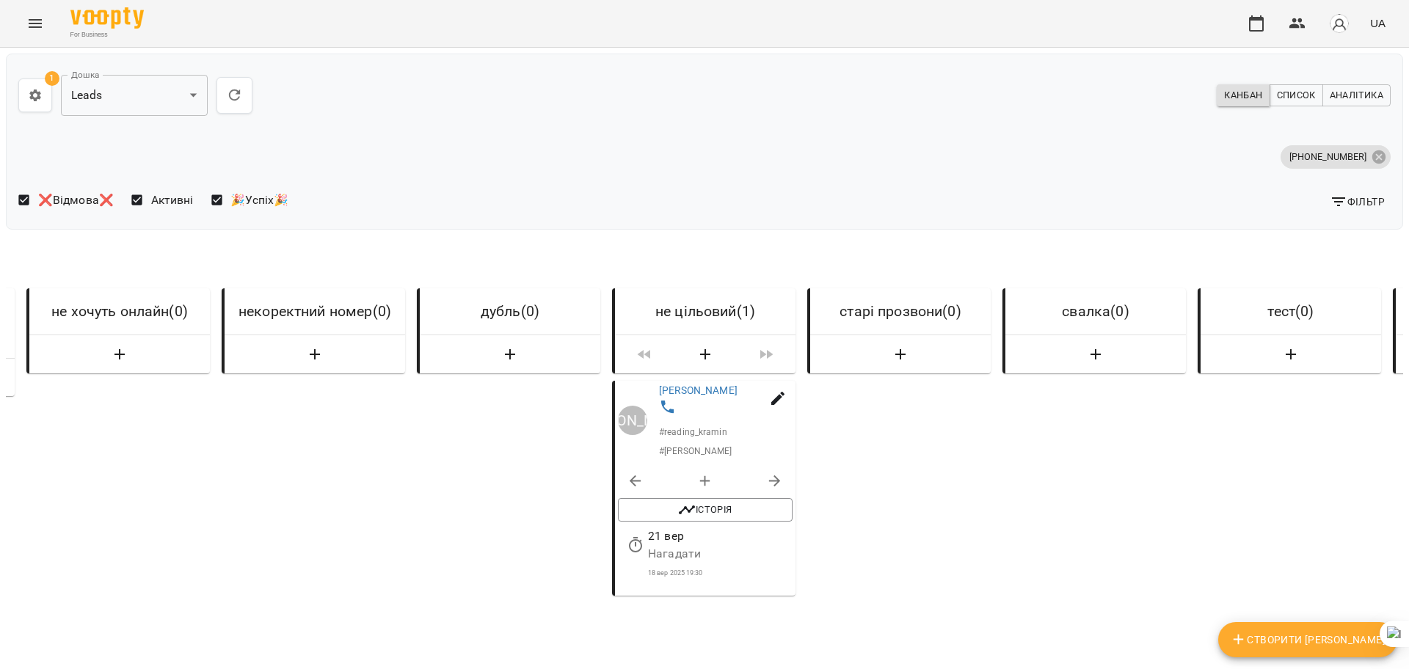
scroll to position [0, 3955]
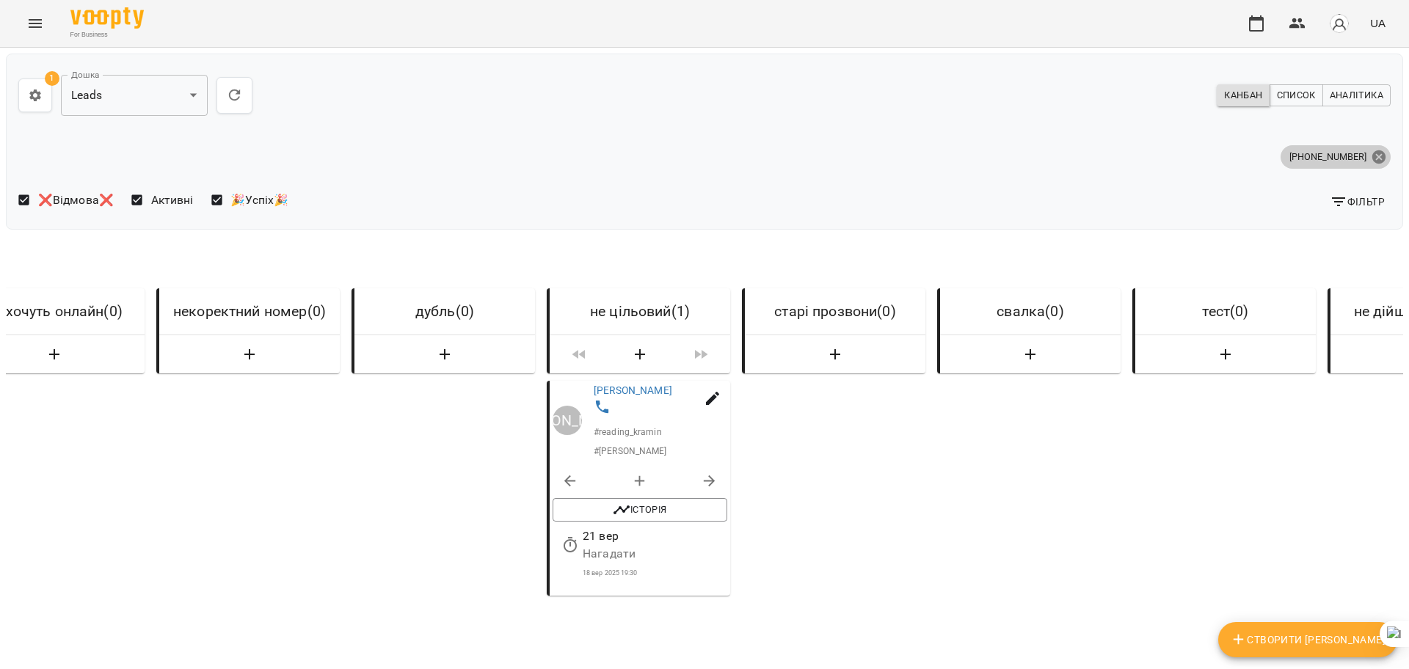
click at [1371, 155] on icon at bounding box center [1379, 157] width 16 height 16
click at [1341, 193] on span "Фільтр" at bounding box center [1357, 202] width 55 height 18
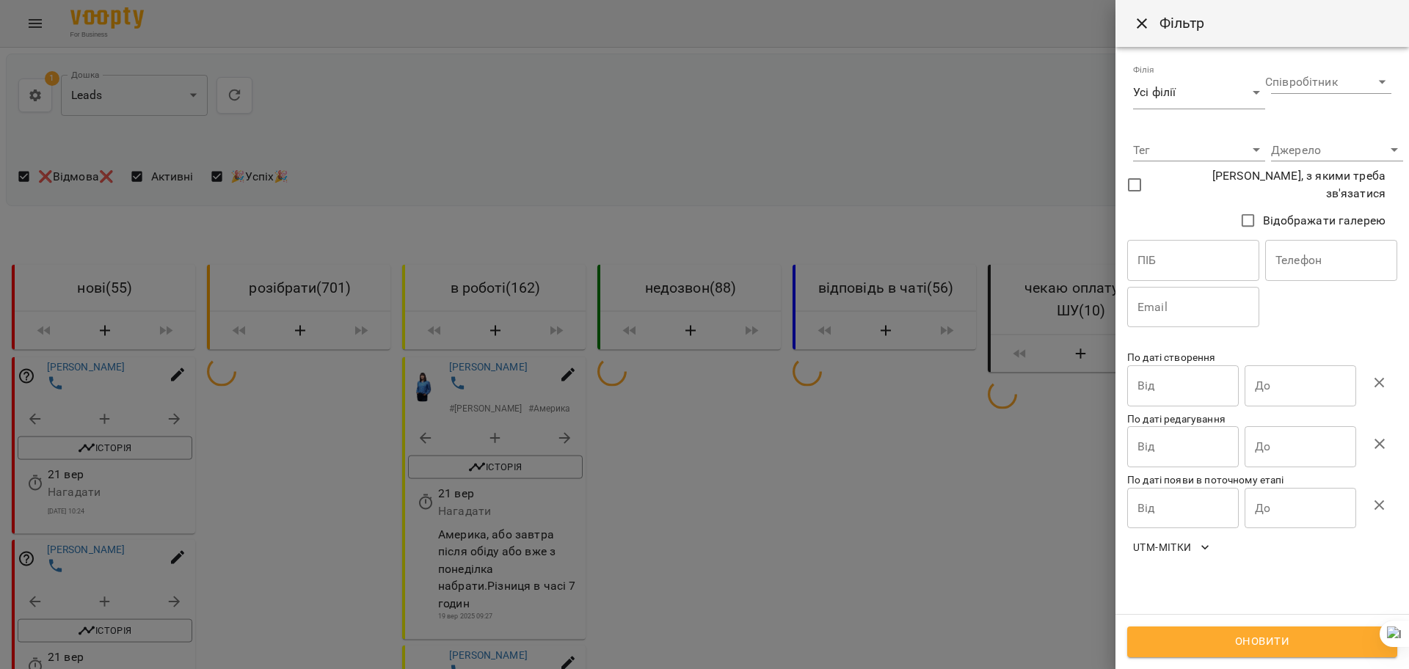
click at [1311, 250] on input "text" at bounding box center [1331, 260] width 132 height 41
paste input "**********"
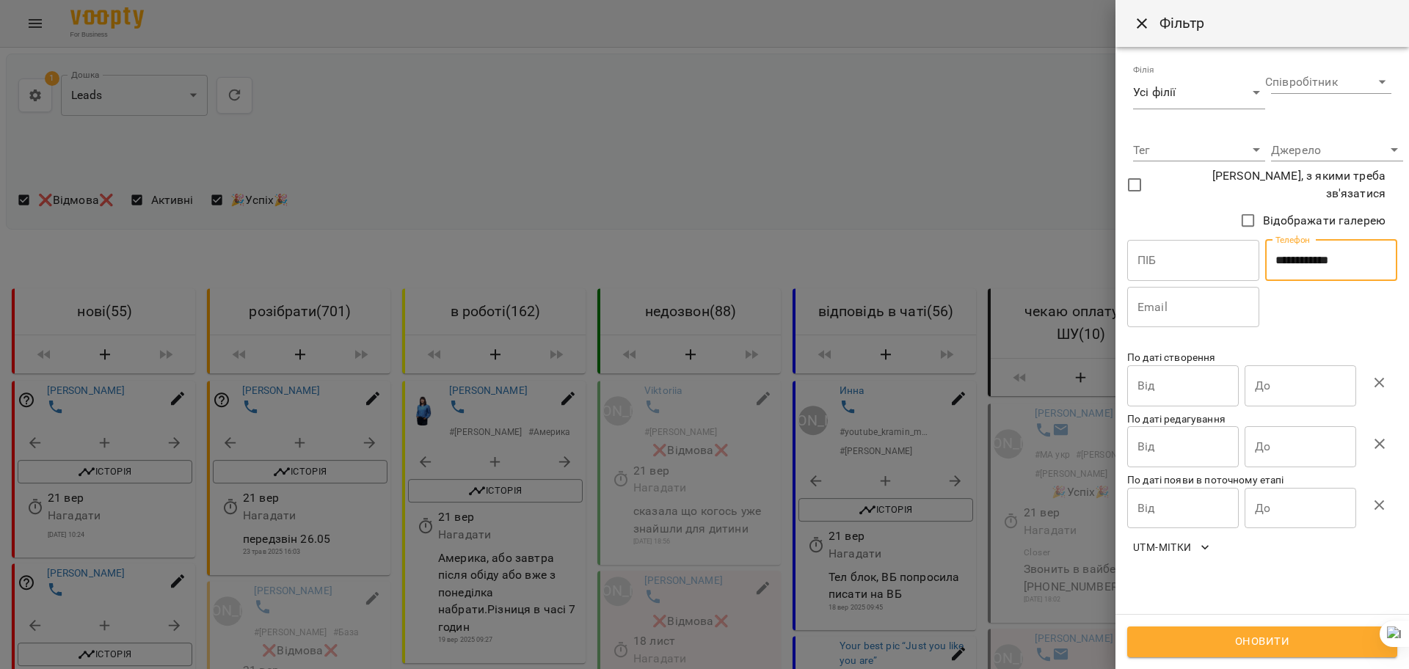
type input "**********"
click at [1182, 643] on span "Оновити" at bounding box center [1262, 642] width 238 height 19
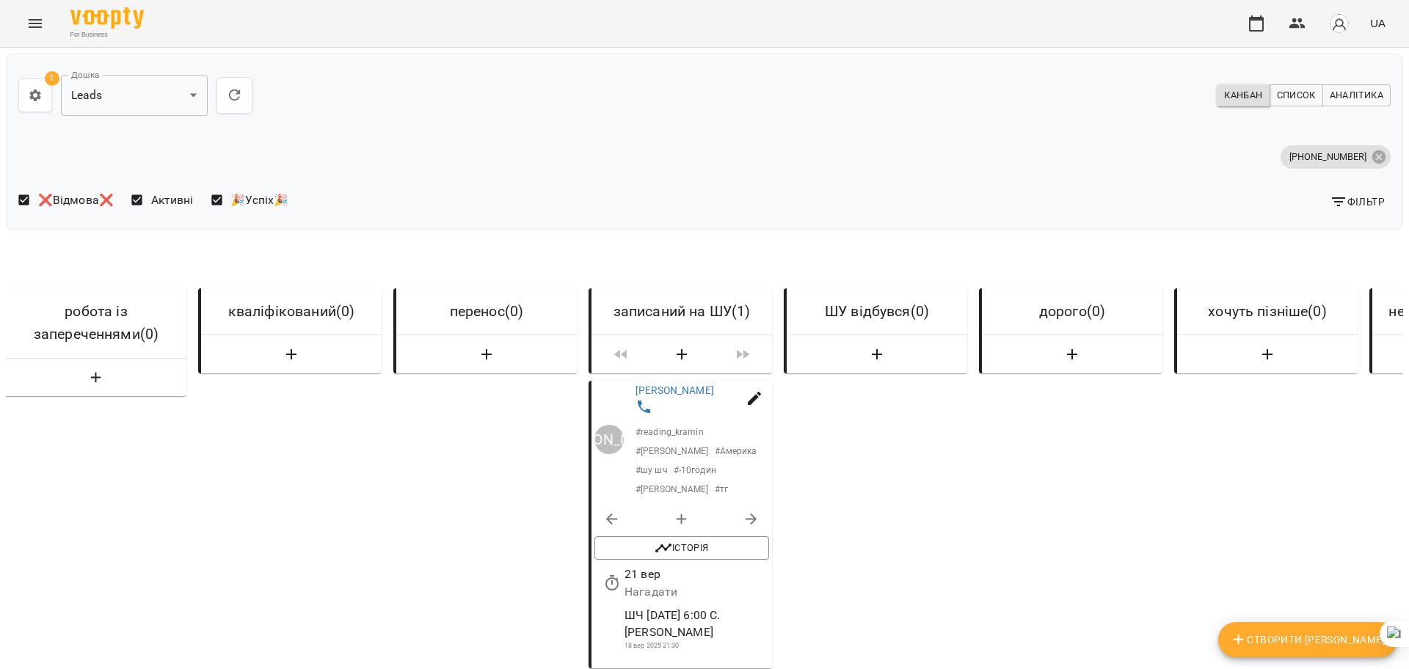
scroll to position [0, 1331]
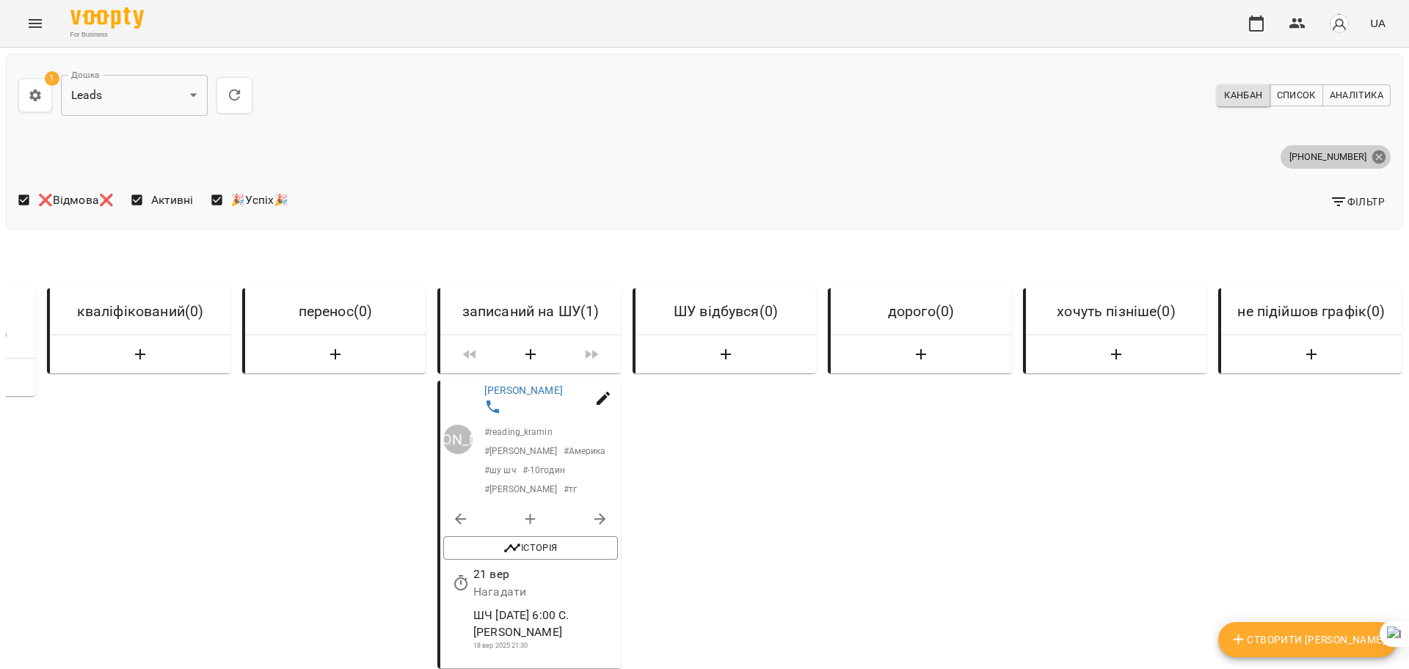
click at [1371, 153] on icon at bounding box center [1379, 157] width 16 height 16
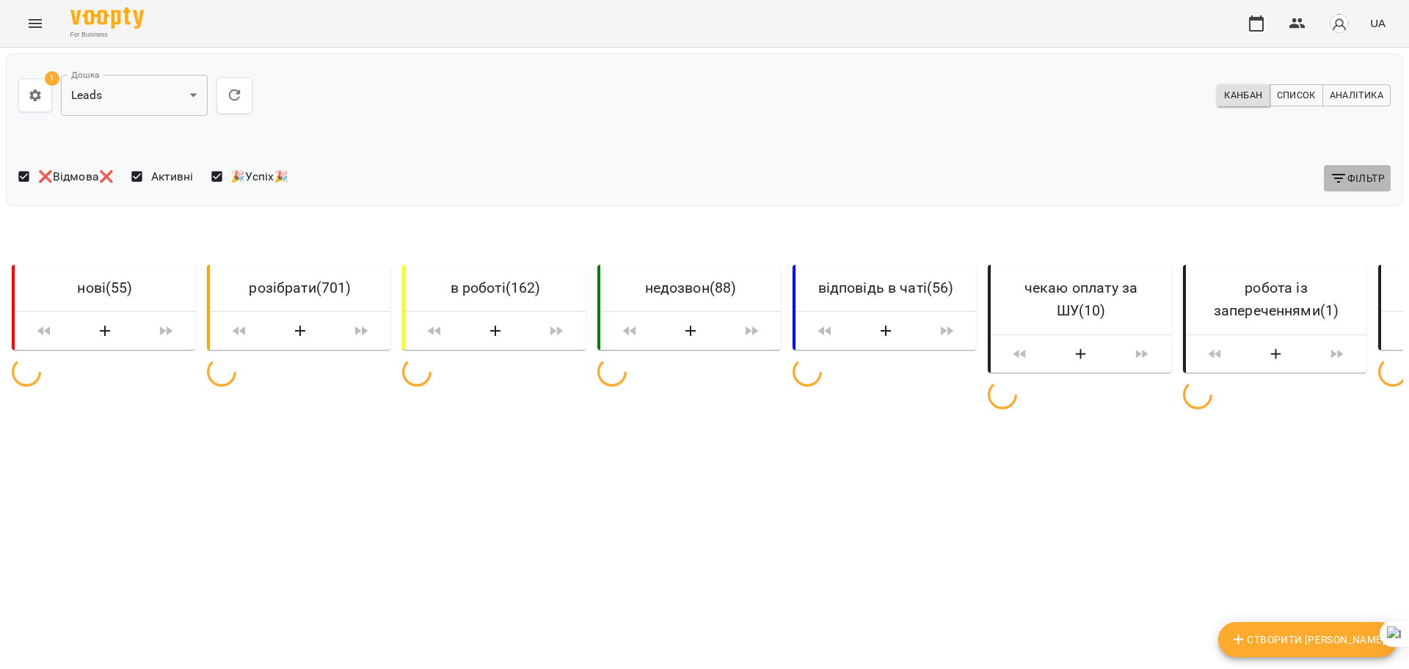
click at [1357, 181] on span "Фільтр" at bounding box center [1357, 179] width 55 height 18
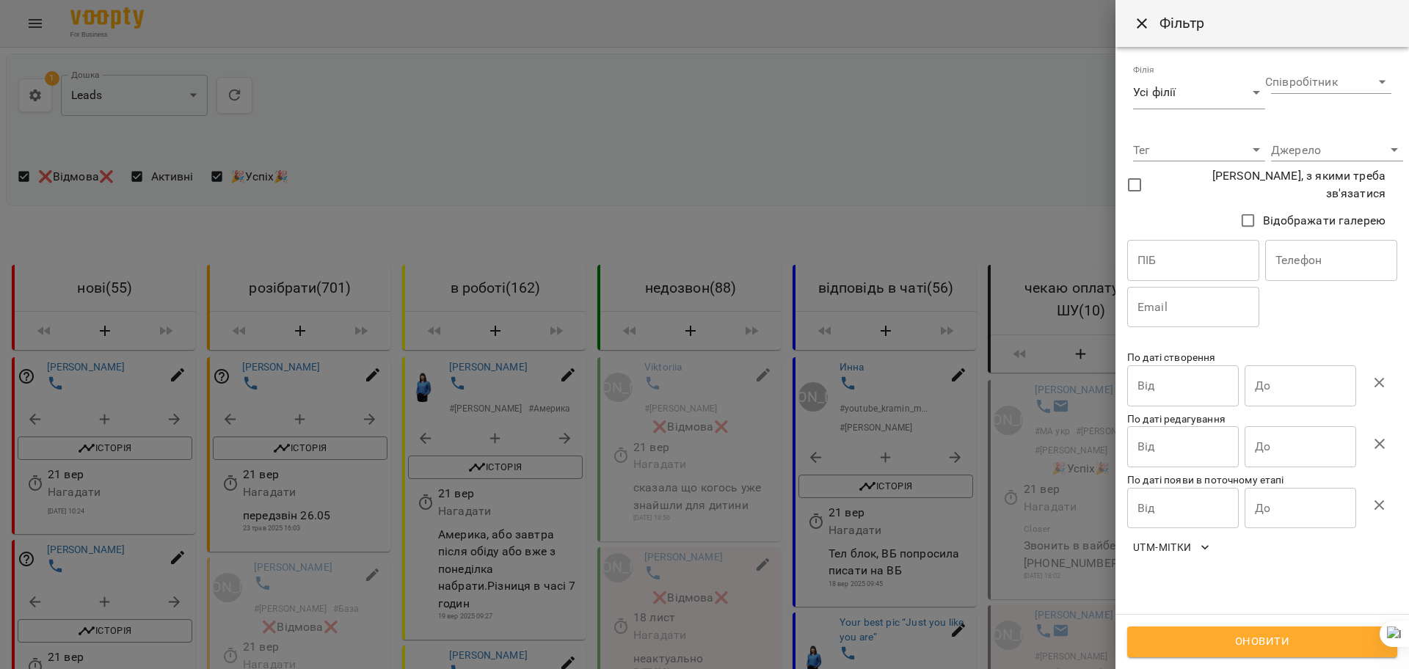
click at [1306, 262] on input "text" at bounding box center [1331, 260] width 132 height 41
paste input "**********"
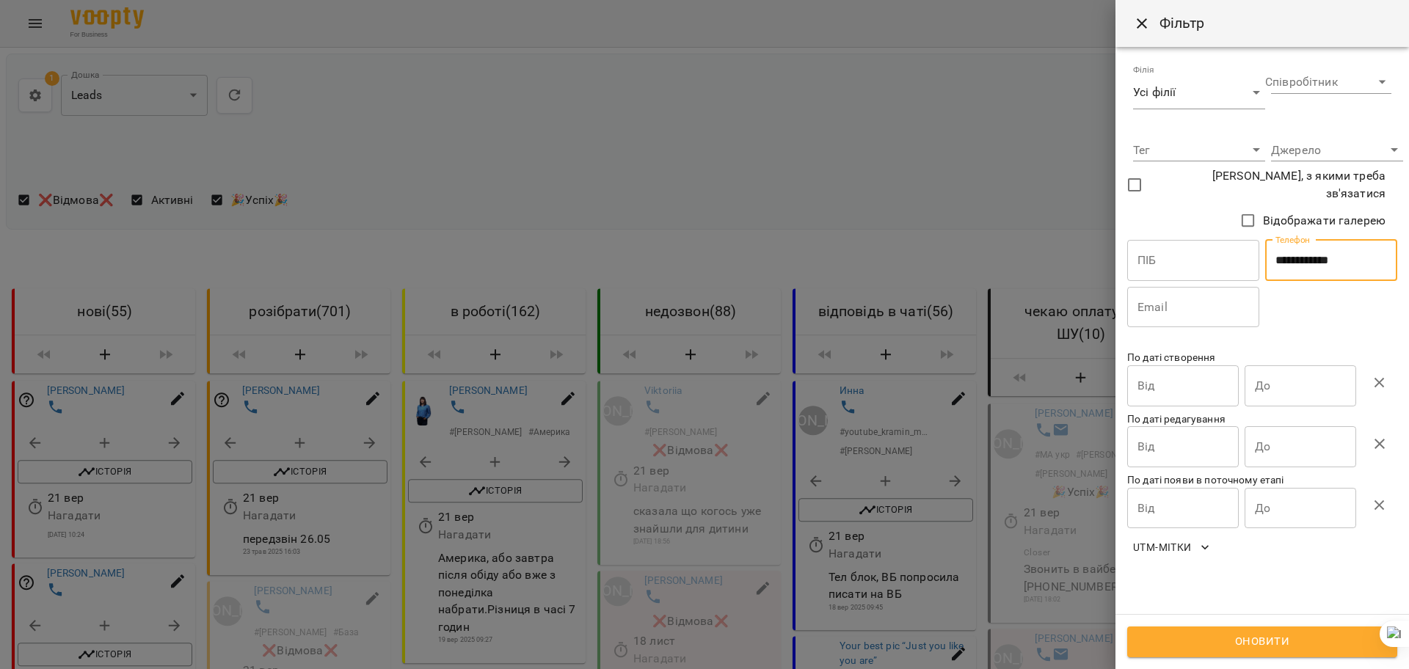
type input "**********"
click at [1168, 641] on span "Оновити" at bounding box center [1262, 642] width 238 height 19
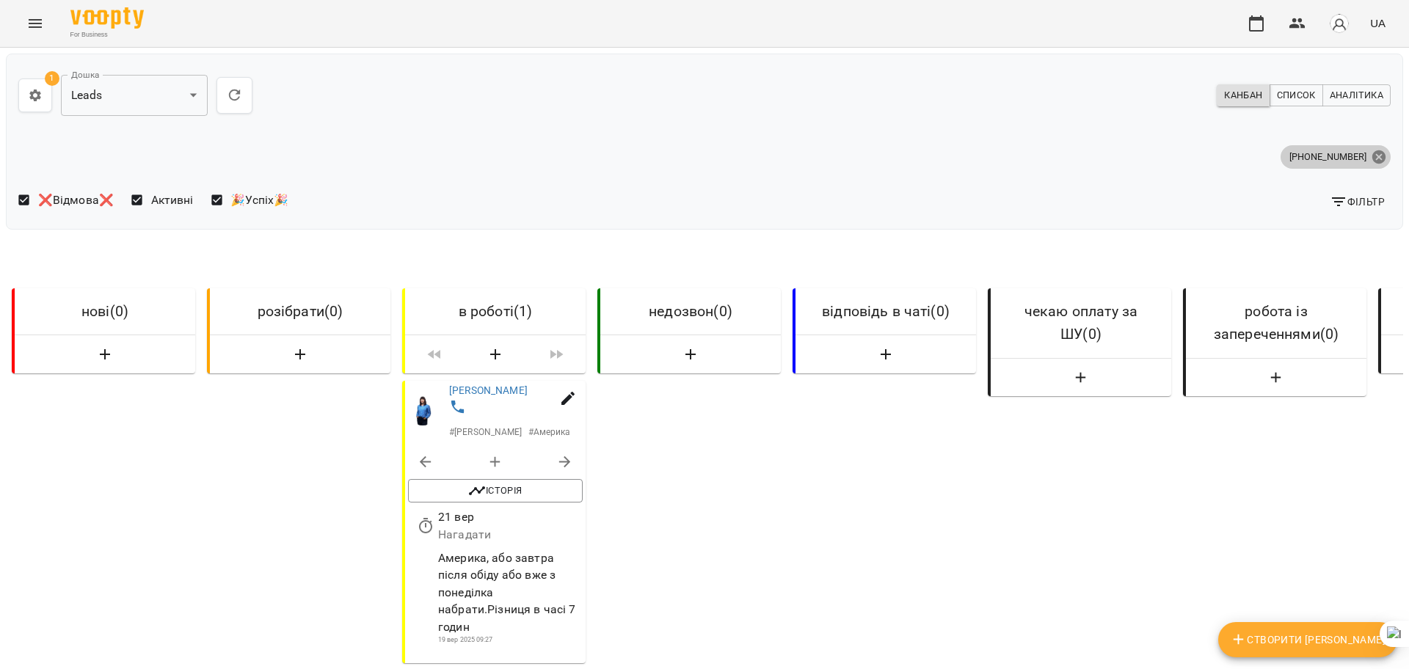
click at [1372, 160] on icon at bounding box center [1378, 156] width 13 height 13
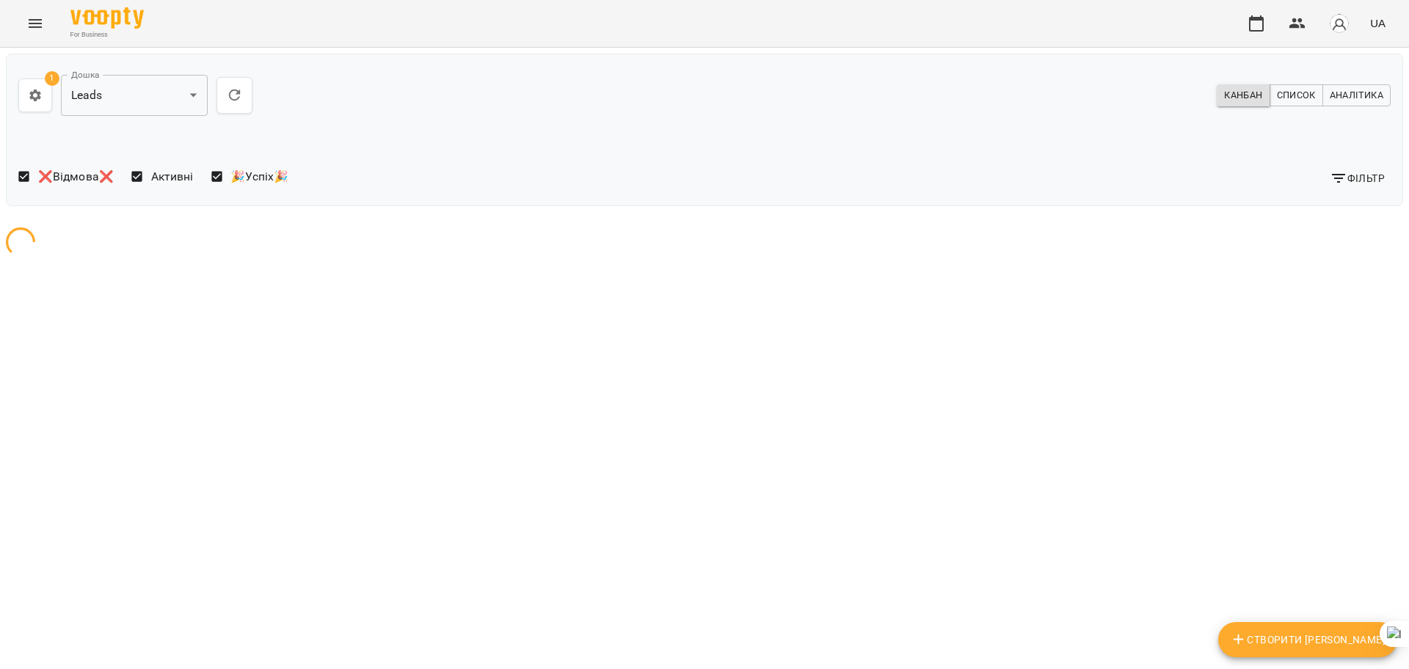
click at [1337, 182] on span "Фільтр" at bounding box center [1357, 179] width 55 height 18
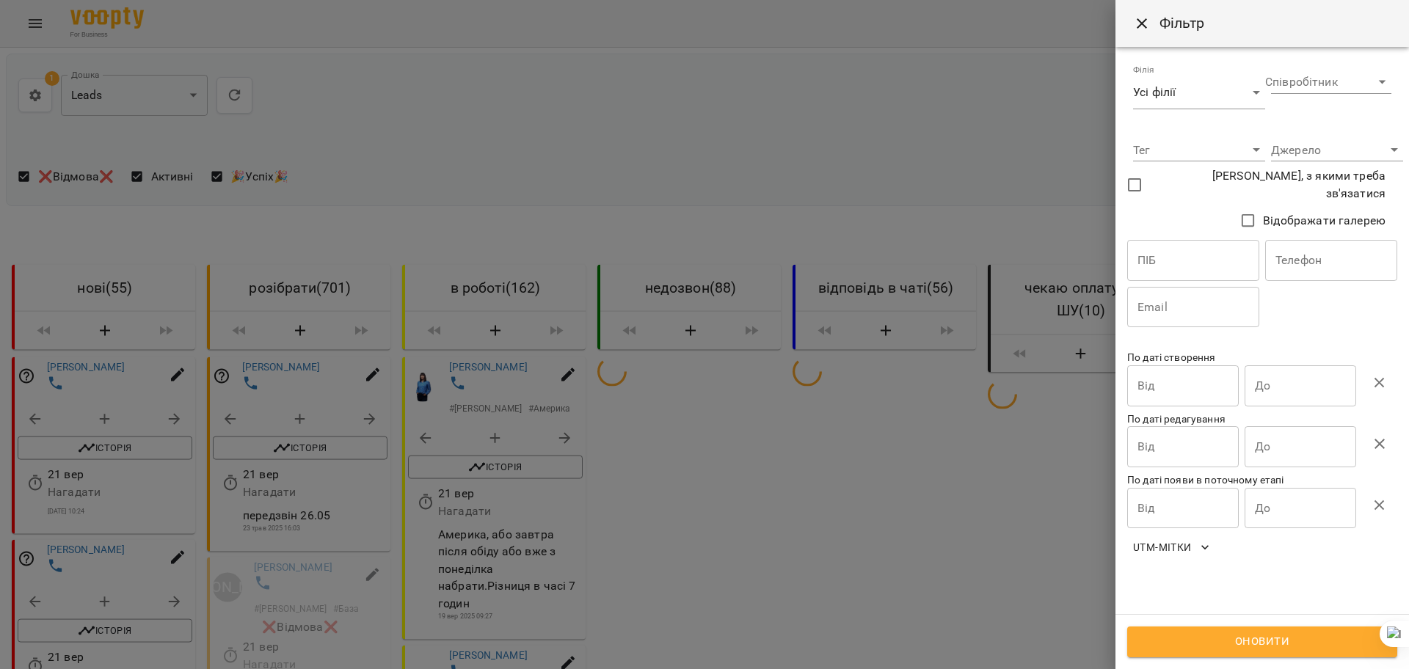
click at [1323, 258] on input "text" at bounding box center [1331, 260] width 132 height 41
paste input "**********"
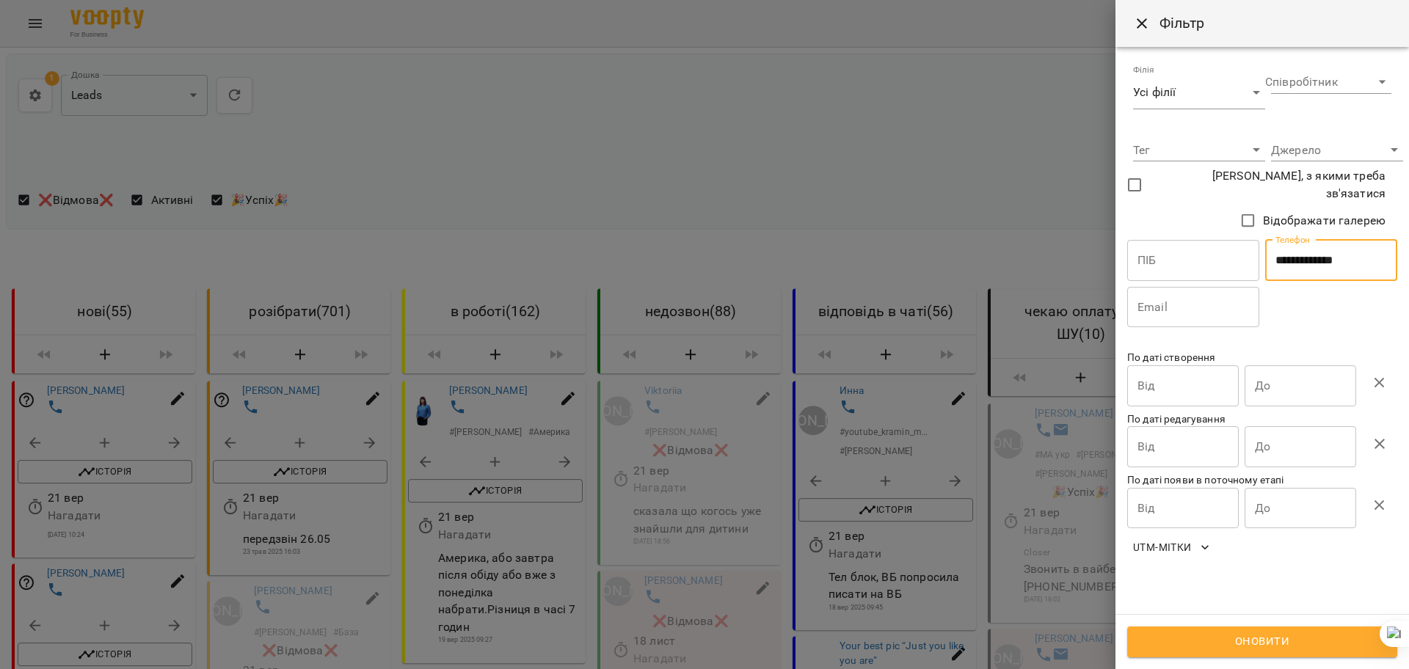
type input "**********"
click at [1231, 653] on button "Оновити" at bounding box center [1262, 642] width 270 height 31
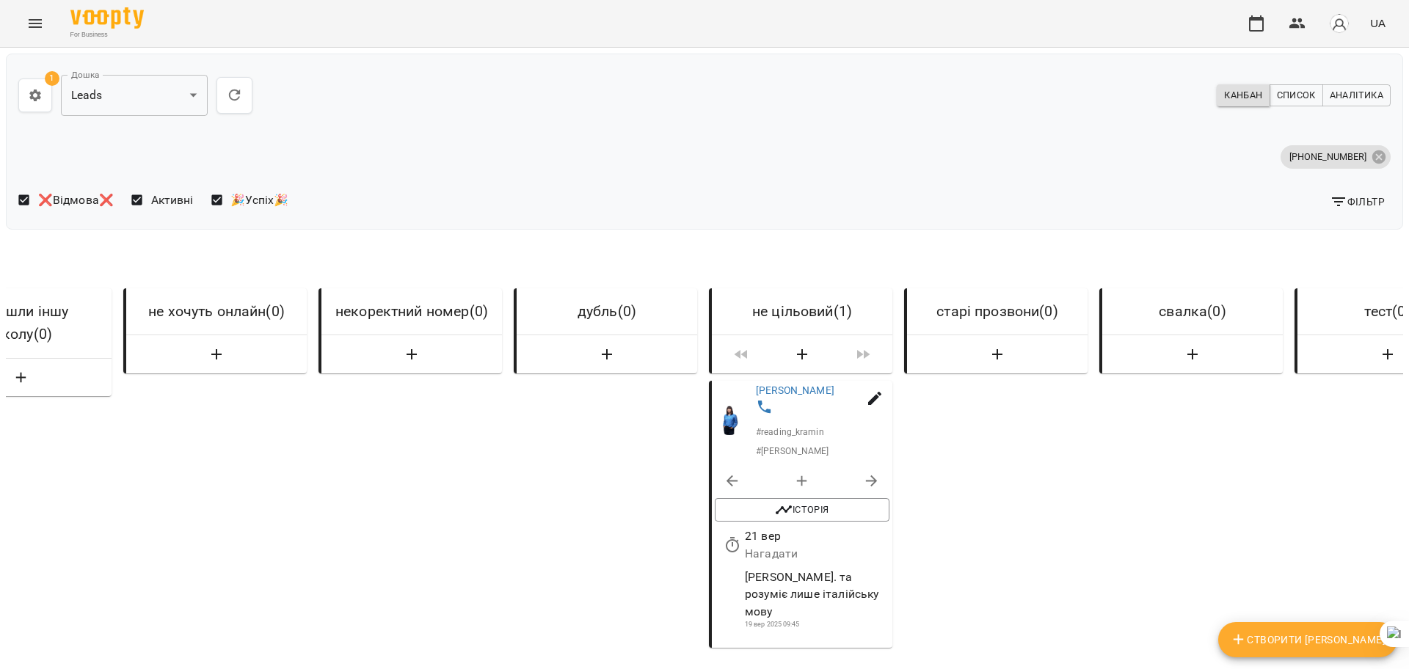
scroll to position [0, 3883]
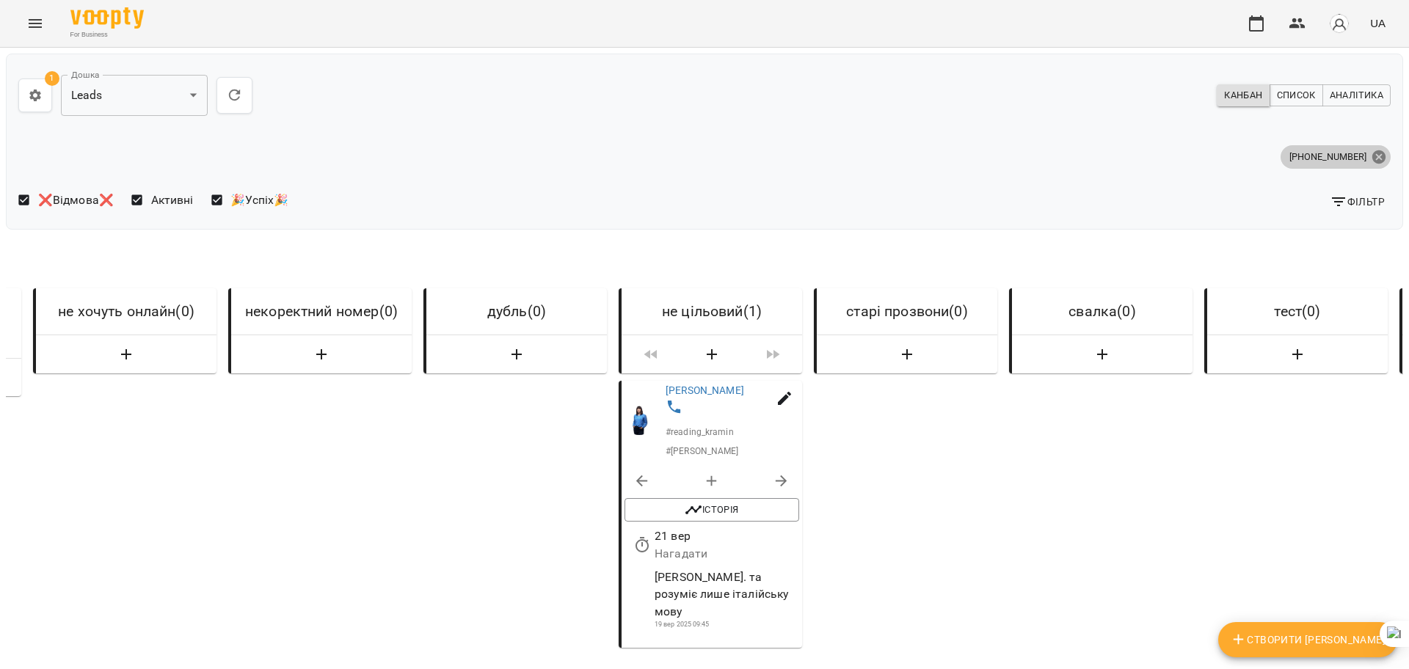
click at [1371, 149] on icon at bounding box center [1379, 157] width 16 height 16
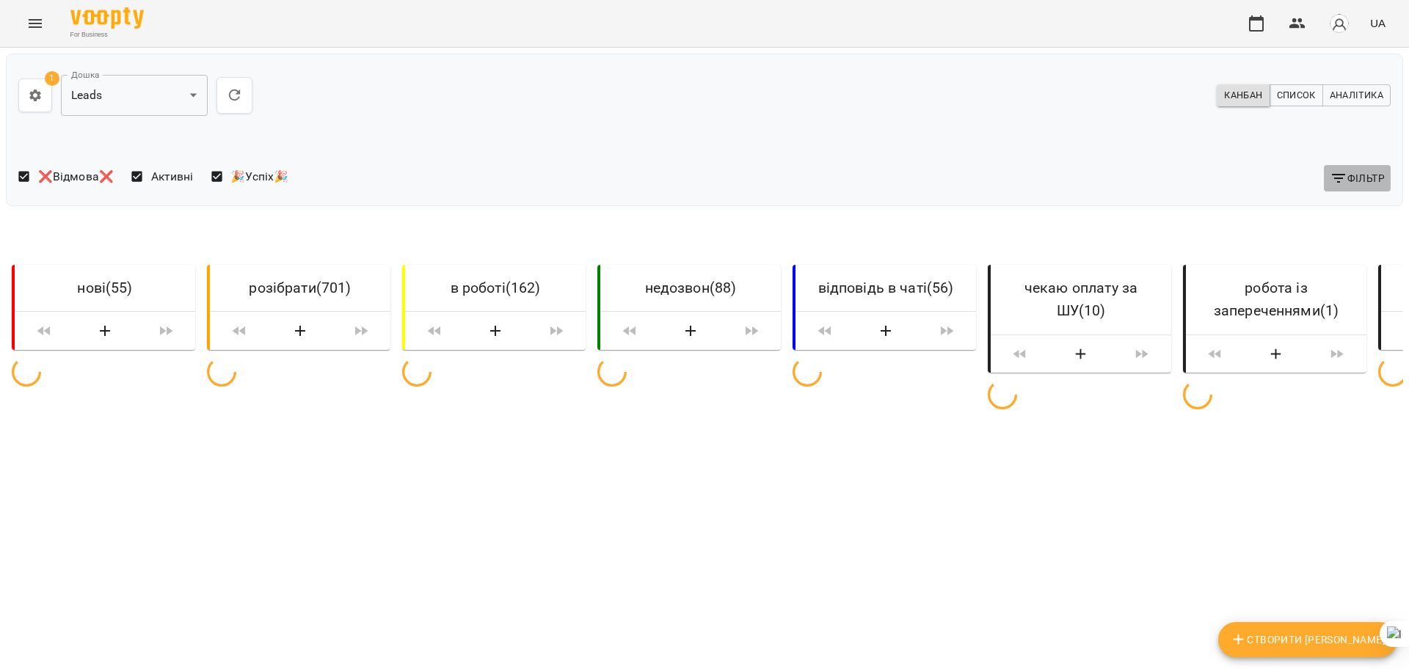
click at [1353, 170] on span "Фільтр" at bounding box center [1357, 179] width 55 height 18
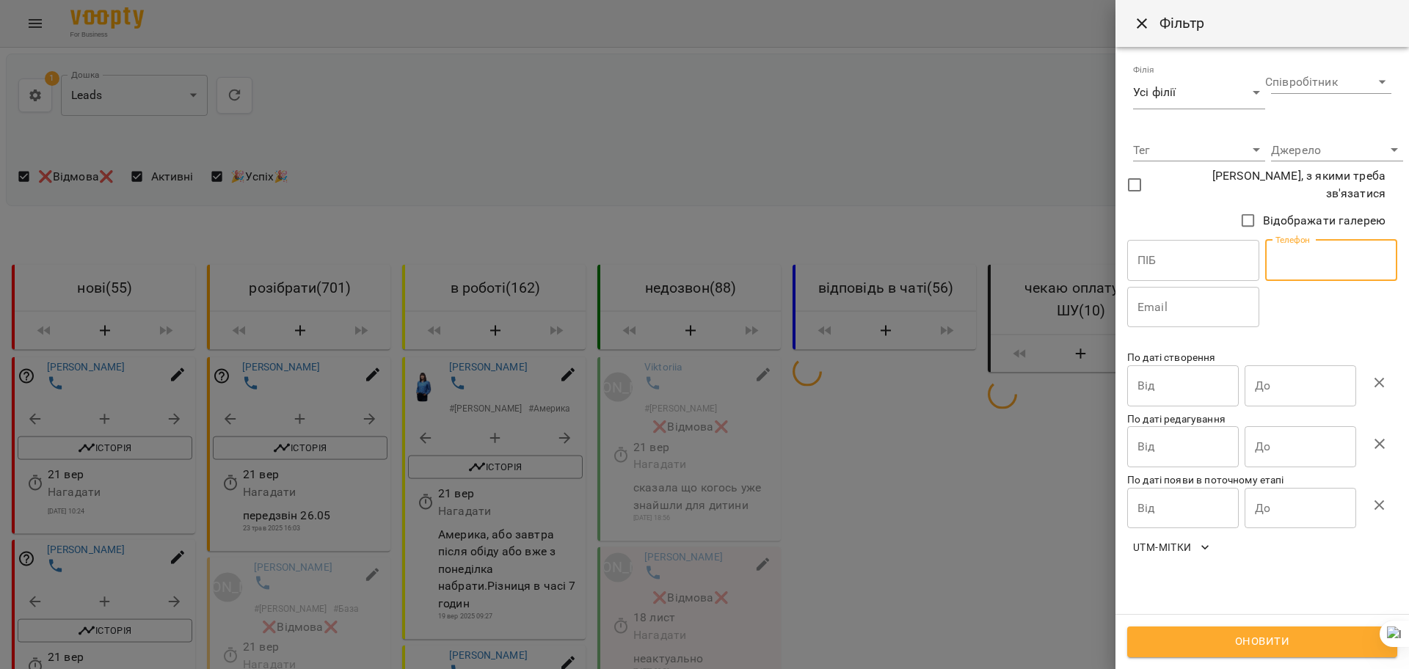
click at [1322, 252] on input "text" at bounding box center [1331, 260] width 132 height 41
paste input "**********"
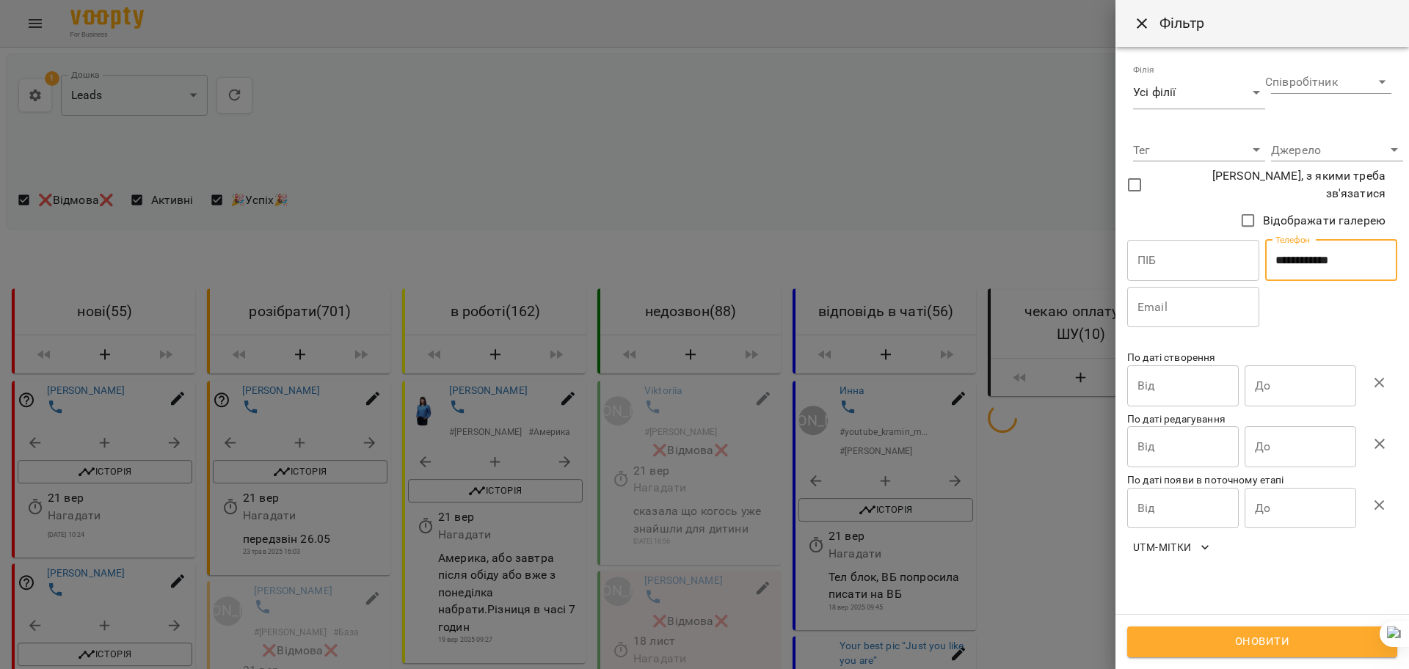
type input "**********"
click at [1171, 644] on span "Оновити" at bounding box center [1262, 642] width 238 height 19
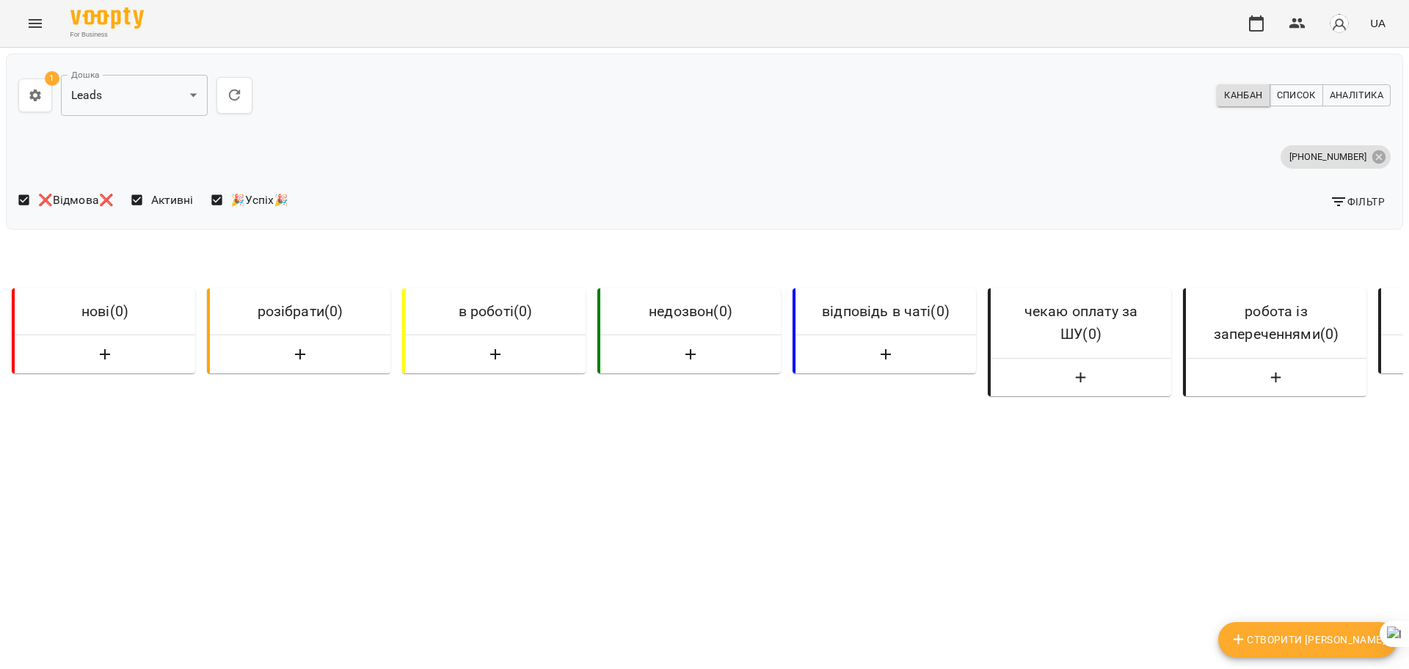
click at [267, 247] on div "нові ( 0 ) розібрати ( 0 ) в роботі ( 0 ) недозвон ( 0 ) відповідь в чаті ( 0 )…" at bounding box center [704, 504] width 1397 height 514
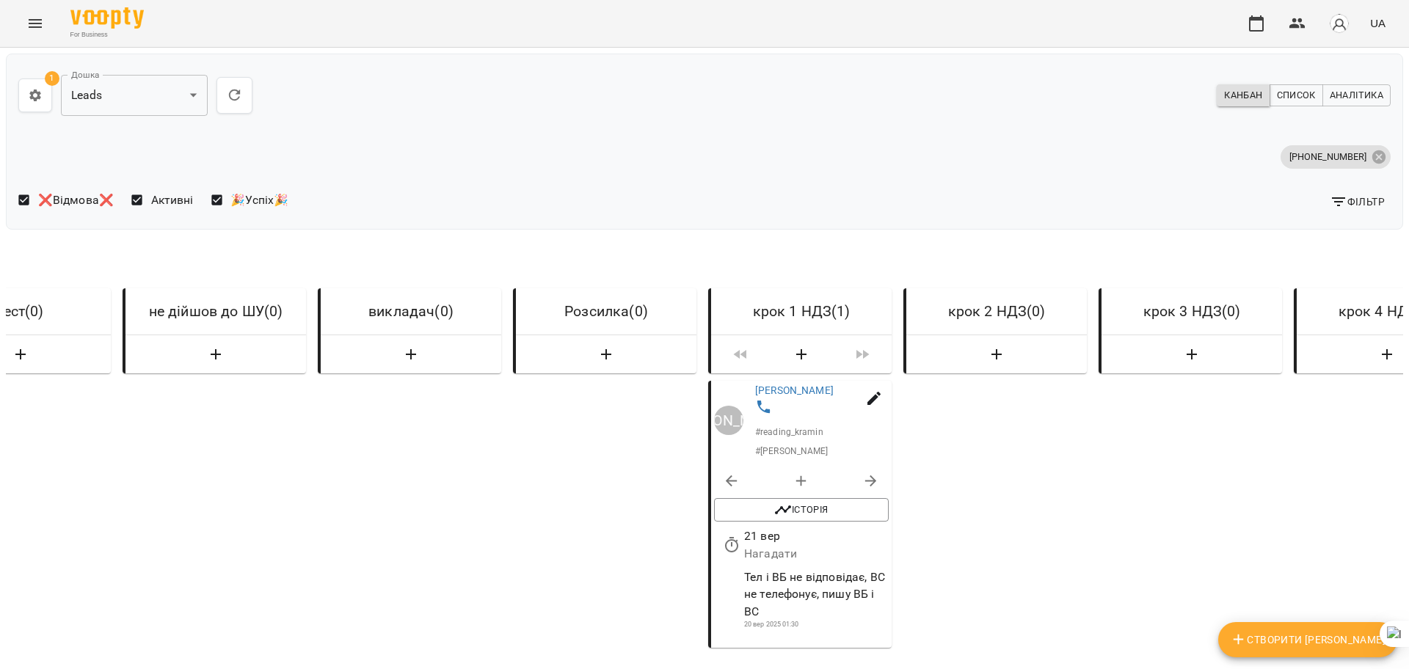
scroll to position [0, 5254]
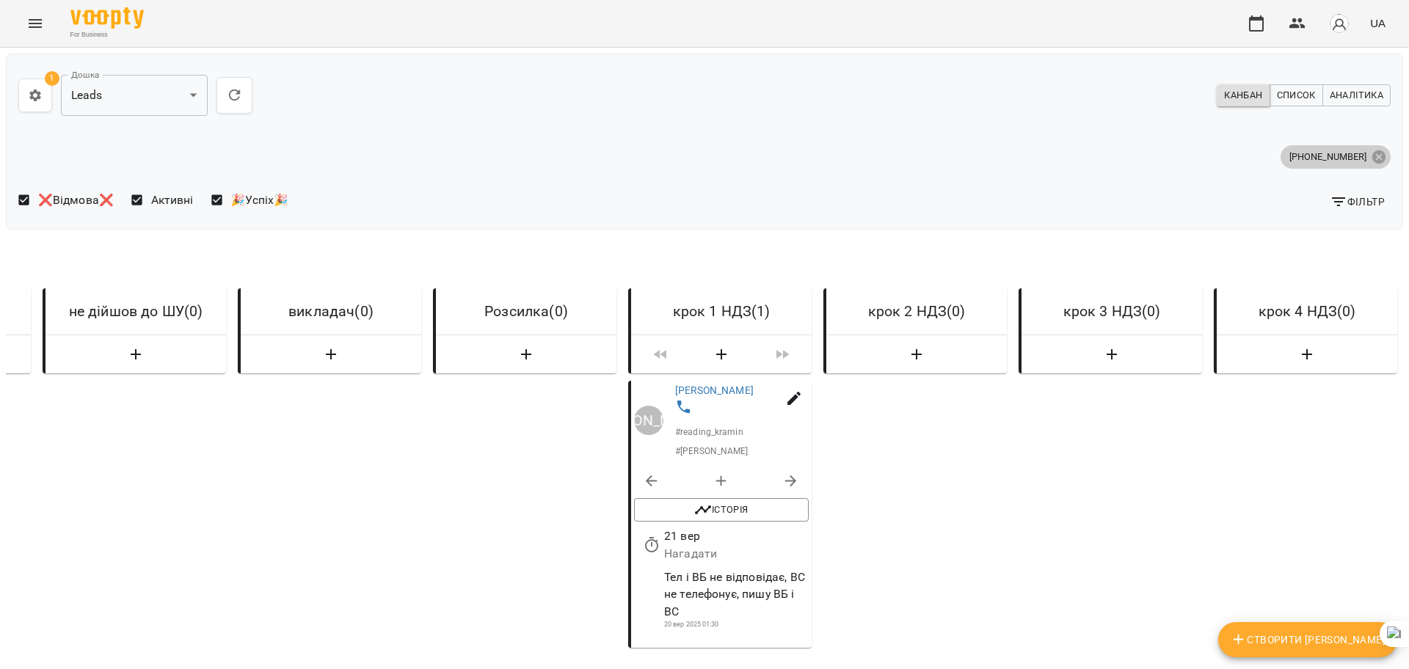
click at [1372, 153] on icon at bounding box center [1378, 156] width 13 height 13
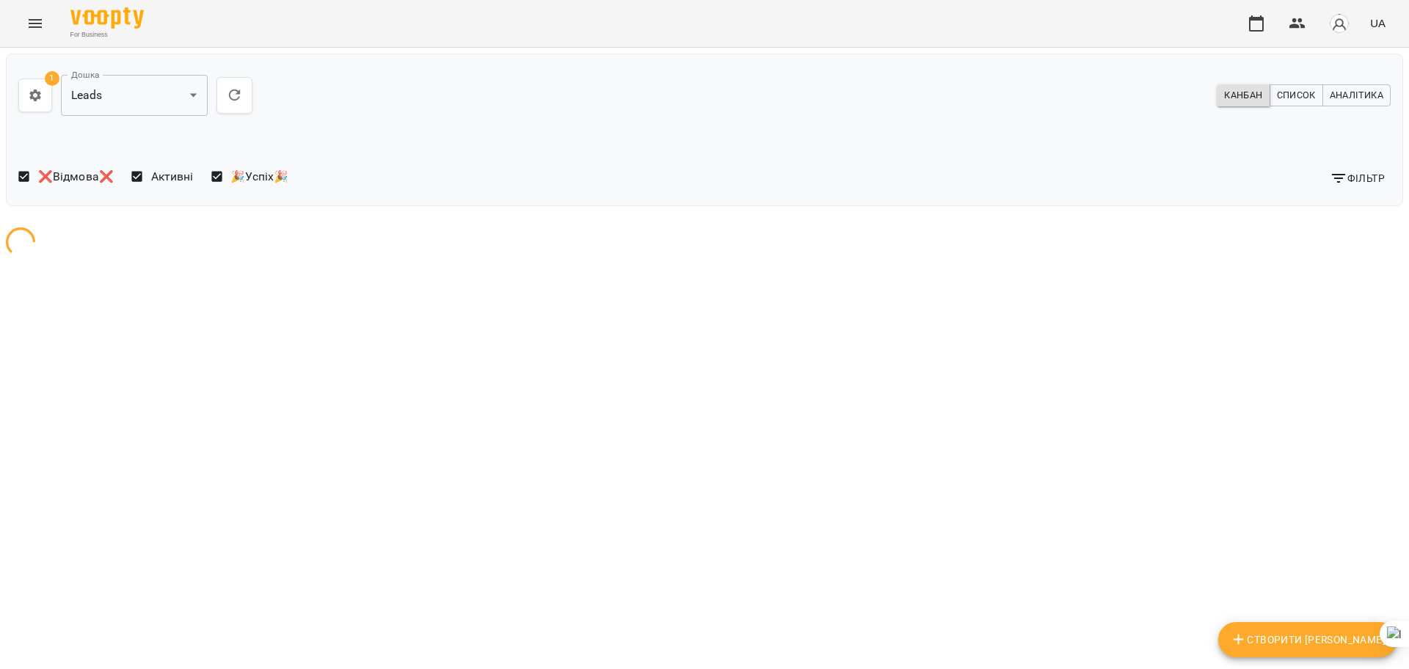
click at [1347, 181] on span "Фільтр" at bounding box center [1357, 179] width 55 height 18
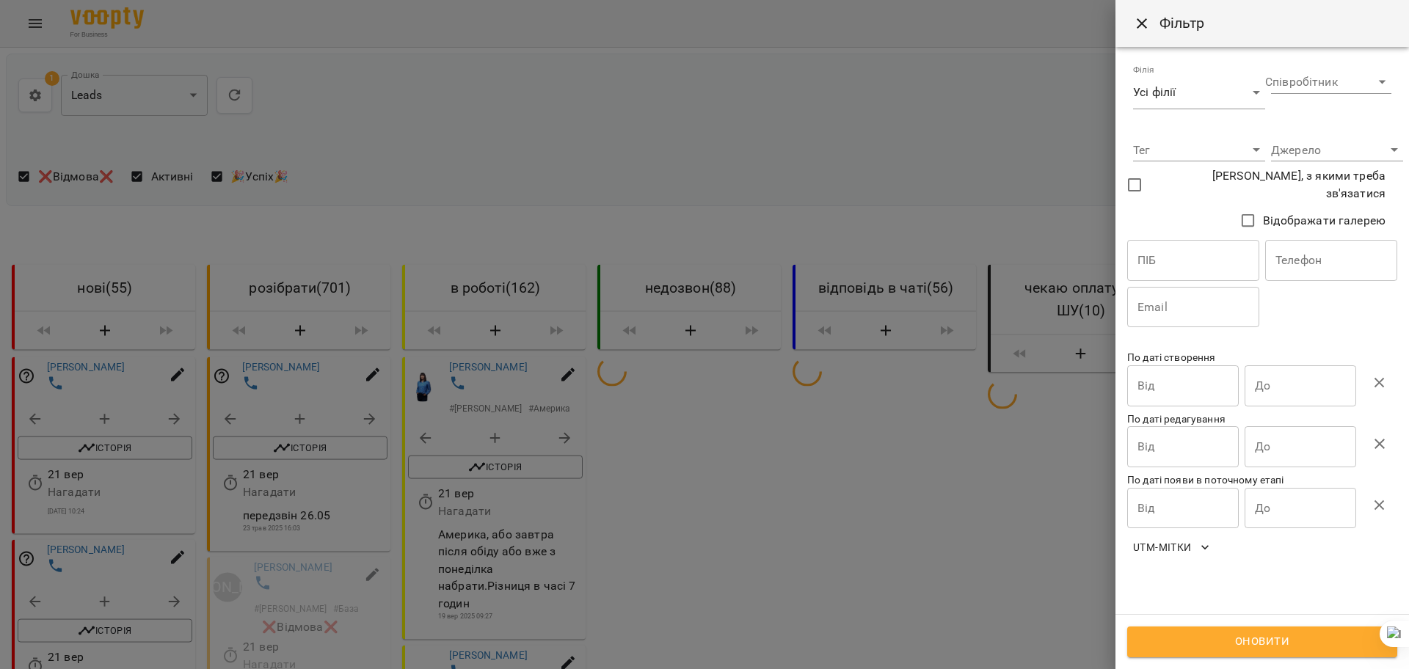
click at [1303, 264] on input "text" at bounding box center [1331, 260] width 132 height 41
paste input "**********"
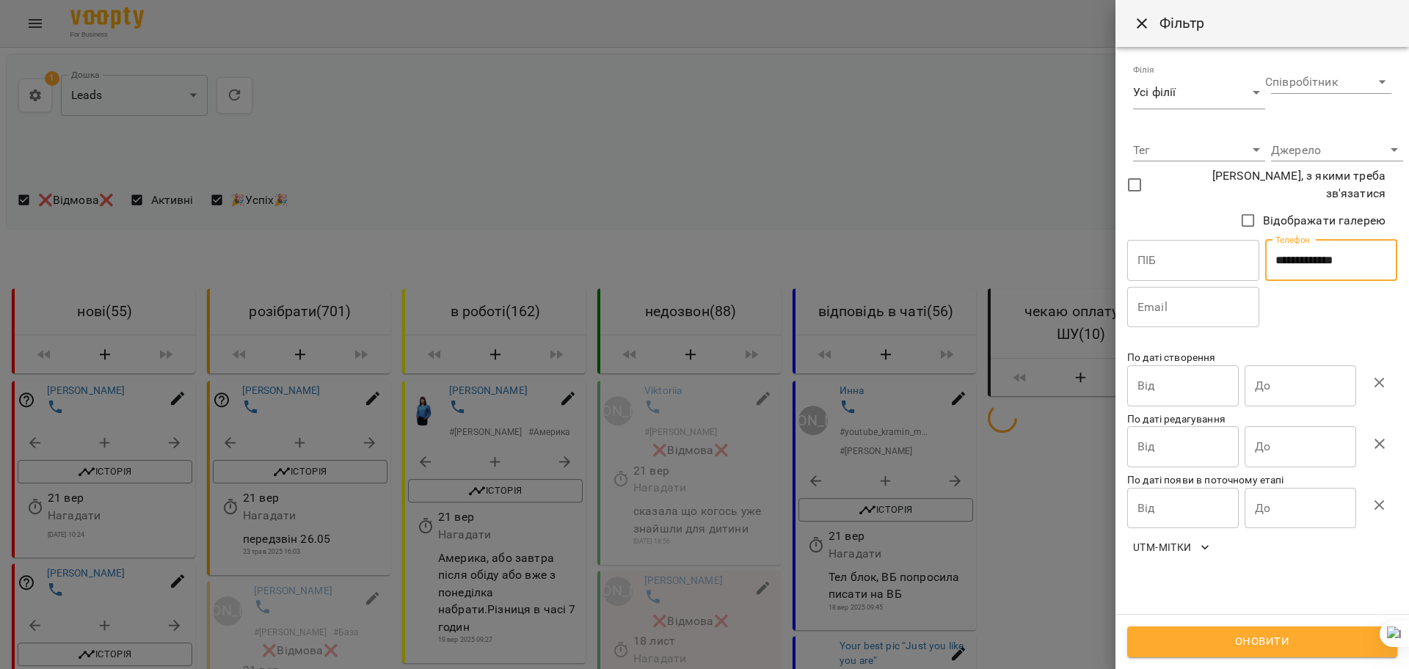
type input "**********"
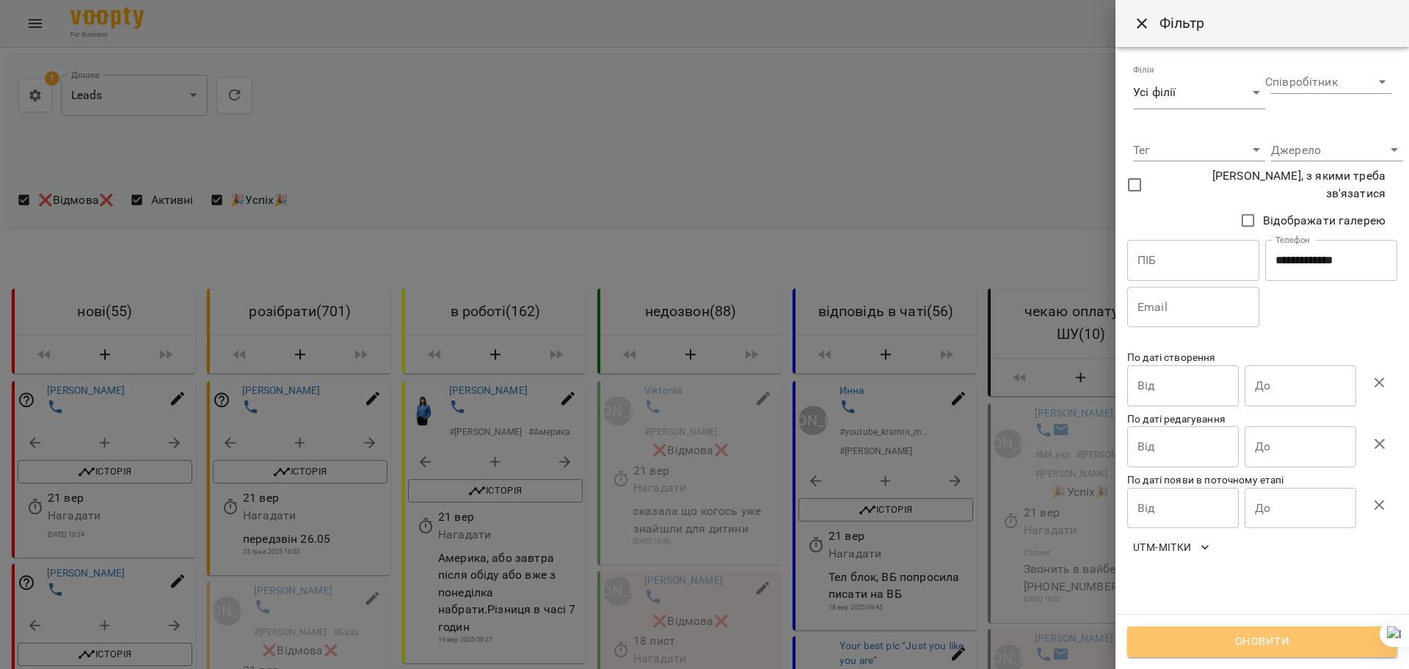
click at [1235, 633] on span "Оновити" at bounding box center [1262, 642] width 238 height 19
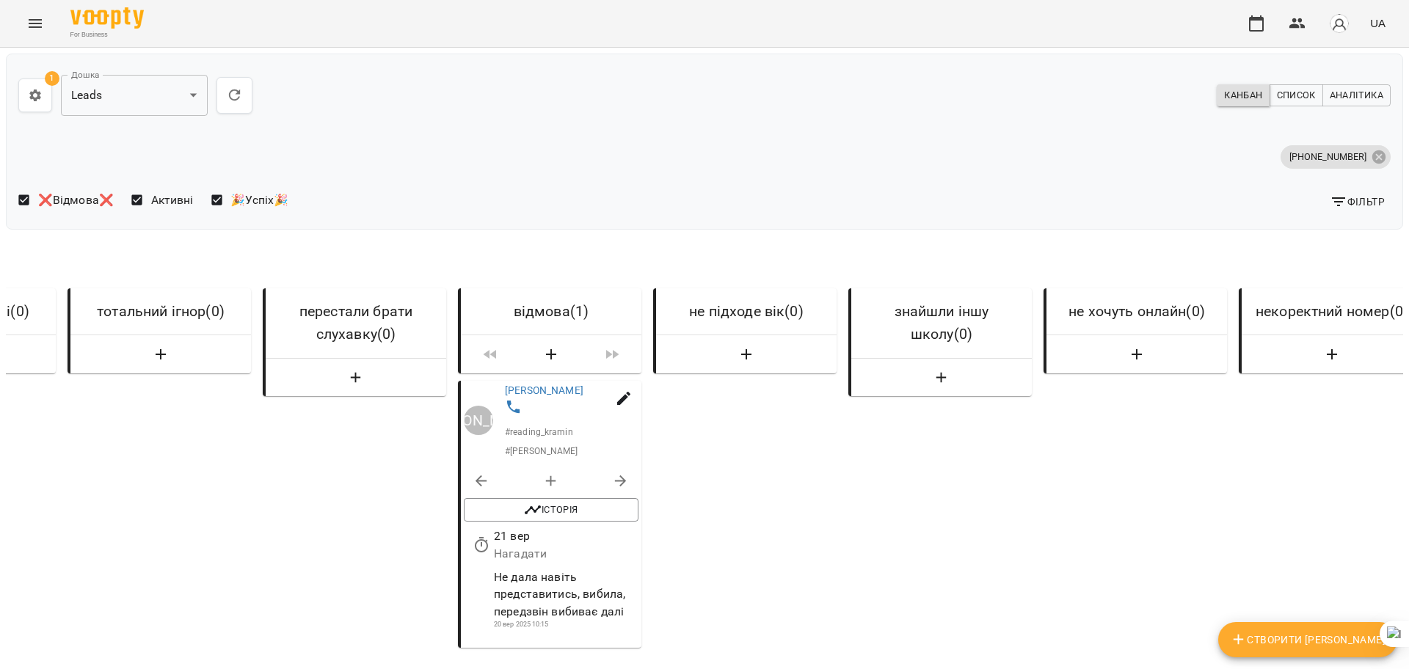
scroll to position [0, 2707]
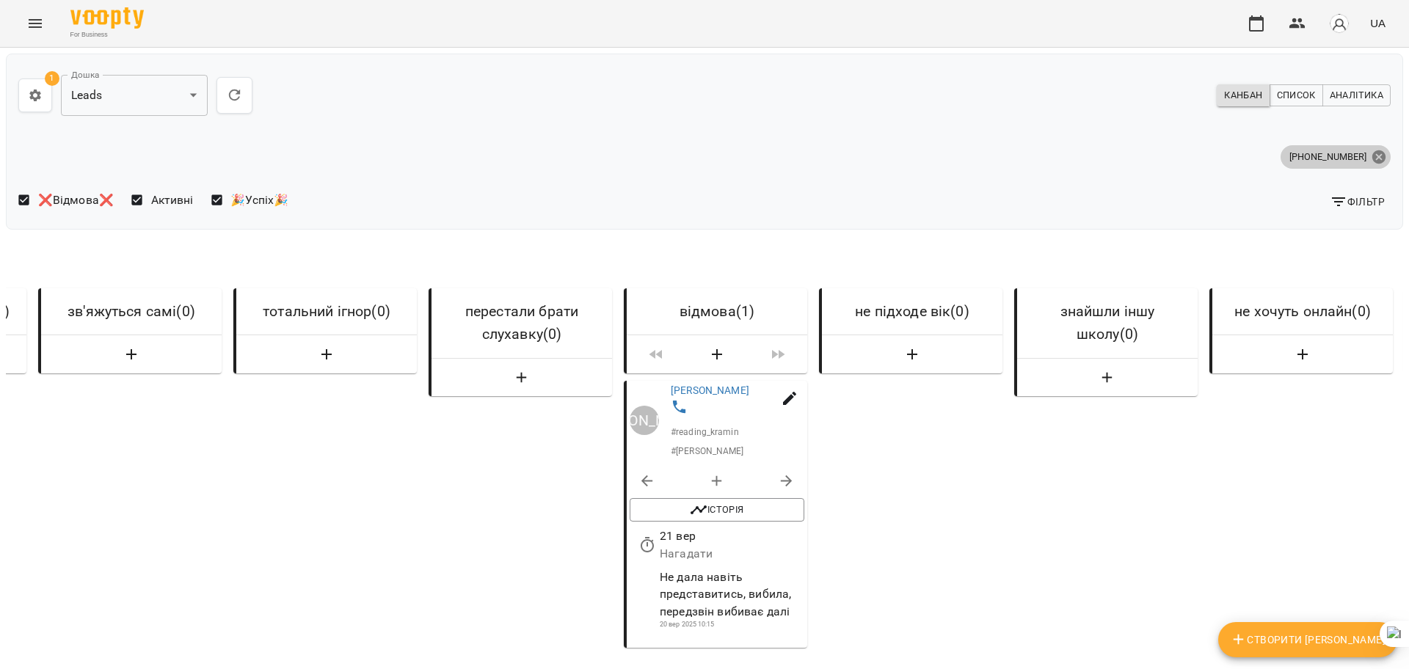
click at [1371, 151] on icon at bounding box center [1379, 157] width 16 height 16
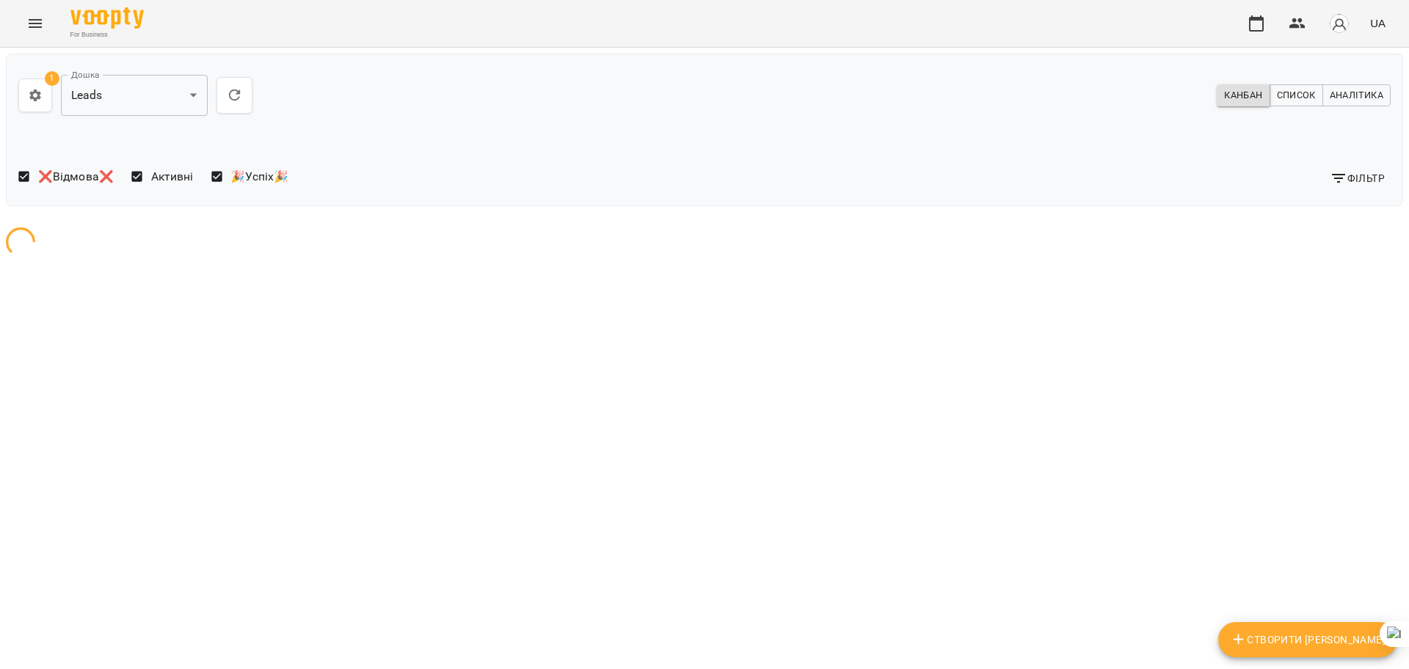
click at [1349, 183] on span "Фільтр" at bounding box center [1357, 179] width 55 height 18
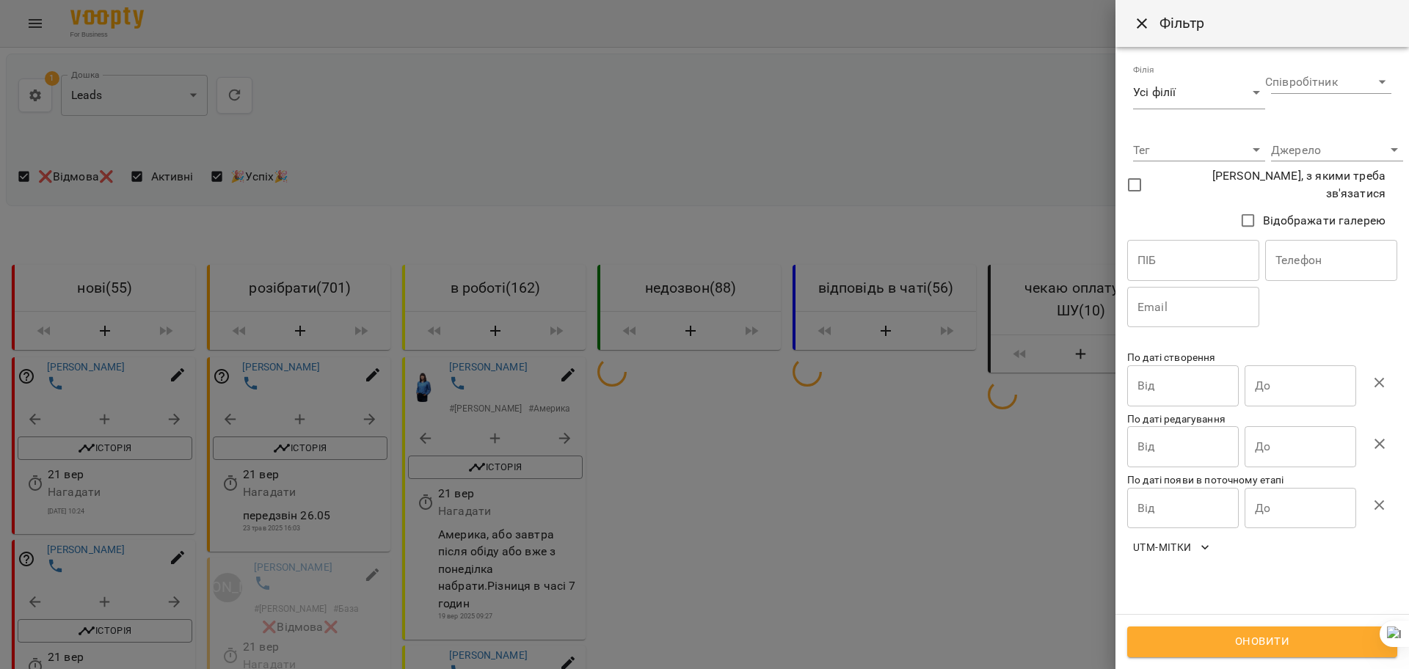
click at [1300, 258] on input "text" at bounding box center [1331, 260] width 132 height 41
paste input "**********"
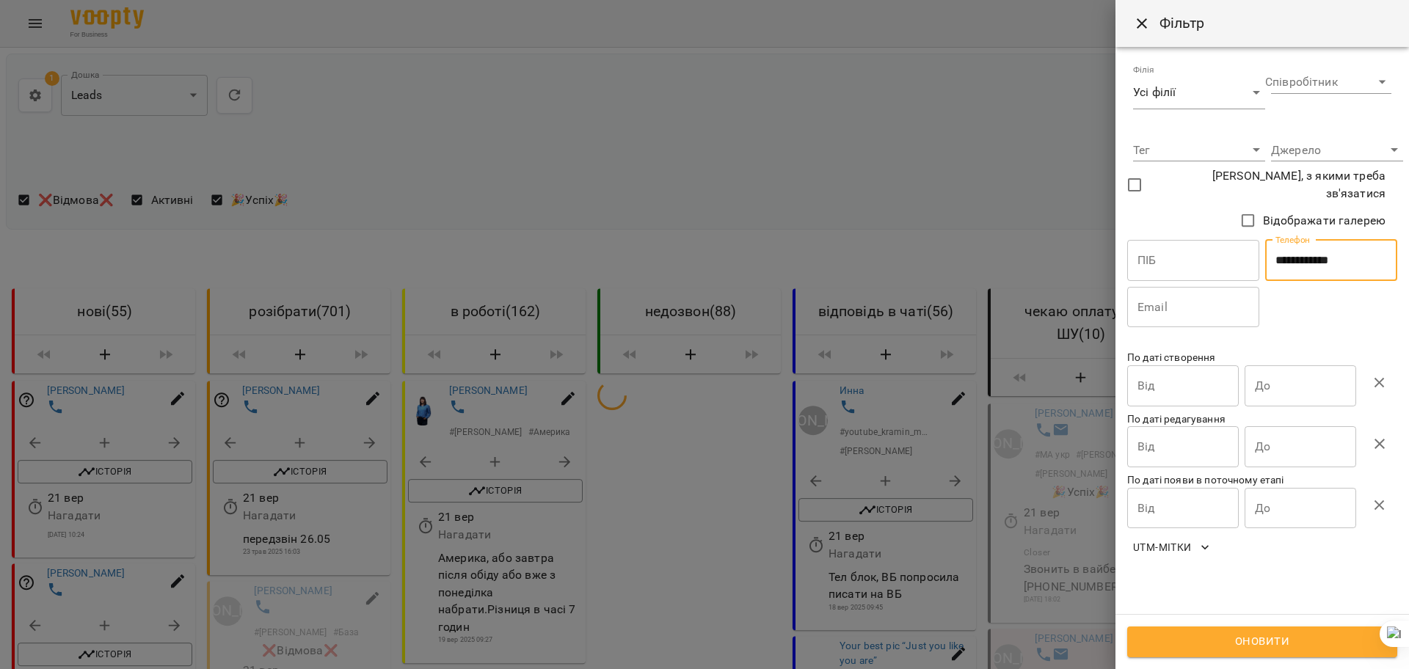
type input "**********"
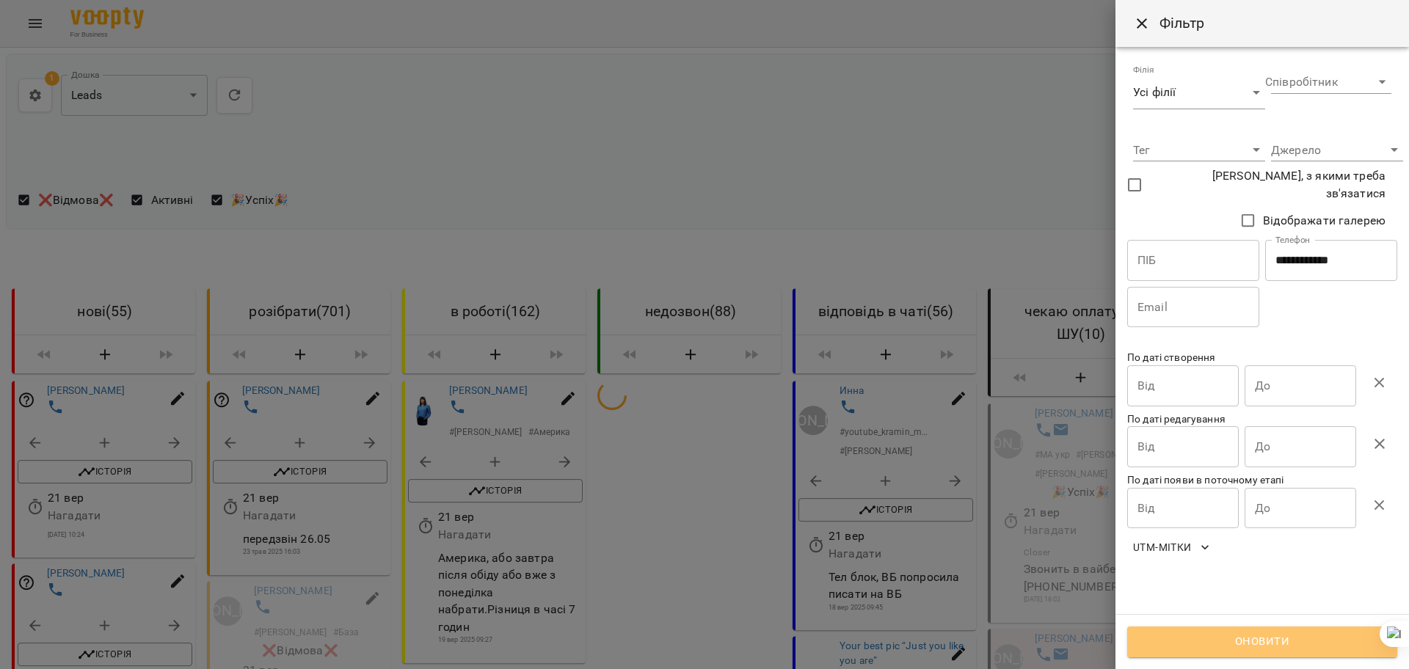
drag, startPoint x: 1226, startPoint y: 650, endPoint x: 183, endPoint y: 476, distance: 1057.3
click at [1226, 650] on span "Оновити" at bounding box center [1262, 642] width 238 height 19
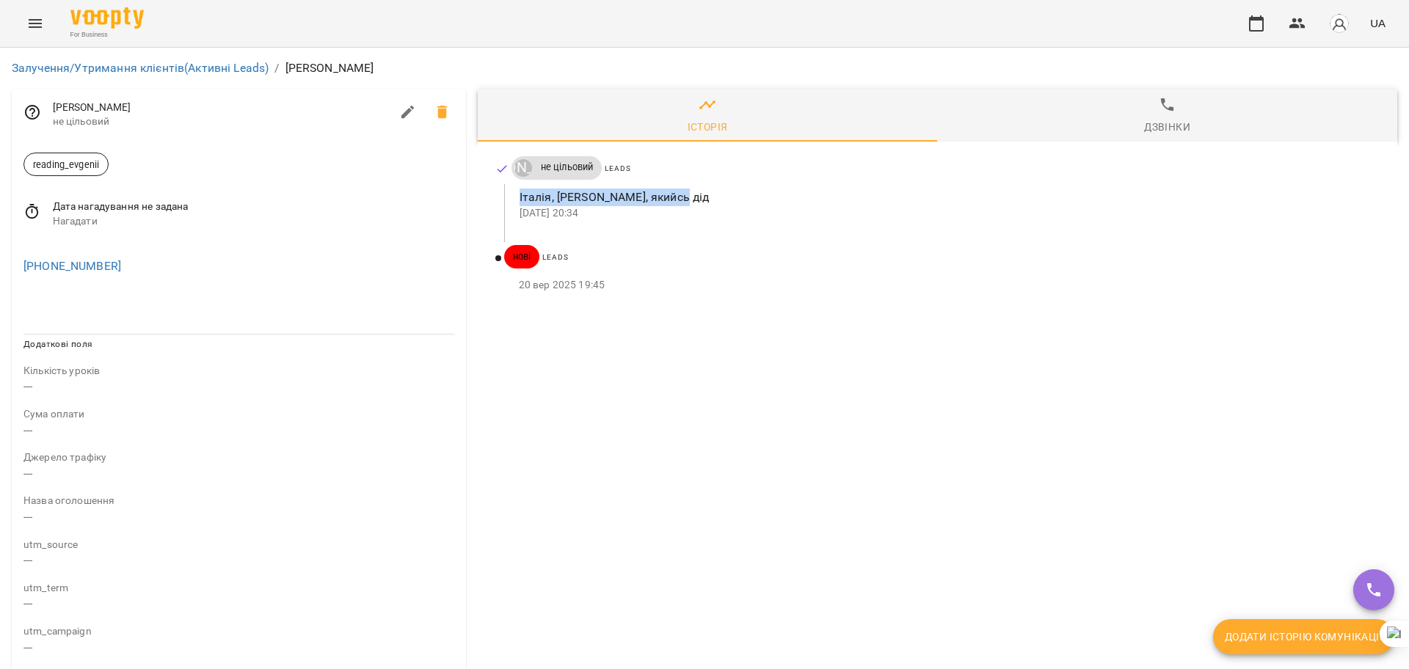
drag, startPoint x: 511, startPoint y: 195, endPoint x: 743, endPoint y: 198, distance: 231.9
click at [743, 198] on div "Італія, іноземець, якийсь дід 20 вер 2025 20:34" at bounding box center [942, 204] width 876 height 40
copy p "Італія, іноземець, якийсь дід"
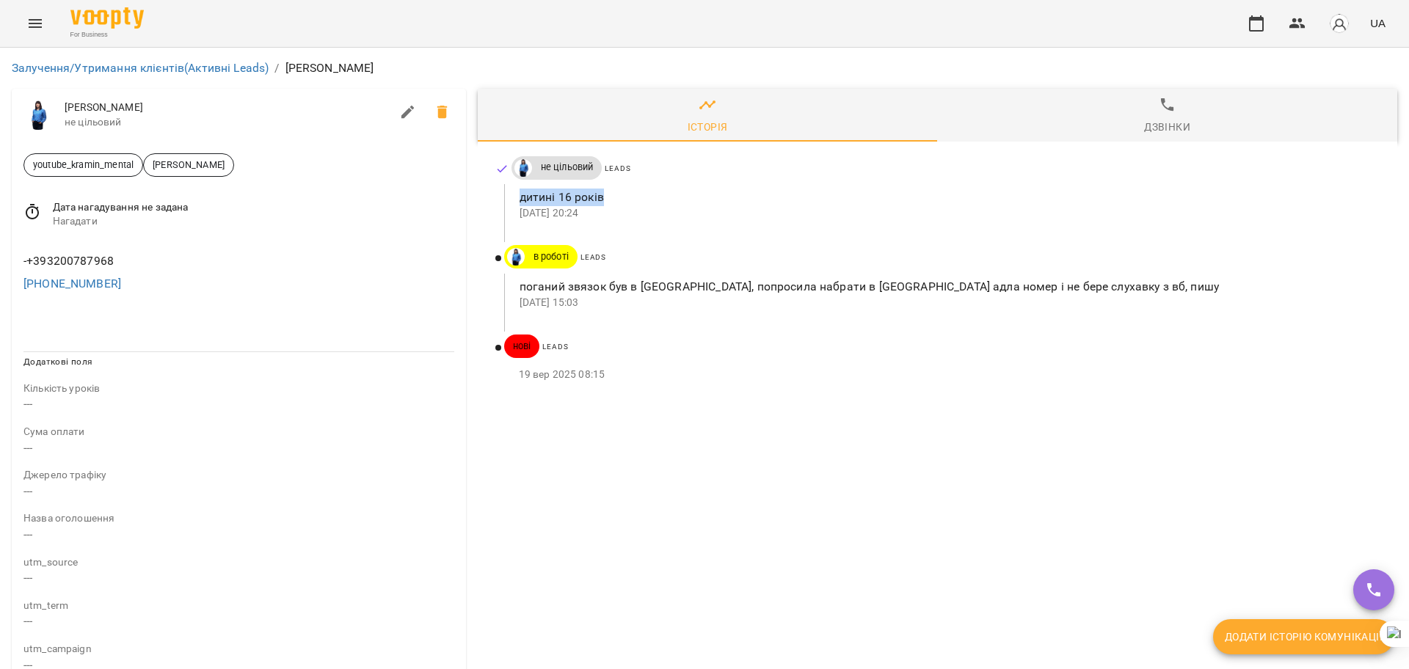
drag, startPoint x: 511, startPoint y: 196, endPoint x: 668, endPoint y: 226, distance: 159.9
click at [663, 198] on div "дитині 16 років 19 вер 2025 20:24" at bounding box center [942, 204] width 876 height 40
copy p "дитині 16 років"
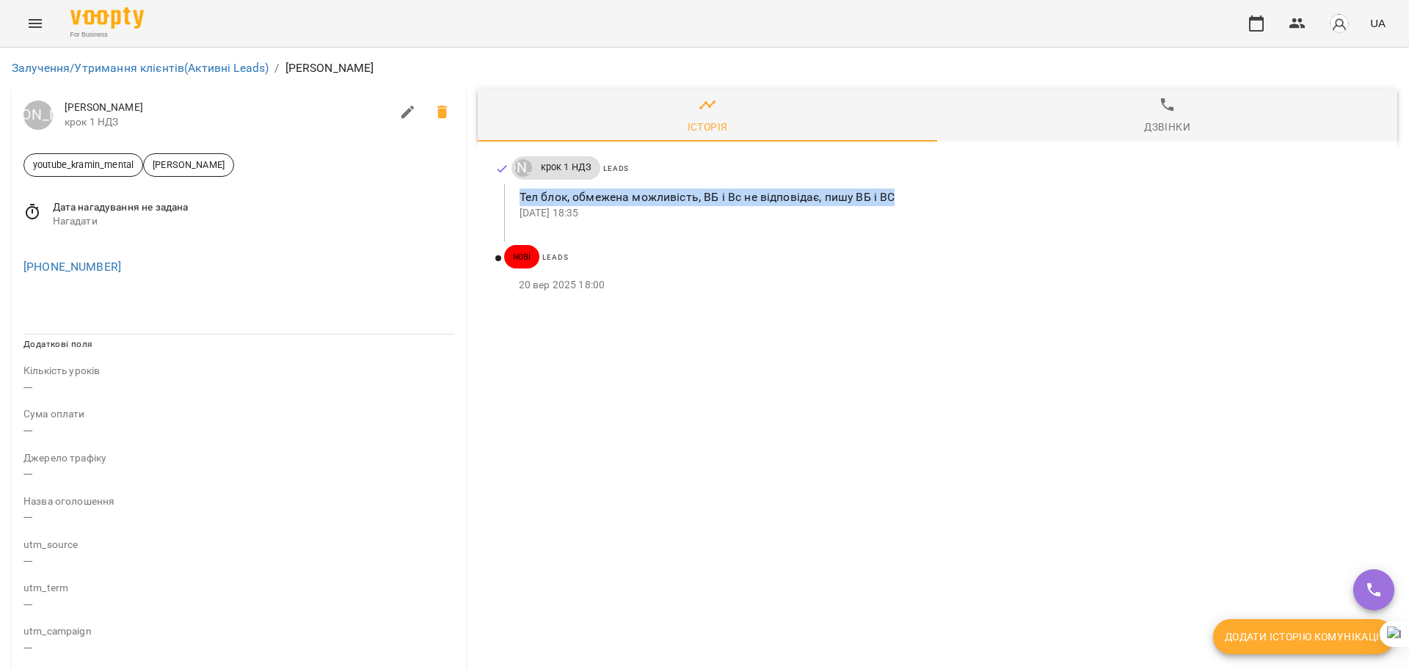
drag, startPoint x: 505, startPoint y: 189, endPoint x: 1008, endPoint y: 198, distance: 503.5
click at [1008, 198] on div "Тел блок, обмежена можливість, ВБ і Вс не відповідає, пишу ВБ і ВС [DATE] 18:35" at bounding box center [942, 204] width 876 height 40
copy p "Тел блок, обмежена можливість, ВБ і Вс не відповідає, пишу ВБ і ВС"
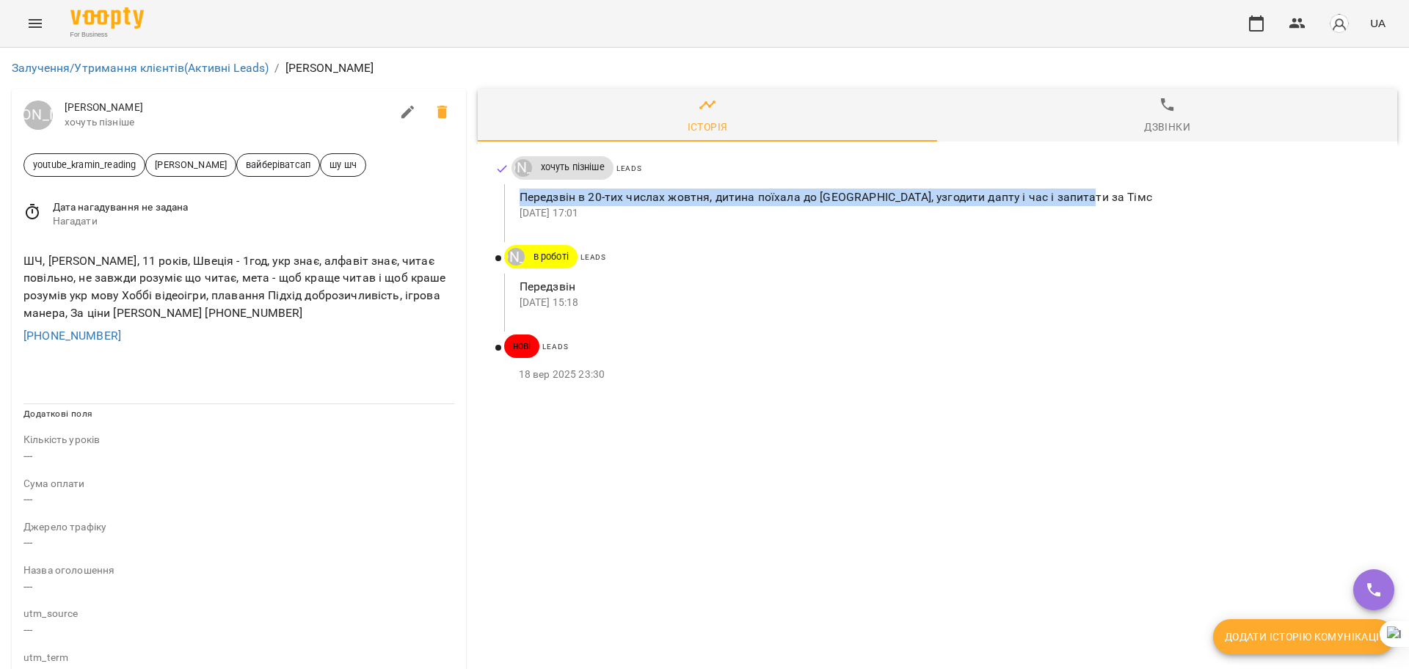
drag, startPoint x: 513, startPoint y: 194, endPoint x: 1263, endPoint y: 188, distance: 750.1
click at [1264, 188] on div "Передзвін в 20-тих числах жовтня, [PERSON_NAME] поїхала до [GEOGRAPHIC_DATA], у…" at bounding box center [942, 204] width 876 height 40
copy p "Передзвін в 20-тих числах жовтня, дитина поїхала до [GEOGRAPHIC_DATA], узгодити…"
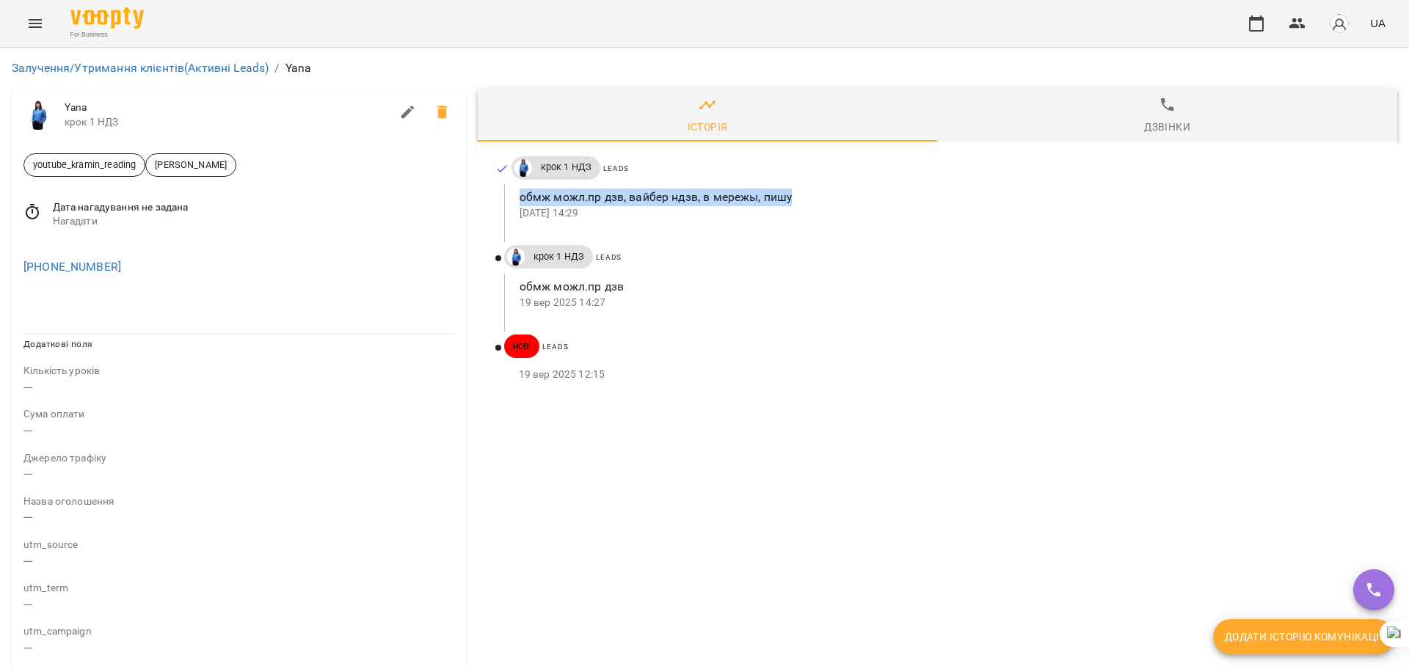
drag, startPoint x: 517, startPoint y: 197, endPoint x: 961, endPoint y: 197, distance: 444.0
click at [961, 197] on p "обмж можл.пр дзв, вайбер ндзв, в мережы, пишу" at bounding box center [947, 198] width 854 height 18
copy p "обмж можл.пр дзв, вайбер ндзв, в мережы, пишу"
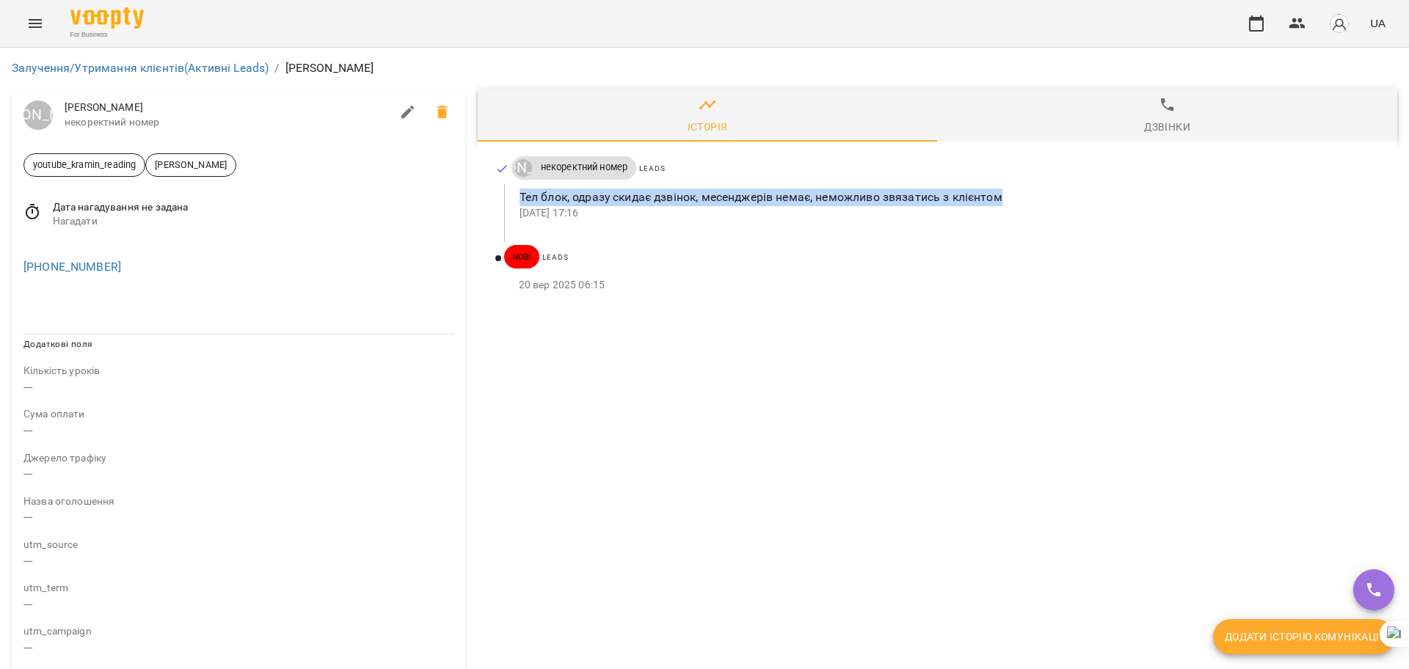
drag, startPoint x: 514, startPoint y: 196, endPoint x: 1160, endPoint y: 198, distance: 645.8
click at [1160, 198] on p "Тел блок, одразу скидає дзвінок, месенджерів немає, неможливо звязатись з клієн…" at bounding box center [947, 198] width 854 height 18
copy p "Тел блок, одразу скидає дзвінок, месенджерів немає, неможливо звязатись з клієн…"
drag, startPoint x: 514, startPoint y: 197, endPoint x: 1178, endPoint y: 201, distance: 664.2
click at [1178, 201] on div "Тел блок, обмежена можливість, ВБ і ТГ давно не заходила,ВС немає, пишу про вся…" at bounding box center [942, 204] width 876 height 40
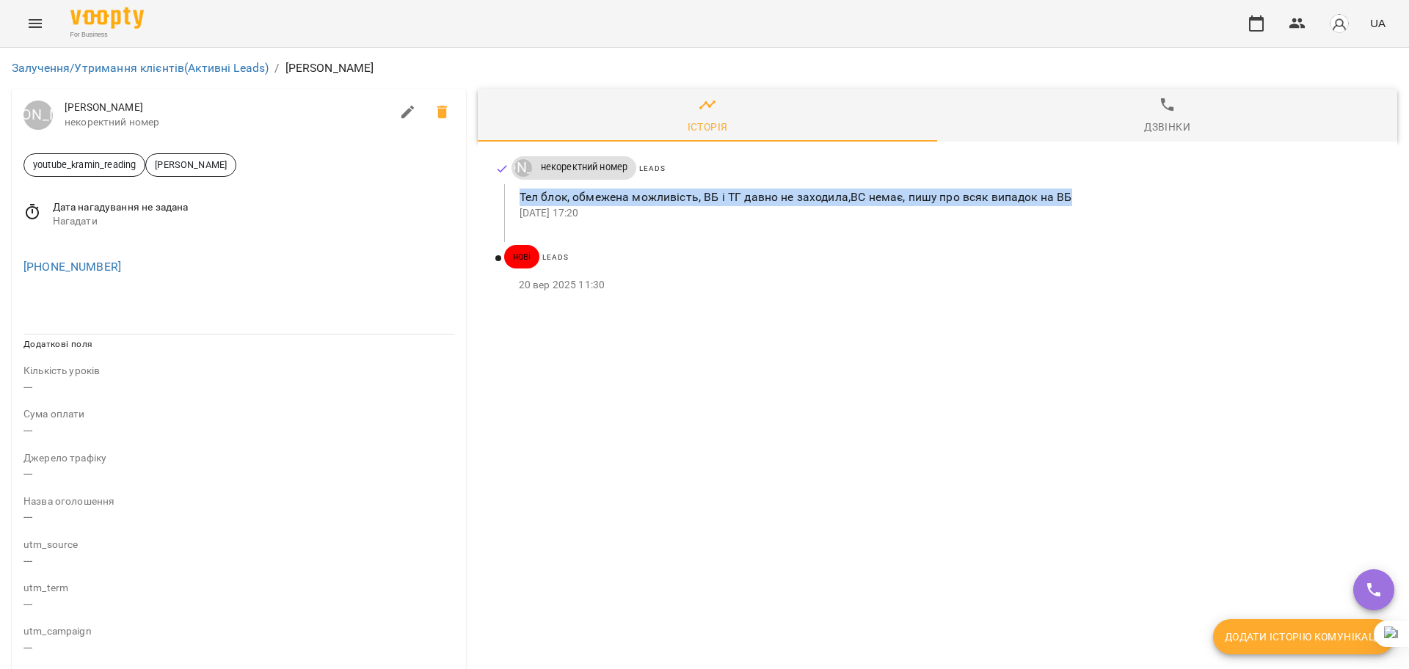
copy p "Тел блок, обмежена можливість, ВБ і ТГ давно не заходила,ВС немає, пишу про вся…"
drag, startPoint x: 516, startPoint y: 197, endPoint x: 1068, endPoint y: 197, distance: 551.9
click at [1068, 197] on div "Номер не дійсний, месенджерів немає, неможливо звязатись з клієнтом [DATE] 15:22" at bounding box center [942, 204] width 876 height 40
copy p "[PERSON_NAME] не дійсний, месенджерів немає, неможливо звязатись з клієнтом"
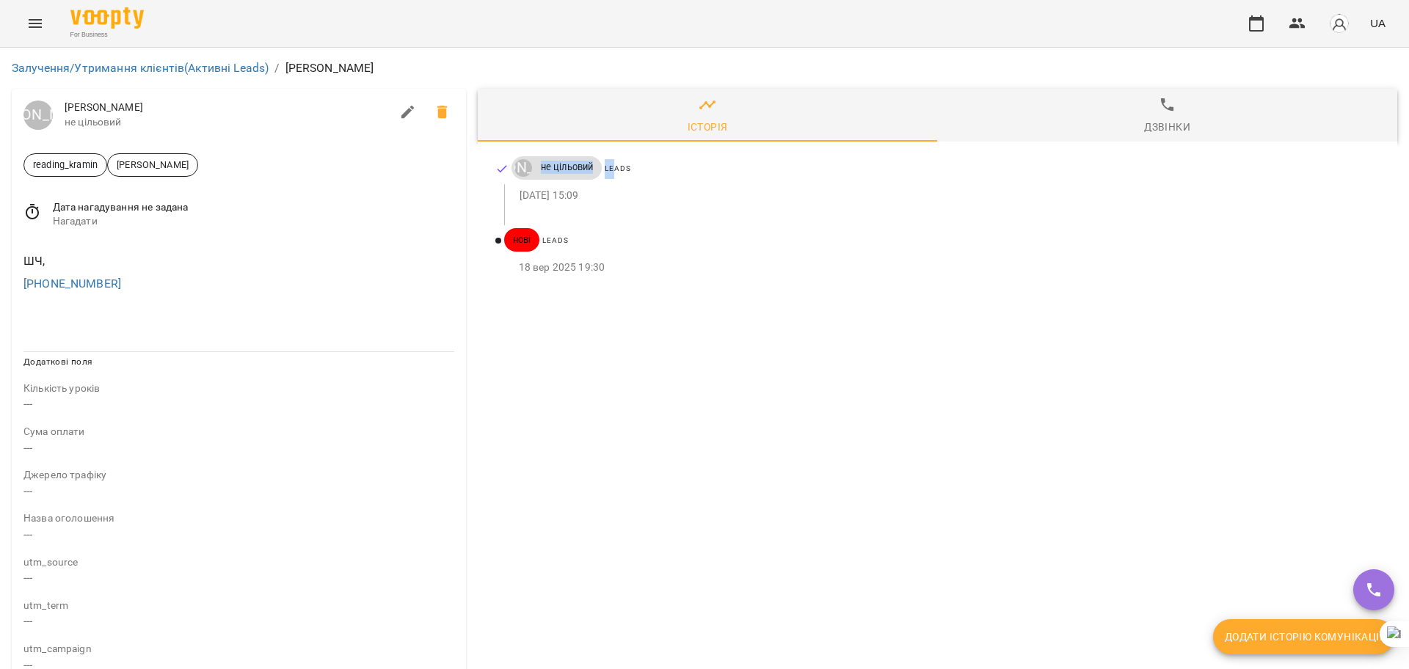
drag, startPoint x: 536, startPoint y: 160, endPoint x: 613, endPoint y: 188, distance: 82.0
click at [611, 169] on div "Юрій Тимочко не цільовий Leads" at bounding box center [947, 169] width 871 height 26
copy div "не цільовий Le"
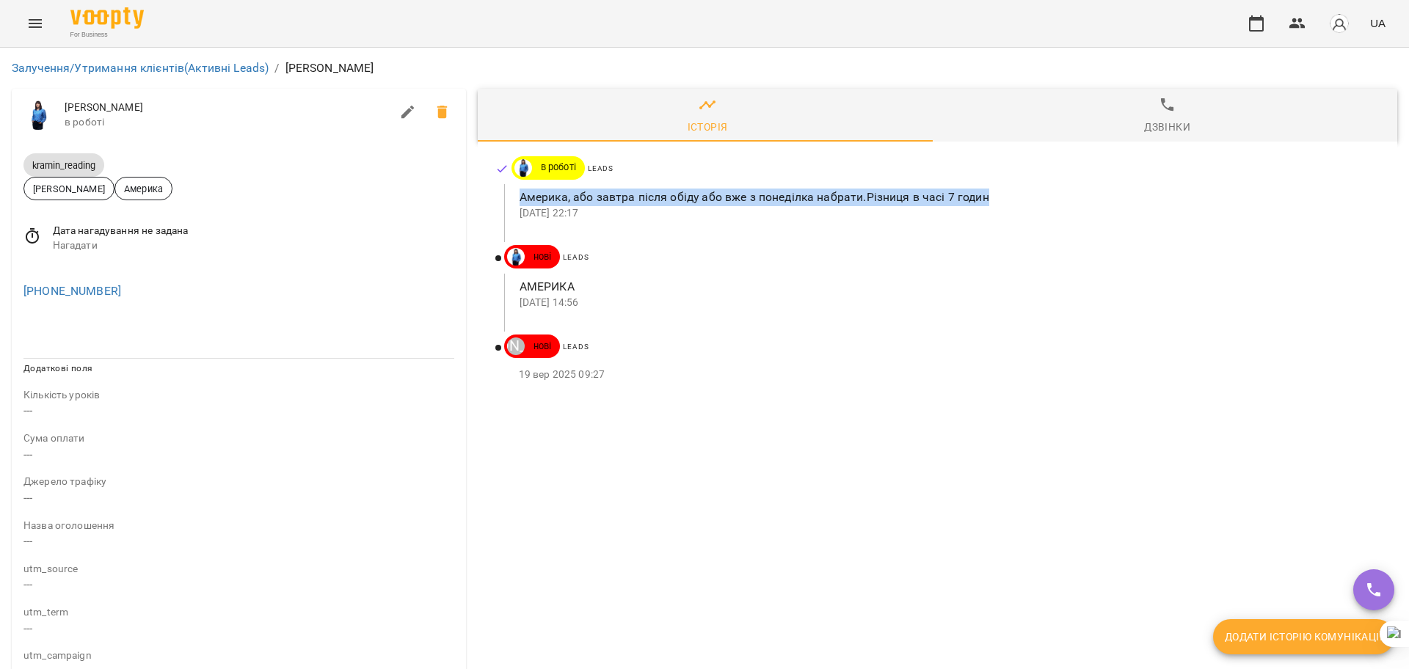
drag, startPoint x: 596, startPoint y: 194, endPoint x: 1087, endPoint y: 234, distance: 492.6
click at [1112, 195] on div "Америка, або завтра після обіду або вже з понеділка набрати.Різниця в часі 7 го…" at bounding box center [942, 204] width 876 height 40
copy p "Америка, або завтра після обіду або вже з понеділка набрати.Різниця в часі 7 го…"
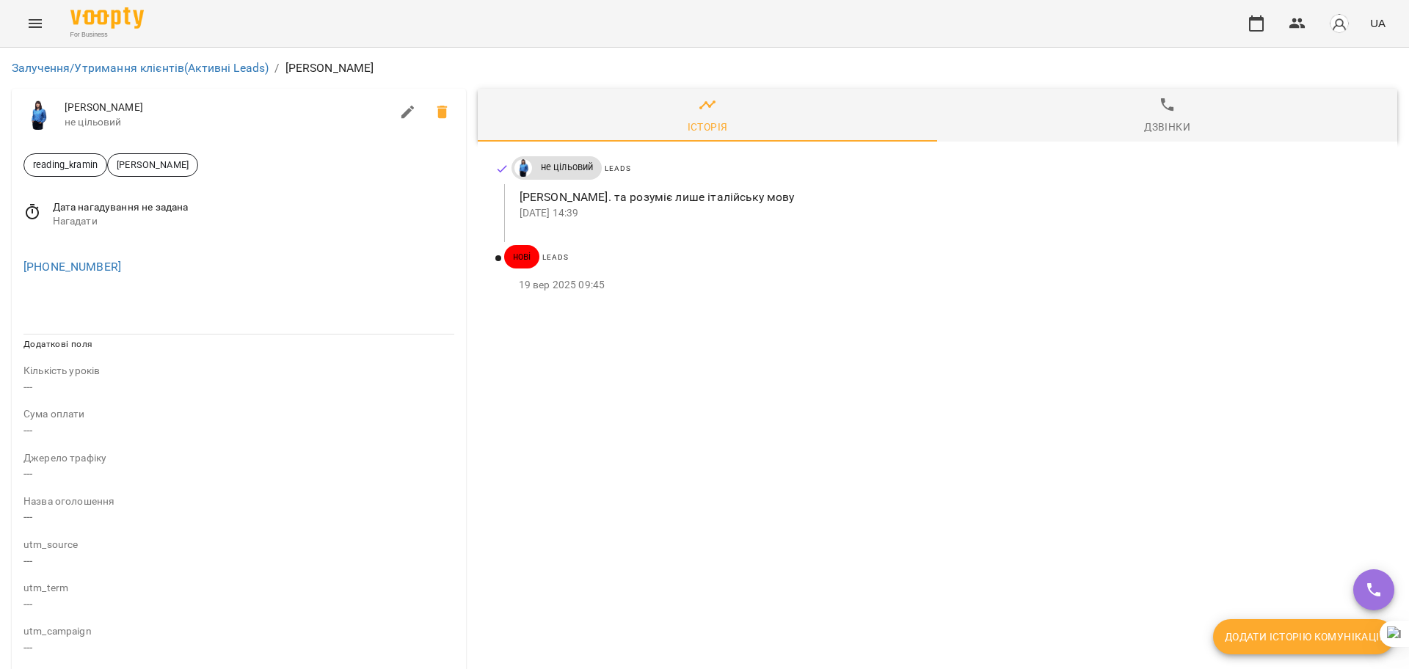
drag, startPoint x: 514, startPoint y: 194, endPoint x: 873, endPoint y: 216, distance: 359.6
click at [868, 189] on p "дитина розмовля. та розуміє лише італійську мову" at bounding box center [947, 198] width 854 height 18
copy p "дитина розмовля. та розуміє лише італійську мову"
drag, startPoint x: 514, startPoint y: 192, endPoint x: 950, endPoint y: 219, distance: 436.8
click at [953, 197] on div "Тел і ВБ не відповідає, ВС не телефонує, пишу ВБ і ВС [DATE] 17:15" at bounding box center [942, 204] width 876 height 40
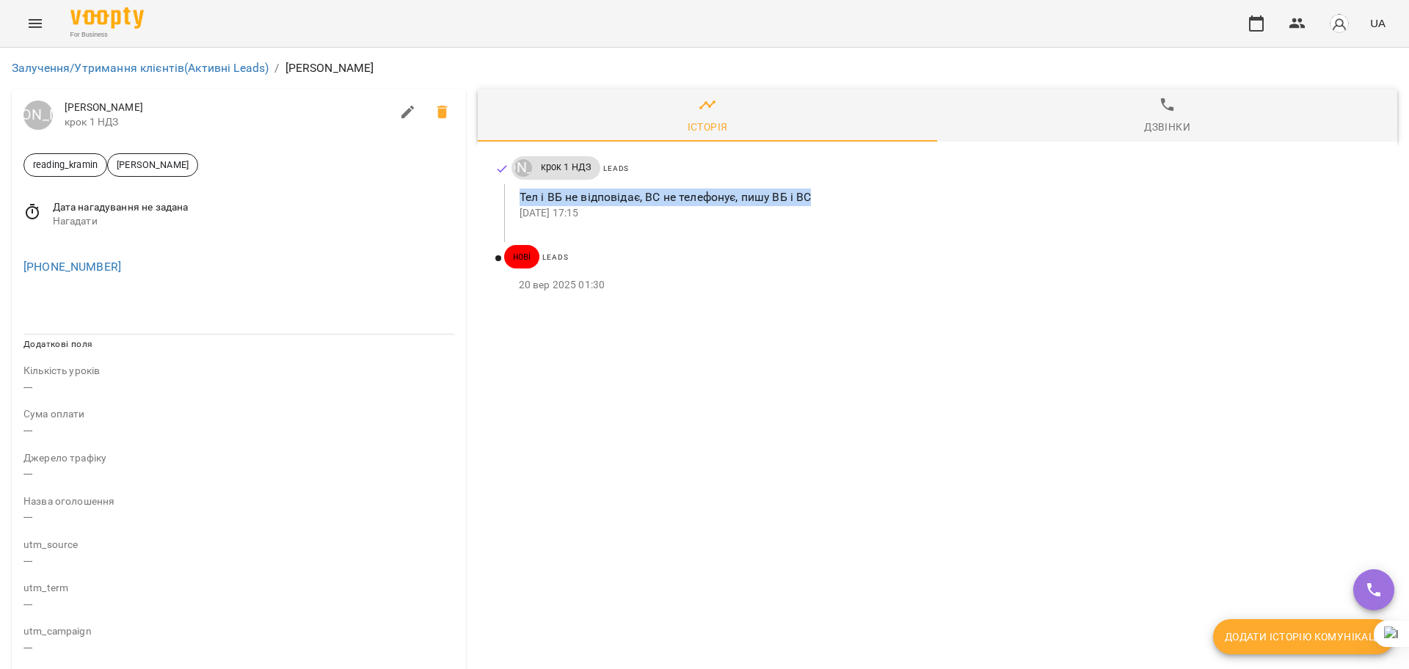
copy p "Тел і ВБ не відповідає, ВС не телефонує, пишу ВБ і ВС"
drag, startPoint x: 511, startPoint y: 201, endPoint x: 979, endPoint y: 200, distance: 468.2
click at [979, 200] on div "Не дала навіть представитись, вибила, передзвін вибиває далі [DATE] 17:18" at bounding box center [942, 204] width 876 height 40
copy p "Не дала навіть представитись, вибила, передзвін вибиває далі"
